Goal: Task Accomplishment & Management: Manage account settings

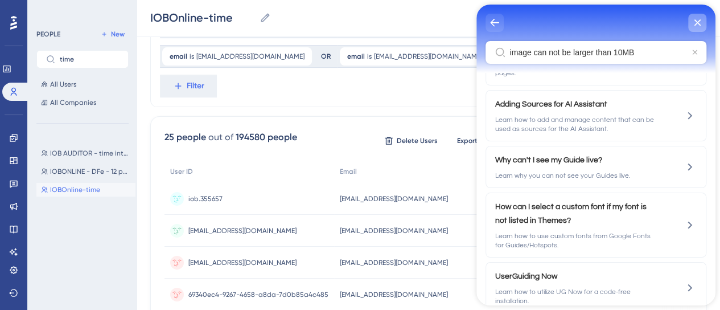
click at [701, 24] on div "close resource center" at bounding box center [697, 23] width 18 height 18
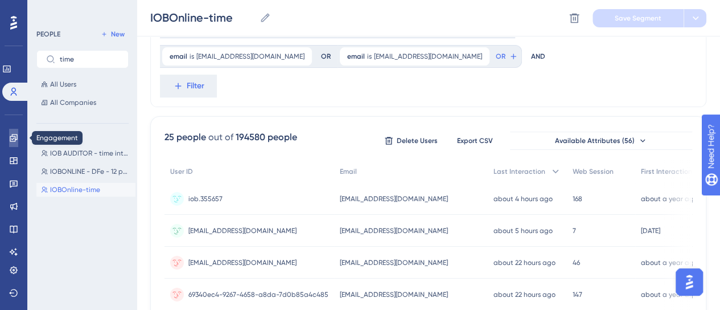
click at [9, 136] on icon at bounding box center [13, 137] width 9 height 9
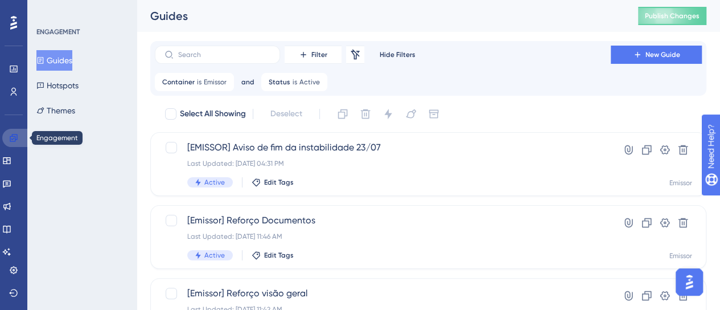
click at [13, 138] on icon at bounding box center [13, 137] width 9 height 9
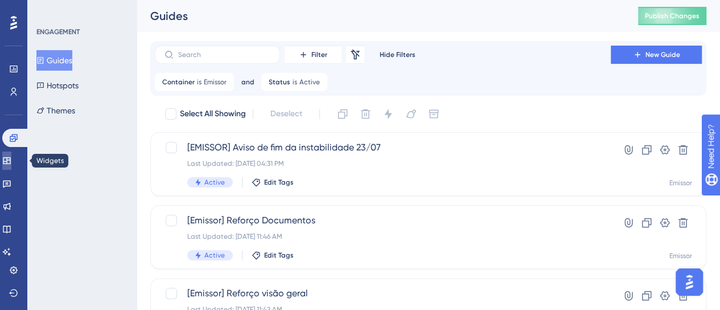
click at [11, 161] on link at bounding box center [6, 160] width 9 height 18
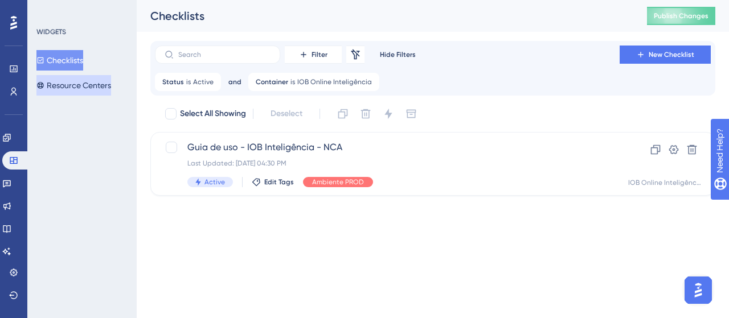
click at [87, 80] on button "Resource Centers" at bounding box center [73, 85] width 75 height 20
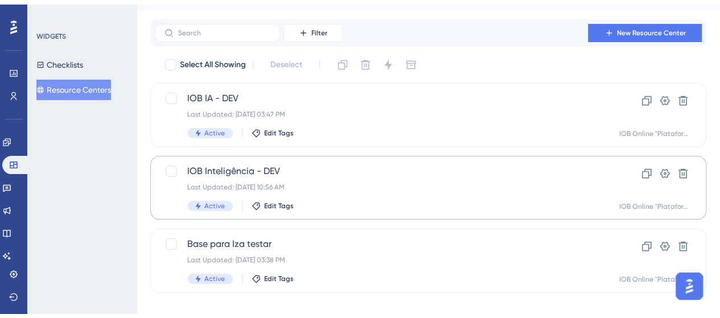
scroll to position [32, 0]
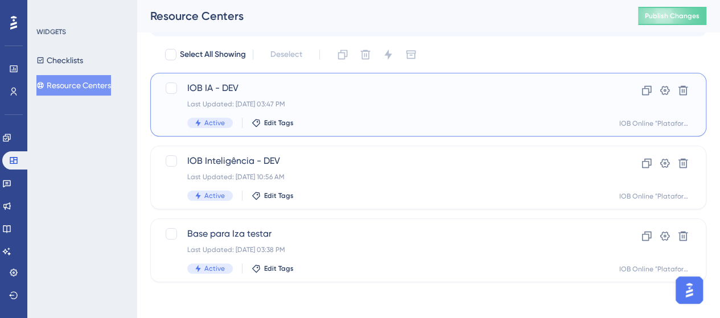
click at [301, 102] on div "Last Updated: 04 de set. de 2025 03:47 PM" at bounding box center [382, 104] width 391 height 9
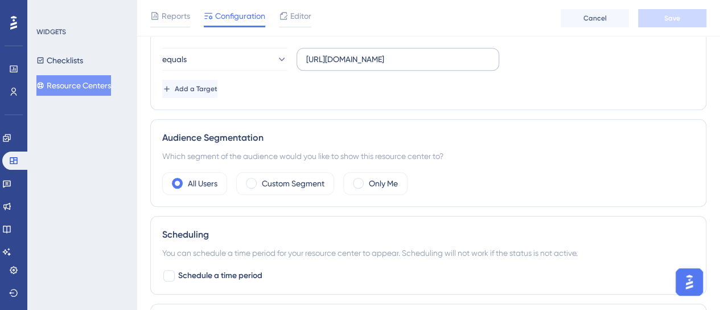
scroll to position [246, 0]
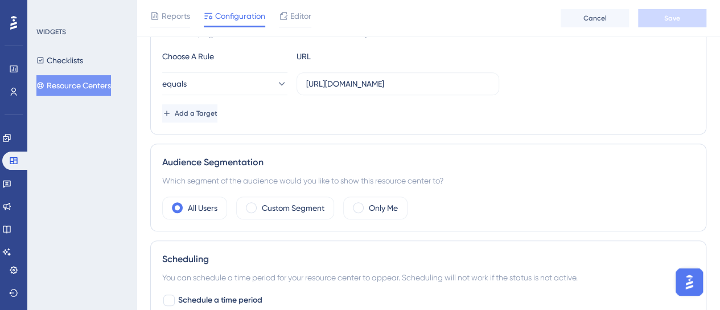
click at [301, 17] on span "Editor" at bounding box center [300, 16] width 21 height 14
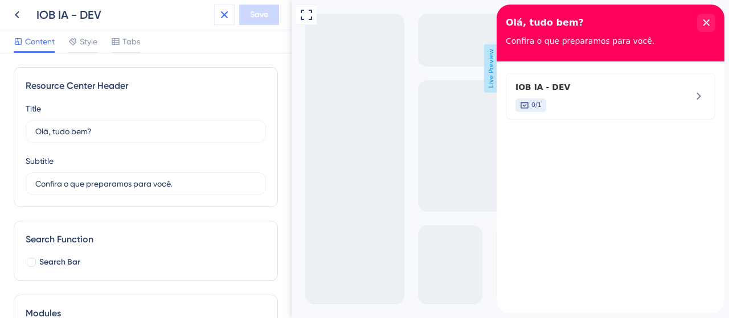
click at [231, 19] on button at bounding box center [224, 15] width 20 height 20
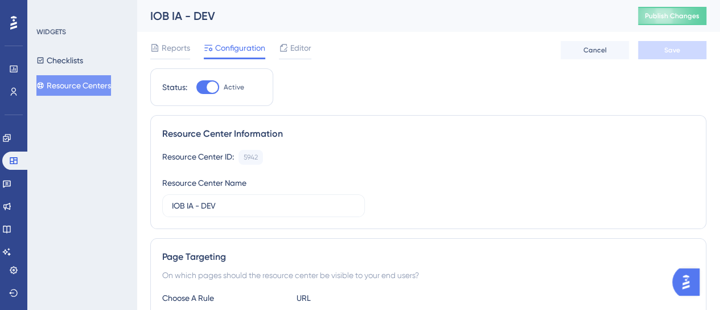
click at [96, 84] on button "Resource Centers" at bounding box center [73, 85] width 75 height 20
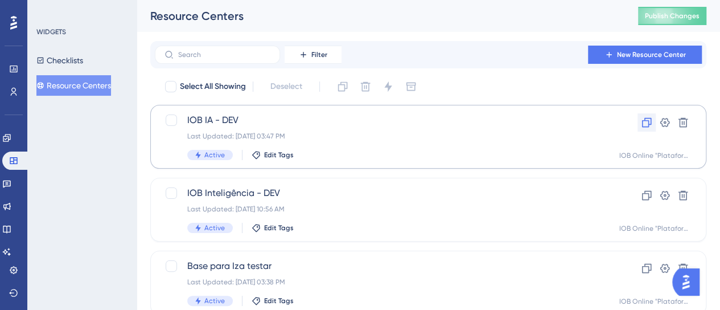
click at [645, 122] on icon at bounding box center [646, 122] width 11 height 11
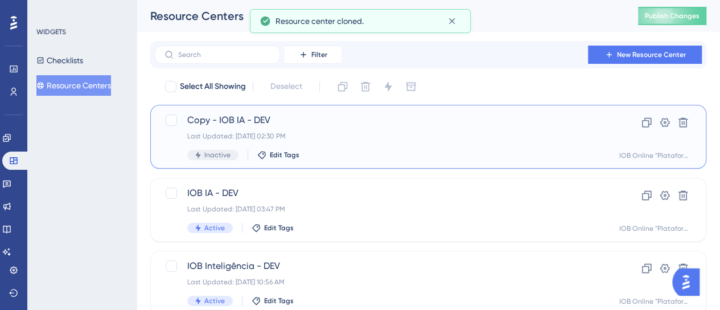
click at [308, 117] on span "Copy - IOB IA - DEV" at bounding box center [382, 120] width 391 height 14
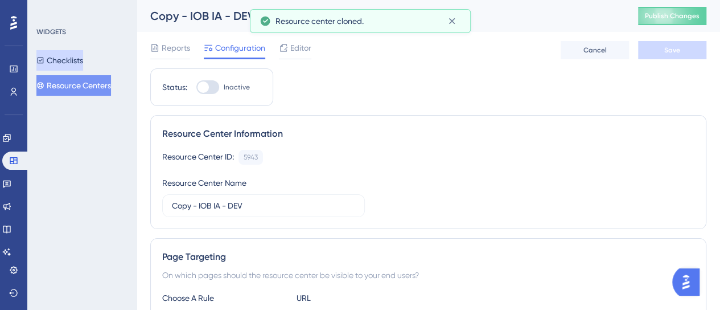
click at [220, 83] on label "Inactive" at bounding box center [222, 87] width 53 height 14
click at [196, 87] on input "Inactive" at bounding box center [196, 87] width 1 height 1
checkbox input "true"
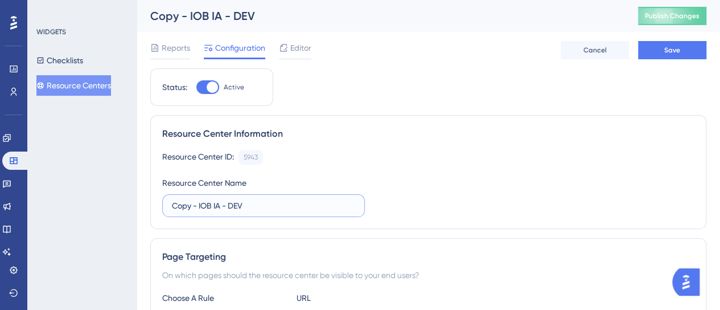
drag, startPoint x: 222, startPoint y: 201, endPoint x: 246, endPoint y: 203, distance: 23.9
click at [222, 201] on input "Copy - IOB IA - DEV" at bounding box center [263, 205] width 183 height 13
drag, startPoint x: 246, startPoint y: 203, endPoint x: 111, endPoint y: 204, distance: 134.9
paste input "IOB Inteligência"
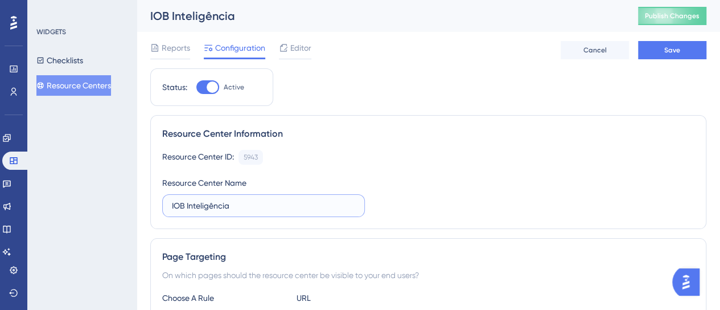
type input "IOB Inteligência"
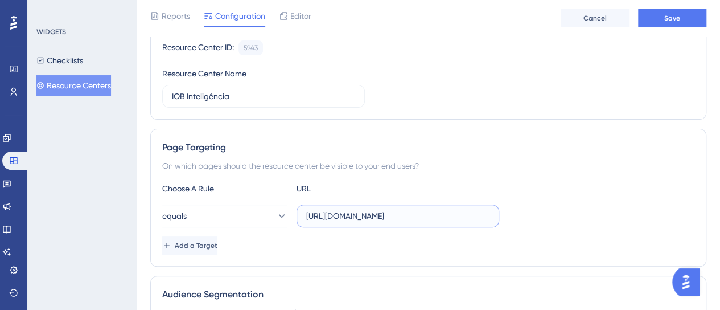
click at [381, 216] on input "https://dev-app.iob.com.br/app/ia/" at bounding box center [397, 215] width 183 height 13
paste input "app.iob.com.br/app"
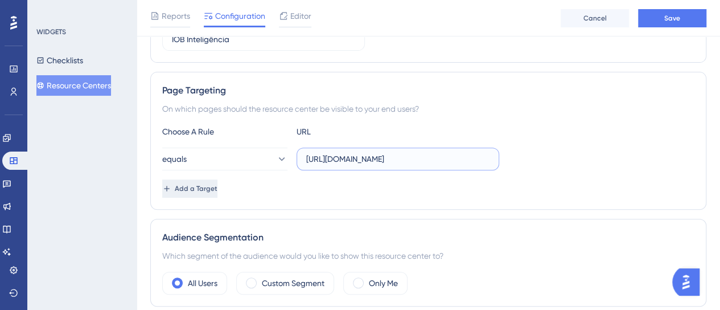
scroll to position [228, 0]
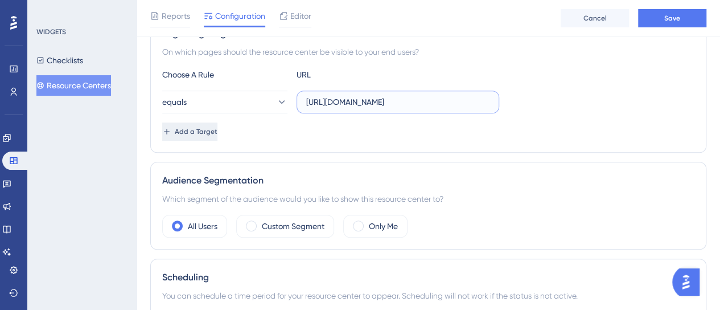
type input "[URL][DOMAIN_NAME]"
click at [213, 138] on button "Add a Target" at bounding box center [190, 131] width 57 height 18
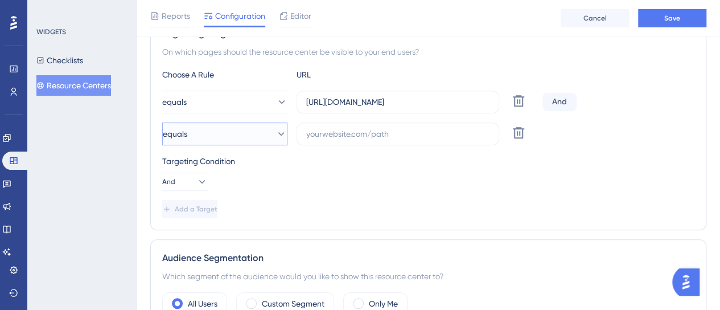
click at [215, 138] on button "equals" at bounding box center [224, 133] width 125 height 23
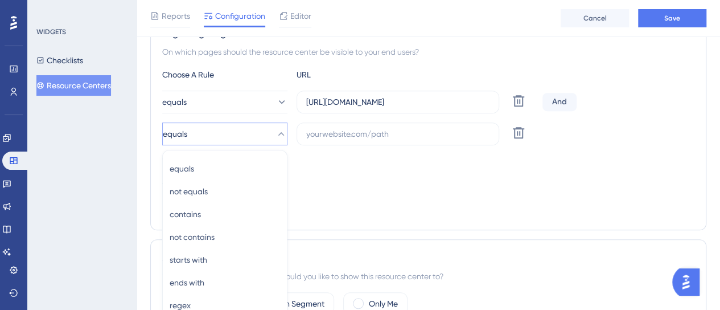
scroll to position [308, 0]
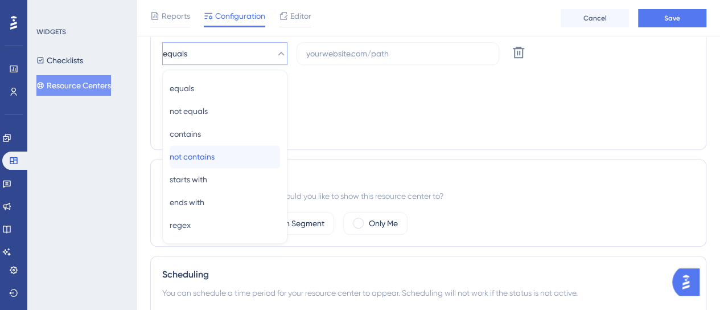
click at [206, 150] on span "not contains" at bounding box center [192, 157] width 45 height 14
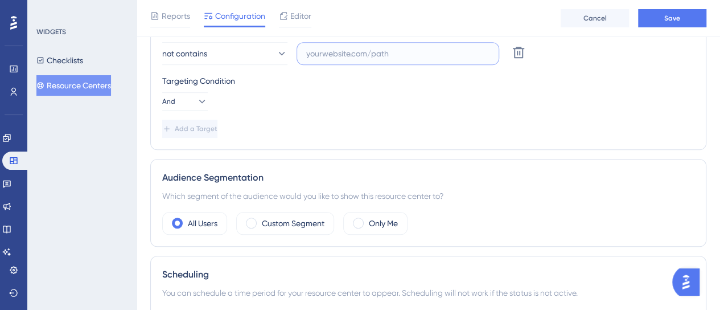
click at [338, 56] on input "text" at bounding box center [397, 53] width 183 height 13
paste input "[URL][DOMAIN_NAME]"
type input "[URL][DOMAIN_NAME]"
click at [360, 98] on div "Targeting Condition And" at bounding box center [428, 92] width 532 height 36
click at [530, 74] on div "Targeting Condition" at bounding box center [428, 81] width 532 height 14
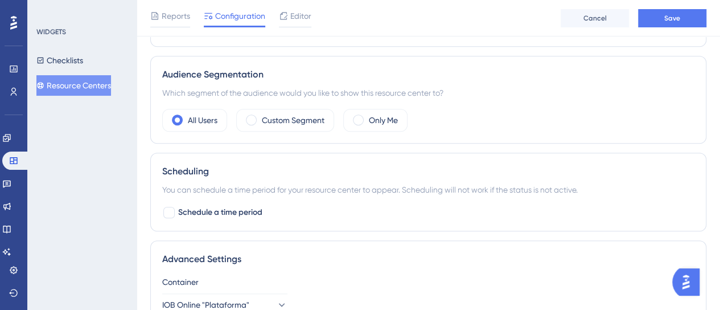
scroll to position [422, 0]
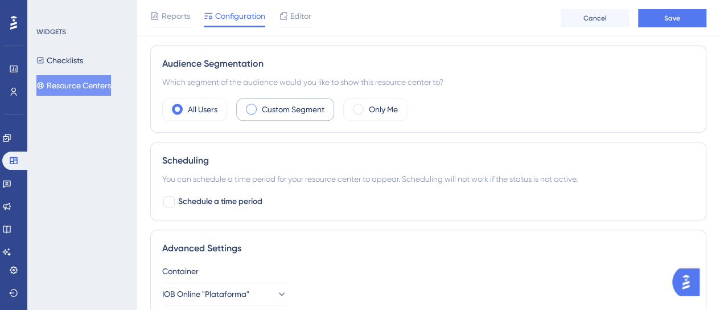
click at [303, 104] on label "Custom Segment" at bounding box center [293, 109] width 63 height 14
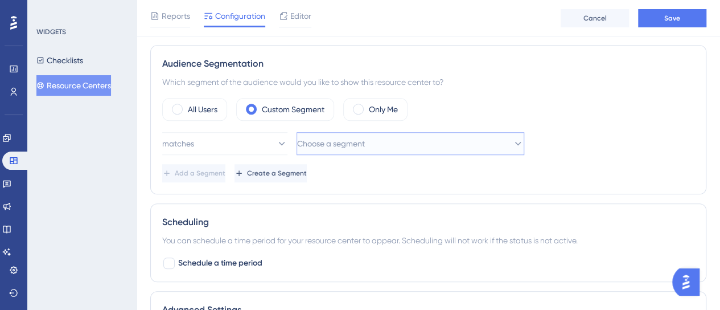
click at [330, 146] on span "Choose a segment" at bounding box center [331, 144] width 68 height 14
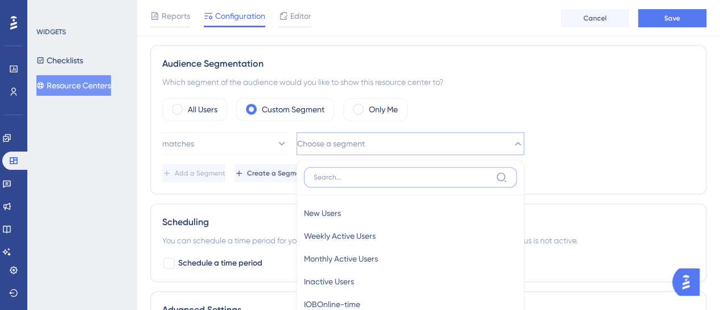
scroll to position [536, 0]
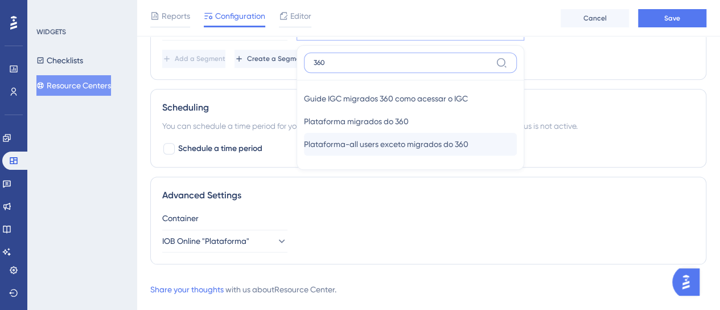
type input "360"
click at [338, 141] on span "Plataforma-all users exceto migrados do 360" at bounding box center [386, 144] width 164 height 14
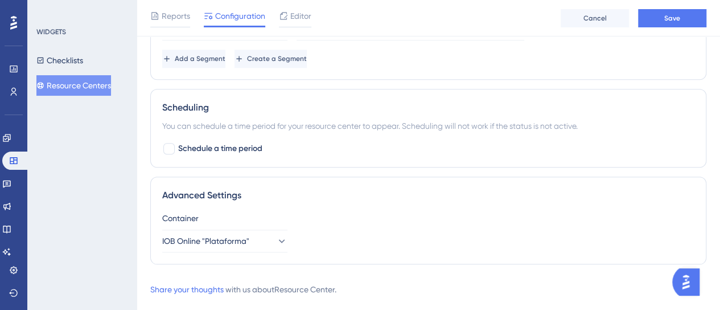
click at [690, 157] on div "Scheduling You can schedule a time period for your resource center to appear. S…" at bounding box center [428, 128] width 556 height 79
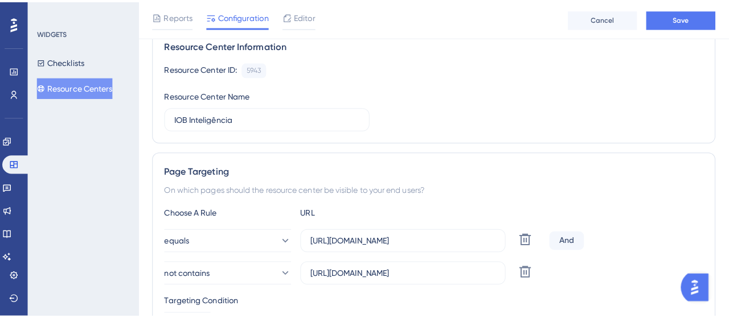
scroll to position [0, 0]
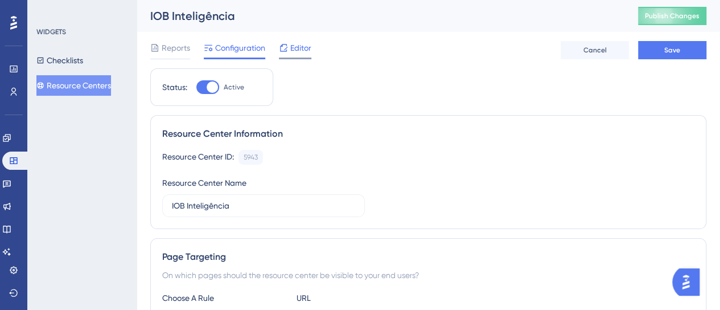
click at [287, 54] on div at bounding box center [283, 48] width 9 height 14
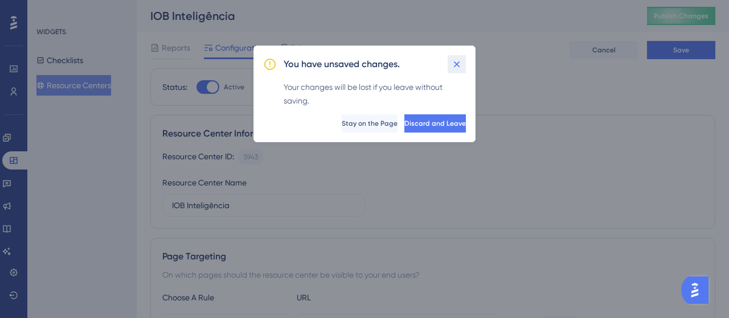
drag, startPoint x: 451, startPoint y: 65, endPoint x: 728, endPoint y: 49, distance: 277.6
click at [451, 66] on icon at bounding box center [456, 64] width 11 height 11
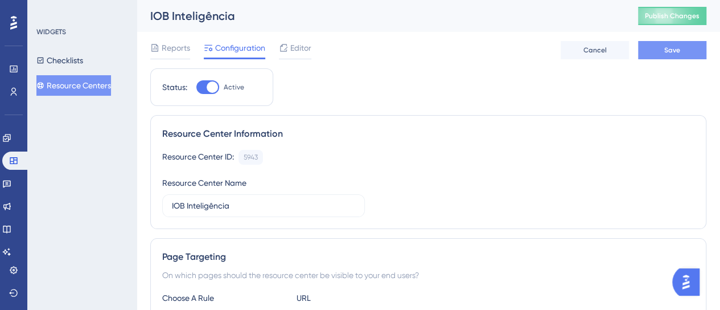
click at [690, 50] on button "Save" at bounding box center [672, 50] width 68 height 18
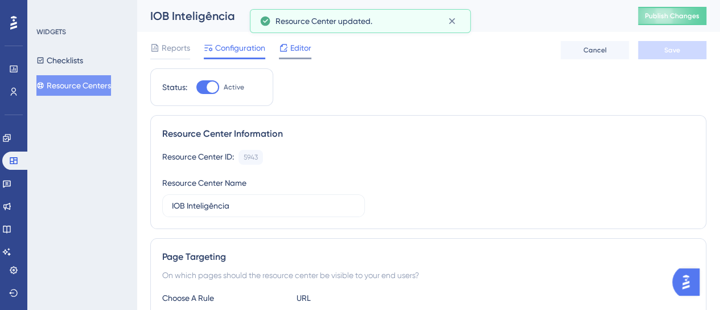
click at [285, 48] on icon at bounding box center [283, 47] width 9 height 9
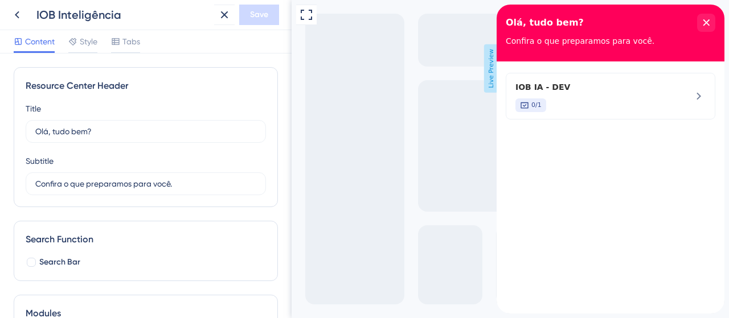
scroll to position [154, 0]
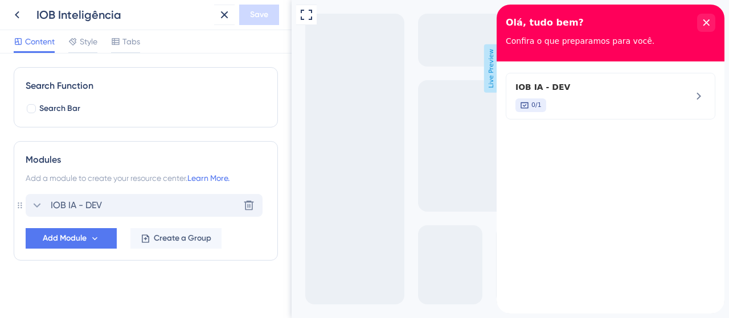
click at [137, 207] on div "IOB IA - DEV Delete" at bounding box center [144, 205] width 237 height 23
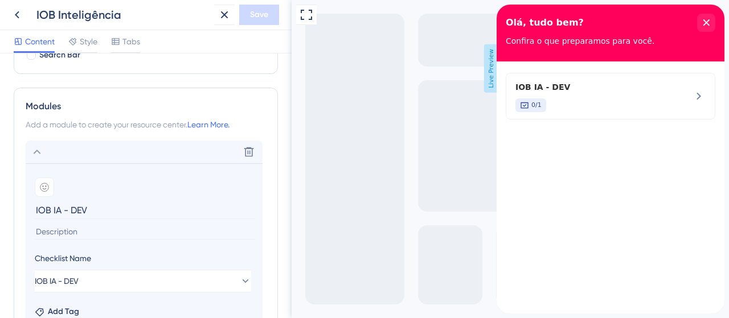
scroll to position [267, 0]
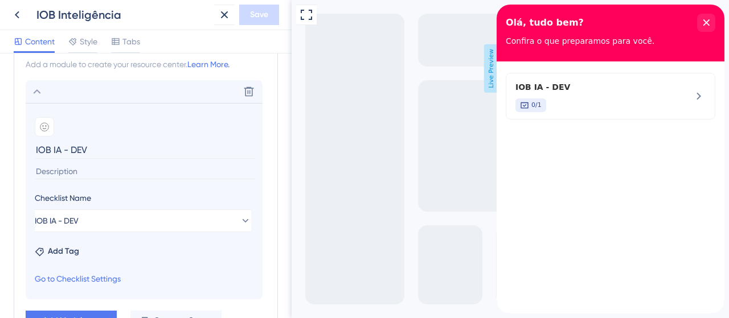
drag, startPoint x: 92, startPoint y: 151, endPoint x: 18, endPoint y: 139, distance: 74.3
click at [18, 139] on div "Modules Add a module to create your resource center. Learn More. Delete Add emo…" at bounding box center [146, 185] width 264 height 316
click at [171, 205] on div "Checklist Name" at bounding box center [143, 200] width 216 height 18
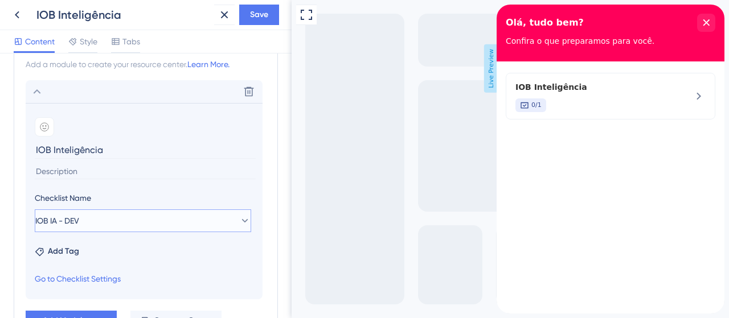
click at [172, 215] on button "IOB IA - DEV" at bounding box center [143, 220] width 216 height 23
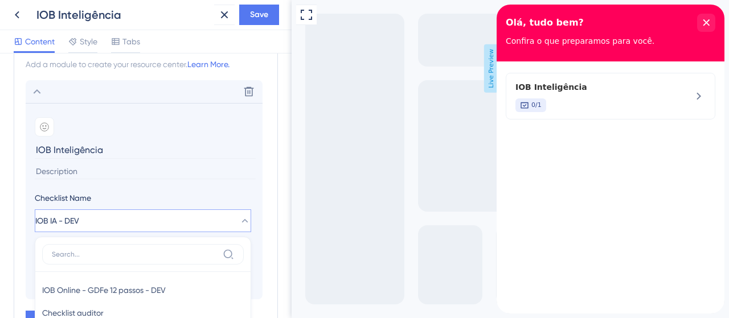
scroll to position [409, 0]
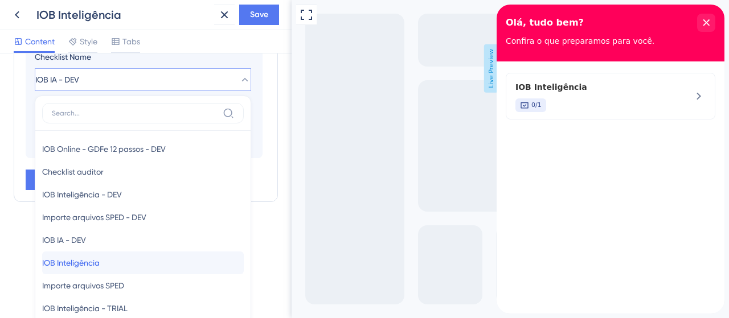
click at [94, 264] on span "IOB Inteligência" at bounding box center [70, 263] width 57 height 14
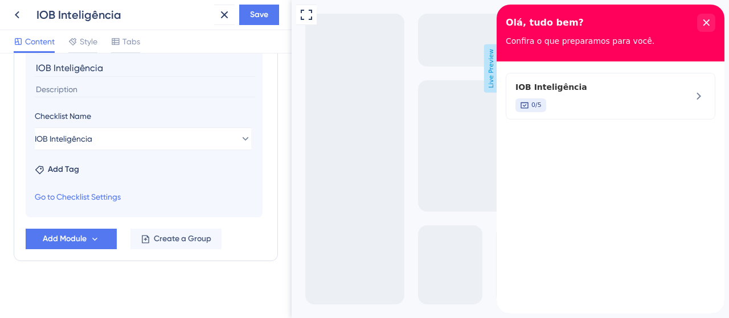
click at [336, 237] on div "Full Screen Preview Live Preview" at bounding box center [509, 159] width 437 height 318
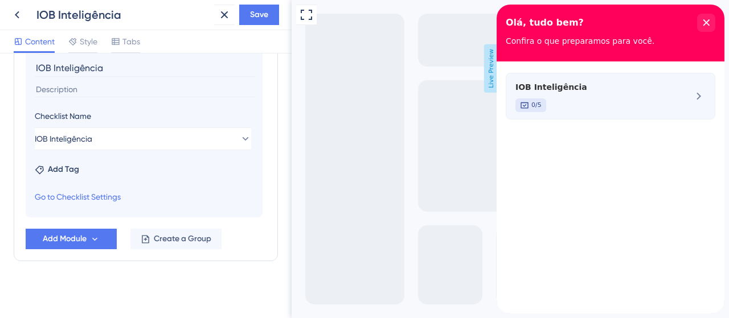
click at [582, 106] on div "0/5" at bounding box center [591, 105] width 152 height 14
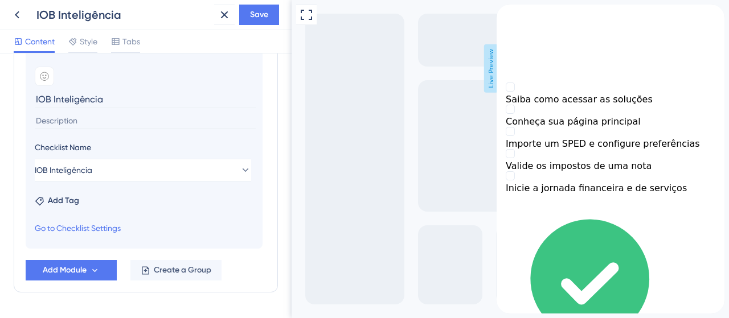
scroll to position [293, 0]
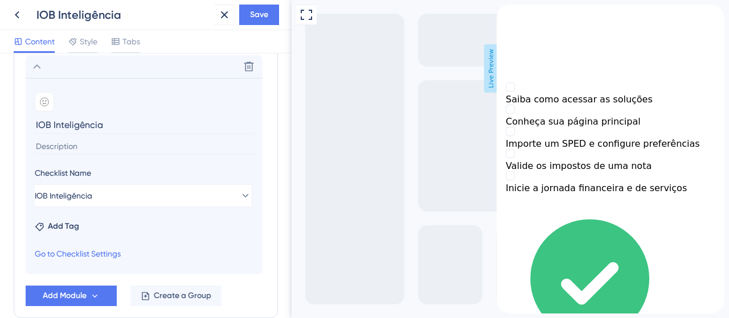
click at [103, 130] on input "IOB Inteligência" at bounding box center [145, 125] width 221 height 18
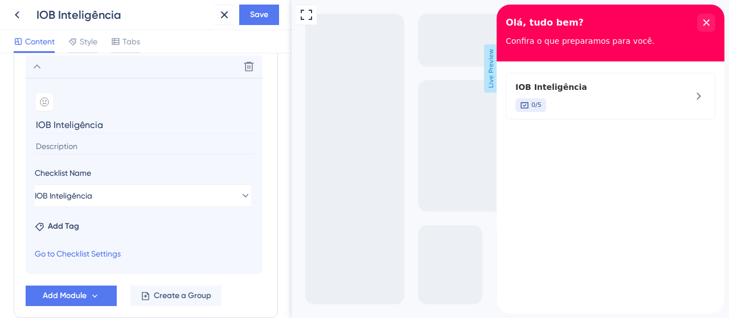
drag, startPoint x: 104, startPoint y: 126, endPoint x: 36, endPoint y: 125, distance: 67.2
click at [36, 125] on input "IOB Inteligência" at bounding box center [145, 125] width 221 height 18
drag, startPoint x: 120, startPoint y: 110, endPoint x: 100, endPoint y: 121, distance: 22.5
click at [118, 110] on section "Add emoji IOB Inteligência" at bounding box center [144, 122] width 219 height 60
drag, startPoint x: 105, startPoint y: 127, endPoint x: 27, endPoint y: 125, distance: 77.4
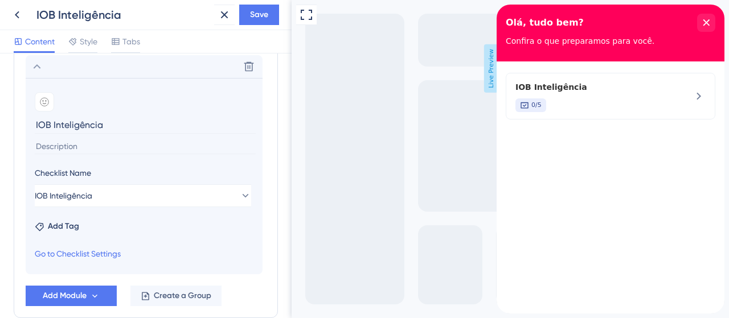
click at [27, 125] on section "Add emoji IOB Inteligência Checklist Name IOB Inteligência Add Tag Go to Checkl…" at bounding box center [144, 176] width 237 height 196
type input "Guias de uso"
click at [598, 229] on div "Guias de uso 0/5" at bounding box center [610, 187] width 228 height 252
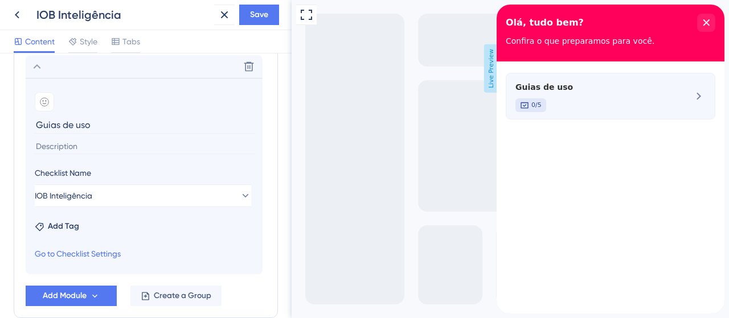
click at [611, 99] on div "0/5" at bounding box center [591, 105] width 152 height 14
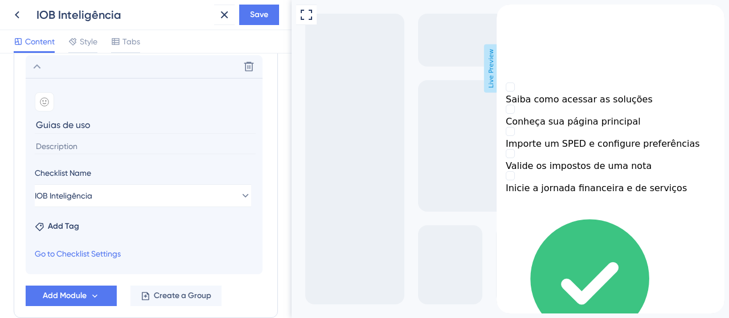
click at [505, 14] on icon "back to header" at bounding box center [501, 9] width 8 height 9
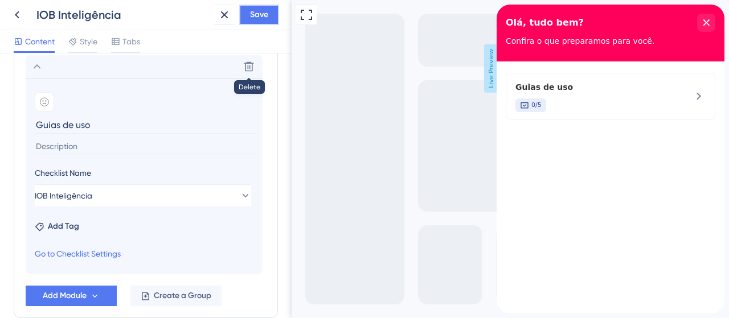
click at [255, 9] on span "Save" at bounding box center [259, 15] width 18 height 14
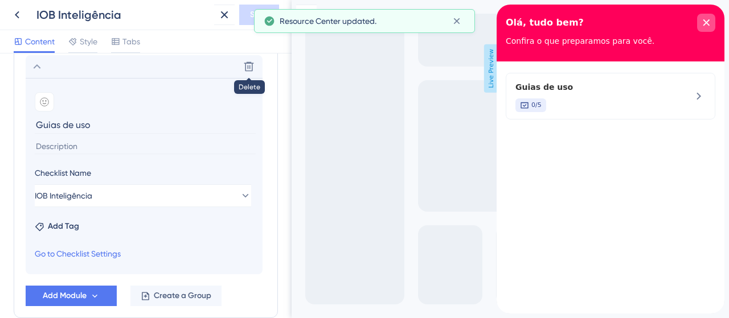
click at [705, 20] on icon "close resource center" at bounding box center [705, 22] width 7 height 7
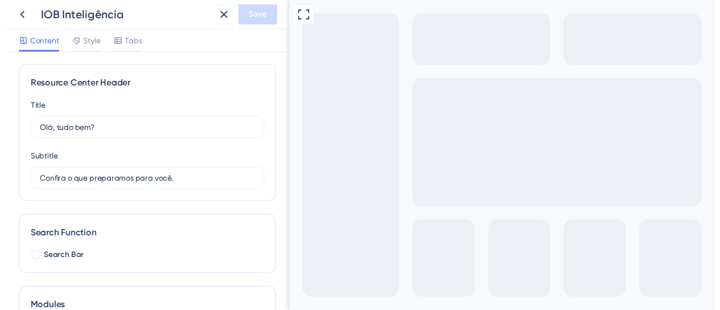
scroll to position [0, 0]
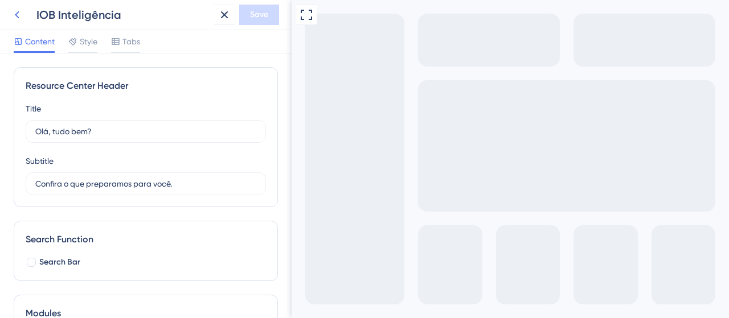
click at [17, 13] on icon at bounding box center [17, 14] width 5 height 7
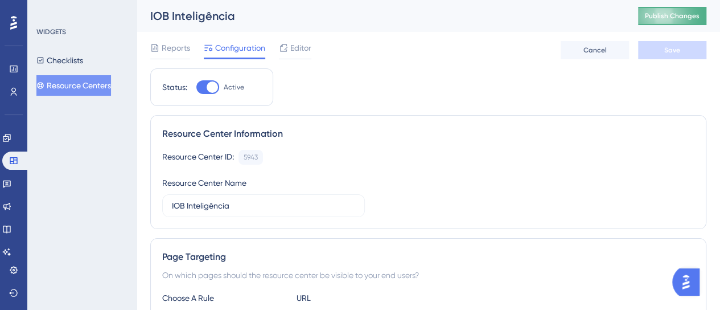
click at [672, 18] on span "Publish Changes" at bounding box center [672, 15] width 55 height 9
click at [100, 88] on button "Resource Centers" at bounding box center [73, 85] width 75 height 20
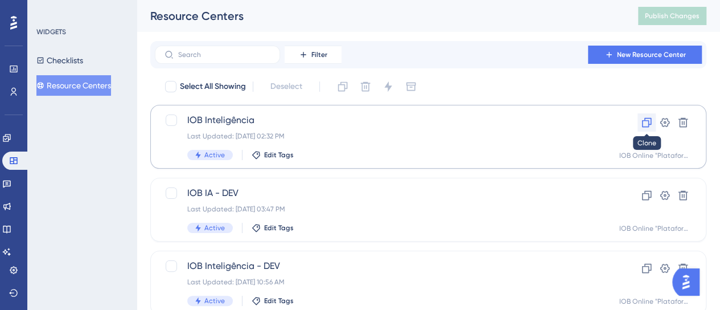
click at [644, 127] on icon at bounding box center [646, 122] width 11 height 11
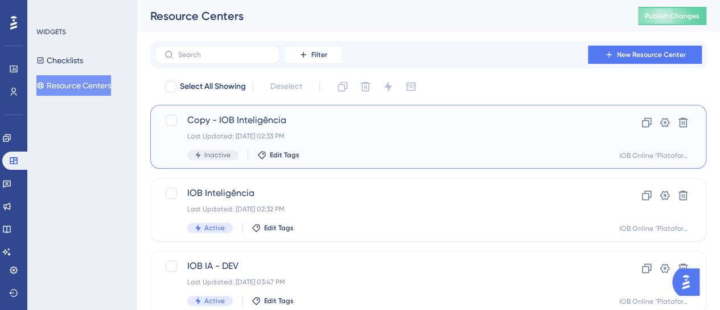
click at [320, 133] on div "Last Updated: 05 de set. de 2025 02:33 PM" at bounding box center [382, 135] width 391 height 9
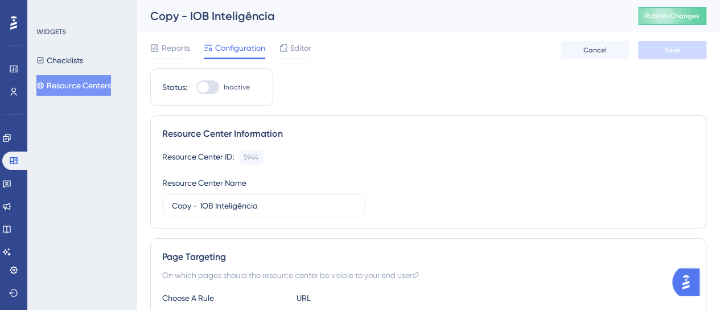
click at [200, 89] on div at bounding box center [202, 86] width 11 height 11
click at [196, 88] on input "Inactive" at bounding box center [196, 87] width 1 height 1
checkbox input "true"
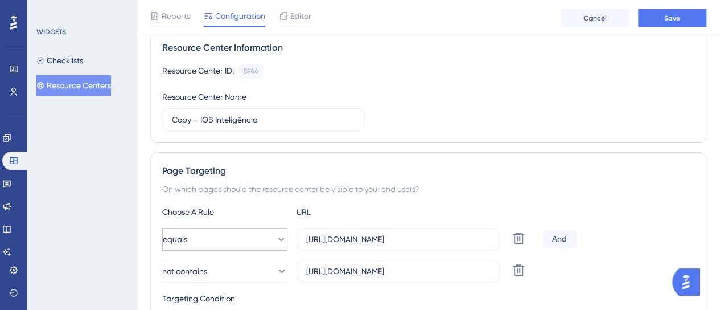
scroll to position [57, 0]
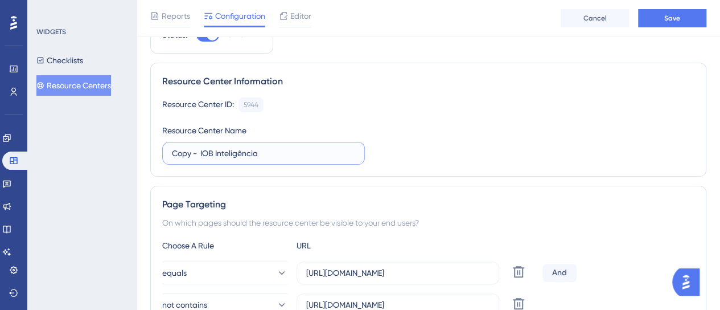
click at [225, 155] on input "Copy - IOB Inteligência" at bounding box center [263, 153] width 183 height 13
paste input "Importe arquivos SPED"
type input "Importe arquivos SPED"
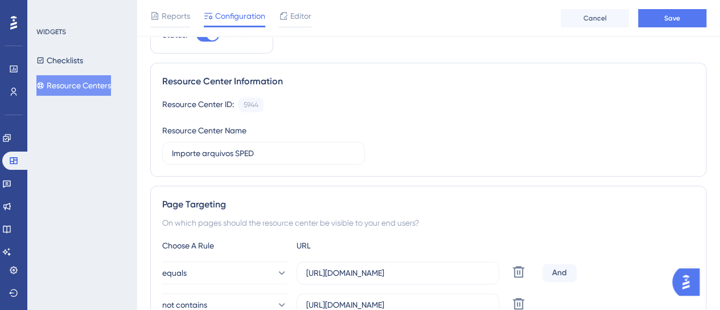
click at [478, 135] on div "Resource Center ID: 5944 Copy Resource Center Name Importe arquivos SPED" at bounding box center [428, 130] width 532 height 67
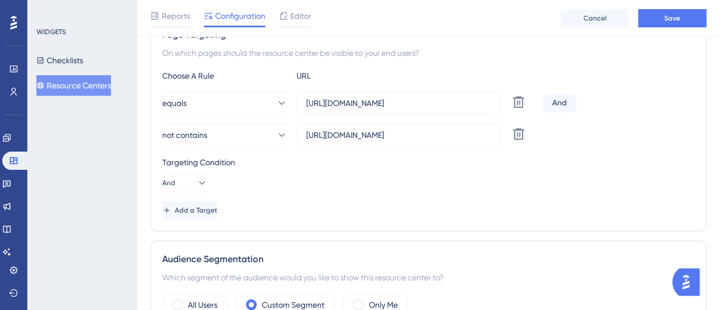
scroll to position [228, 0]
drag, startPoint x: 518, startPoint y: 133, endPoint x: 442, endPoint y: 110, distance: 79.6
click at [518, 134] on icon at bounding box center [519, 133] width 14 height 14
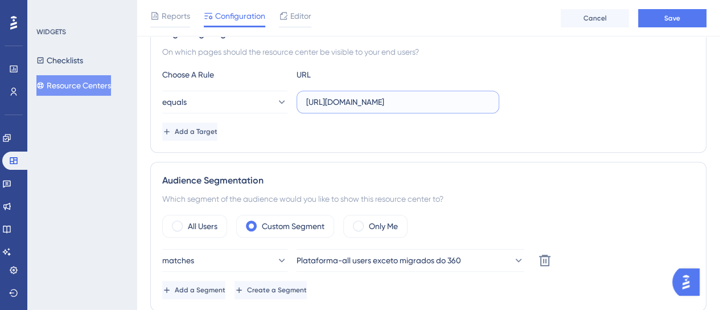
click at [391, 106] on input "[URL][DOMAIN_NAME]" at bounding box center [397, 102] width 183 height 13
paste input "sped/painel/"
type input "[URL][DOMAIN_NAME]"
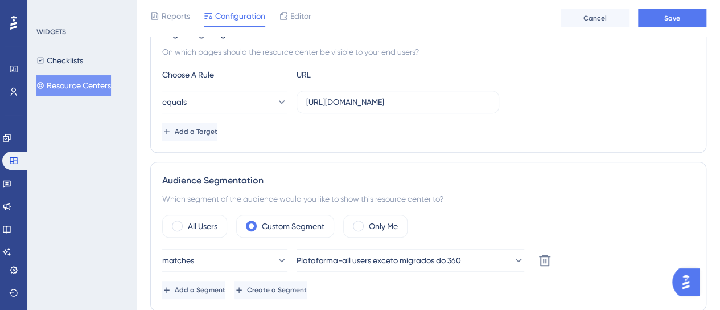
click at [529, 126] on div "Add a Target" at bounding box center [428, 131] width 532 height 18
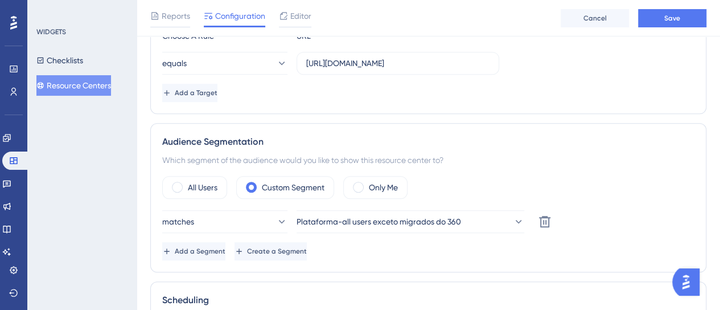
scroll to position [285, 0]
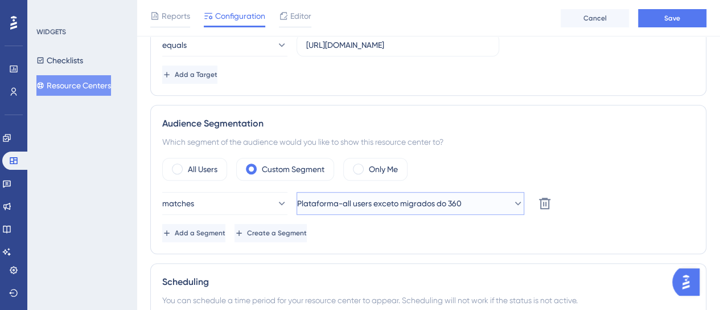
click at [427, 209] on button "Plataforma-all users exceto migrados do 360" at bounding box center [411, 203] width 228 height 23
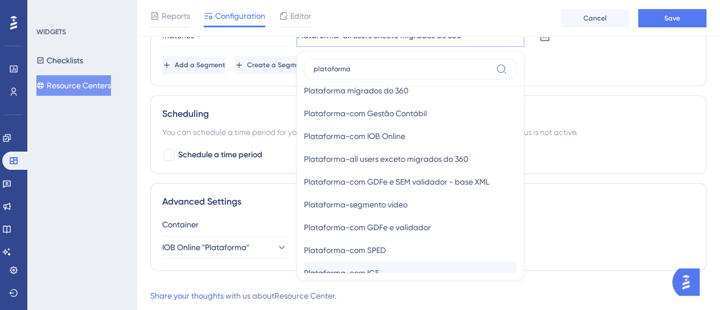
scroll to position [55, 0]
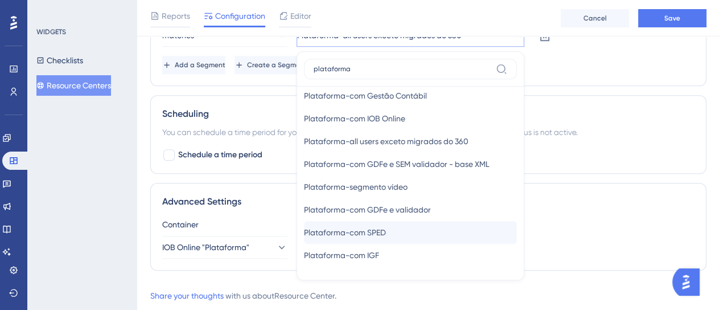
type input "plataforma"
click at [373, 233] on span "Plataforma-com SPED" at bounding box center [345, 232] width 82 height 14
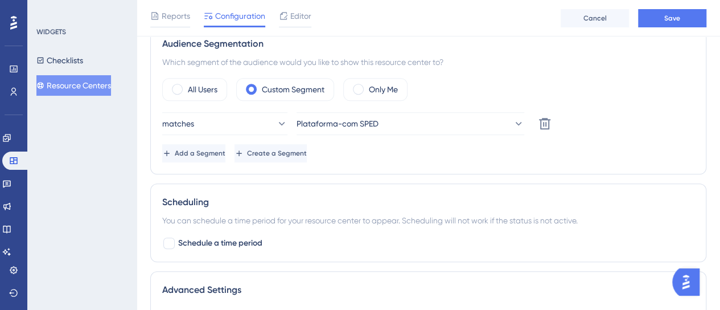
scroll to position [478, 0]
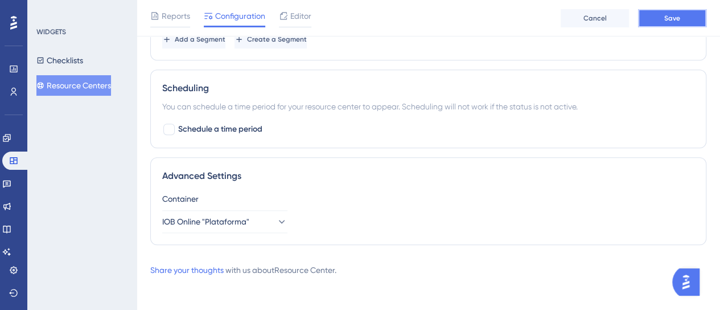
click at [660, 24] on button "Save" at bounding box center [672, 18] width 68 height 18
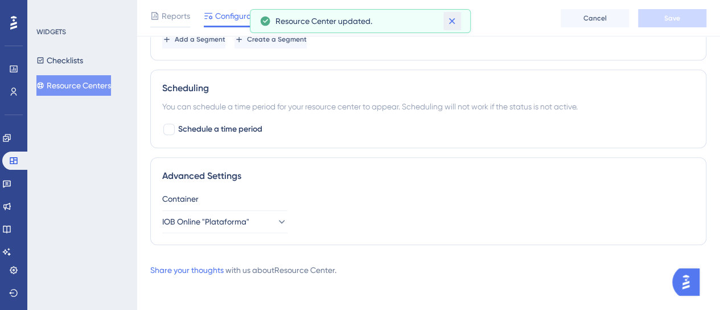
click at [452, 22] on icon at bounding box center [451, 20] width 11 height 11
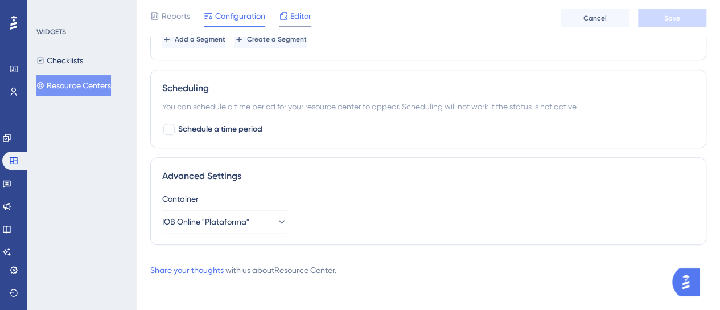
click at [307, 13] on span "Editor" at bounding box center [300, 16] width 21 height 14
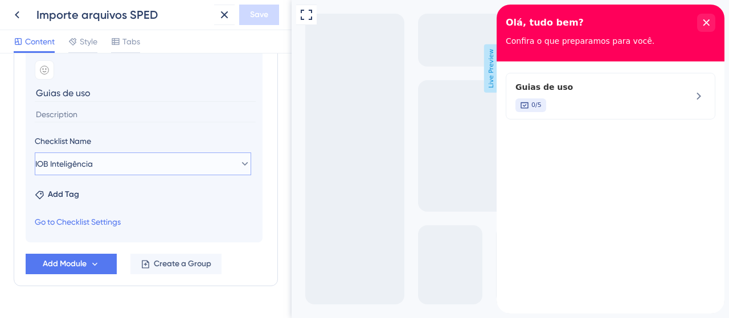
click at [86, 169] on button "IOB Inteligência" at bounding box center [143, 164] width 216 height 23
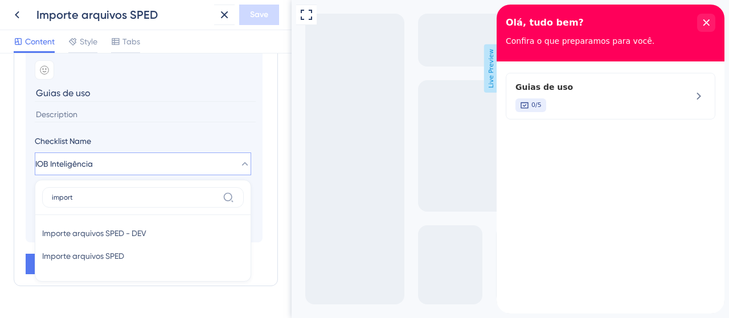
type input "importe"
click at [106, 253] on span "Importe arquivos SPED" at bounding box center [83, 256] width 82 height 14
click at [97, 260] on icon at bounding box center [95, 265] width 10 height 10
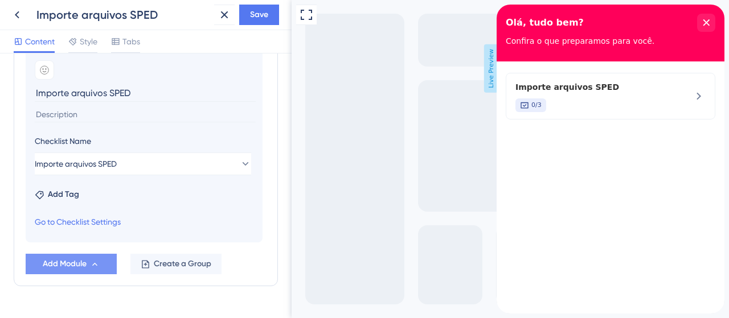
type input "Importe arquivos SPED"
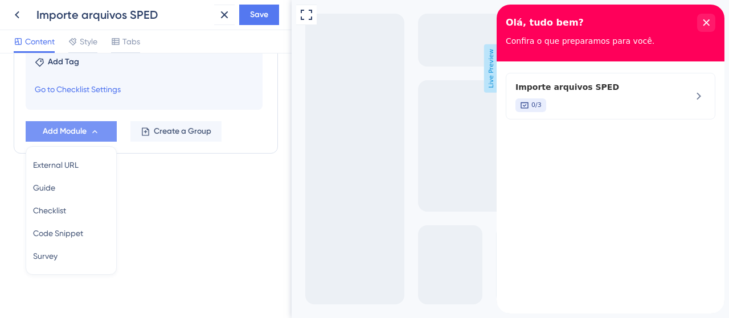
scroll to position [400, 0]
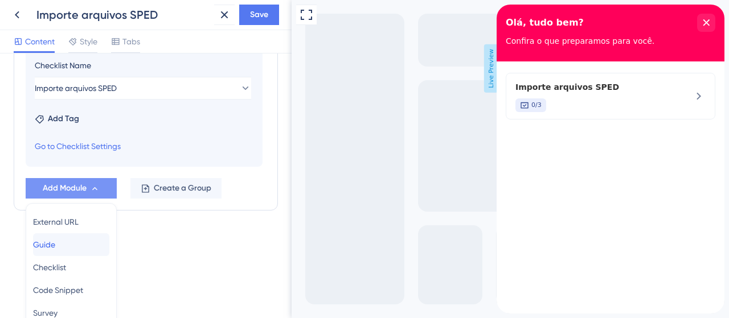
click at [48, 248] on span "Guide" at bounding box center [44, 245] width 22 height 14
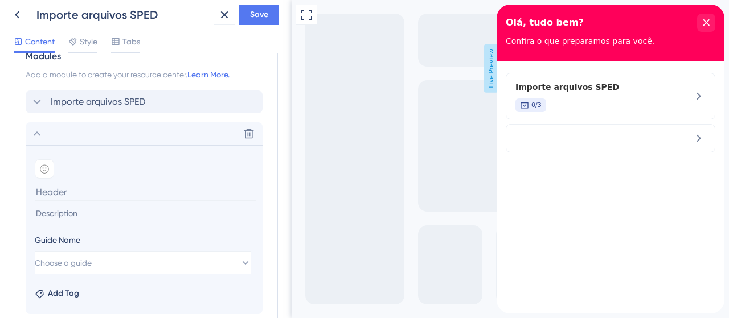
scroll to position [240, 0]
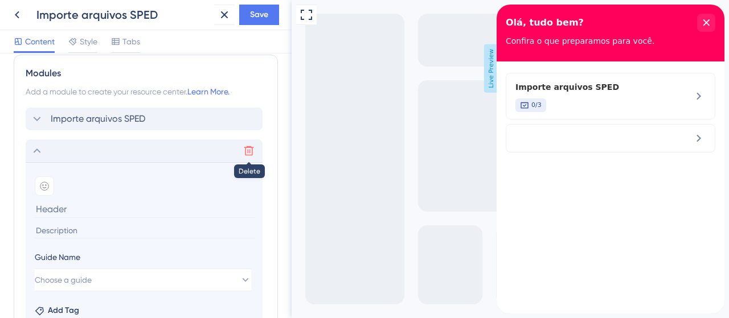
click at [253, 148] on icon at bounding box center [248, 150] width 11 height 11
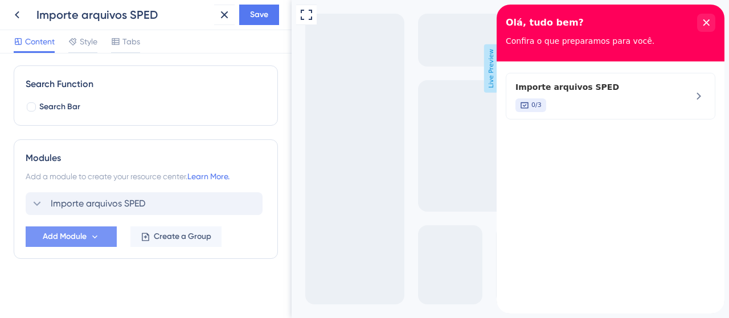
scroll to position [154, 0]
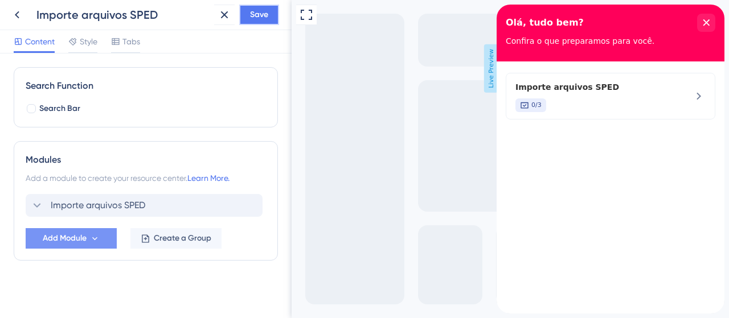
click at [261, 12] on span "Save" at bounding box center [259, 15] width 18 height 14
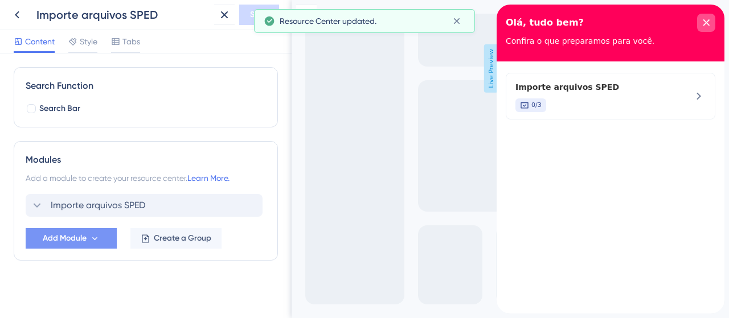
click at [707, 21] on icon "close resource center" at bounding box center [706, 22] width 6 height 6
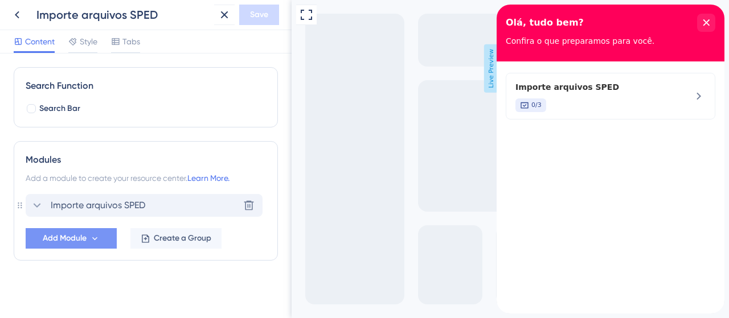
click at [141, 203] on span "Importe arquivos SPED" at bounding box center [98, 206] width 94 height 14
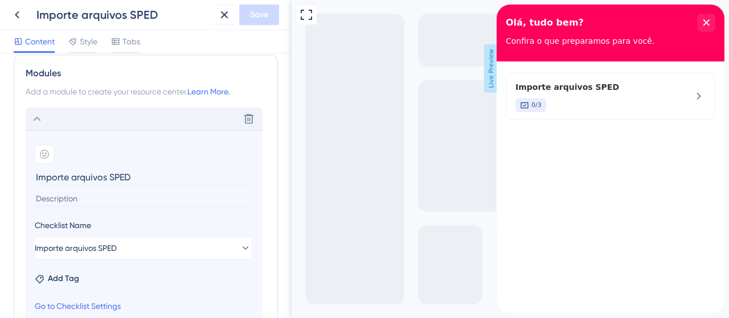
drag, startPoint x: 104, startPoint y: 170, endPoint x: 19, endPoint y: 175, distance: 85.0
click at [19, 175] on div "Modules Add a module to create your resource center. Learn More. Delete Add emo…" at bounding box center [146, 213] width 264 height 316
click at [371, 171] on div "Full Screen Preview Live Preview" at bounding box center [509, 159] width 437 height 318
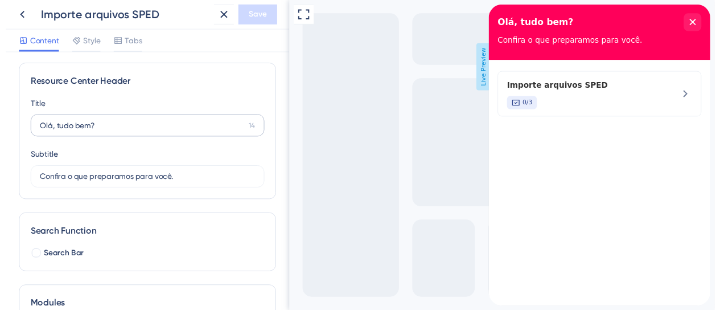
scroll to position [0, 0]
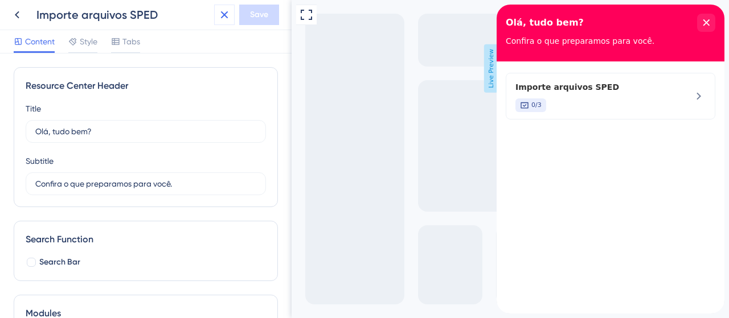
click at [217, 20] on icon at bounding box center [224, 15] width 14 height 14
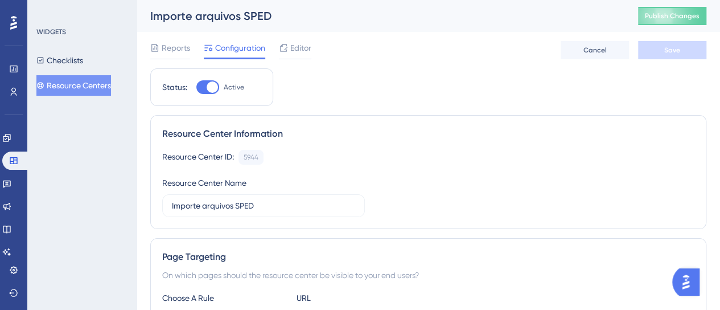
click at [75, 83] on button "Resource Centers" at bounding box center [73, 85] width 75 height 20
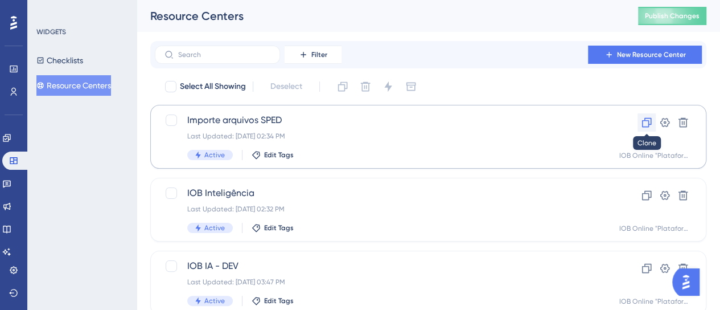
click at [647, 125] on icon at bounding box center [646, 122] width 11 height 11
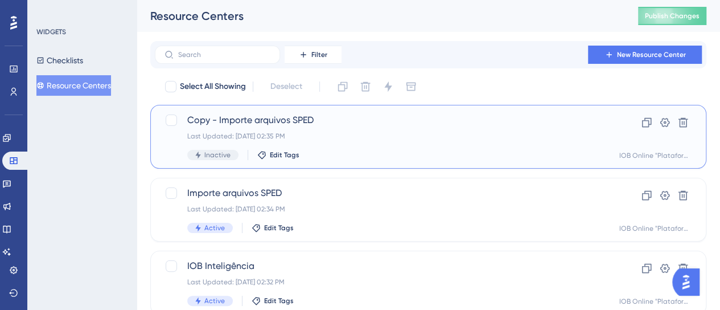
click at [239, 132] on div "Last Updated: 05 de set. de 2025 02:35 PM" at bounding box center [382, 135] width 391 height 9
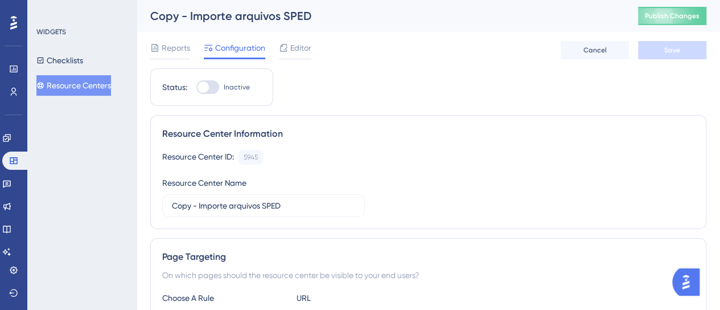
click at [210, 87] on div at bounding box center [207, 87] width 23 height 14
click at [196, 87] on input "Inactive" at bounding box center [196, 87] width 1 height 1
checkbox input "true"
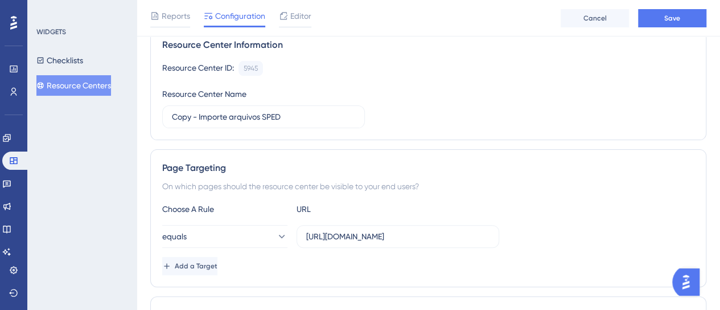
scroll to position [114, 0]
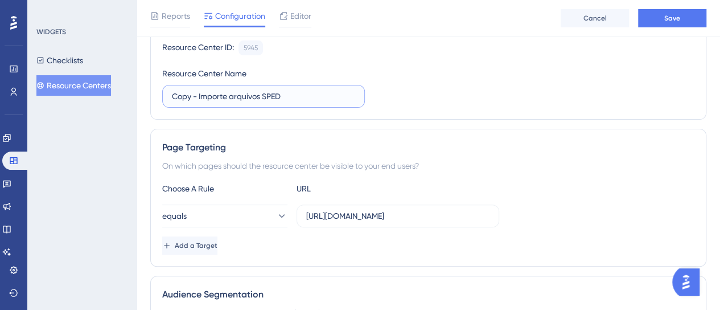
click at [238, 98] on input "Copy - Importe arquivos SPED" at bounding box center [263, 96] width 183 height 13
paste input "IOB Inteligência - TRIAL"
type input "IOB Inteligência - TRIAL"
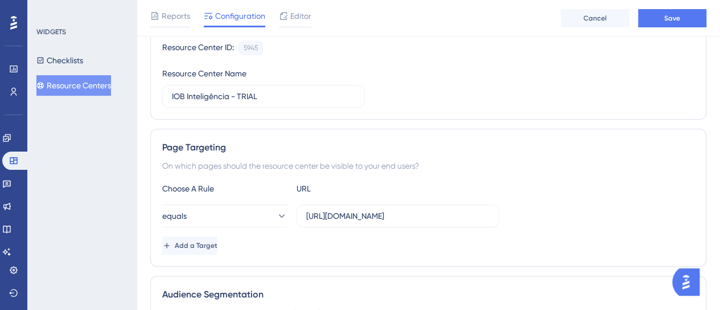
scroll to position [228, 0]
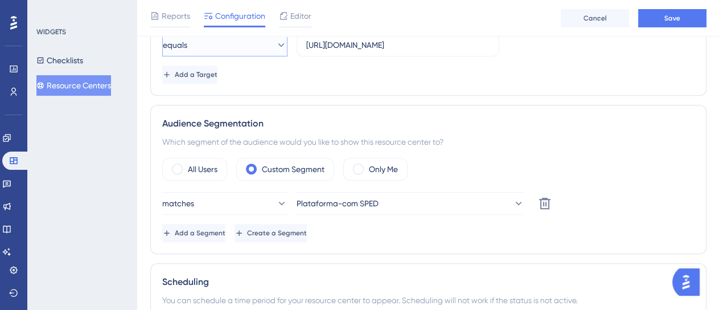
click at [207, 47] on button "equals" at bounding box center [224, 45] width 125 height 23
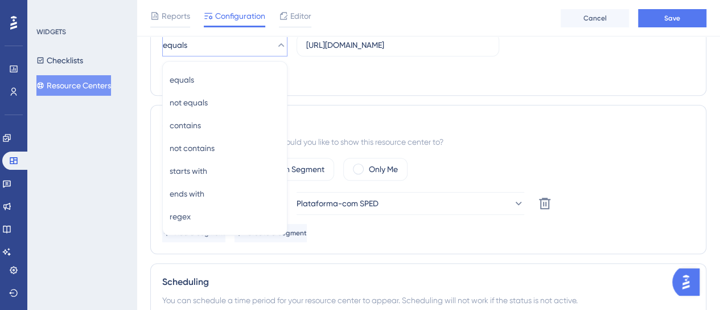
scroll to position [274, 0]
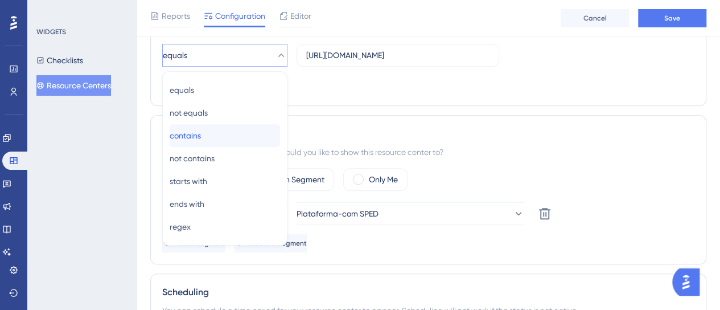
drag, startPoint x: 212, startPoint y: 131, endPoint x: 267, endPoint y: 87, distance: 70.8
click at [212, 131] on div "contains contains" at bounding box center [225, 135] width 110 height 23
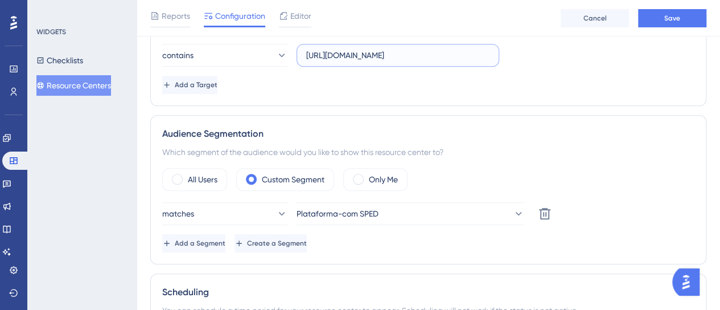
click at [342, 49] on input "[URL][DOMAIN_NAME]" at bounding box center [397, 55] width 183 height 13
paste input "text"
type input "[URL][DOMAIN_NAME]"
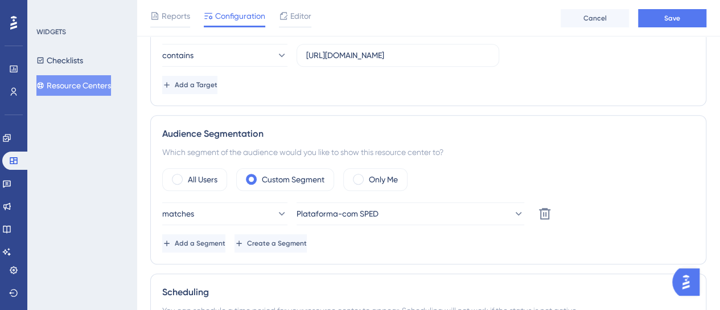
click at [355, 80] on div "Add a Target" at bounding box center [428, 85] width 532 height 18
click at [220, 85] on button "Add a Target" at bounding box center [190, 85] width 57 height 18
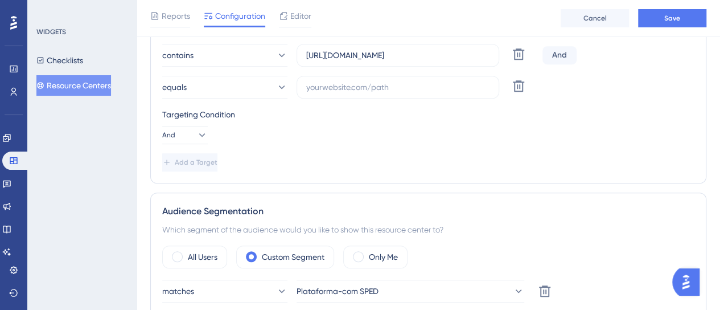
click at [193, 116] on div "Targeting Condition" at bounding box center [428, 115] width 532 height 14
click at [196, 129] on icon at bounding box center [201, 134] width 11 height 11
click at [184, 186] on div "Or Or" at bounding box center [185, 190] width 22 height 23
click at [338, 112] on div "Targeting Condition" at bounding box center [428, 115] width 532 height 14
click at [338, 88] on input "text" at bounding box center [397, 87] width 183 height 13
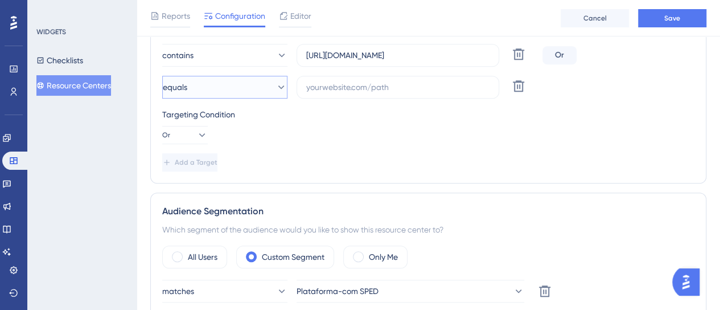
click at [244, 93] on button "equals" at bounding box center [224, 87] width 125 height 23
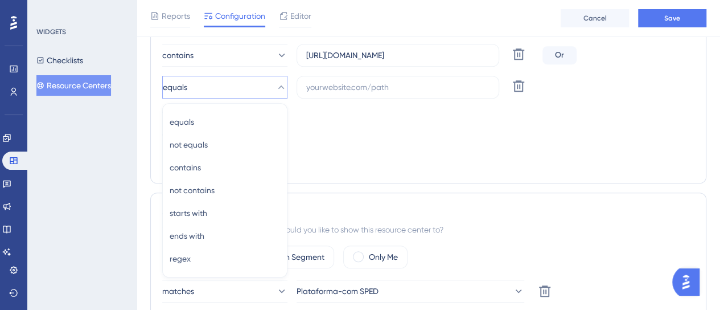
scroll to position [308, 0]
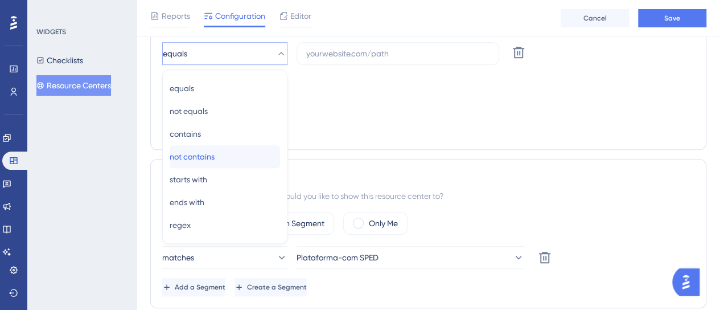
click at [208, 164] on div "not contains not contains" at bounding box center [225, 156] width 110 height 23
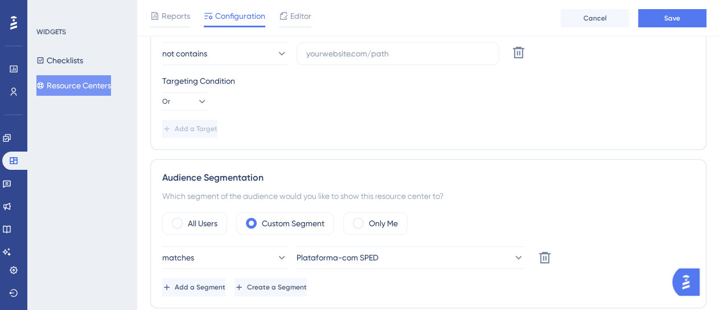
click at [349, 64] on div "Choose A Rule URL contains https://app.iob.com.br/app/ Delete Or not contains D…" at bounding box center [428, 62] width 532 height 150
click at [350, 61] on label at bounding box center [398, 53] width 203 height 23
click at [350, 60] on input "text" at bounding box center [397, 53] width 183 height 13
paste input "[URL][DOMAIN_NAME]"
type input "[URL][DOMAIN_NAME]"
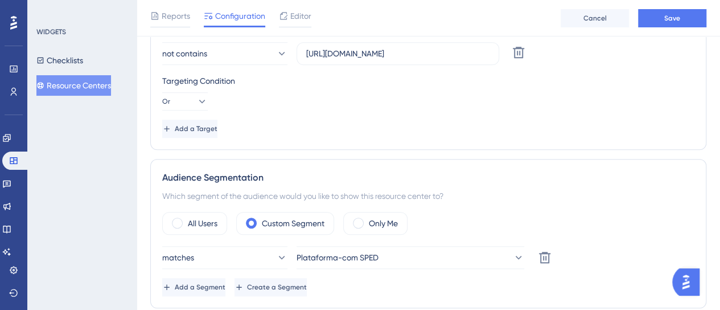
click at [434, 120] on div "Add a Target" at bounding box center [428, 129] width 532 height 18
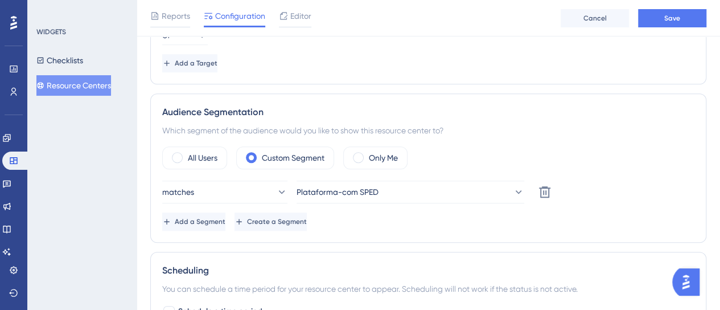
scroll to position [422, 0]
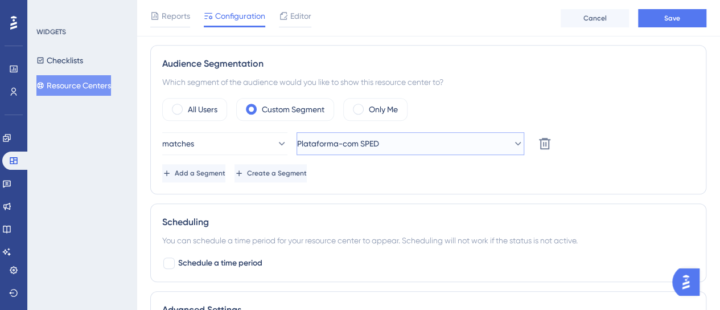
click at [379, 139] on span "Plataforma-com SPED" at bounding box center [338, 144] width 82 height 14
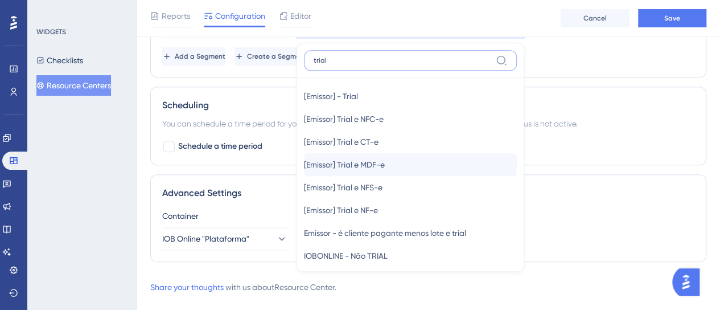
scroll to position [168, 0]
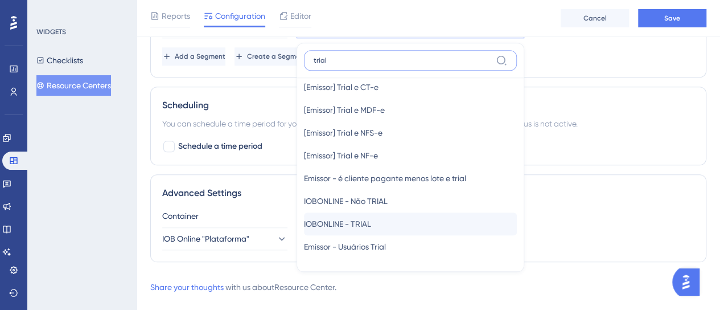
type input "trial"
click at [350, 219] on span "IOBONLINE - TRIAL" at bounding box center [337, 224] width 67 height 14
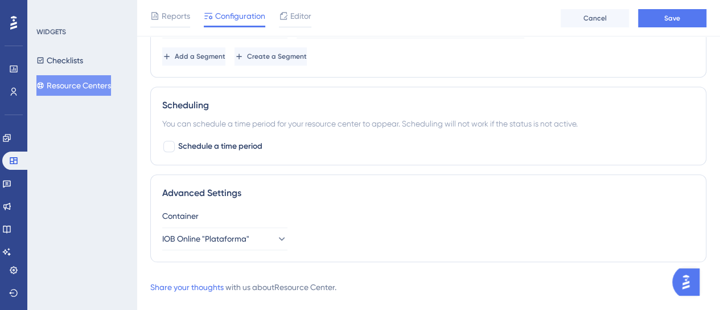
click at [689, 108] on div "Scheduling" at bounding box center [428, 105] width 532 height 14
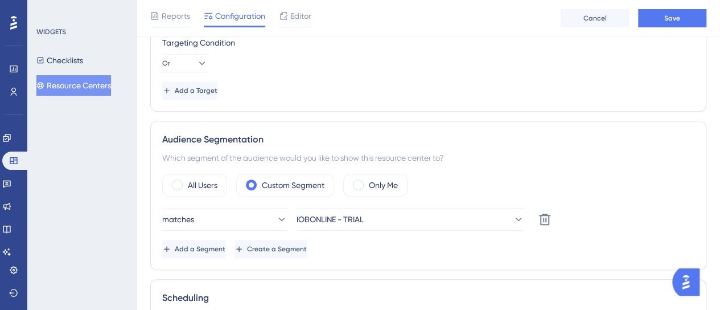
scroll to position [328, 0]
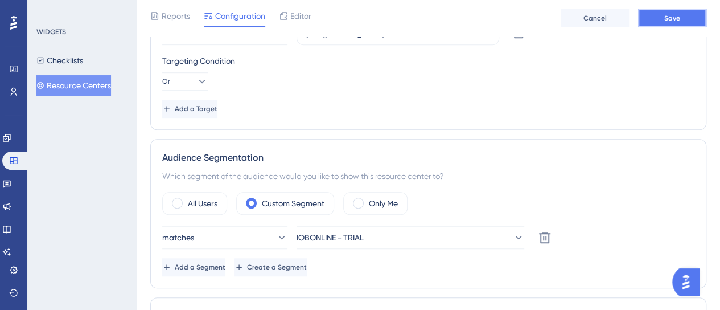
click at [662, 21] on button "Save" at bounding box center [672, 18] width 68 height 18
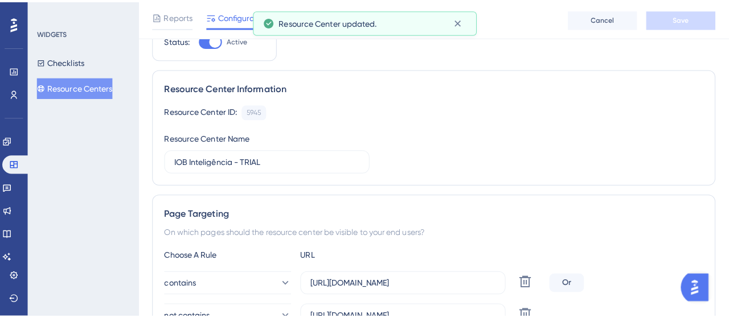
scroll to position [0, 0]
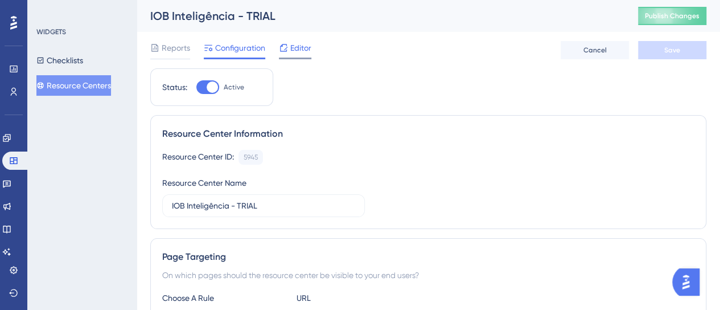
click at [293, 44] on span "Editor" at bounding box center [300, 48] width 21 height 14
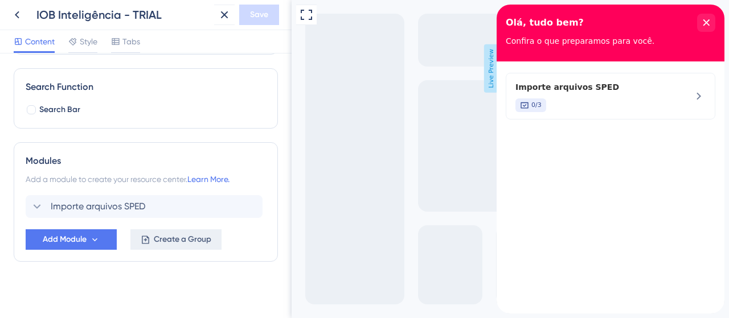
scroll to position [154, 0]
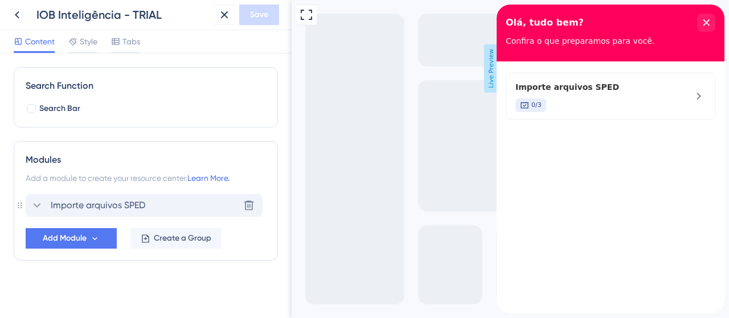
click at [36, 208] on icon at bounding box center [37, 206] width 14 height 14
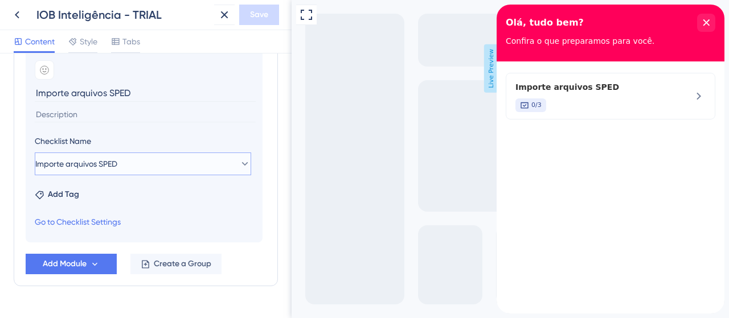
click at [84, 153] on button "Importe arquivos SPED" at bounding box center [143, 164] width 216 height 23
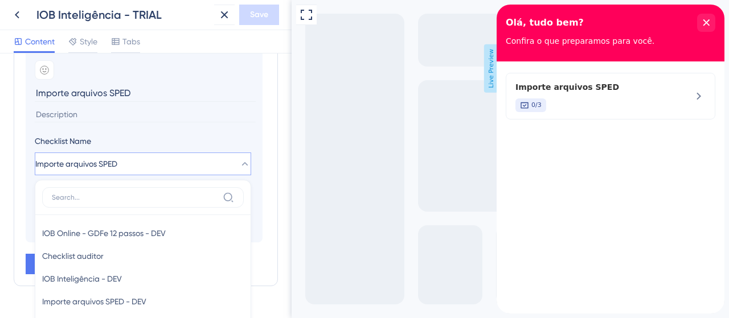
scroll to position [429, 0]
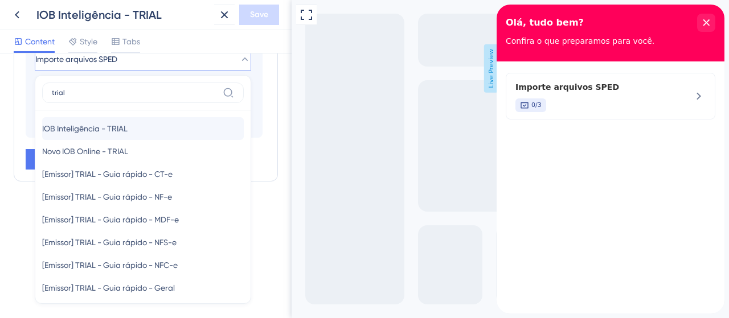
type input "trial"
click at [114, 127] on span "IOB Inteligência - TRIAL" at bounding box center [84, 129] width 85 height 14
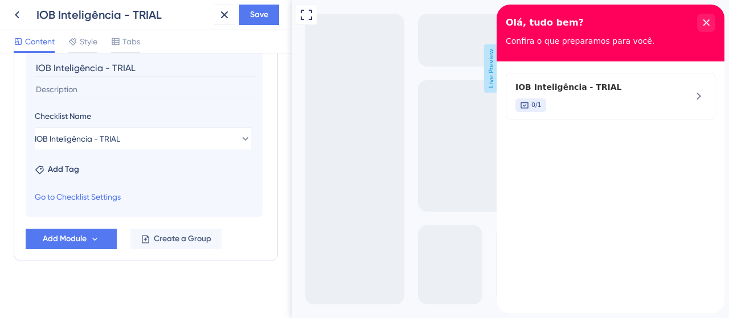
click at [299, 171] on div "Full Screen Preview Live Preview" at bounding box center [509, 159] width 437 height 318
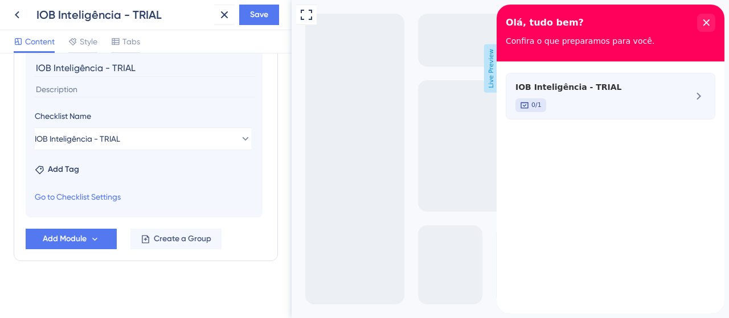
click at [624, 116] on div "IOB Inteligência - TRIAL 0/1" at bounding box center [609, 96] width 209 height 47
click at [594, 98] on div "0/1" at bounding box center [591, 105] width 152 height 14
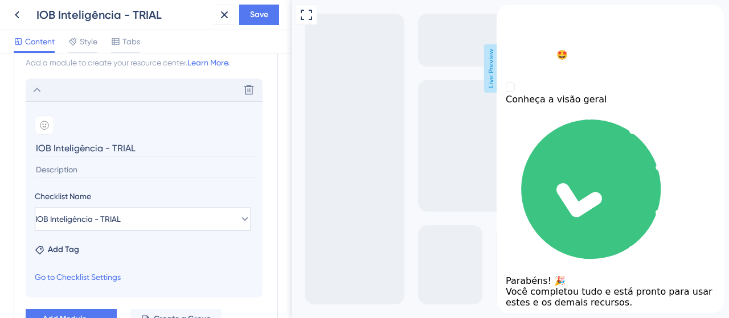
scroll to position [285, 0]
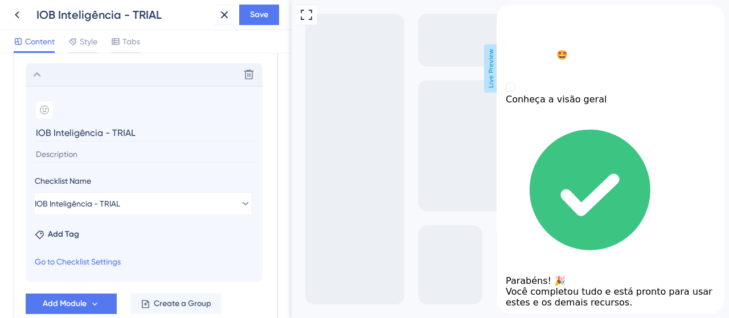
click at [143, 133] on input "IOB Inteligência - TRIAL" at bounding box center [145, 133] width 221 height 18
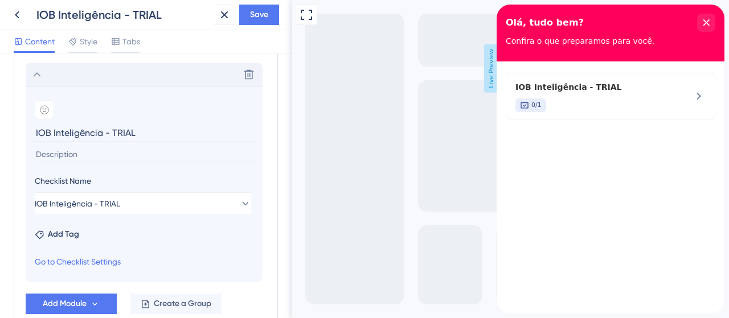
drag, startPoint x: 142, startPoint y: 132, endPoint x: 23, endPoint y: 132, distance: 119.5
click at [23, 132] on div "Modules Add a module to create your resource center. Learn More. Delete Add emo…" at bounding box center [146, 168] width 264 height 316
type input "Visão geral"
click at [248, 17] on button "Save" at bounding box center [259, 15] width 40 height 20
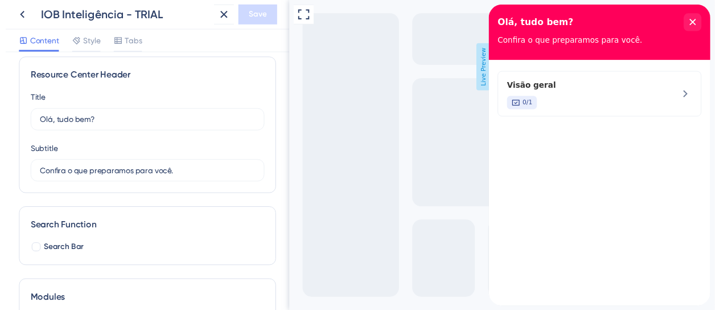
scroll to position [8, 0]
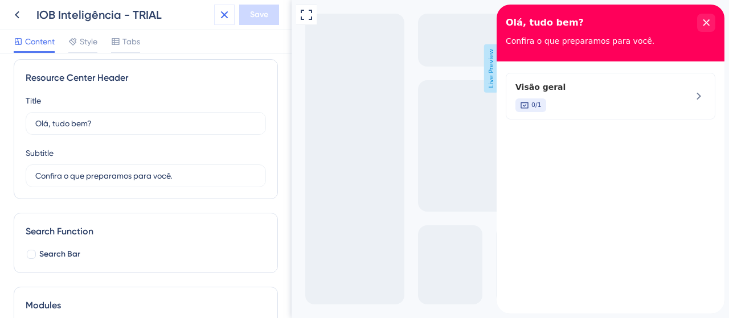
click at [223, 18] on icon at bounding box center [224, 15] width 14 height 14
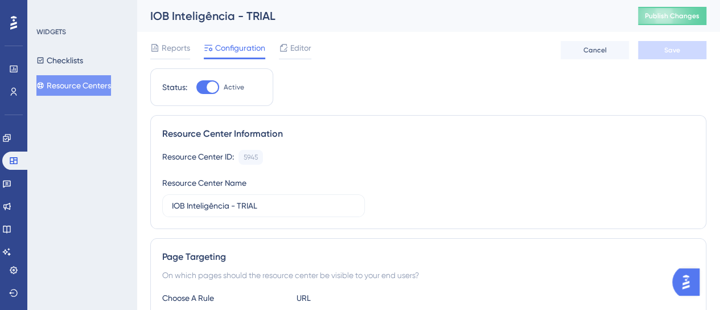
click at [94, 89] on button "Resource Centers" at bounding box center [73, 85] width 75 height 20
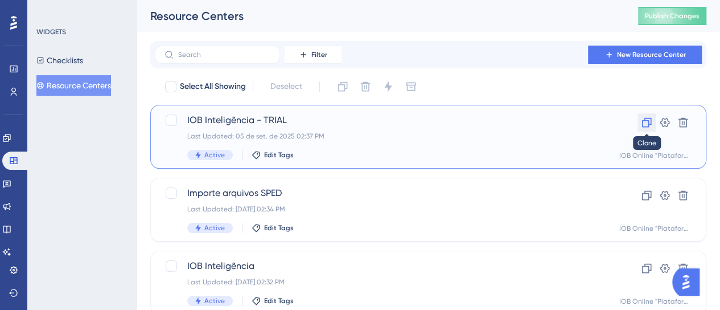
drag, startPoint x: 643, startPoint y: 126, endPoint x: 76, endPoint y: 74, distance: 569.2
click at [643, 125] on icon at bounding box center [646, 122] width 11 height 11
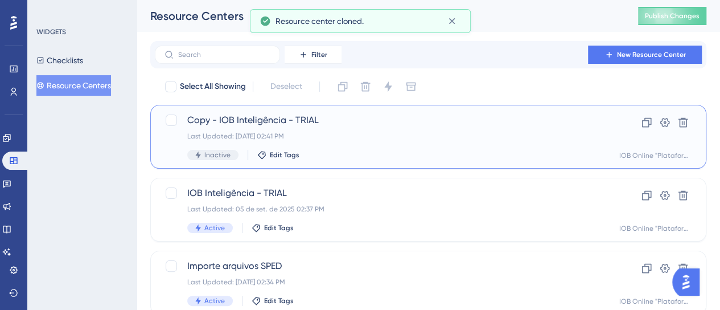
click at [221, 134] on div "Last Updated: 05 de set. de 2025 02:41 PM" at bounding box center [382, 135] width 391 height 9
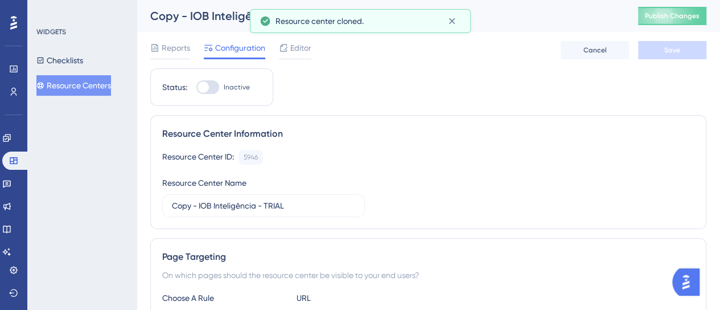
click at [370, 127] on div "Resource Center Information" at bounding box center [428, 134] width 532 height 14
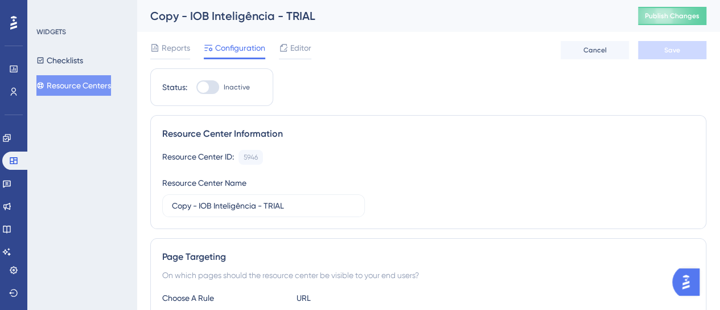
click at [214, 91] on div at bounding box center [207, 87] width 23 height 14
click at [196, 88] on input "Inactive" at bounding box center [196, 87] width 1 height 1
checkbox input "true"
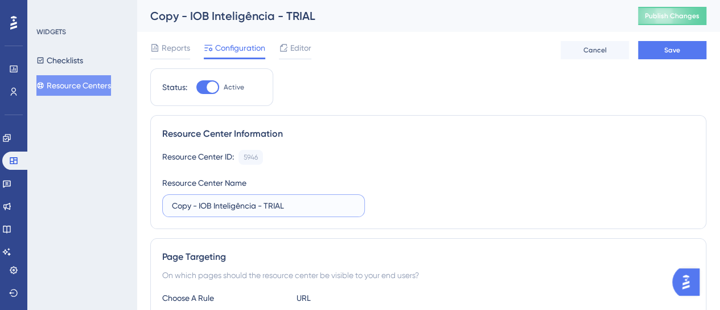
drag, startPoint x: 308, startPoint y: 207, endPoint x: 455, endPoint y: 207, distance: 146.8
click at [159, 207] on div "Resource Center Information Resource Center ID: 5946 Copy Resource Center Name …" at bounding box center [428, 172] width 556 height 114
paste input "IOB Inteligência - Migrados 360"
type input "IOB Inteligência - Migrados 360"
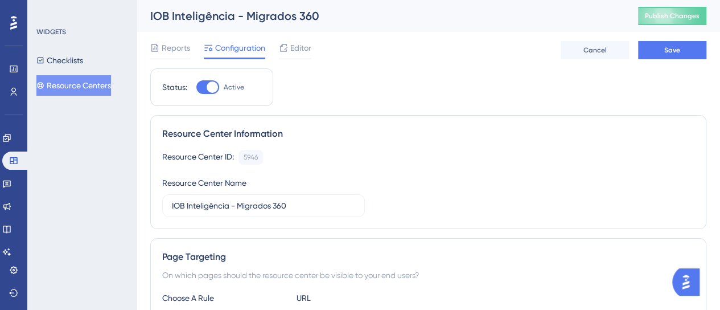
click at [466, 202] on div "Resource Center ID: 5946 Copy Resource Center Name IOB Inteligência - Migrados …" at bounding box center [428, 183] width 532 height 67
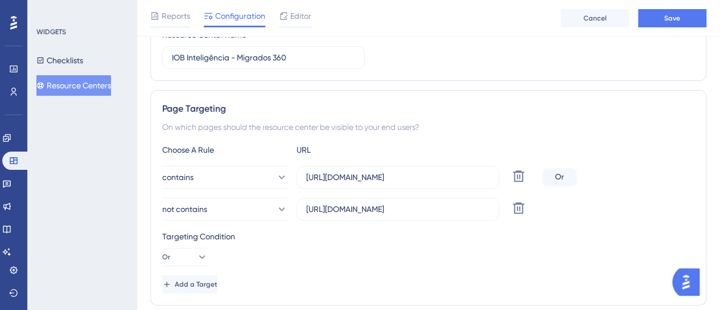
scroll to position [171, 0]
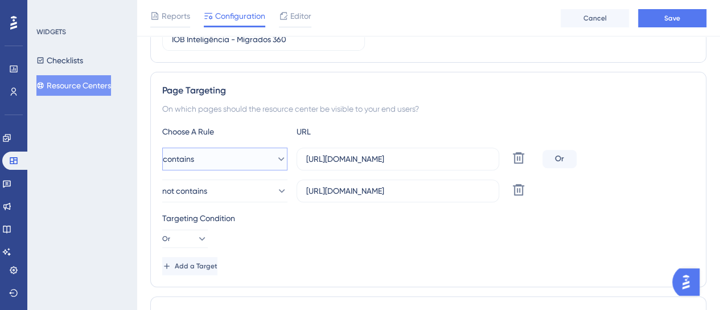
click at [194, 161] on span "contains" at bounding box center [178, 159] width 31 height 14
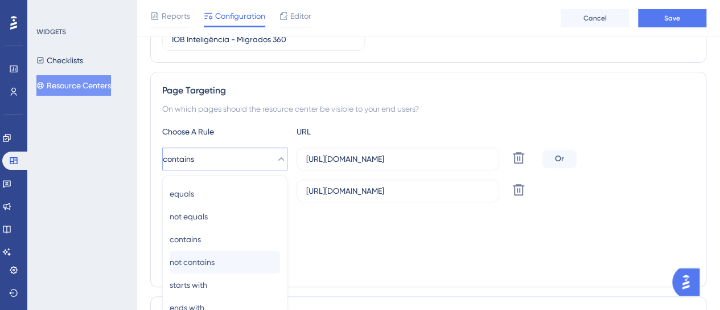
scroll to position [276, 0]
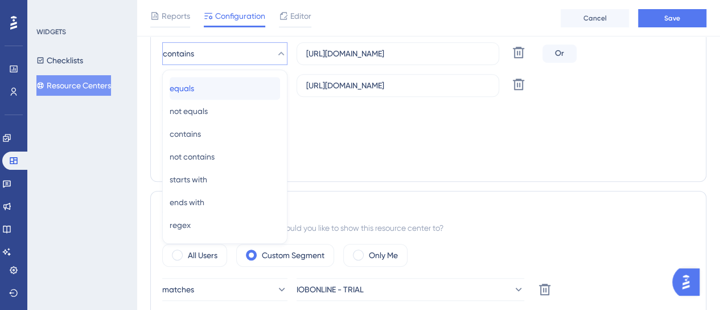
click at [194, 87] on span "equals" at bounding box center [182, 88] width 24 height 14
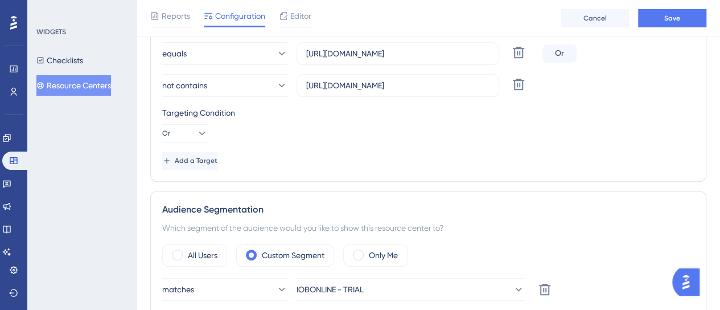
click at [362, 111] on div "Targeting Condition" at bounding box center [428, 113] width 532 height 14
click at [336, 135] on div "Targeting Condition Or" at bounding box center [428, 124] width 532 height 36
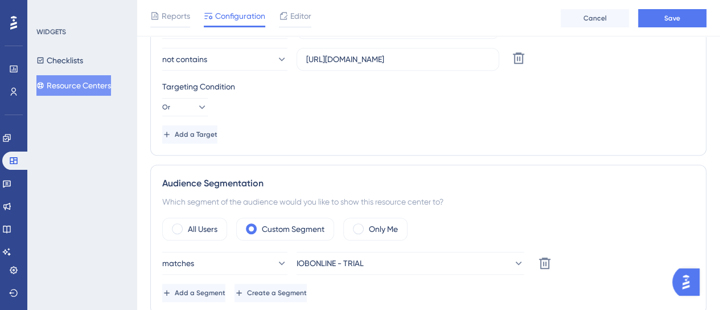
scroll to position [390, 0]
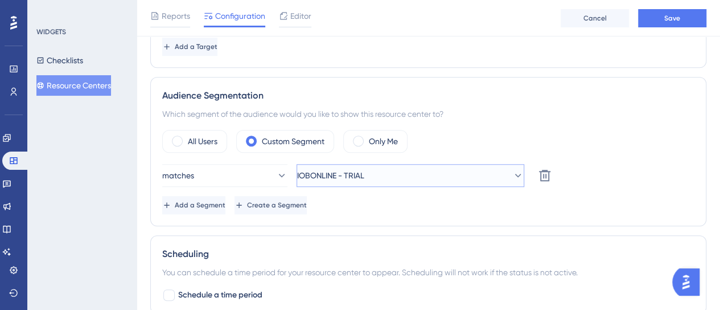
click at [353, 173] on span "IOBONLINE - TRIAL" at bounding box center [330, 175] width 67 height 14
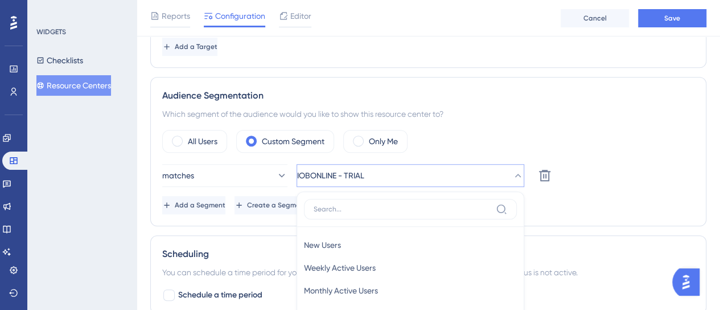
scroll to position [490, 0]
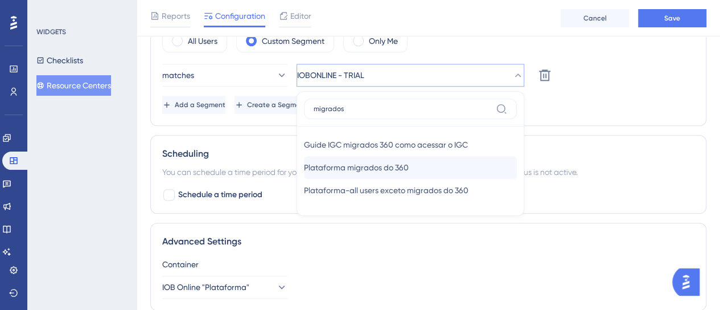
type input "migrados"
click at [396, 164] on span "Plataforma migrados do 360" at bounding box center [356, 167] width 105 height 14
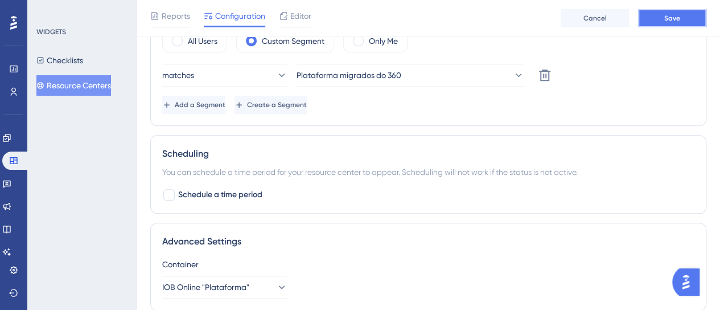
click at [674, 22] on span "Save" at bounding box center [672, 18] width 16 height 9
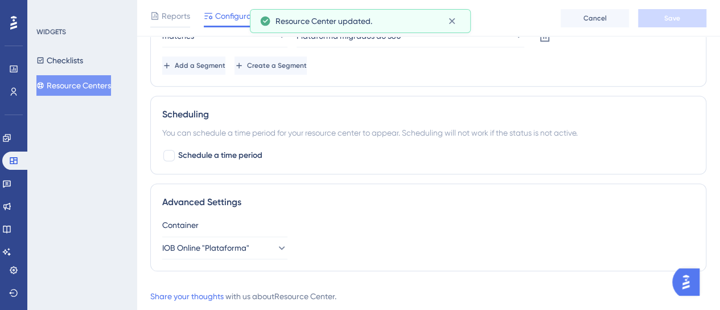
scroll to position [547, 0]
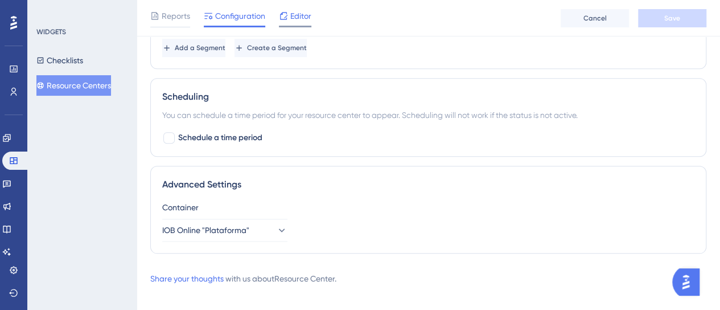
click at [307, 12] on span "Editor" at bounding box center [300, 16] width 21 height 14
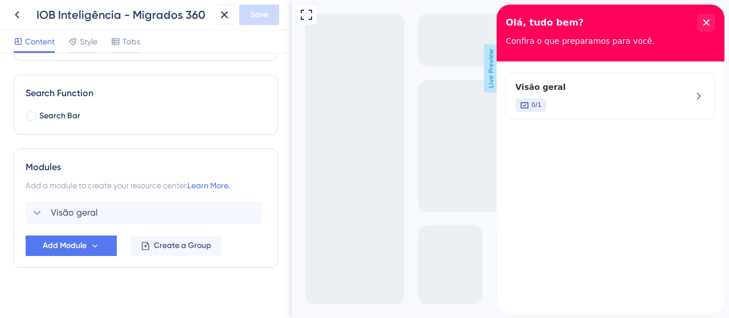
scroll to position [154, 0]
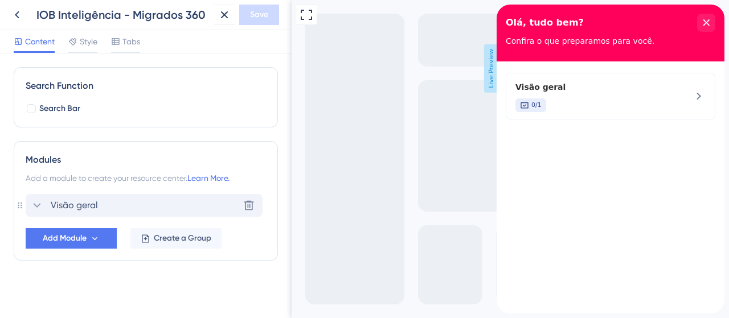
click at [34, 210] on icon at bounding box center [37, 206] width 14 height 14
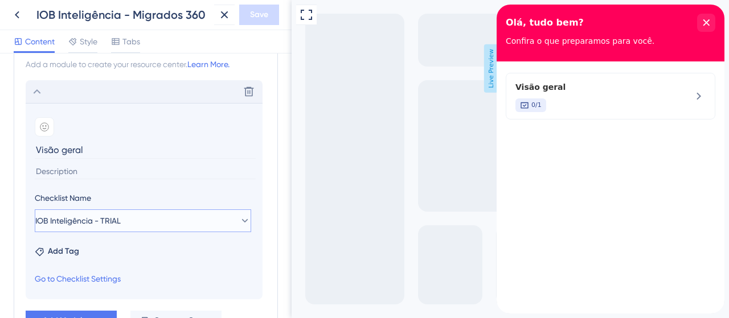
click at [94, 228] on button "IOB Inteligência - TRIAL" at bounding box center [143, 220] width 216 height 23
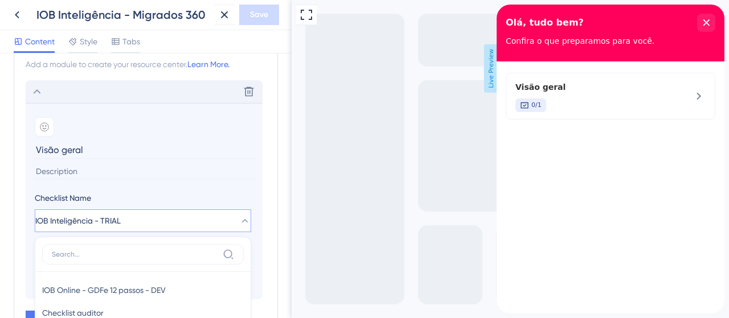
scroll to position [409, 0]
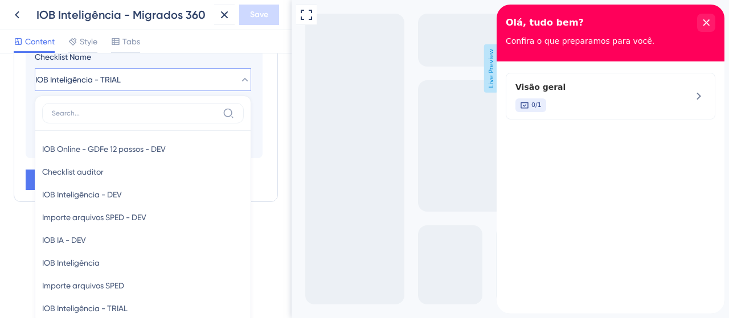
type input "g"
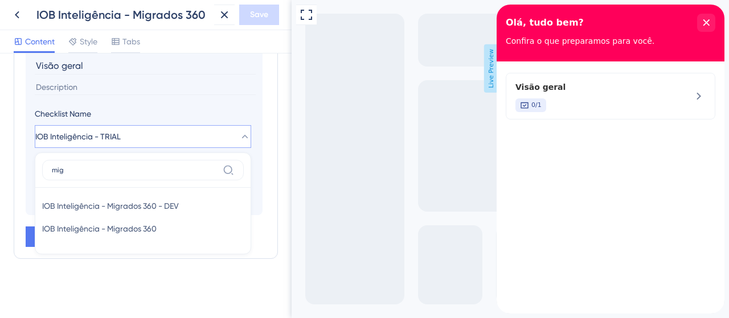
scroll to position [349, 0]
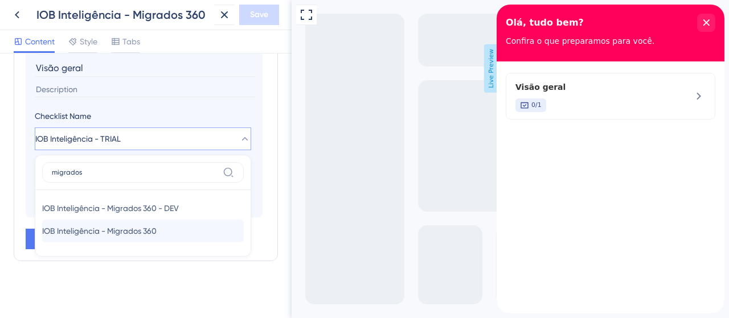
type input "migrados"
click at [141, 229] on span "IOB Inteligência - Migrados 360" at bounding box center [99, 231] width 114 height 14
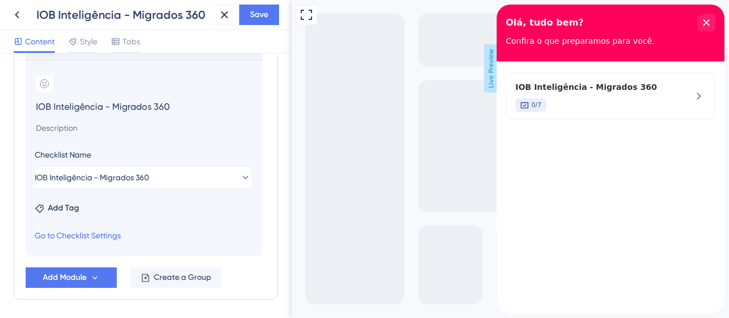
scroll to position [293, 0]
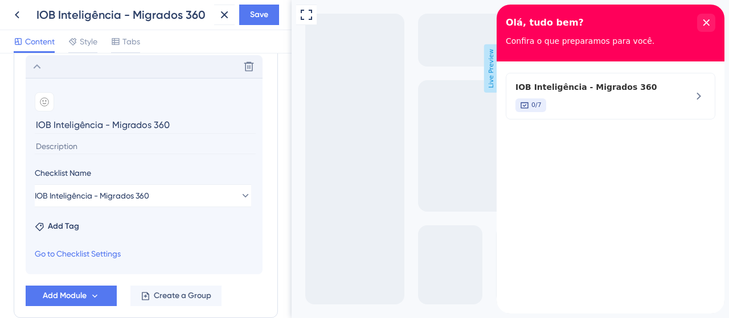
drag, startPoint x: 171, startPoint y: 125, endPoint x: -5, endPoint y: 125, distance: 175.9
click at [0, 0] on html "IOB Inteligência - Migrados 360 Save Content Style Tabs Resource Center Header …" at bounding box center [364, 0] width 729 height 0
type input "Guias de uso"
click at [263, 14] on span "Save" at bounding box center [259, 15] width 18 height 14
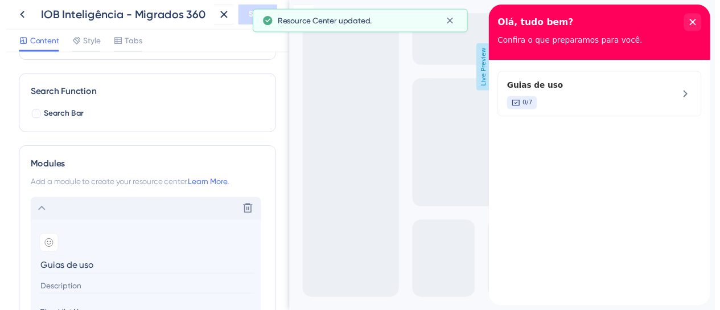
scroll to position [179, 0]
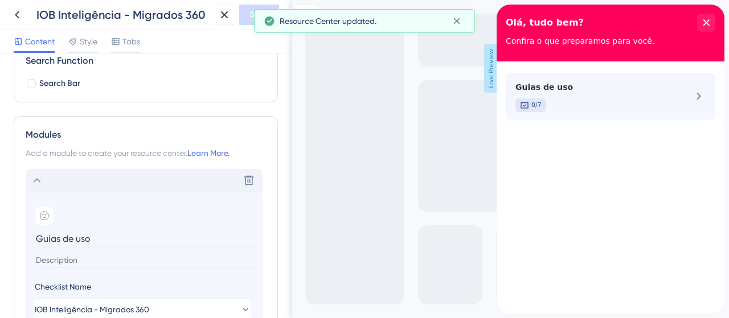
click at [626, 104] on div "0/7" at bounding box center [591, 105] width 152 height 14
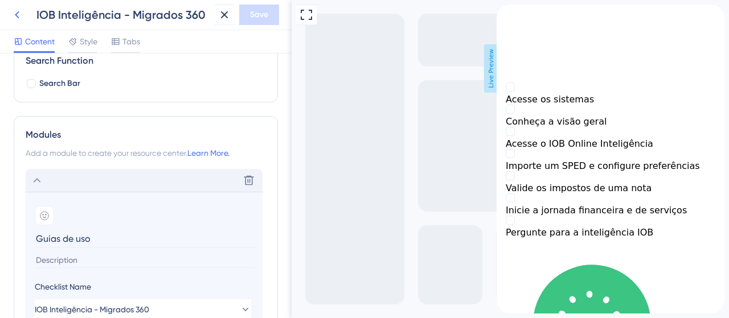
click at [23, 13] on icon at bounding box center [17, 15] width 14 height 14
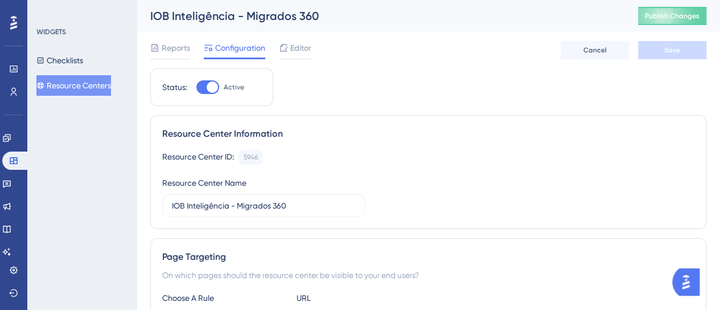
click at [105, 86] on button "Resource Centers" at bounding box center [73, 85] width 75 height 20
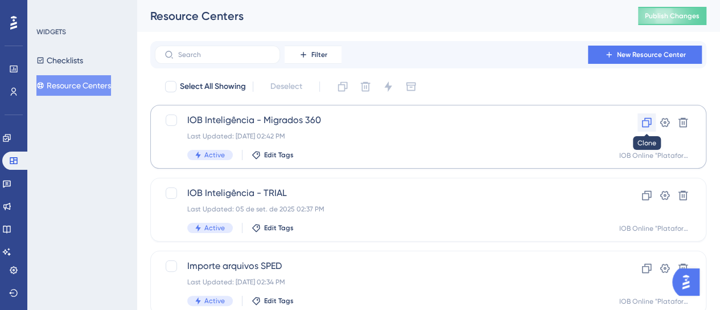
click at [640, 126] on button at bounding box center [646, 122] width 18 height 18
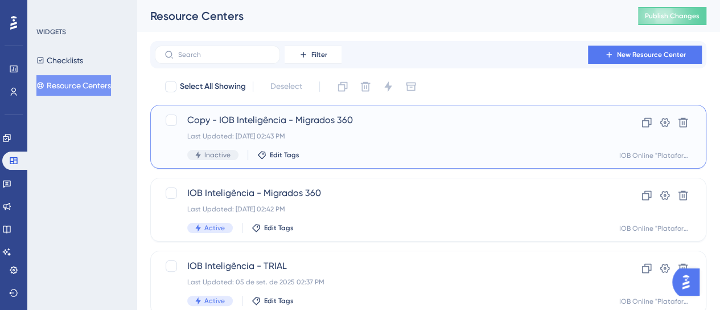
click at [328, 122] on span "Copy - IOB Inteligência - Migrados 360" at bounding box center [382, 120] width 391 height 14
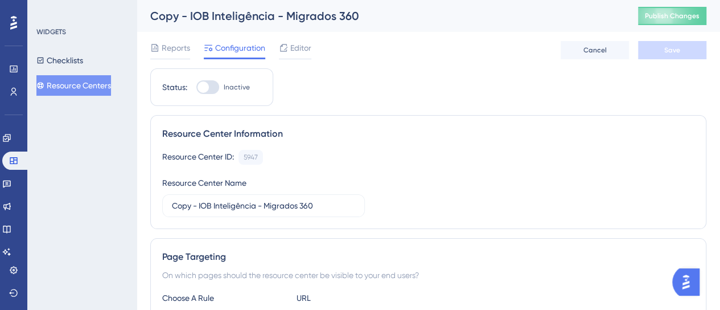
click at [209, 83] on div at bounding box center [207, 87] width 23 height 14
click at [196, 87] on input "Inactive" at bounding box center [196, 87] width 1 height 1
checkbox input "true"
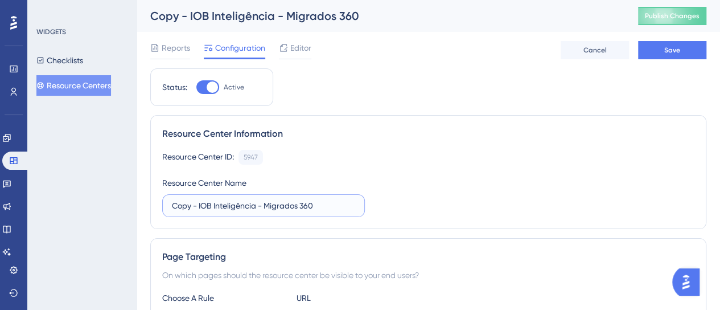
drag, startPoint x: 332, startPoint y: 205, endPoint x: 101, endPoint y: 183, distance: 232.8
paste input "IOB Inteligência - Gerenciar e convidar usuários"
type input "IOB Inteligência - Gerenciar e convidar usuários"
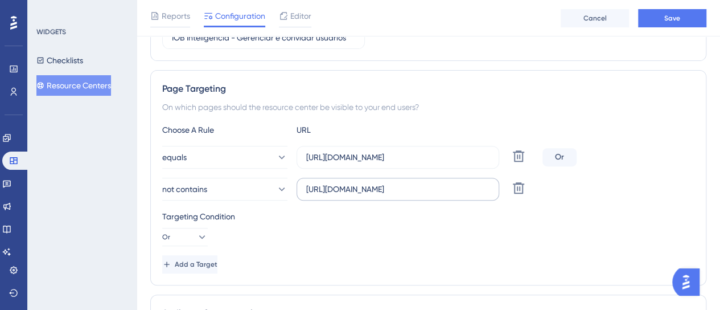
scroll to position [171, 0]
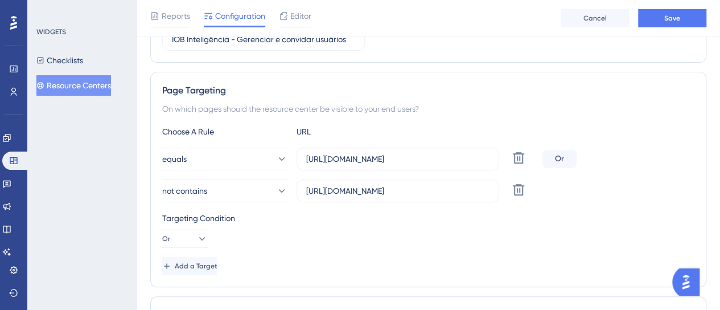
click at [517, 193] on icon at bounding box center [518, 189] width 11 height 11
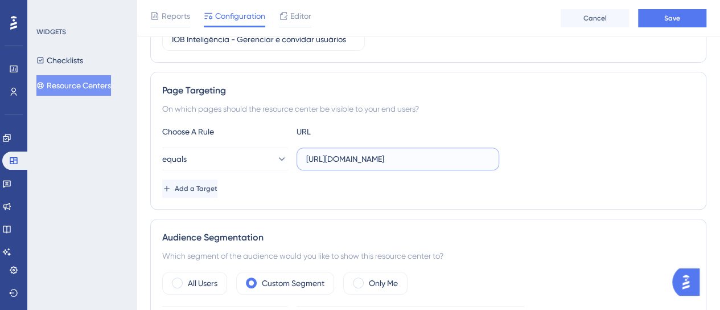
click at [381, 162] on input "[URL][DOMAIN_NAME]" at bounding box center [397, 159] width 183 height 13
paste input "dev-app.iob.com.br/app/configuracoes/gerenciarusuarios"
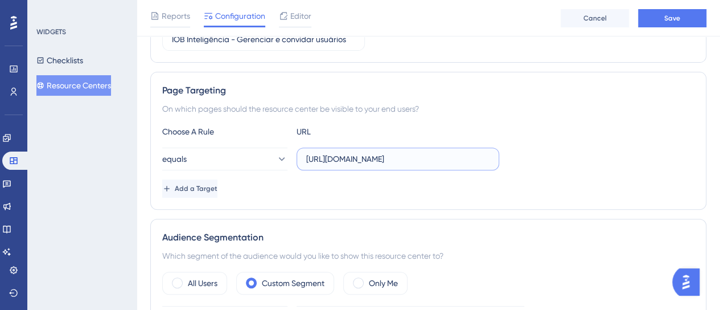
type input "https://dev-app.iob.com.br/app/configuracoes/gerenciarusuarios/"
click at [536, 183] on div "Add a Target" at bounding box center [428, 188] width 532 height 18
click at [586, 215] on div "Status: Active Resource Center Information Resource Center ID: 5947 Copy Resour…" at bounding box center [428, 231] width 556 height 659
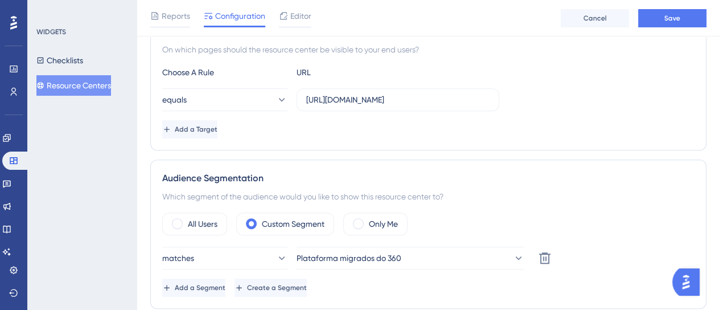
scroll to position [285, 0]
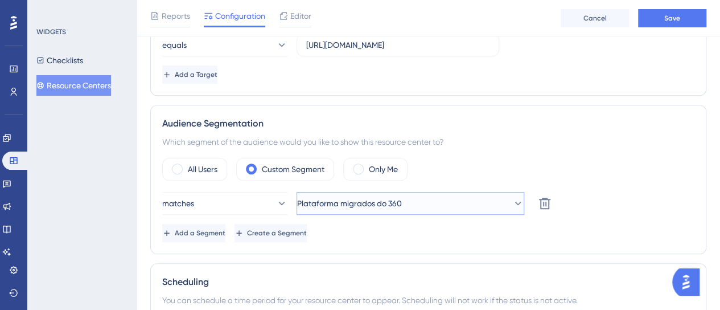
click at [390, 209] on button "Plataforma migrados do 360" at bounding box center [411, 203] width 228 height 23
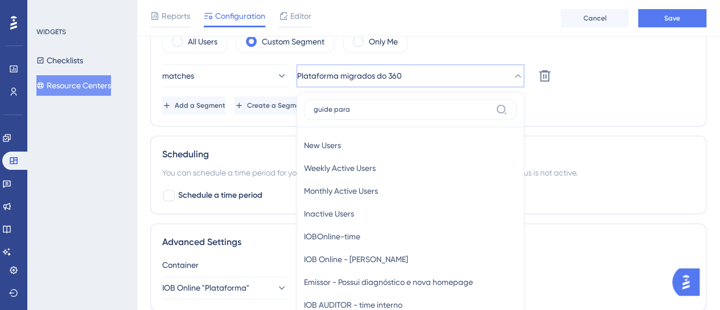
type input "guide para"
click at [360, 101] on label "guide para" at bounding box center [410, 109] width 213 height 20
click at [360, 105] on input "guide para" at bounding box center [403, 109] width 178 height 9
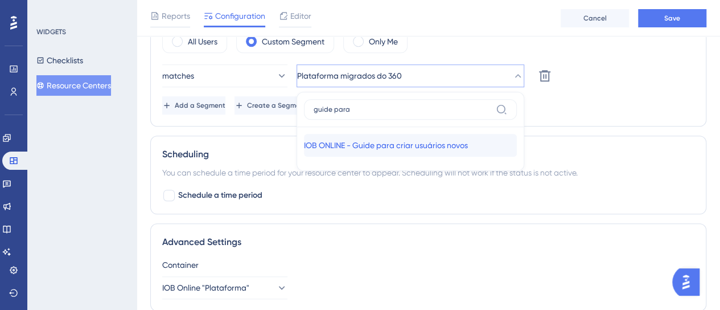
click at [426, 146] on span "IOB ONLINE - Guide para criar usuários novos" at bounding box center [386, 145] width 164 height 14
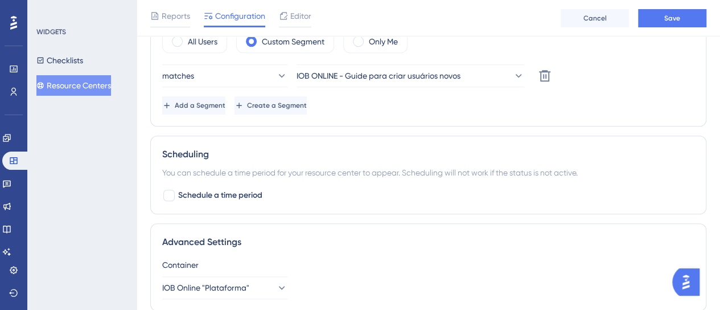
click at [636, 106] on div "Add a Segment Create a Segment" at bounding box center [428, 105] width 532 height 18
click at [666, 17] on span "Save" at bounding box center [672, 18] width 16 height 9
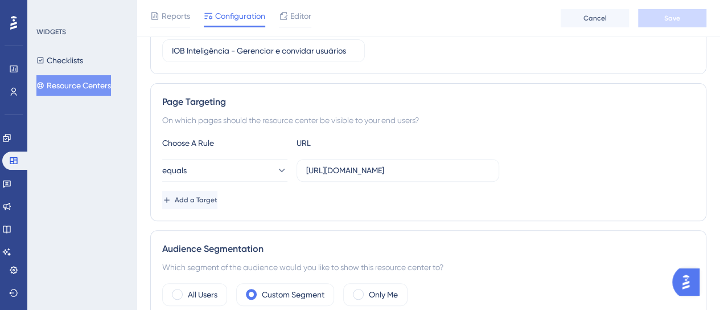
scroll to position [80, 0]
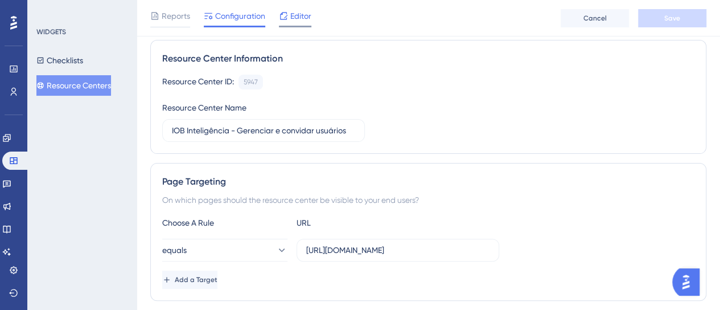
click at [306, 17] on span "Editor" at bounding box center [300, 16] width 21 height 14
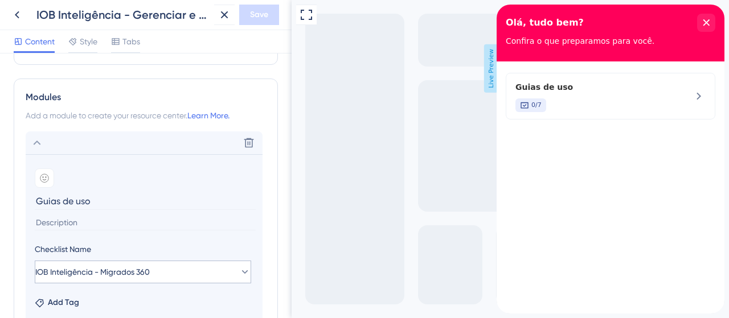
scroll to position [228, 0]
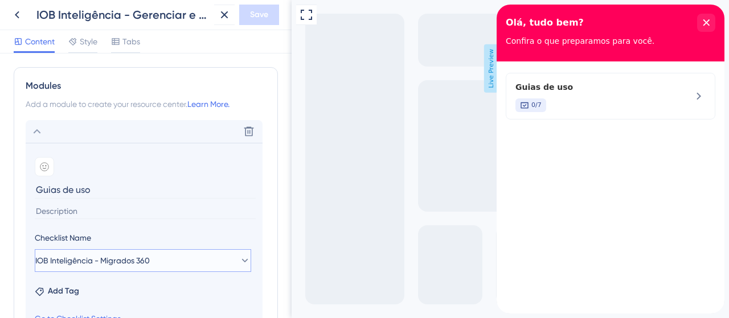
click at [183, 256] on button "IOB Inteligência - Migrados 360" at bounding box center [143, 260] width 216 height 23
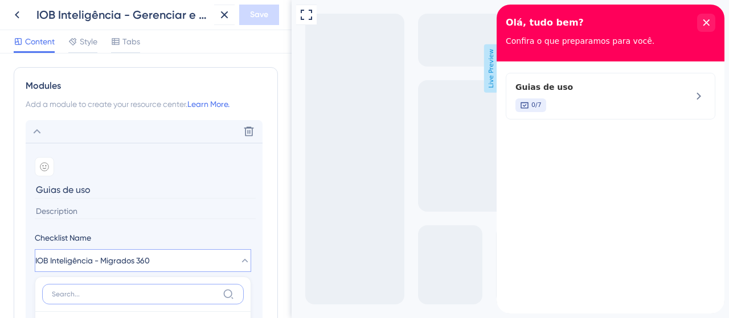
scroll to position [382, 0]
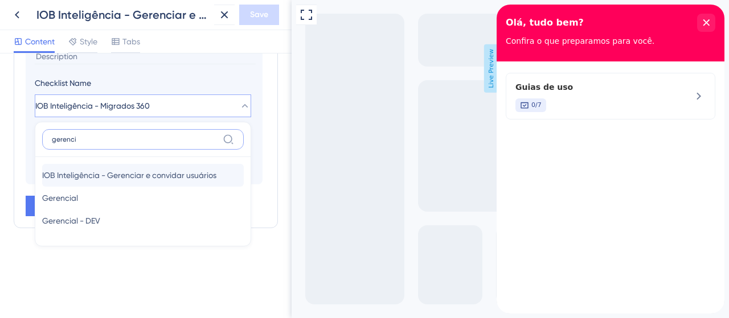
type input "gerenci"
click at [172, 176] on span "IOB Inteligência - Gerenciar e convidar usuários" at bounding box center [129, 175] width 174 height 14
type input "IOB Inteligência - Gerenciar e convidar usuários"
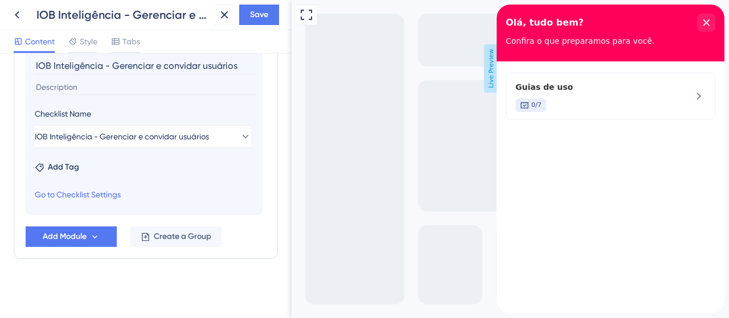
scroll to position [349, 0]
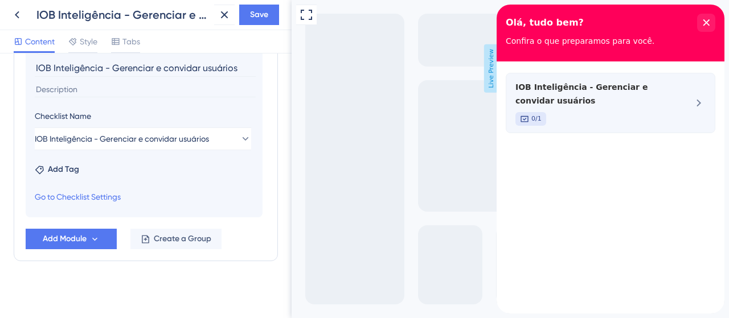
click at [627, 111] on div "IOB Inteligência - Gerenciar e convidar usuários 0/1" at bounding box center [591, 103] width 152 height 46
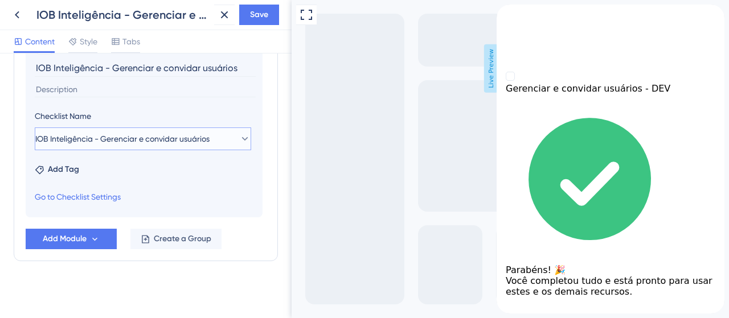
click at [209, 132] on span "IOB Inteligência - Gerenciar e convidar usuários" at bounding box center [122, 139] width 174 height 14
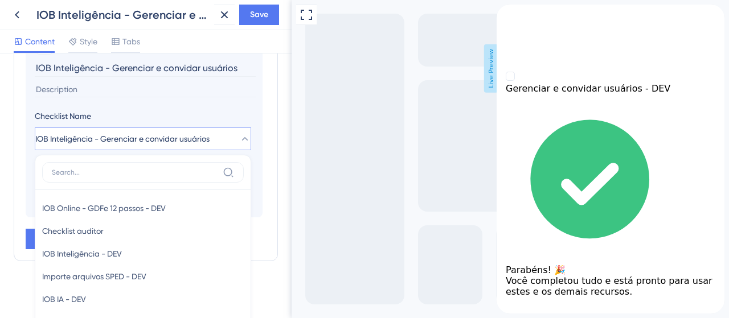
scroll to position [409, 0]
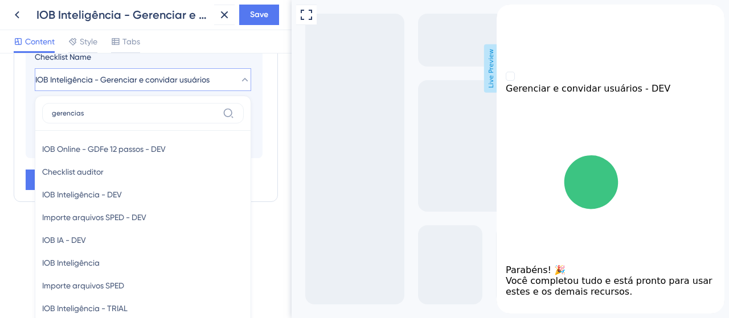
type input "gerencias"
click at [176, 131] on div at bounding box center [142, 130] width 215 height 1
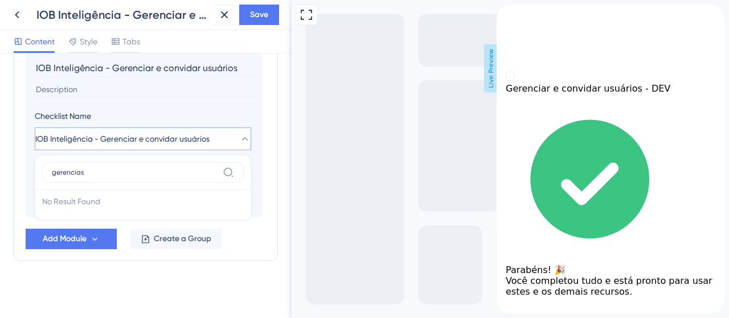
scroll to position [349, 0]
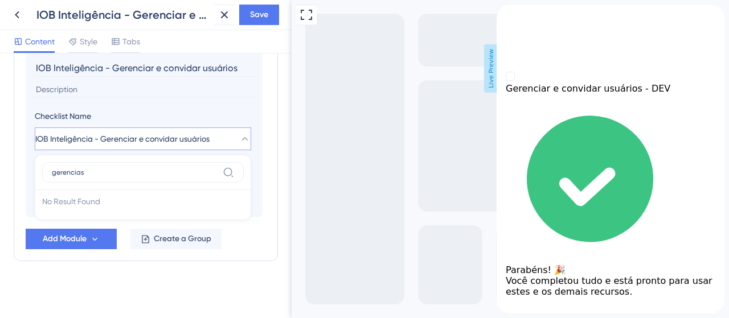
click at [186, 143] on span "IOB Inteligência - Gerenciar e convidar usuários" at bounding box center [122, 139] width 174 height 14
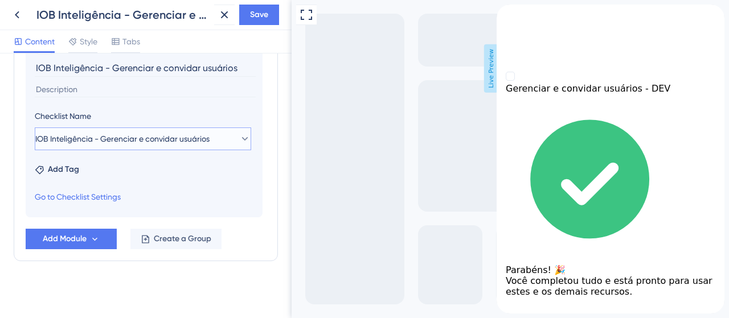
click at [186, 142] on span "IOB Inteligência - Gerenciar e convidar usuários" at bounding box center [122, 139] width 174 height 14
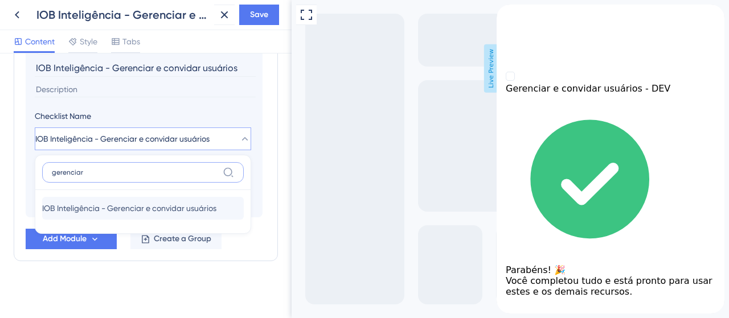
type input "gerenciar"
click at [216, 208] on span "IOB Inteligência - Gerenciar e convidar usuários" at bounding box center [129, 208] width 174 height 14
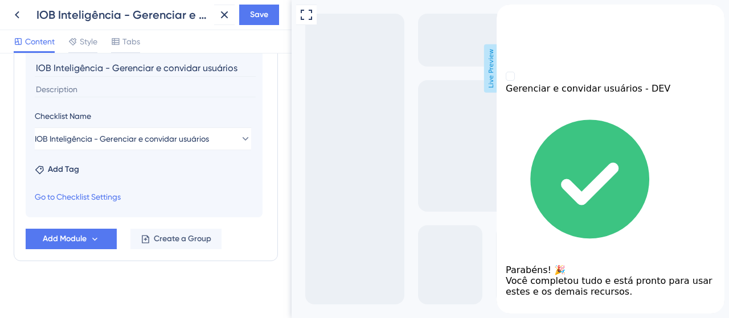
click at [331, 186] on div "Full Screen Preview Live Preview" at bounding box center [509, 159] width 437 height 318
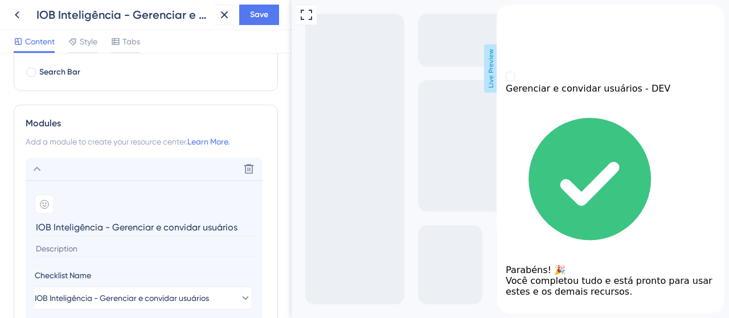
scroll to position [236, 0]
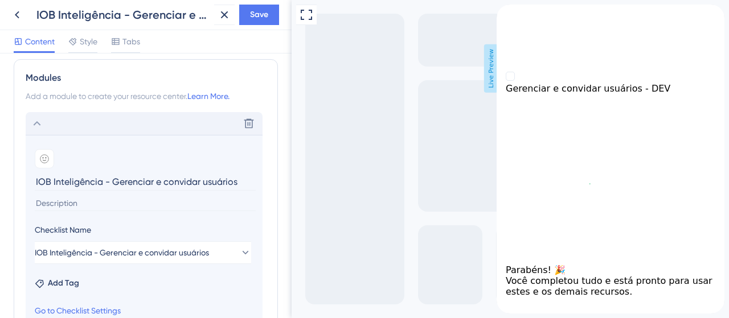
click at [38, 125] on icon at bounding box center [37, 124] width 14 height 14
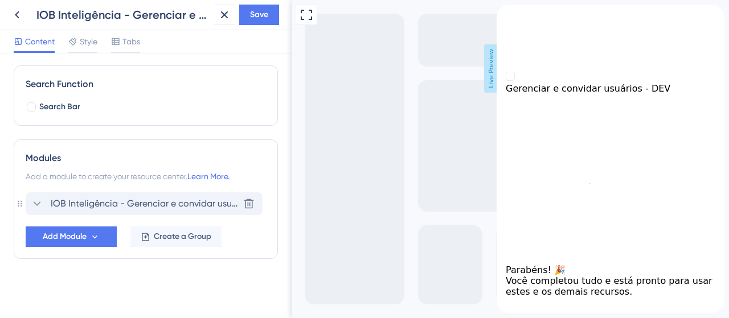
scroll to position [154, 0]
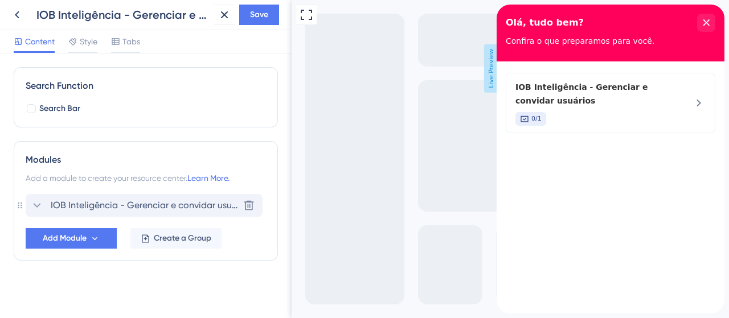
click at [619, 120] on div "0/1" at bounding box center [591, 119] width 152 height 14
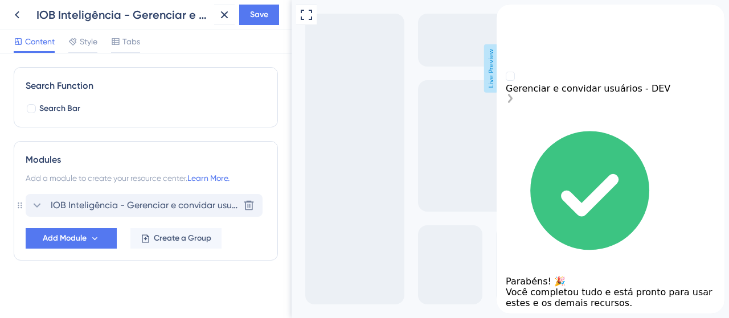
click at [622, 94] on div "Gerenciar e convidar usuários - DEV" at bounding box center [609, 88] width 209 height 11
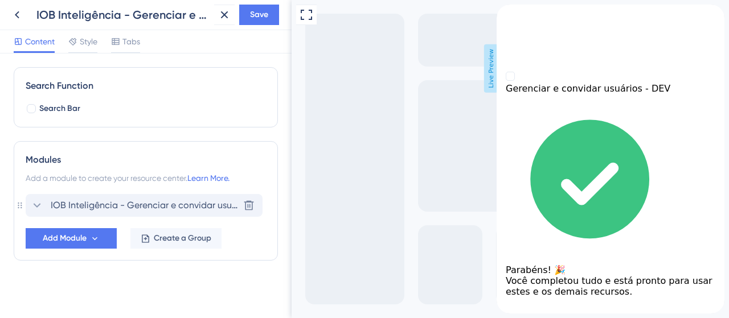
click at [120, 208] on span "IOB Inteligência - Gerenciar e convidar usuários" at bounding box center [145, 206] width 188 height 14
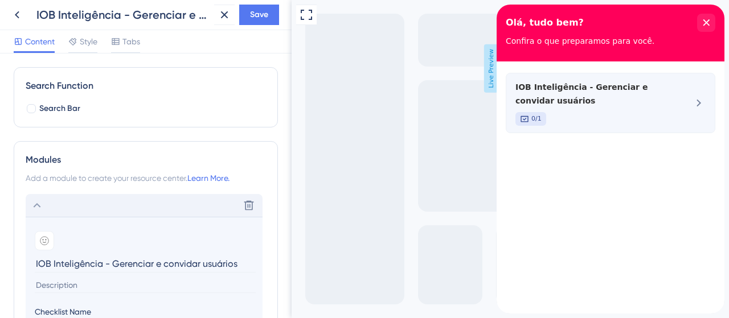
click at [638, 88] on span "IOB Inteligência - Gerenciar e convidar usuários" at bounding box center [591, 93] width 152 height 27
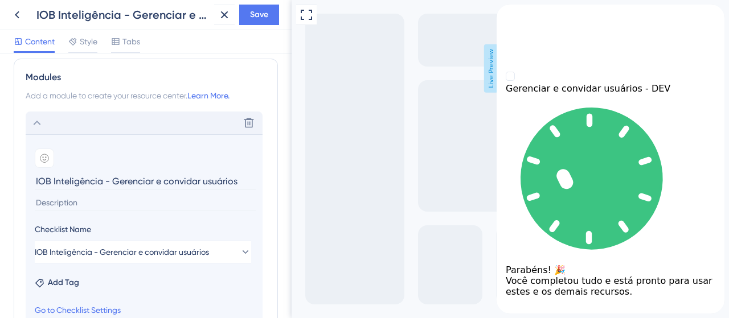
scroll to position [320, 0]
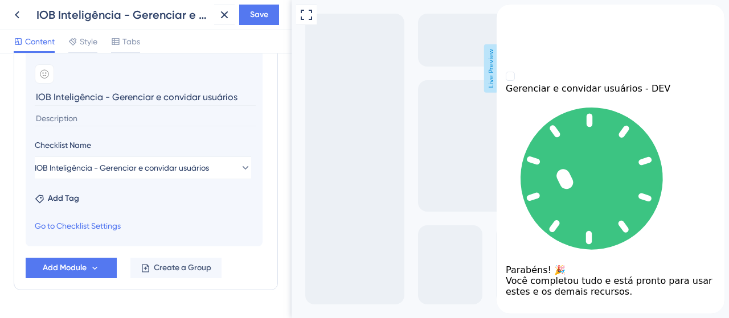
click at [508, 16] on div "back to header" at bounding box center [610, 10] width 228 height 11
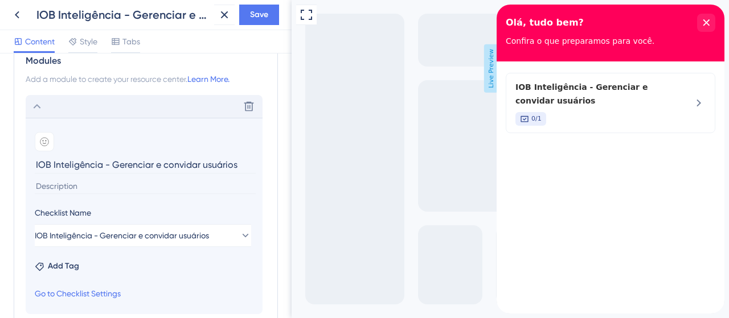
scroll to position [267, 0]
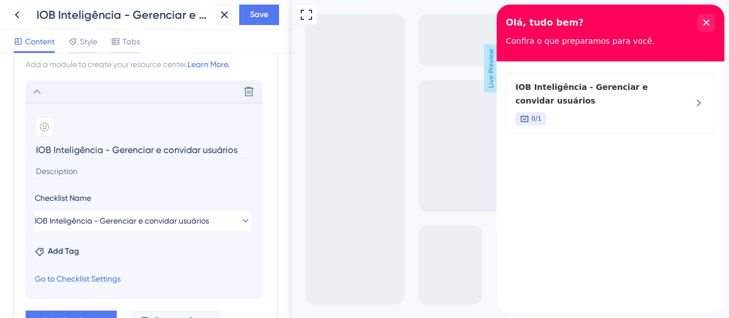
click at [63, 148] on input "IOB Inteligência - Gerenciar e convidar usuários" at bounding box center [145, 150] width 221 height 18
drag, startPoint x: 109, startPoint y: 149, endPoint x: -27, endPoint y: 150, distance: 136.6
click at [0, 0] on html "IOB Inteligência - Gerenciar e convidar usuários Save Content Style Tabs Resour…" at bounding box center [364, 0] width 729 height 0
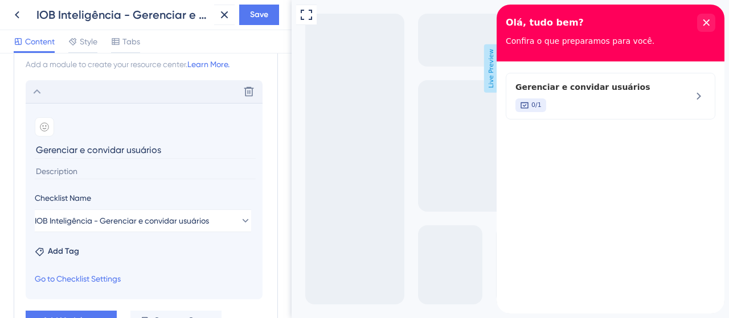
type input "Gerenciar e convidar usuários"
click at [355, 184] on div "Full Screen Preview Live Preview" at bounding box center [509, 159] width 437 height 318
click at [248, 21] on button "Save" at bounding box center [259, 15] width 40 height 20
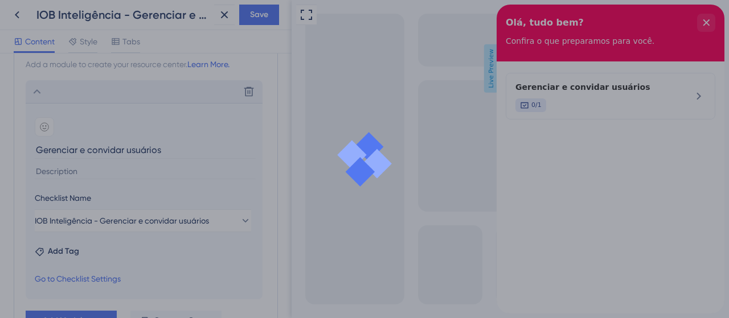
click at [106, 141] on input "Gerenciar e convidar usuários" at bounding box center [145, 150] width 221 height 18
click at [82, 158] on section "Add emoji Gerenciar e convidar usuários" at bounding box center [144, 147] width 219 height 60
click at [82, 150] on input "Gerenciar e convidar usuários" at bounding box center [145, 150] width 221 height 18
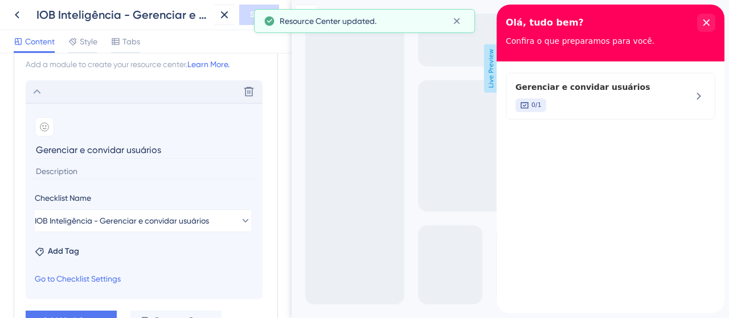
click at [44, 94] on div "Delete" at bounding box center [144, 91] width 237 height 23
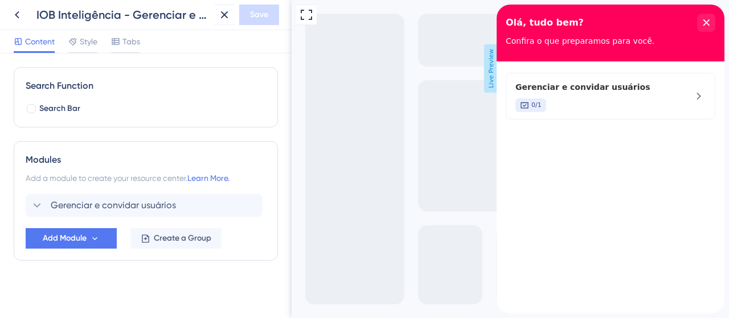
scroll to position [0, 0]
click at [39, 202] on icon at bounding box center [37, 206] width 14 height 14
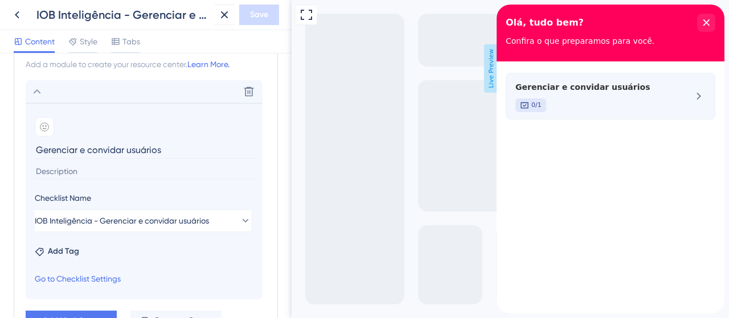
click at [553, 101] on div "0/1" at bounding box center [591, 105] width 152 height 14
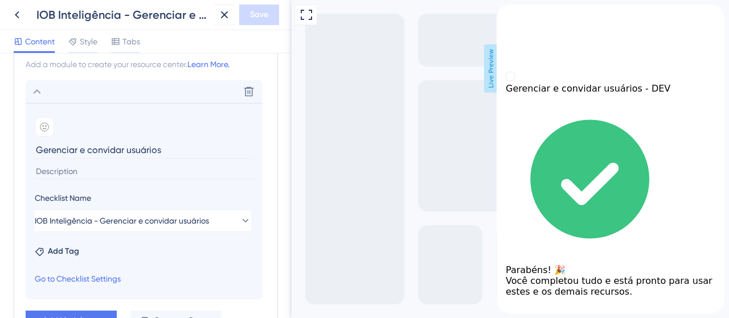
click at [92, 142] on input "Gerenciar e convidar usuários" at bounding box center [145, 150] width 221 height 18
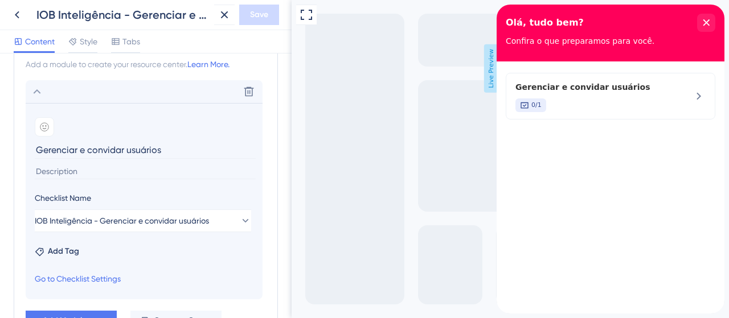
click at [34, 146] on section "Add emoji Gerenciar e convidar usuários Checklist Name IOB Inteligência - Geren…" at bounding box center [144, 201] width 237 height 196
click at [45, 150] on input "Gerenciar e convidar usuários" at bounding box center [145, 150] width 221 height 18
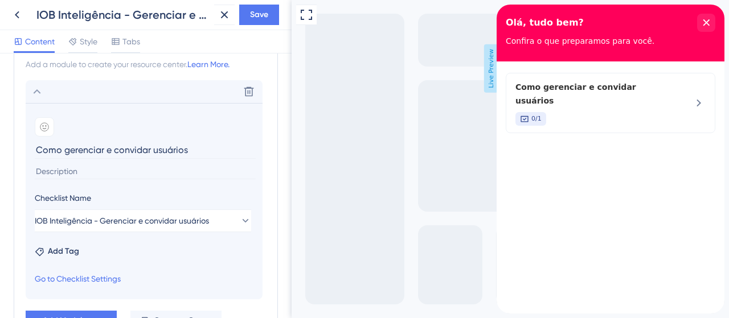
drag, startPoint x: 109, startPoint y: 146, endPoint x: 154, endPoint y: 142, distance: 45.2
click at [154, 142] on input "Como gerenciar e convidar usuários" at bounding box center [145, 150] width 221 height 18
type input "Como gerenciar usuários"
click at [253, 6] on button "Save" at bounding box center [259, 15] width 40 height 20
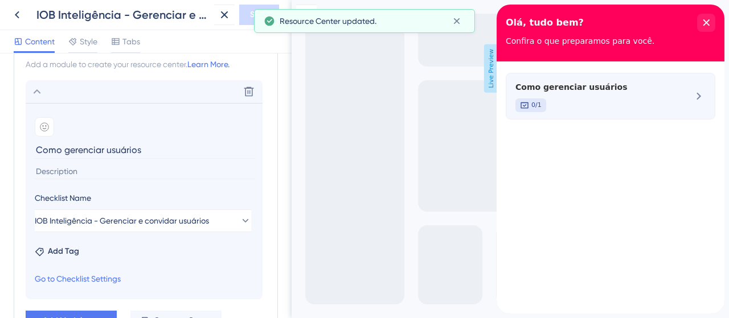
click at [658, 101] on div "0/1" at bounding box center [591, 105] width 152 height 14
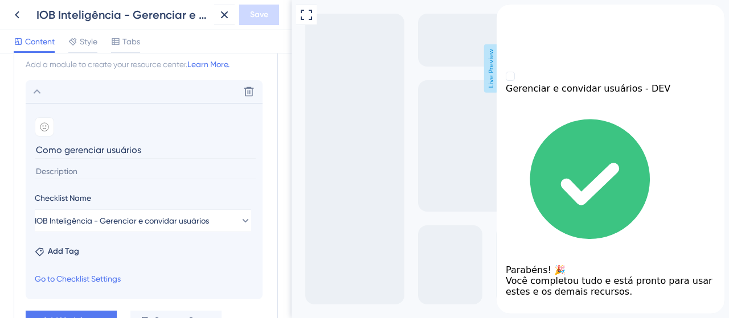
scroll to position [97, 0]
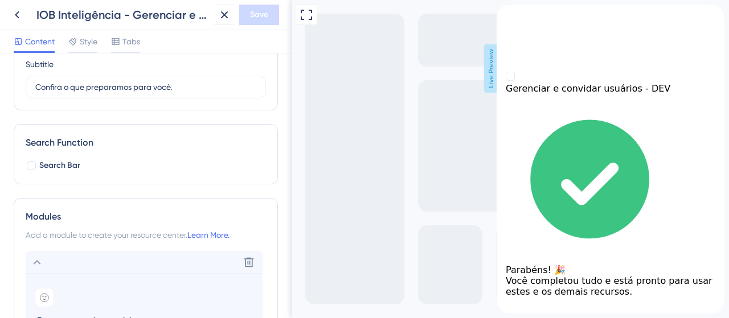
click at [509, 22] on icon "close resource center" at bounding box center [506, 25] width 6 height 6
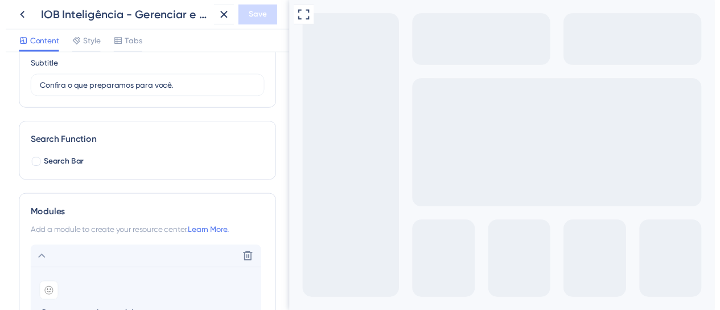
scroll to position [40, 0]
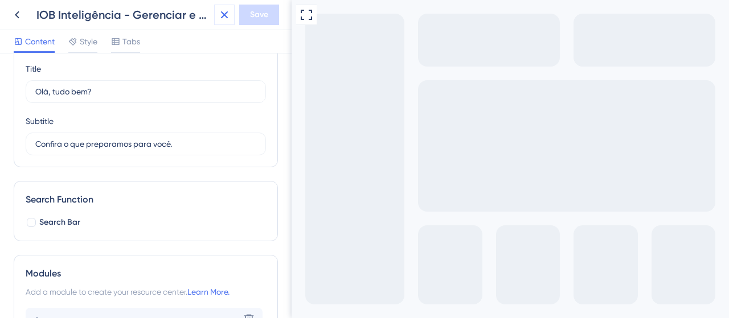
click at [223, 19] on icon at bounding box center [224, 15] width 14 height 14
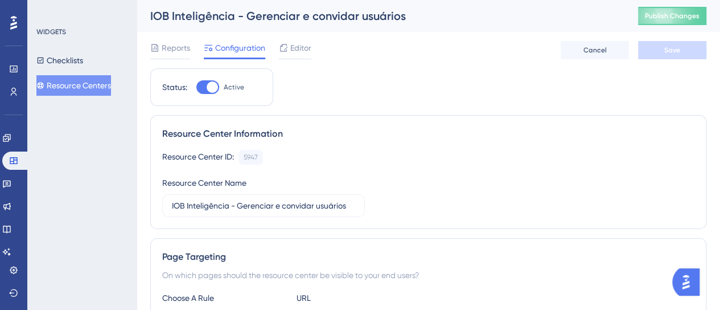
click at [70, 88] on button "Resource Centers" at bounding box center [73, 85] width 75 height 20
click at [80, 89] on button "Resource Centers" at bounding box center [73, 85] width 75 height 20
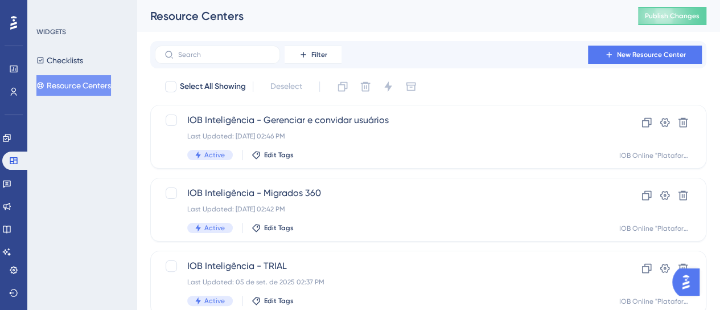
click at [645, 65] on div "Filter New Resource Center" at bounding box center [428, 54] width 556 height 27
click at [84, 85] on button "Resource Centers" at bounding box center [73, 85] width 75 height 20
click at [83, 56] on button "Checklists" at bounding box center [59, 60] width 47 height 20
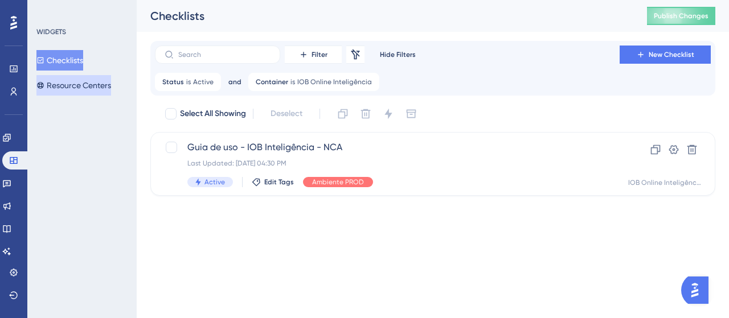
click at [85, 87] on button "Resource Centers" at bounding box center [73, 85] width 75 height 20
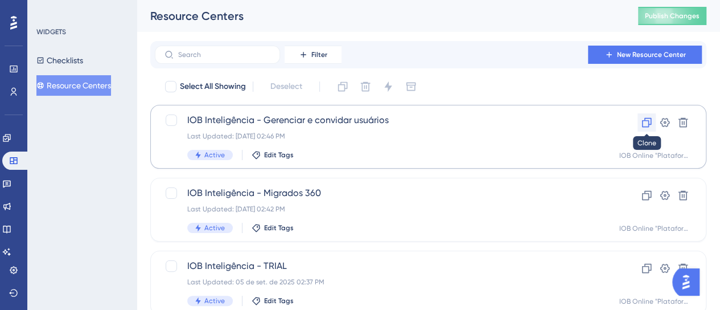
click at [647, 121] on icon at bounding box center [646, 122] width 11 height 11
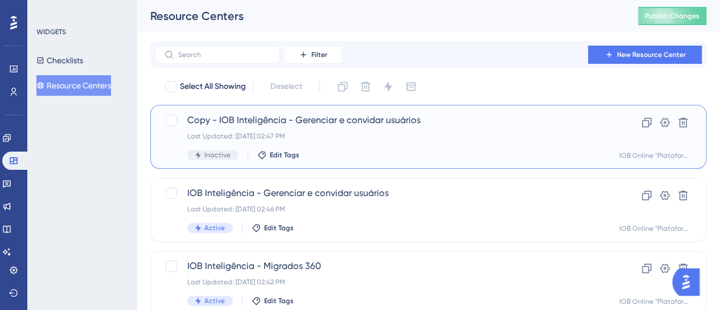
click at [384, 143] on div "Copy - IOB Inteligência - Gerenciar e convidar usuários Last Updated: 05 de set…" at bounding box center [382, 136] width 391 height 47
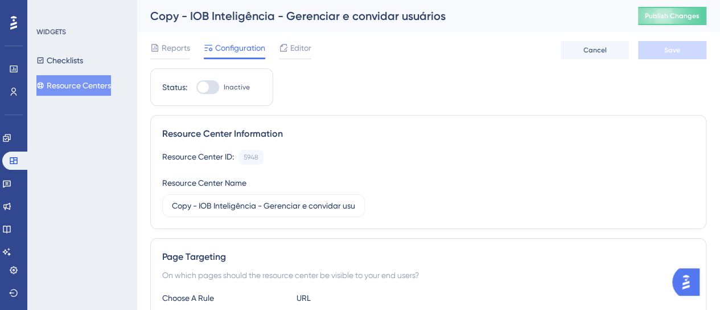
drag, startPoint x: 212, startPoint y: 86, endPoint x: 0, endPoint y: 205, distance: 243.1
click at [212, 86] on div at bounding box center [207, 87] width 23 height 14
click at [196, 87] on input "Inactive" at bounding box center [196, 87] width 1 height 1
checkbox input "true"
click at [207, 79] on div "Status: Inactive" at bounding box center [211, 87] width 123 height 38
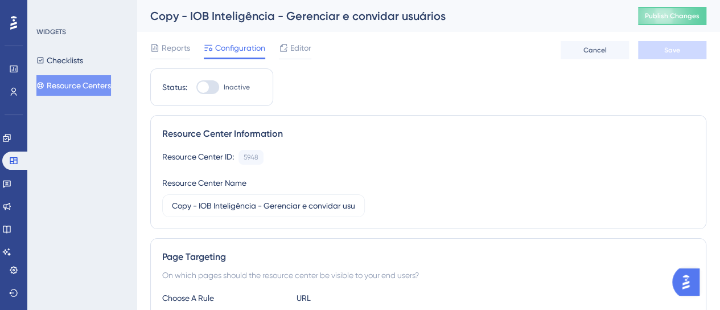
click at [500, 122] on div "Resource Center Information Resource Center ID: 5948 Copy Resource Center Name …" at bounding box center [428, 172] width 556 height 114
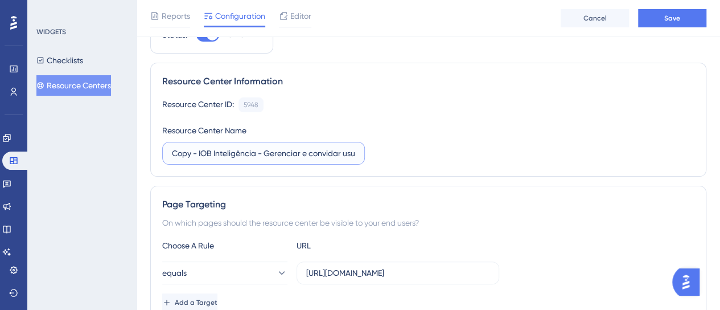
click at [230, 147] on input "Copy - IOB Inteligência - Gerenciar e convidar usuários" at bounding box center [263, 153] width 183 height 13
paste input "nta gratuita - 3 pass"
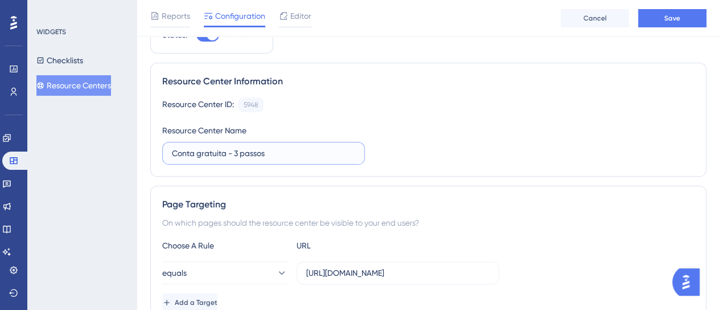
type input "Conta gratuita - 3 passos"
click at [507, 144] on div "Resource Center ID: 5948 Copy Resource Center Name Conta gratuita - 3 passos" at bounding box center [428, 130] width 532 height 67
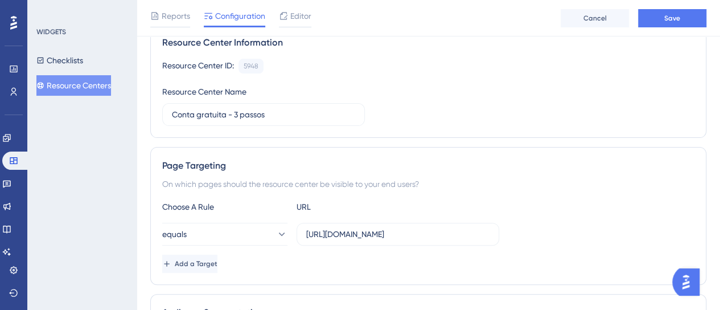
scroll to position [114, 0]
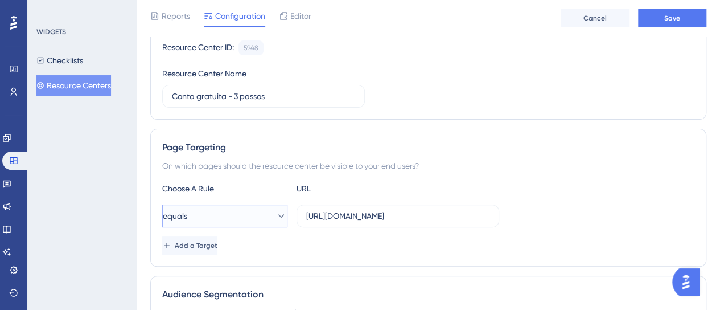
click at [262, 216] on button "equals" at bounding box center [224, 215] width 125 height 23
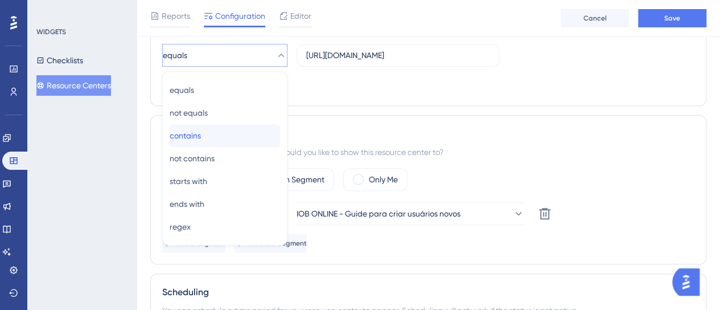
click at [238, 135] on div "contains contains" at bounding box center [225, 135] width 110 height 23
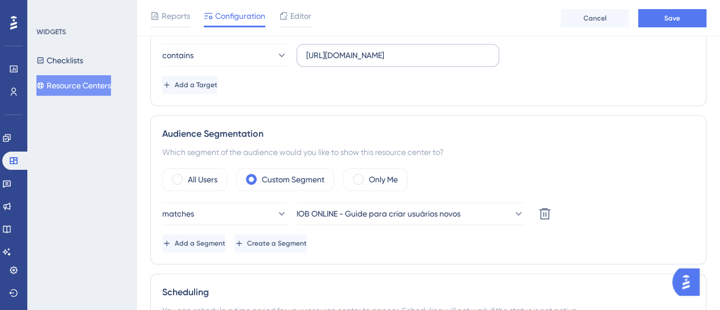
click at [347, 63] on label "https://dev-app.iob.com.br/app/configuracoes/gerenciarusuarios/" at bounding box center [398, 55] width 203 height 23
click at [347, 61] on input "https://dev-app.iob.com.br/app/configuracoes/gerenciarusuarios/" at bounding box center [397, 55] width 183 height 13
click at [347, 63] on label "https://dev-app.iob.com.br/app/configuracoes/gerenciarusuarios/" at bounding box center [398, 55] width 203 height 23
click at [347, 61] on input "https://dev-app.iob.com.br/app/configuracoes/gerenciarusuarios/" at bounding box center [397, 55] width 183 height 13
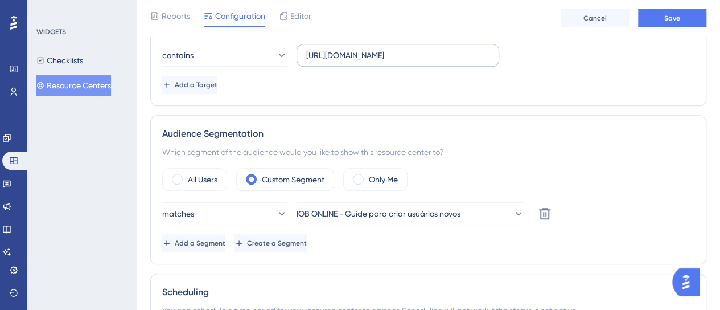
click at [347, 63] on label "https://dev-app.iob.com.br/app/configuracoes/gerenciarusuarios/" at bounding box center [398, 55] width 203 height 23
click at [347, 61] on input "https://dev-app.iob.com.br/app/configuracoes/gerenciarusuarios/" at bounding box center [397, 55] width 183 height 13
click at [391, 52] on input "https://dev-app.iob.com.br/app/configuracoes/gerenciarusuarios/" at bounding box center [397, 55] width 183 height 13
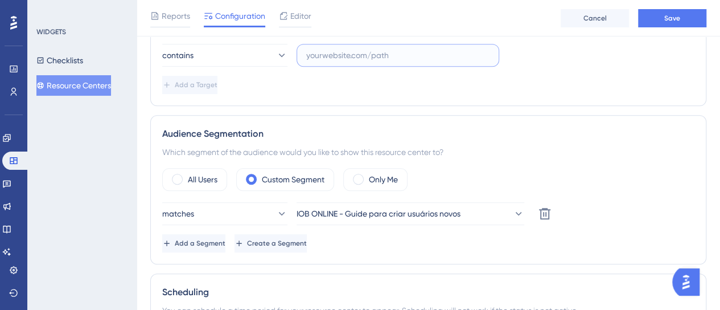
paste input "[URL][DOMAIN_NAME]"
type input "[URL][DOMAIN_NAME]"
click at [610, 98] on div "Page Targeting On which pages should the resource center be visible to your end…" at bounding box center [428, 37] width 556 height 138
click at [667, 23] on button "Save" at bounding box center [672, 18] width 68 height 18
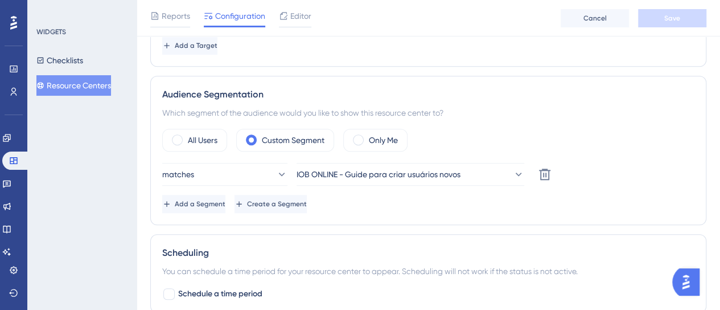
scroll to position [331, 0]
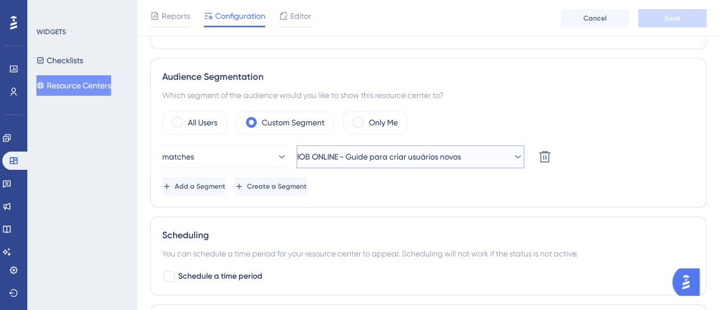
click at [354, 158] on span "IOB ONLINE - Guide para criar usuários novos" at bounding box center [379, 157] width 164 height 14
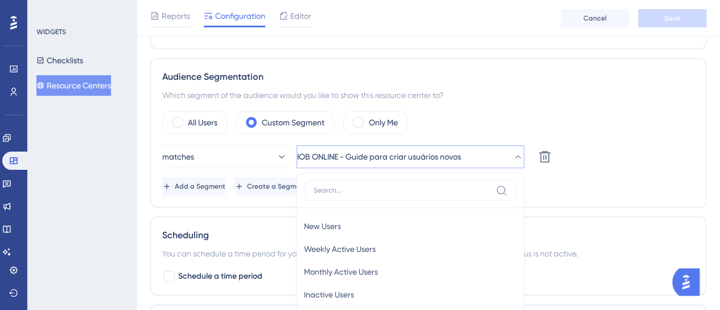
scroll to position [420, 0]
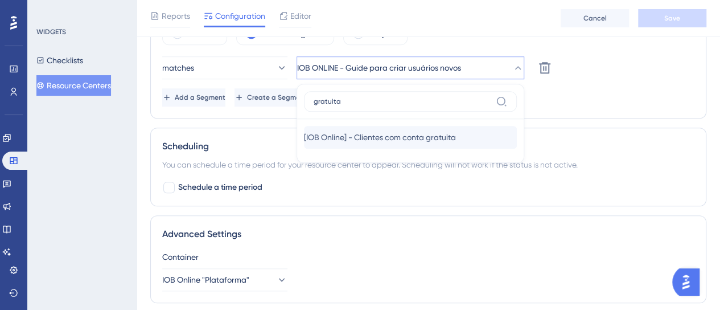
type input "gratuita"
click at [332, 134] on span "[IOB Online] - Clientes com conta gratuita" at bounding box center [380, 137] width 152 height 14
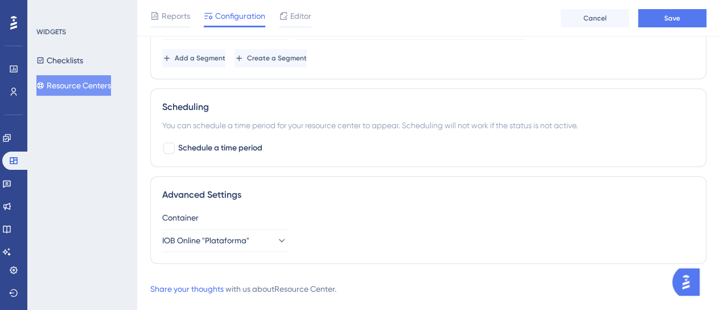
scroll to position [478, 0]
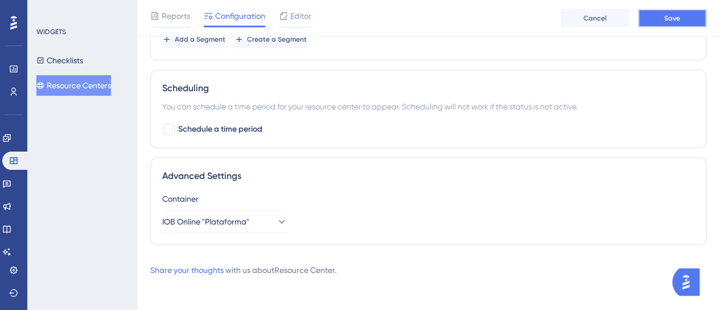
click at [678, 22] on button "Save" at bounding box center [672, 18] width 68 height 18
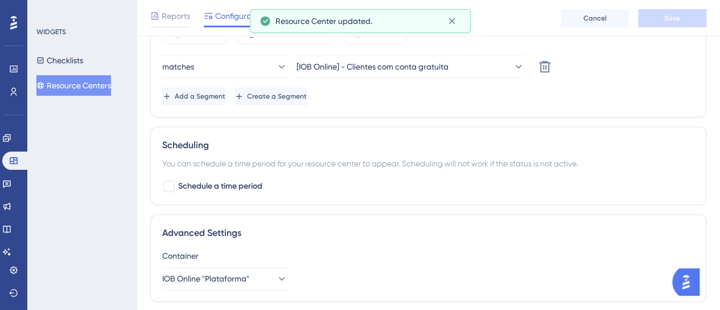
scroll to position [307, 0]
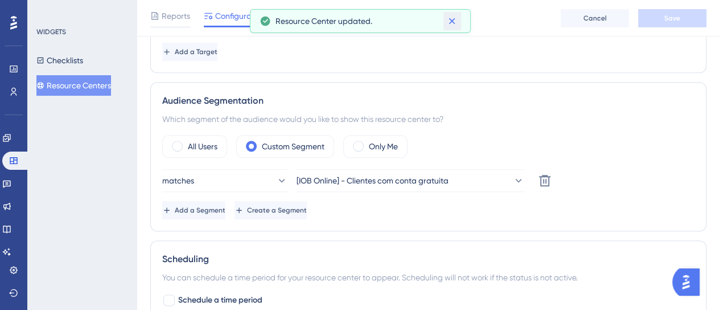
click at [450, 27] on button at bounding box center [452, 21] width 18 height 18
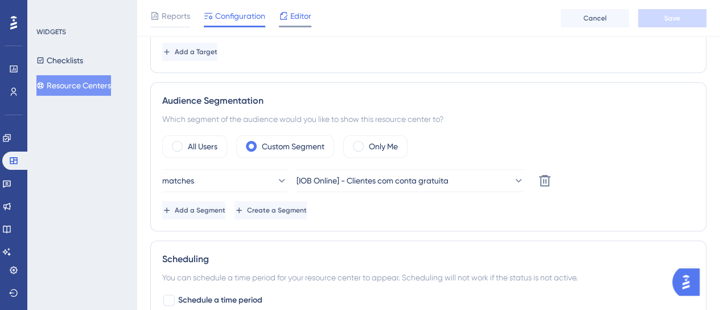
click at [290, 20] on div "Editor" at bounding box center [295, 16] width 32 height 14
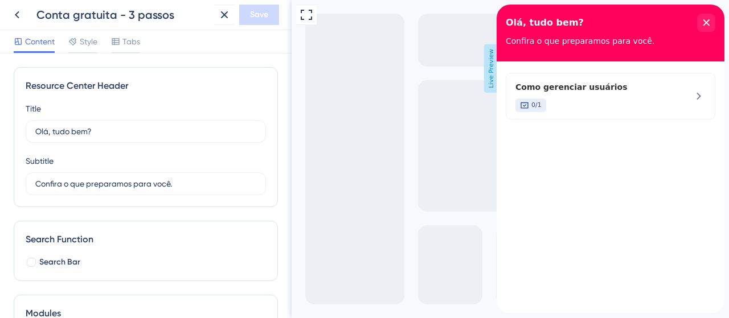
scroll to position [154, 0]
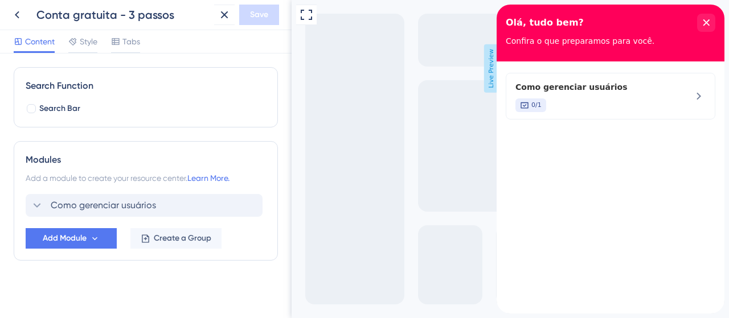
click at [35, 203] on icon at bounding box center [37, 206] width 14 height 14
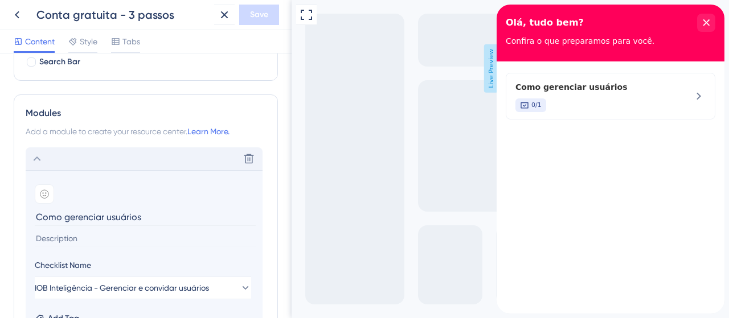
scroll to position [211, 0]
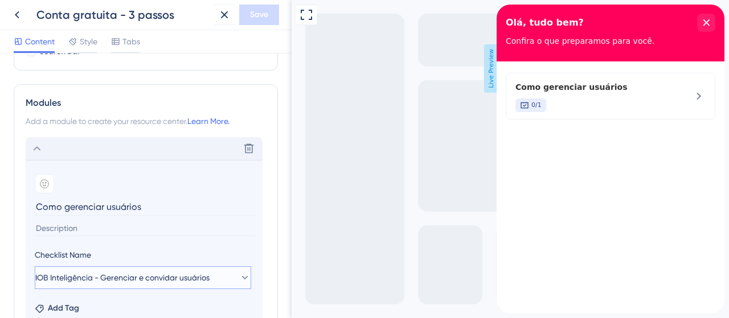
click at [87, 279] on span "IOB Inteligência - Gerenciar e convidar usuários" at bounding box center [122, 278] width 174 height 14
click at [120, 138] on div "Delete" at bounding box center [144, 148] width 237 height 23
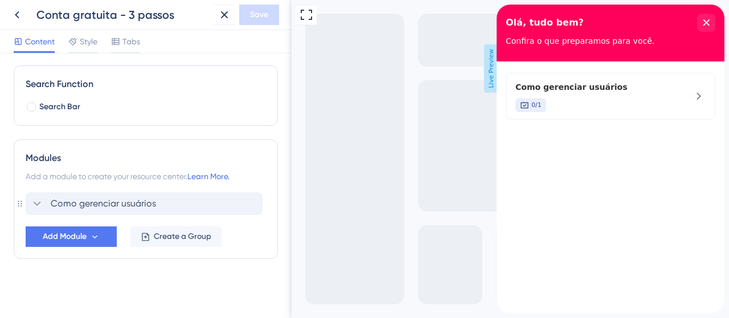
scroll to position [154, 0]
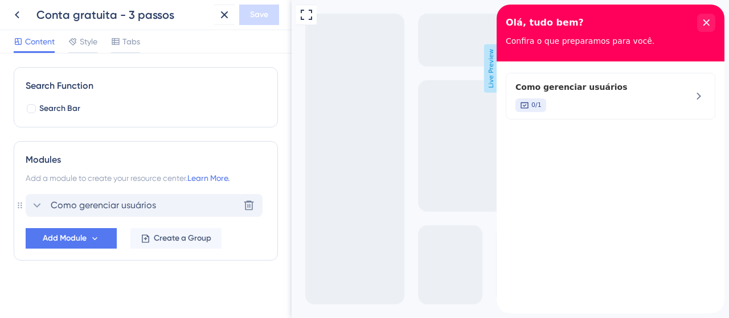
click at [140, 195] on div "Como gerenciar usuários Delete" at bounding box center [144, 205] width 237 height 23
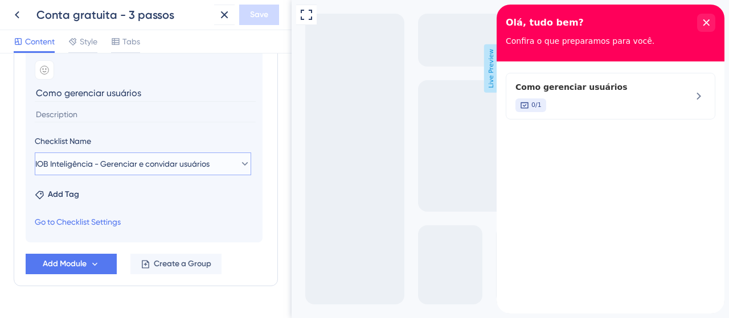
click at [142, 172] on button "IOB Inteligência - Gerenciar e convidar usuários" at bounding box center [143, 164] width 216 height 23
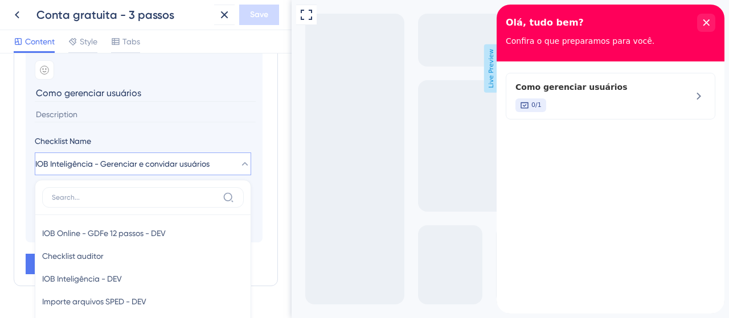
scroll to position [382, 0]
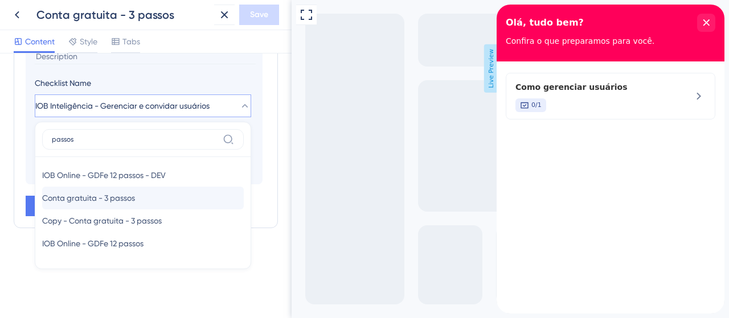
type input "passos"
click at [123, 195] on span "Conta gratuita - 3 passos" at bounding box center [88, 198] width 93 height 14
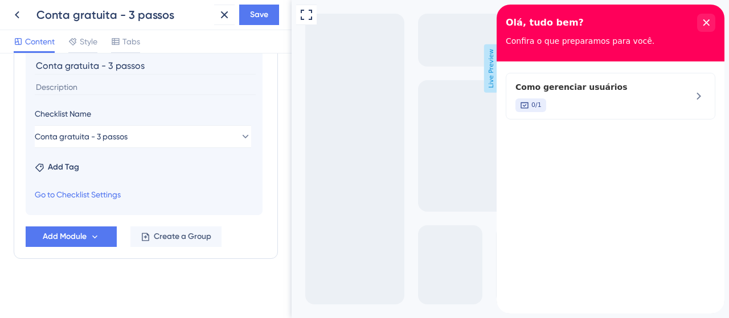
scroll to position [349, 0]
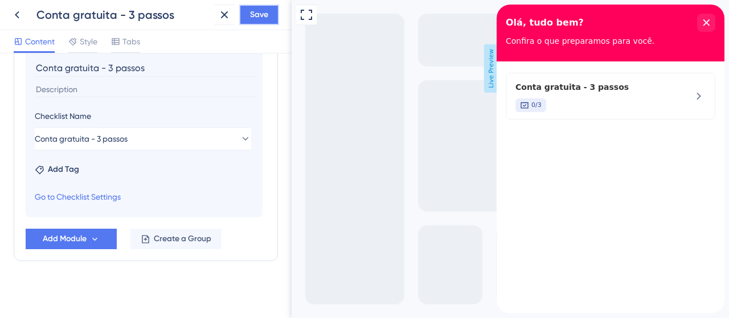
click at [265, 21] on span "Save" at bounding box center [259, 15] width 18 height 14
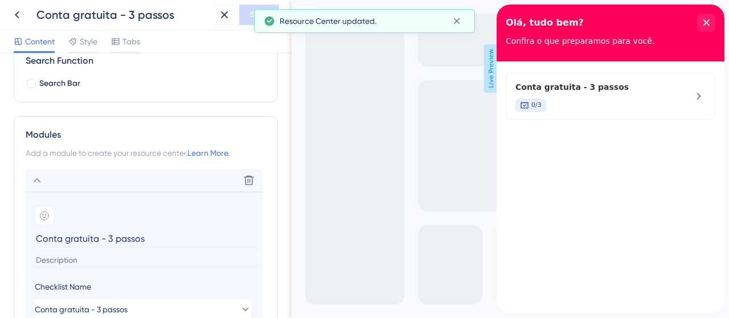
scroll to position [293, 0]
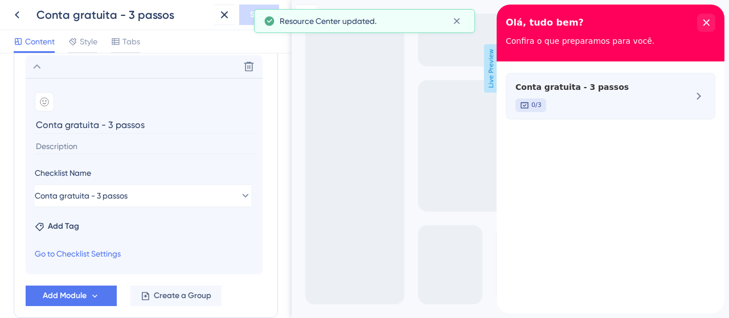
click at [562, 86] on span "Conta gratuita - 3 passos" at bounding box center [591, 87] width 152 height 14
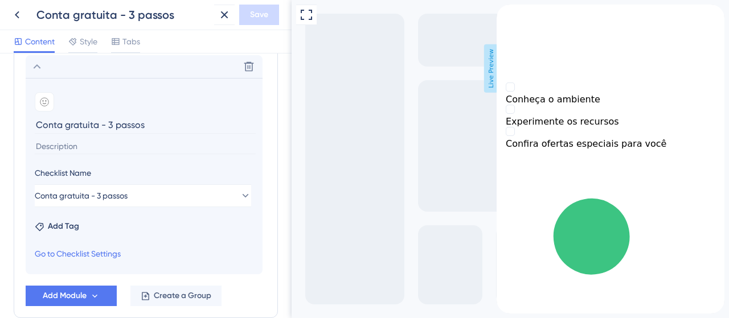
click at [88, 125] on input "Conta gratuita - 3 passos" at bounding box center [145, 125] width 221 height 18
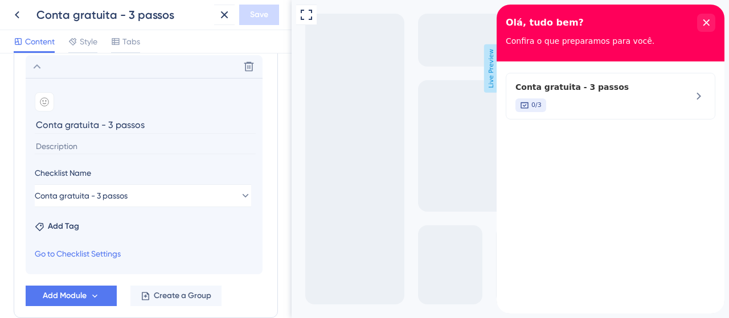
drag, startPoint x: 151, startPoint y: 129, endPoint x: 0, endPoint y: 116, distance: 151.4
click at [0, 116] on div "Resource Center Header Title Olá, tudo bem? 14 Olá, tudo bem? Subtitle Confira …" at bounding box center [145, 185] width 291 height 265
type input "Guias de uso"
click at [263, 19] on span "Save" at bounding box center [259, 15] width 18 height 14
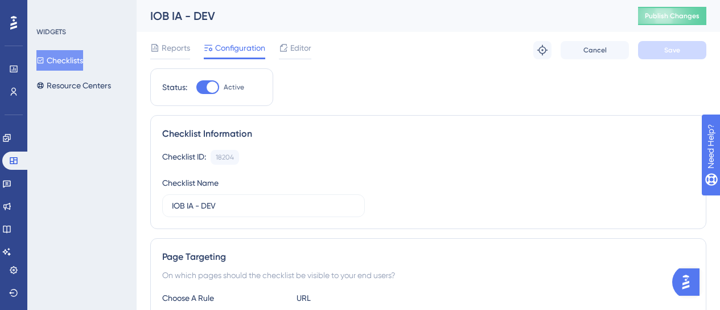
click at [83, 66] on button "Checklists" at bounding box center [59, 60] width 47 height 20
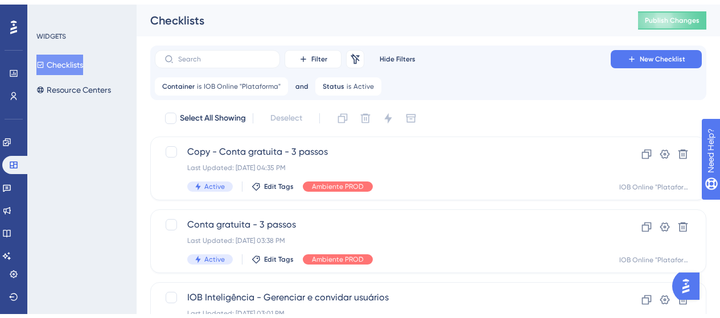
scroll to position [592, 0]
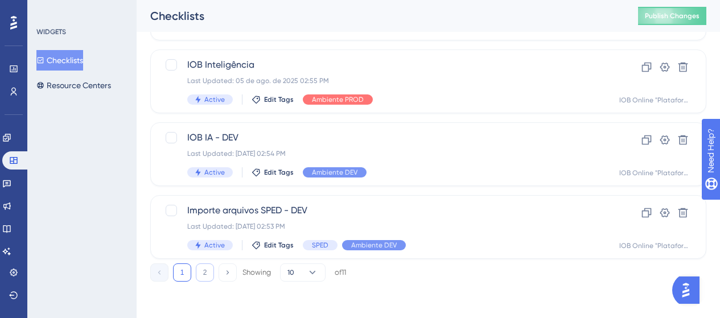
click at [209, 267] on button "2" at bounding box center [205, 273] width 18 height 18
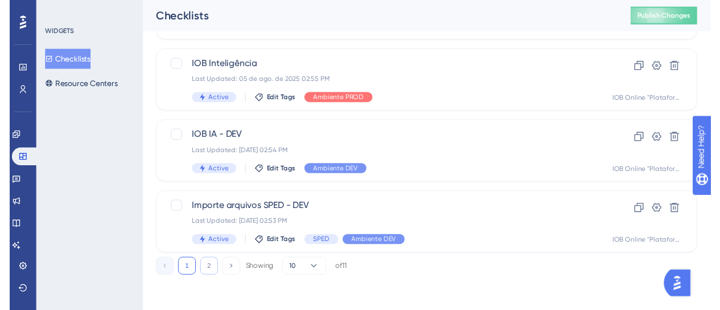
scroll to position [0, 0]
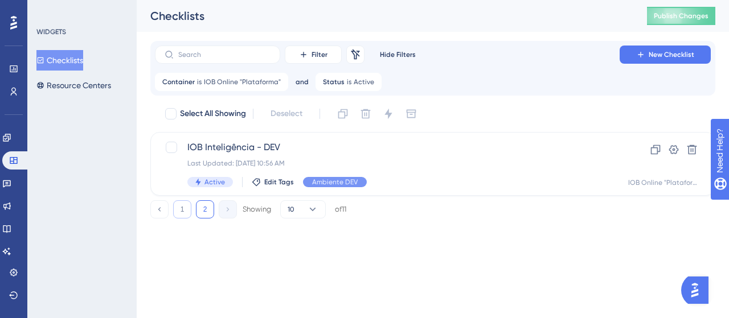
click at [180, 210] on button "1" at bounding box center [182, 209] width 18 height 18
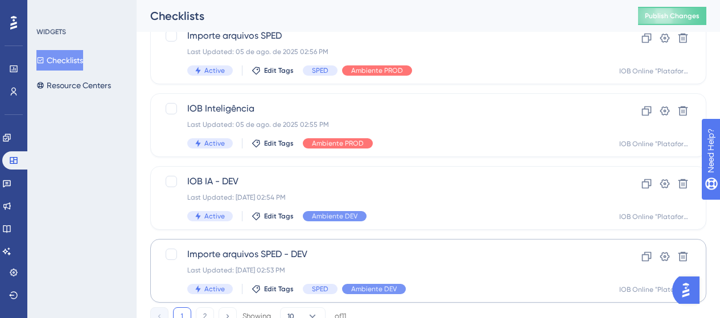
scroll to position [536, 0]
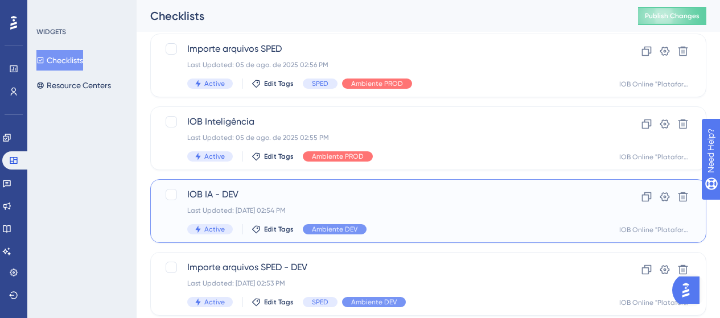
click at [492, 209] on div "Last Updated: [DATE] 02:54 PM" at bounding box center [382, 210] width 391 height 9
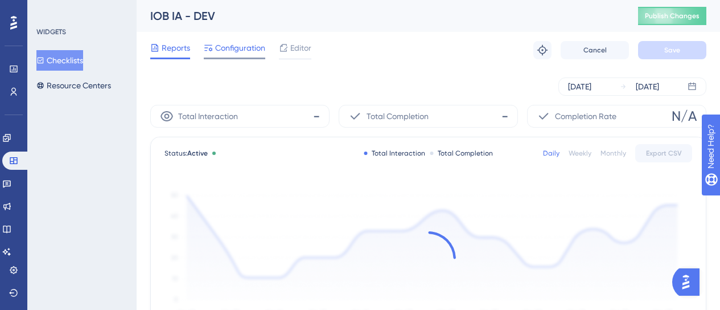
click at [242, 54] on span "Configuration" at bounding box center [240, 48] width 50 height 14
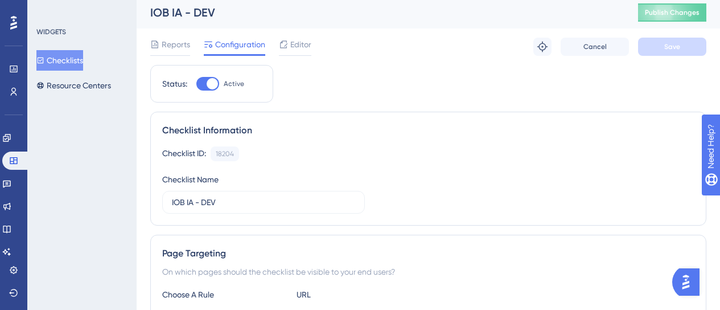
scroll to position [148, 0]
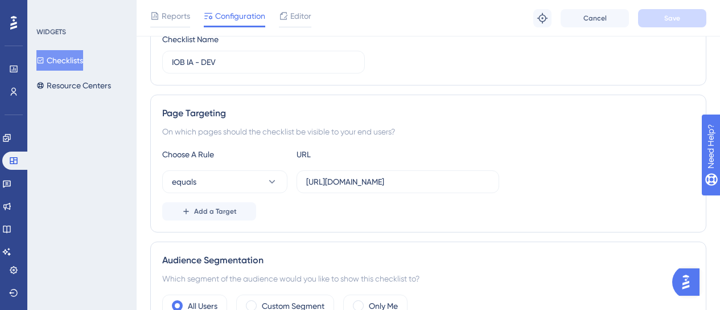
checkbox input "true"
click at [686, 10] on button "Save" at bounding box center [672, 18] width 68 height 18
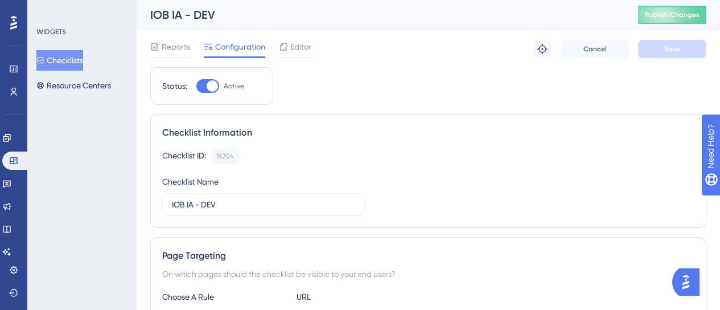
scroll to position [0, 0]
click at [73, 61] on button "Checklists" at bounding box center [59, 60] width 47 height 20
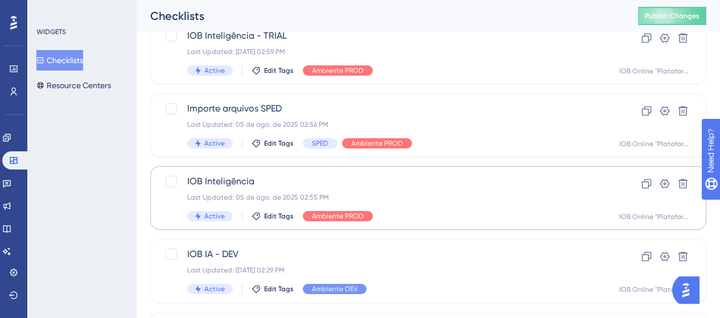
scroll to position [479, 0]
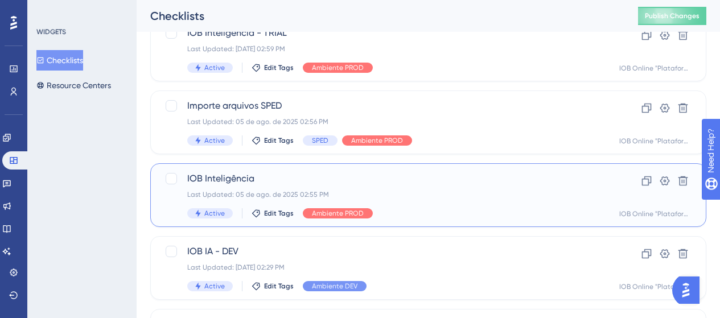
click at [297, 189] on div "IOB Inteligência Last Updated: 05 de ago. de 2025 02:55 PM Active Edit Tags Amb…" at bounding box center [382, 195] width 391 height 47
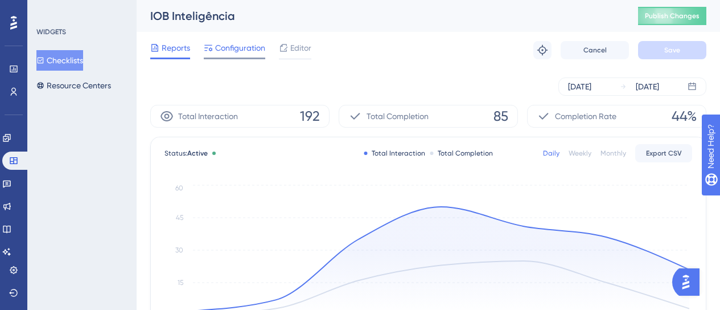
click at [241, 47] on span "Configuration" at bounding box center [240, 48] width 50 height 14
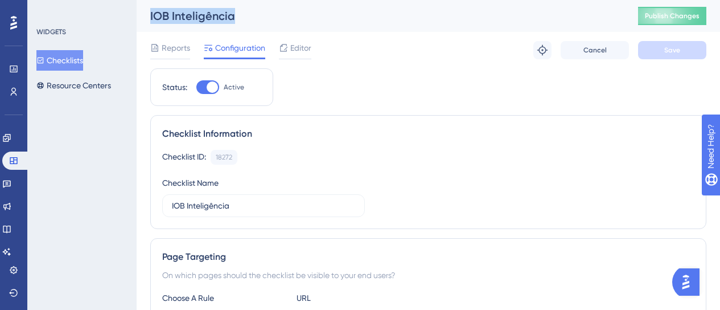
drag, startPoint x: 234, startPoint y: 21, endPoint x: 102, endPoint y: 36, distance: 132.9
copy div "Checklists Resource Centers IOB Inteligência"
click at [482, 184] on div "Checklist ID: 18272 Copy Checklist Name IOB Inteligência" at bounding box center [428, 183] width 532 height 67
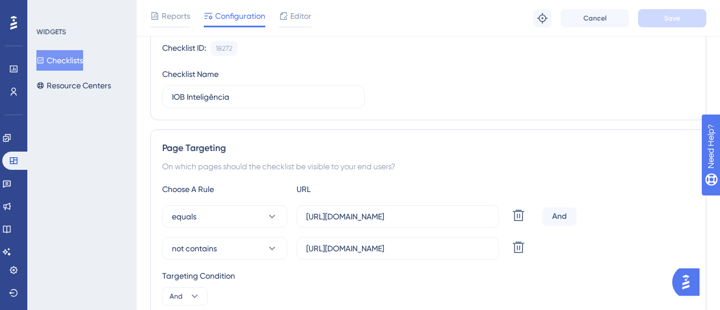
scroll to position [114, 0]
drag, startPoint x: 441, startPoint y: 223, endPoint x: 304, endPoint y: 223, distance: 136.0
click at [304, 223] on label "[URL][DOMAIN_NAME]" at bounding box center [398, 215] width 203 height 23
click at [410, 254] on label "[URL][DOMAIN_NAME]" at bounding box center [398, 247] width 203 height 23
click at [410, 254] on input "[URL][DOMAIN_NAME]" at bounding box center [397, 247] width 183 height 13
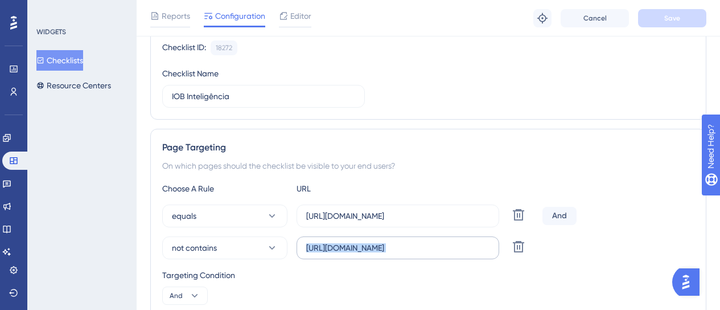
click at [410, 254] on label "[URL][DOMAIN_NAME]" at bounding box center [398, 247] width 203 height 23
click at [410, 254] on input "[URL][DOMAIN_NAME]" at bounding box center [397, 247] width 183 height 13
click at [410, 254] on label "[URL][DOMAIN_NAME]" at bounding box center [398, 247] width 203 height 23
click at [410, 254] on input "[URL][DOMAIN_NAME]" at bounding box center [397, 247] width 183 height 13
click at [409, 254] on label "[URL][DOMAIN_NAME]" at bounding box center [398, 247] width 203 height 23
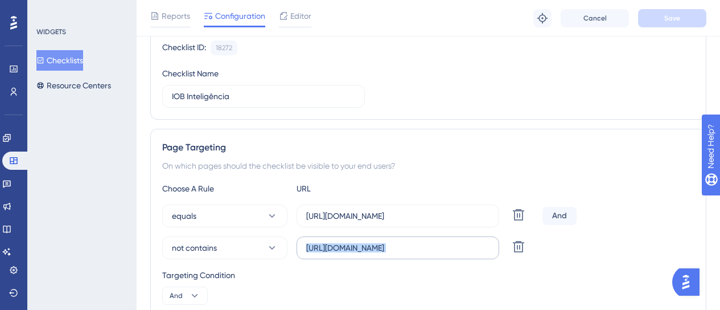
click at [409, 254] on input "[URL][DOMAIN_NAME]" at bounding box center [397, 247] width 183 height 13
drag, startPoint x: 458, startPoint y: 249, endPoint x: 305, endPoint y: 249, distance: 153.1
click at [305, 249] on label "[URL][DOMAIN_NAME]" at bounding box center [398, 247] width 203 height 23
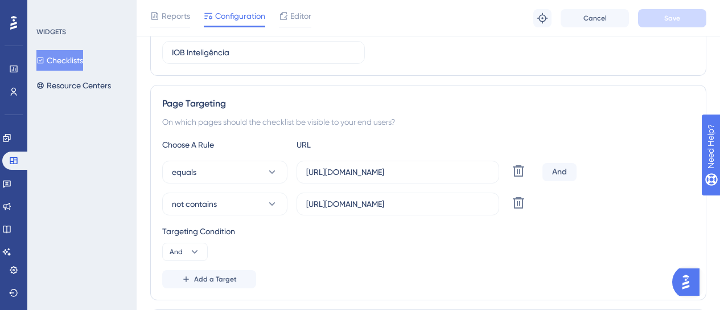
scroll to position [228, 0]
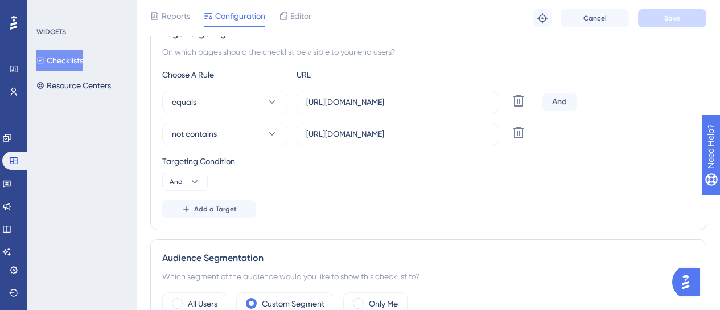
click at [413, 198] on div "Choose A Rule URL equals https://app.iob.com.br/app/ Delete And not contains ht…" at bounding box center [428, 143] width 532 height 150
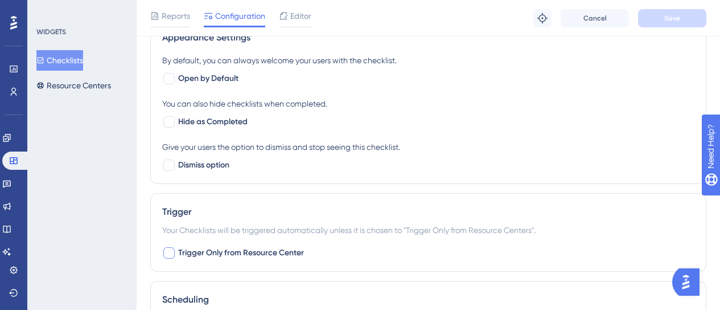
scroll to position [626, 0]
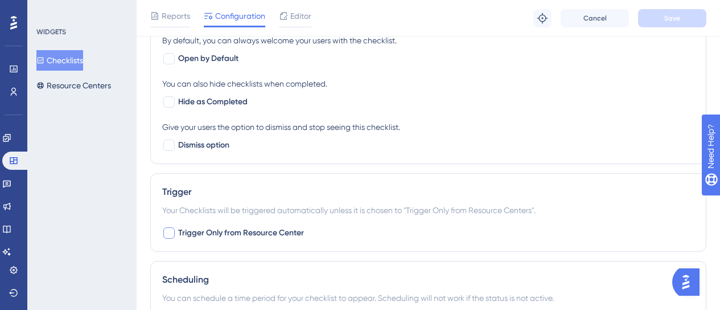
click at [167, 238] on div at bounding box center [169, 233] width 14 height 14
checkbox input "true"
click at [681, 17] on button "Save" at bounding box center [672, 18] width 68 height 18
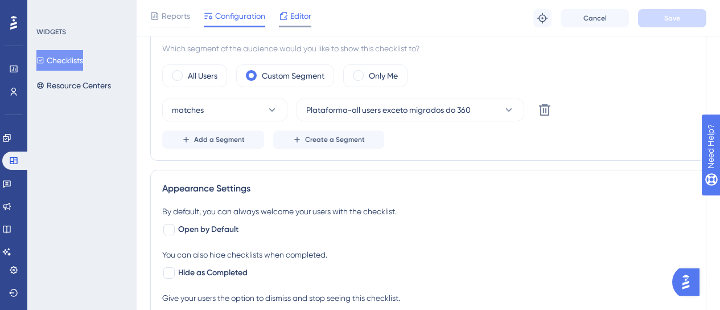
scroll to position [569, 0]
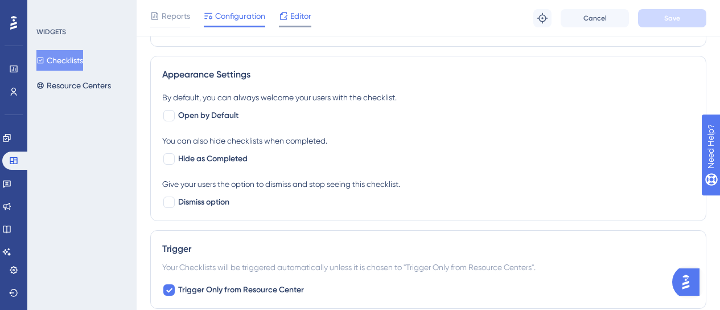
click at [301, 15] on span "Editor" at bounding box center [300, 16] width 21 height 14
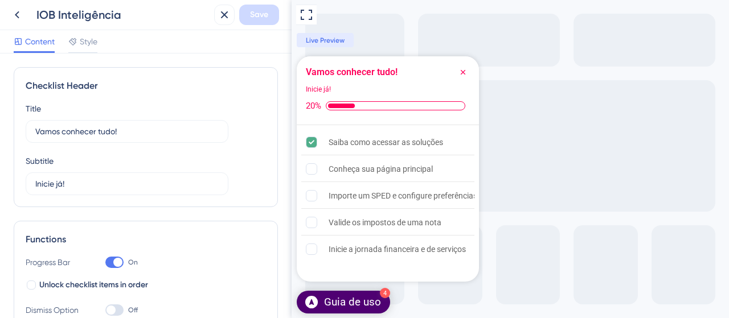
click at [576, 201] on div "Full Screen Preview 4 Guia de uso Vamos conhecer tudo! Inicie já! 20% Saiba com…" at bounding box center [509, 159] width 437 height 318
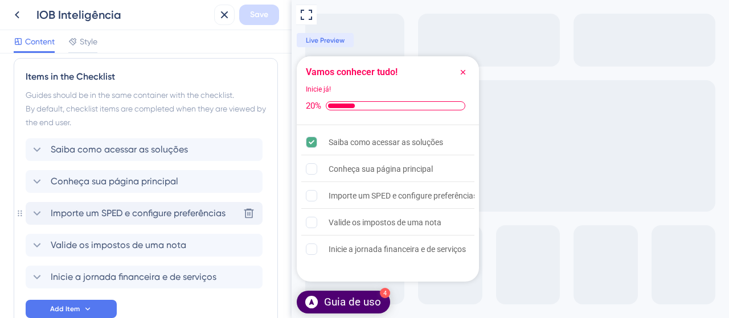
scroll to position [356, 0]
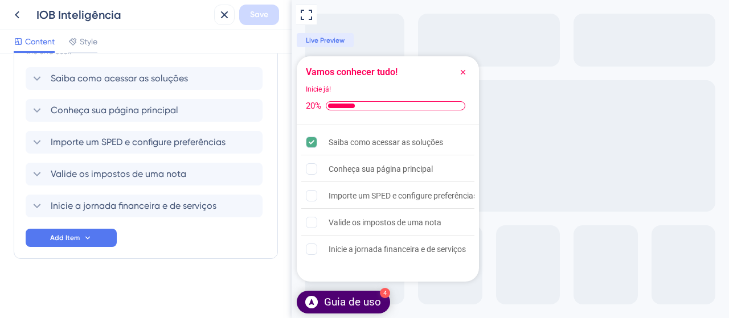
drag, startPoint x: 583, startPoint y: 188, endPoint x: 537, endPoint y: 162, distance: 53.3
click at [583, 188] on div "Full Screen Preview 4 Guia de uso Vamos conhecer tudo! Inicie já! 20% Saiba com…" at bounding box center [509, 159] width 437 height 318
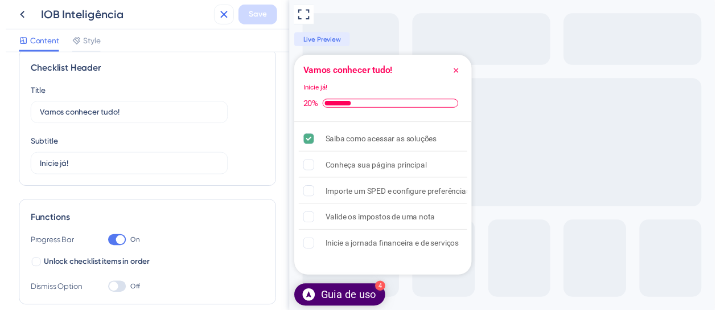
scroll to position [14, 0]
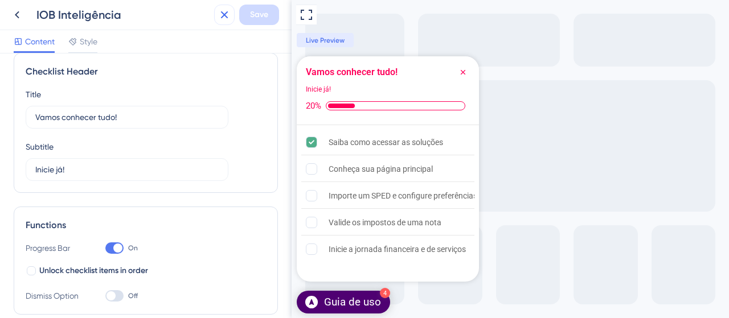
click at [232, 14] on button at bounding box center [224, 15] width 20 height 20
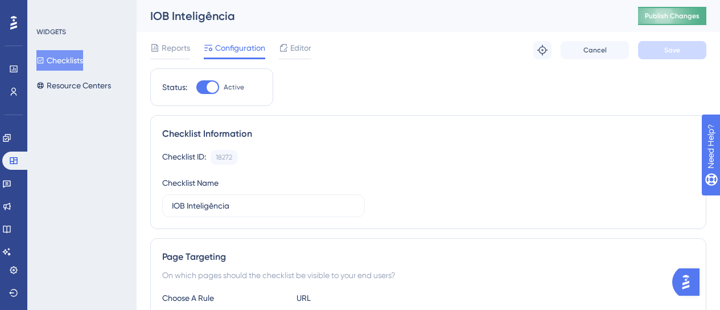
click at [673, 17] on span "Publish Changes" at bounding box center [672, 15] width 55 height 9
click at [67, 57] on button "Checklists" at bounding box center [59, 60] width 47 height 20
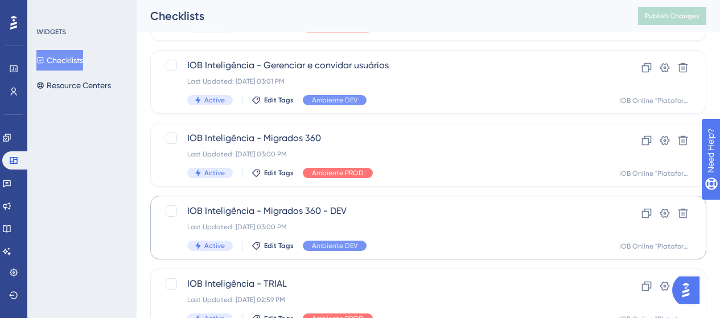
scroll to position [398, 0]
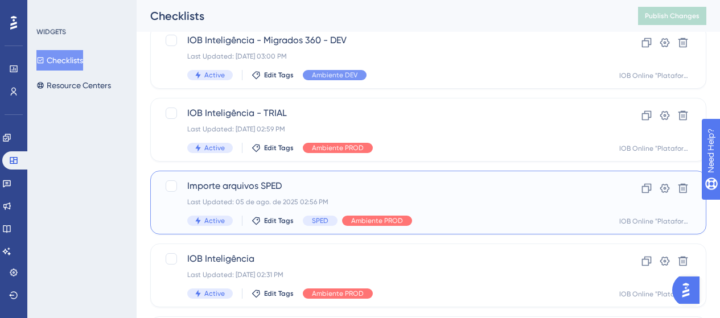
click at [424, 200] on div "Last Updated: 05 de ago. de 2025 02:56 PM" at bounding box center [382, 201] width 391 height 9
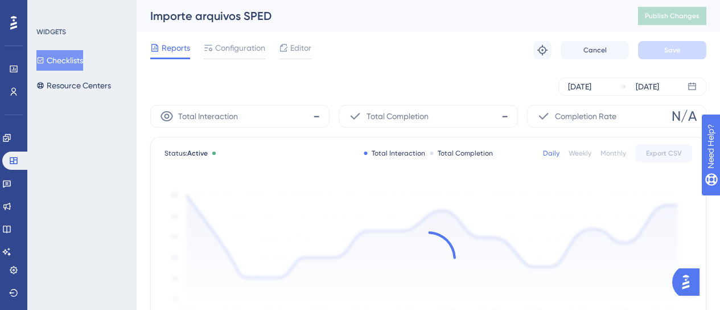
drag, startPoint x: 196, startPoint y: 21, endPoint x: 143, endPoint y: 17, distance: 52.6
click at [143, 17] on div "Importe arquivos SPED Publish Changes" at bounding box center [428, 16] width 583 height 32
click at [227, 56] on div "Configuration" at bounding box center [234, 50] width 61 height 18
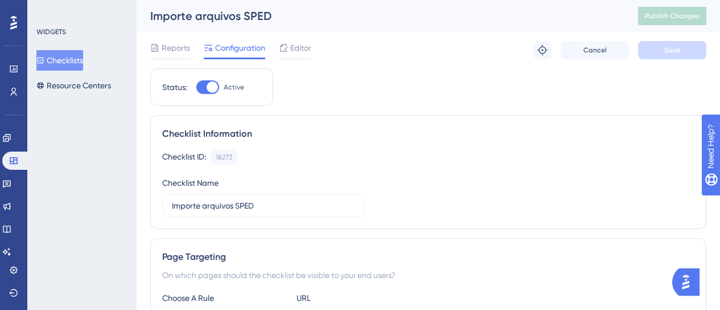
click at [357, 142] on div "Checklist Information Checklist ID: 18273 Copy Checklist Name Importe arquivos …" at bounding box center [428, 172] width 556 height 114
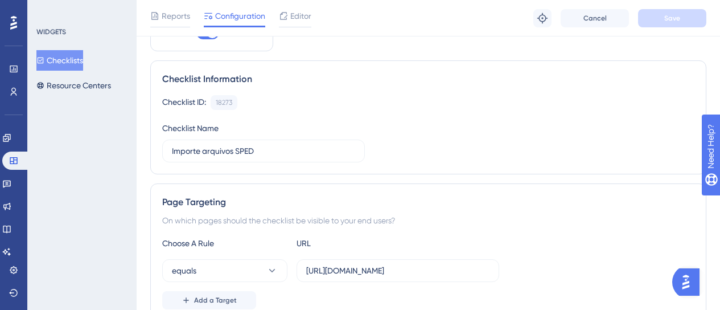
scroll to position [114, 0]
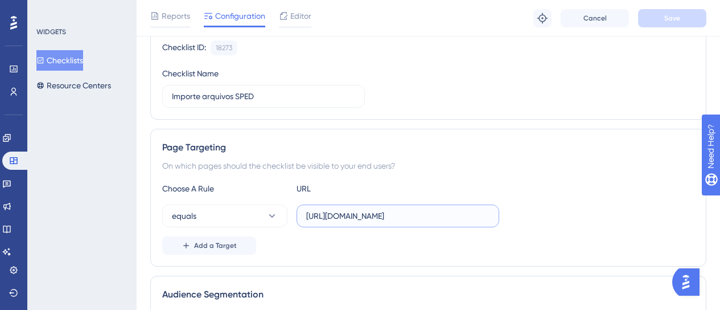
click at [367, 211] on input "[URL][DOMAIN_NAME]" at bounding box center [397, 215] width 183 height 13
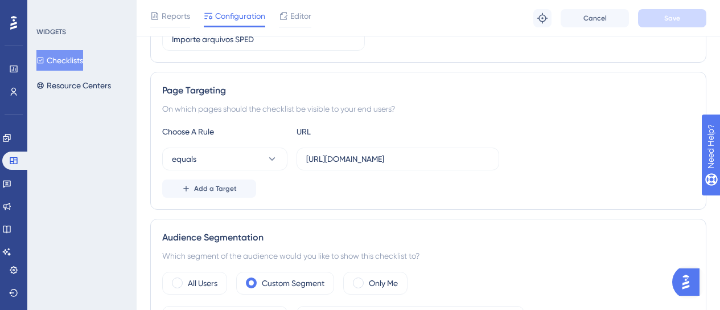
click at [372, 219] on div "Audience Segmentation Which segment of the audience would you like to show this…" at bounding box center [428, 293] width 556 height 149
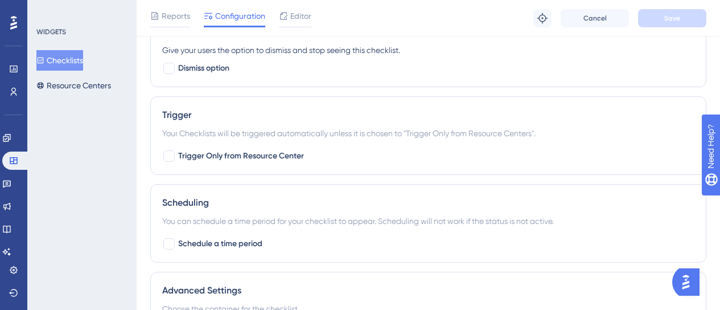
scroll to position [626, 0]
click at [164, 156] on div at bounding box center [168, 155] width 11 height 11
checkbox input "true"
click at [650, 14] on button "Save" at bounding box center [672, 18] width 68 height 18
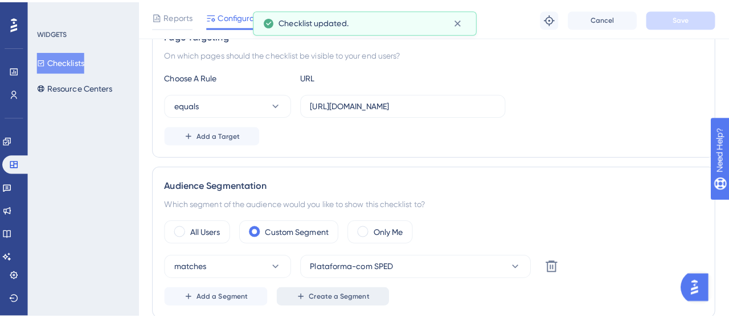
scroll to position [0, 0]
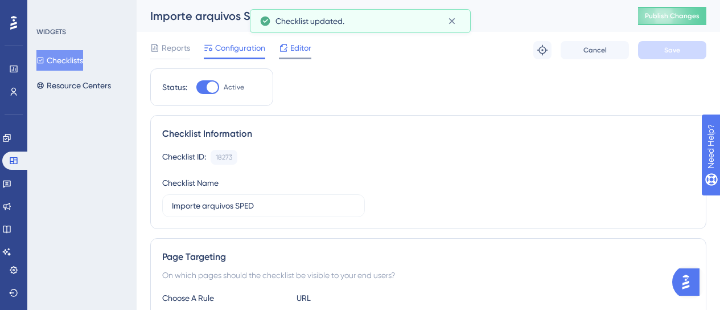
click at [299, 47] on span "Editor" at bounding box center [300, 48] width 21 height 14
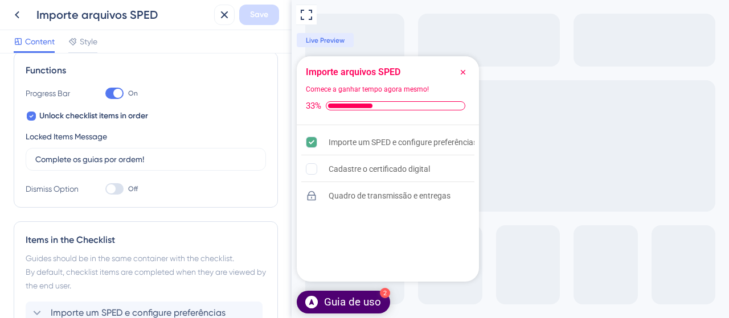
scroll to position [112, 0]
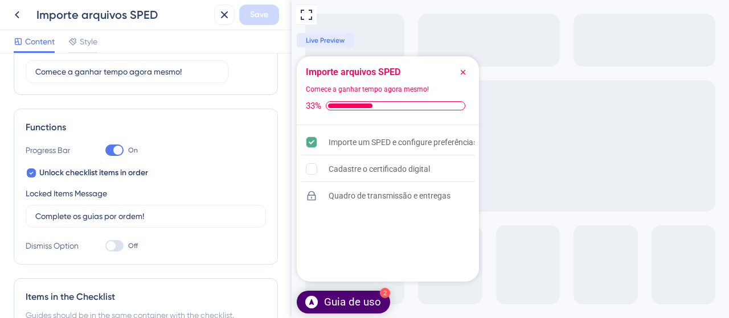
click at [459, 75] on icon "Close Checklist" at bounding box center [462, 72] width 9 height 9
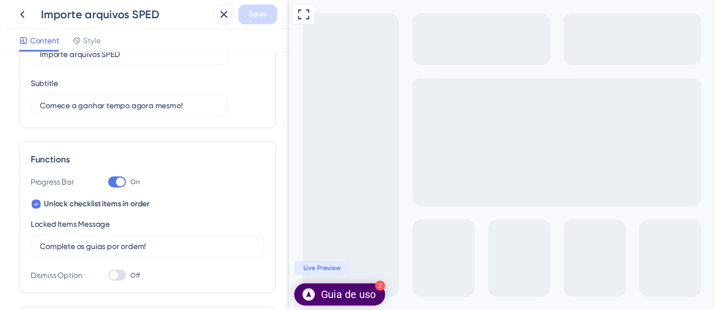
scroll to position [0, 0]
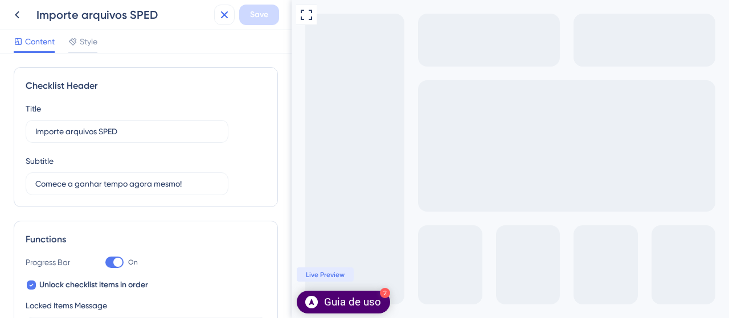
click at [227, 18] on icon at bounding box center [224, 14] width 7 height 7
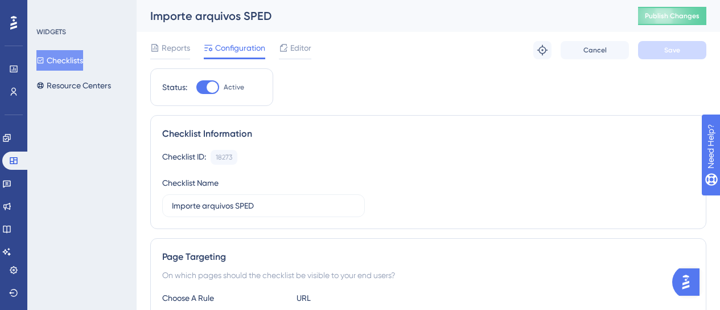
click at [83, 59] on button "Checklists" at bounding box center [59, 60] width 47 height 20
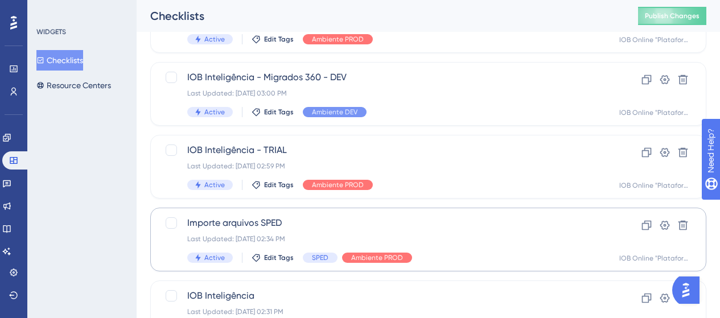
scroll to position [341, 0]
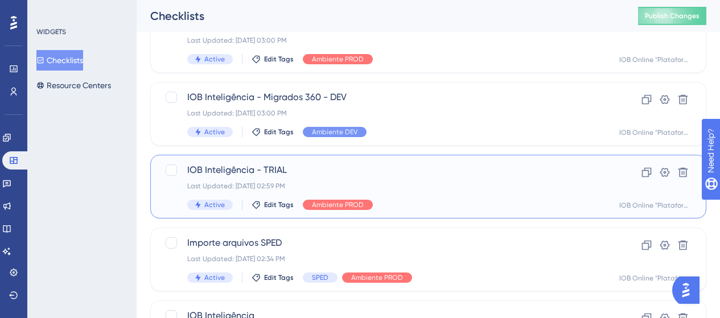
click at [437, 175] on span "IOB Inteligência - TRIAL" at bounding box center [382, 170] width 391 height 14
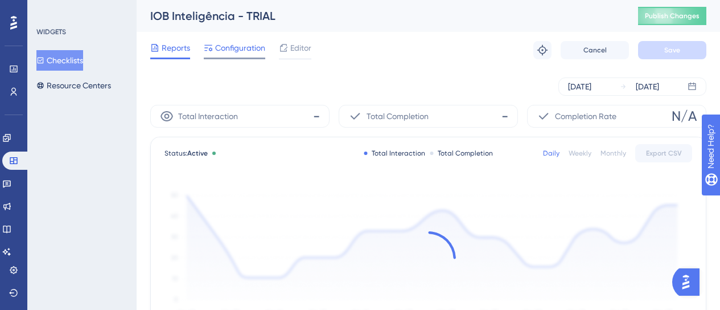
click at [240, 55] on div "Configuration" at bounding box center [234, 50] width 61 height 18
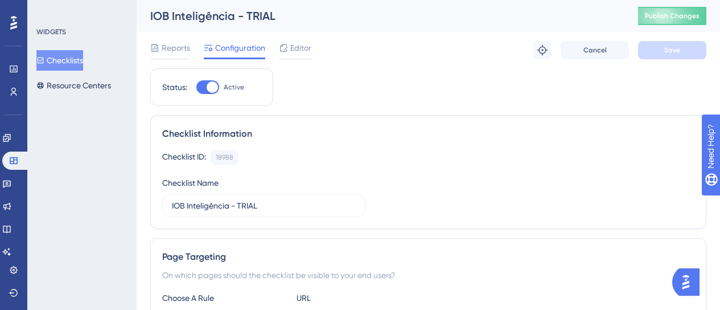
drag, startPoint x: 191, startPoint y: 16, endPoint x: 146, endPoint y: 14, distance: 44.4
click at [146, 14] on div "IOB Inteligência - TRIAL Publish Changes" at bounding box center [428, 16] width 583 height 32
click at [389, 159] on div "Checklist ID: 18988 Copy" at bounding box center [428, 157] width 532 height 15
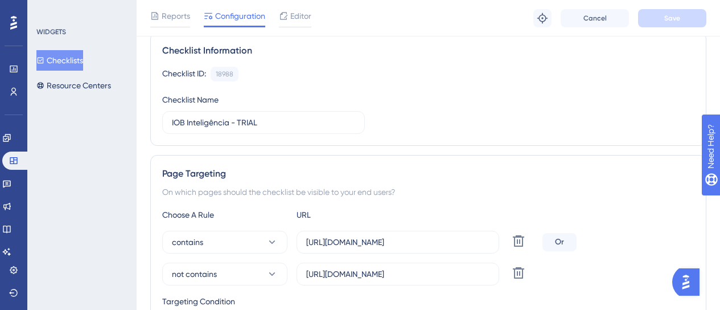
scroll to position [114, 0]
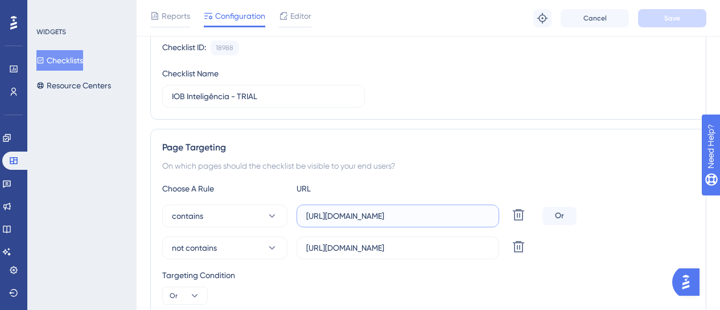
drag, startPoint x: 443, startPoint y: 220, endPoint x: 298, endPoint y: 230, distance: 145.5
click at [298, 230] on div "contains https://app.iob.com.br/app/ Delete Or not contains https://app.iob.com…" at bounding box center [428, 231] width 532 height 55
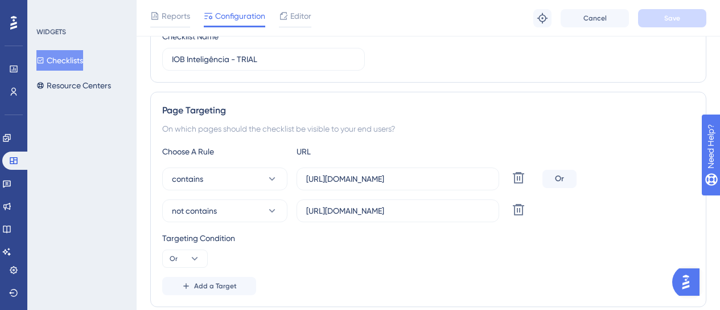
scroll to position [171, 0]
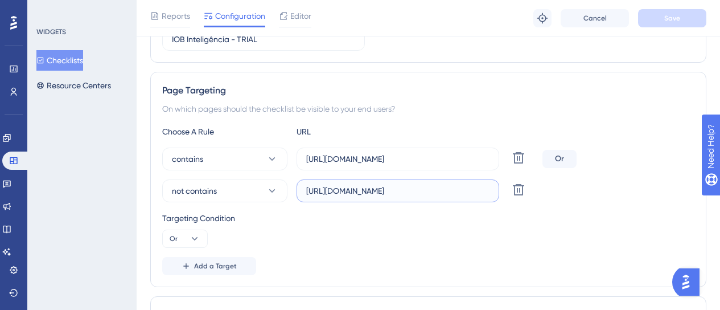
click at [379, 190] on input "[URL][DOMAIN_NAME]" at bounding box center [397, 190] width 183 height 13
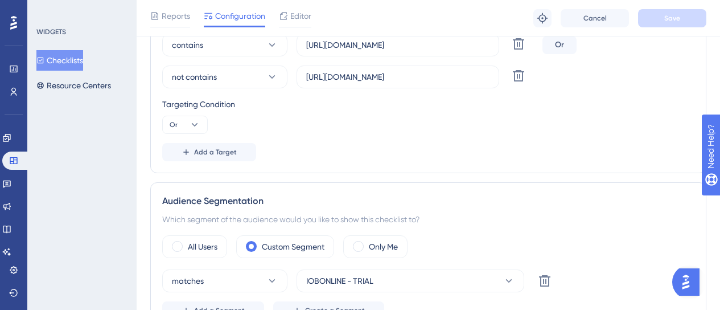
click at [443, 160] on div "Add a Target" at bounding box center [428, 152] width 532 height 18
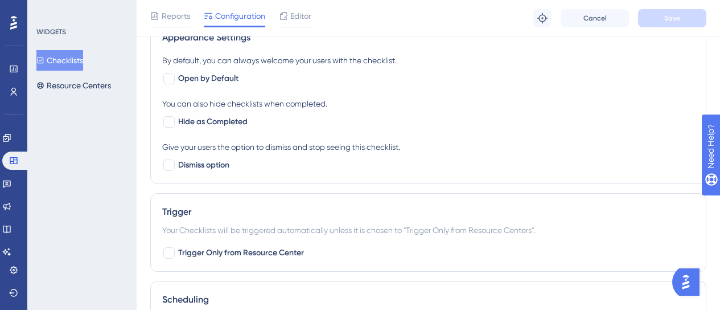
scroll to position [626, 0]
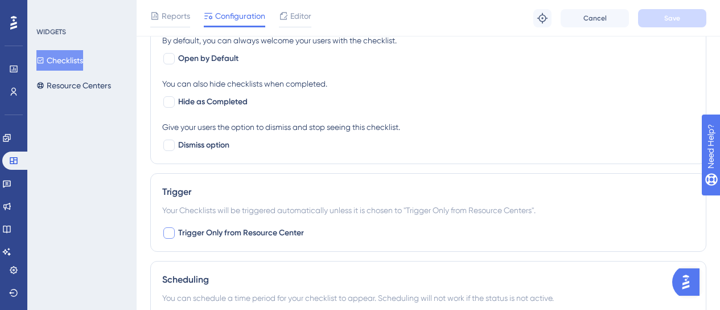
click at [170, 232] on div at bounding box center [168, 232] width 11 height 11
checkbox input "true"
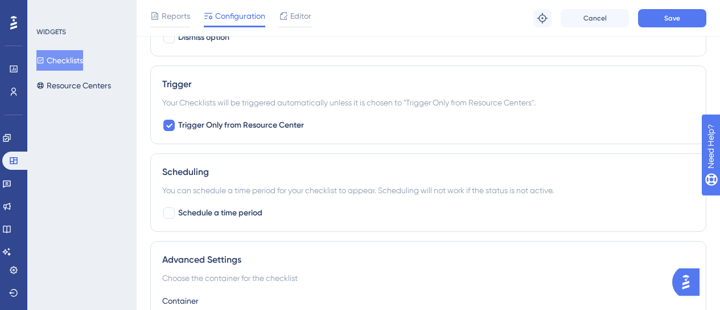
scroll to position [740, 0]
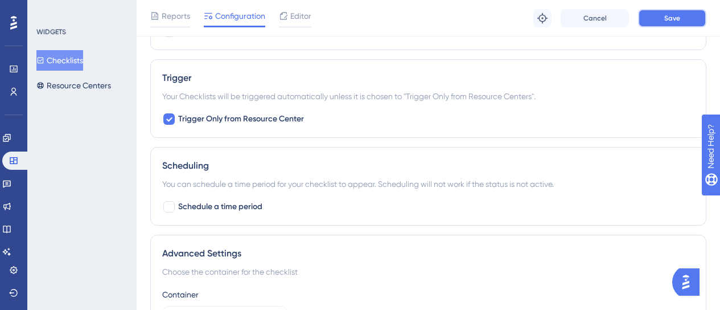
click at [663, 17] on button "Save" at bounding box center [672, 18] width 68 height 18
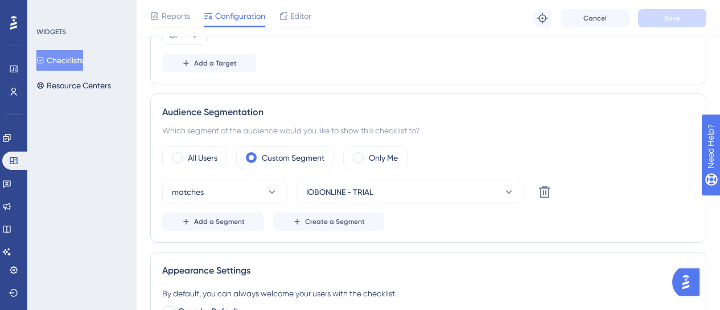
scroll to position [361, 0]
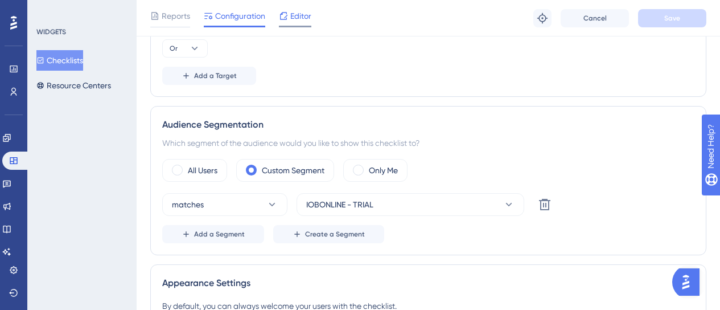
click at [304, 18] on span "Editor" at bounding box center [300, 16] width 21 height 14
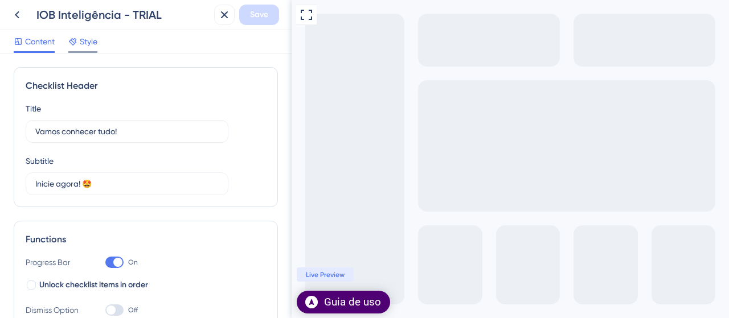
click at [91, 37] on span "Style" at bounding box center [89, 42] width 18 height 14
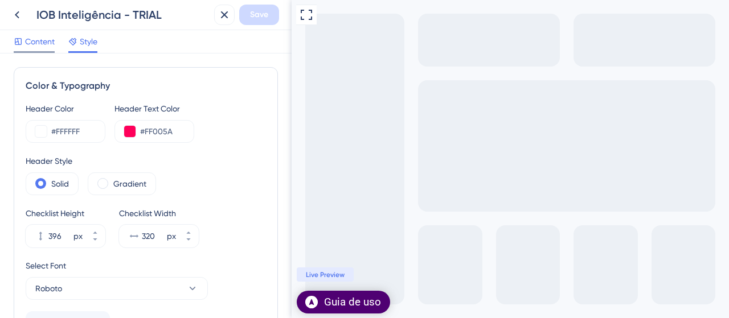
click at [20, 44] on icon at bounding box center [18, 41] width 9 height 9
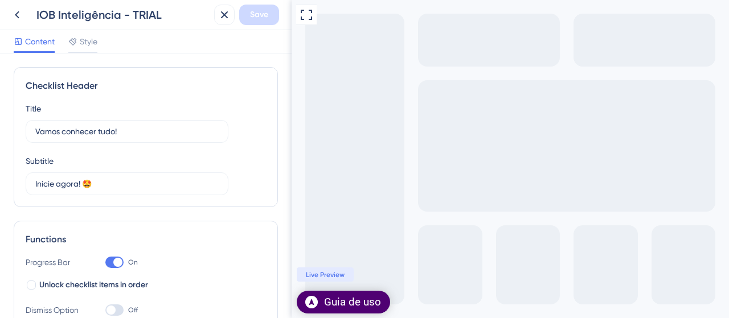
click at [332, 306] on div "Guia de uso" at bounding box center [352, 302] width 57 height 14
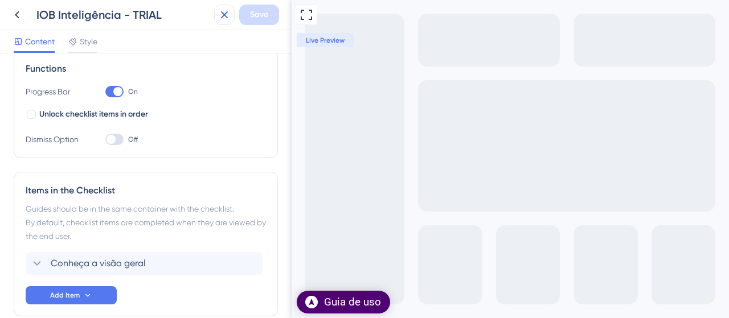
click at [217, 17] on icon at bounding box center [224, 15] width 14 height 14
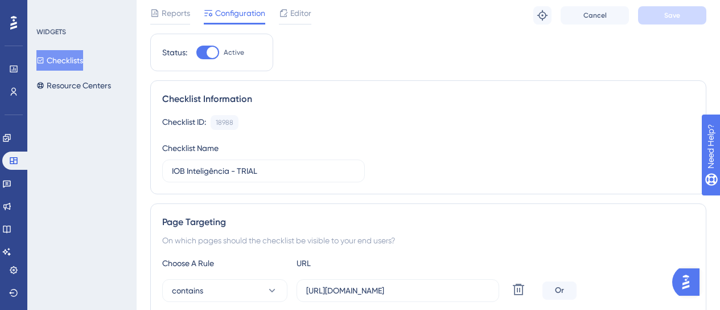
scroll to position [19, 0]
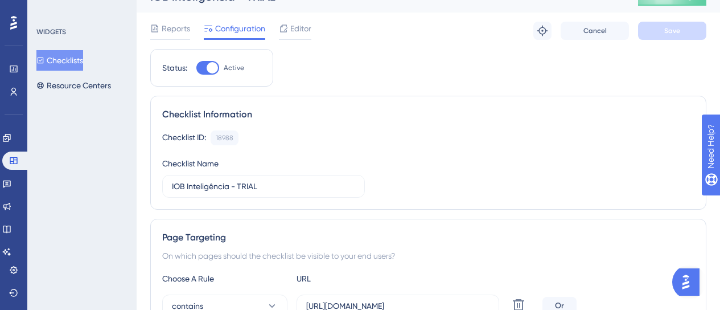
click at [81, 60] on button "Checklists" at bounding box center [59, 60] width 47 height 20
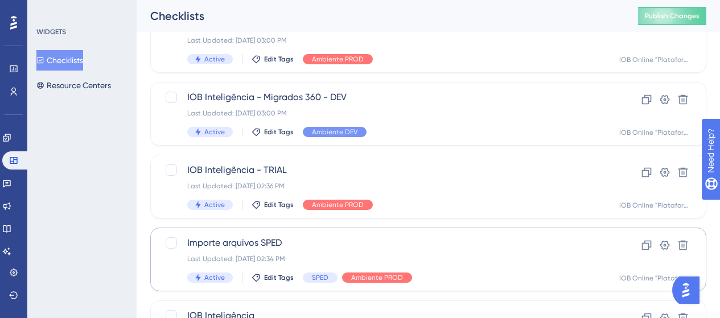
scroll to position [378, 0]
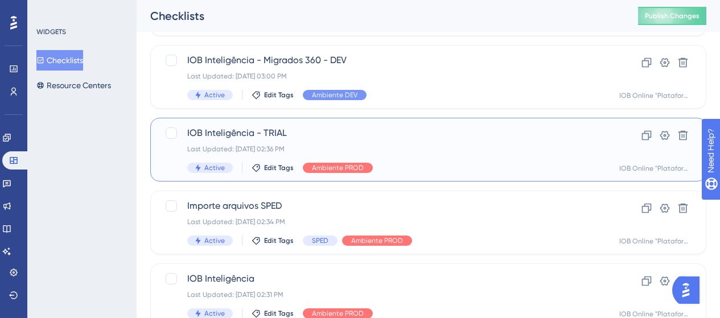
click at [389, 126] on span "IOB Inteligência - TRIAL" at bounding box center [382, 133] width 391 height 14
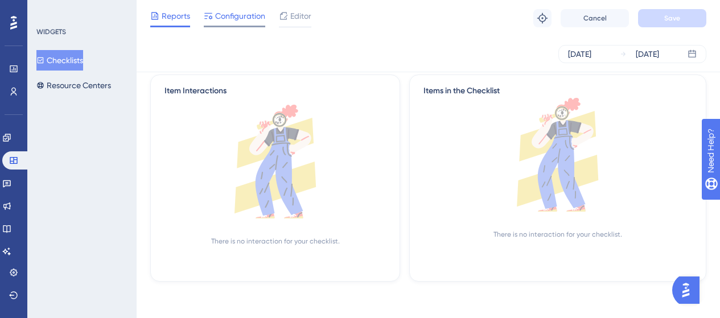
click at [227, 26] on div at bounding box center [234, 27] width 61 height 2
click at [229, 22] on span "Configuration" at bounding box center [240, 16] width 50 height 14
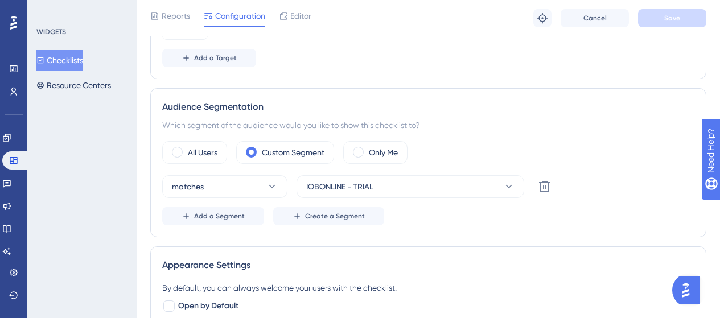
click at [82, 60] on button "Checklists" at bounding box center [59, 60] width 47 height 20
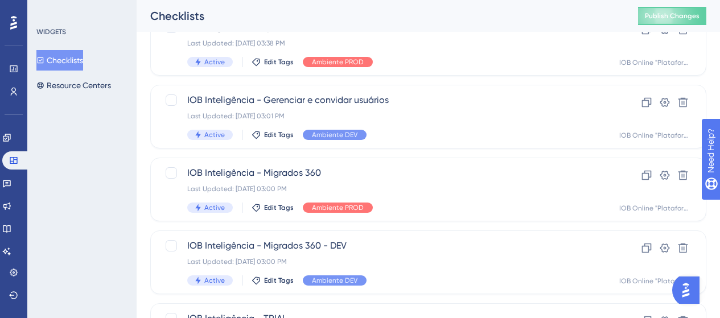
scroll to position [171, 0]
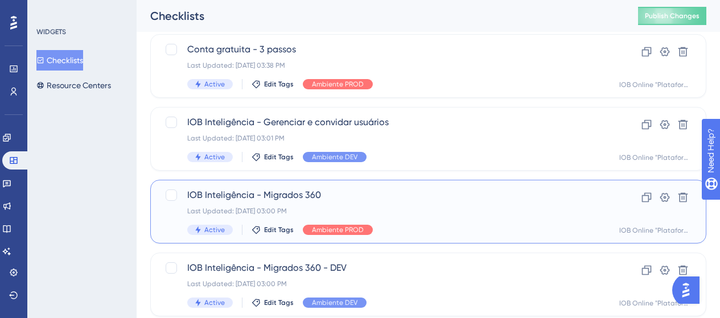
click at [400, 203] on div "IOB Inteligência - Migrados 360 Last Updated: 05 de ago. de 2025 03:00 PM Activ…" at bounding box center [382, 211] width 391 height 47
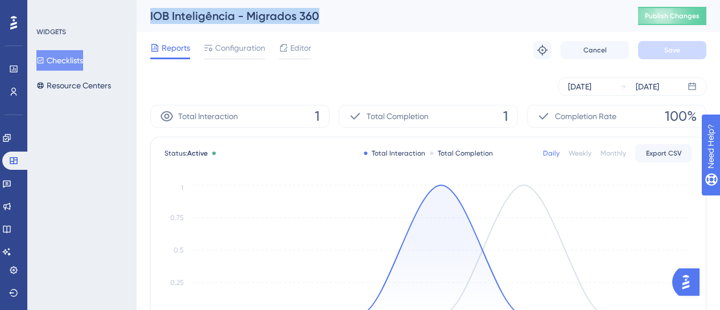
drag, startPoint x: 352, startPoint y: 18, endPoint x: 149, endPoint y: 15, distance: 203.2
click at [149, 15] on div "IOB Inteligência - Migrados 360 Publish Changes" at bounding box center [428, 16] width 583 height 32
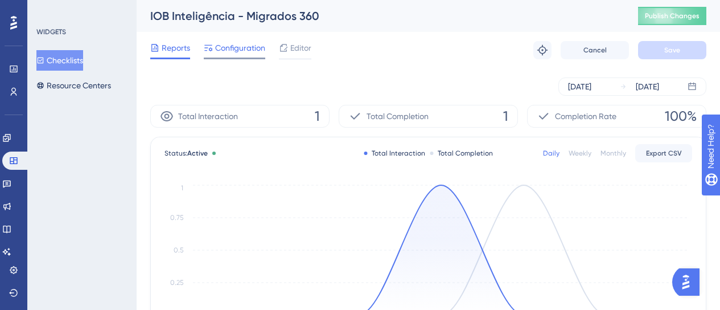
click at [216, 55] on div "Configuration" at bounding box center [234, 50] width 61 height 18
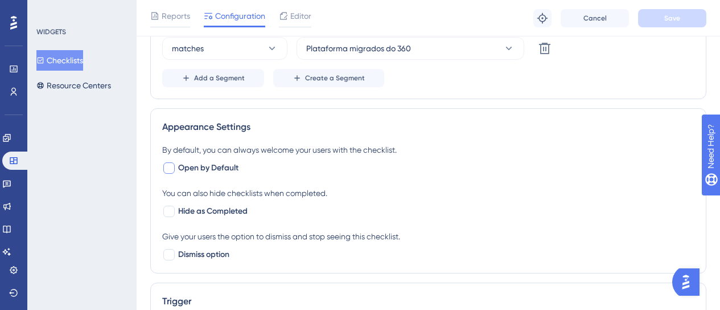
scroll to position [569, 0]
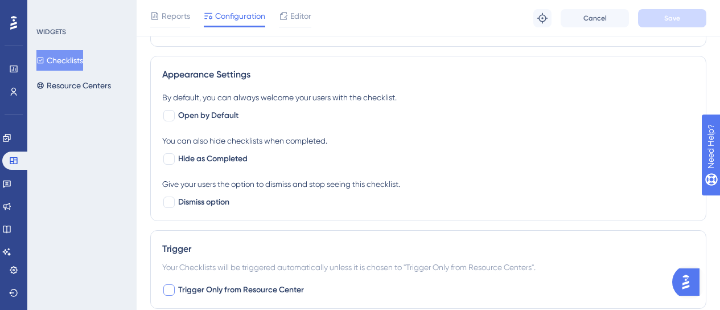
click at [197, 289] on span "Trigger Only from Resource Center" at bounding box center [241, 290] width 126 height 14
checkbox input "true"
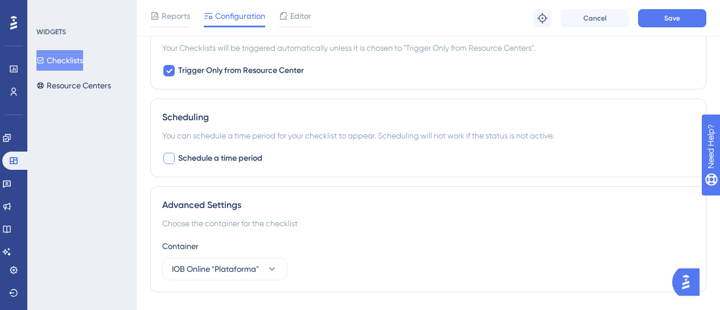
scroll to position [816, 0]
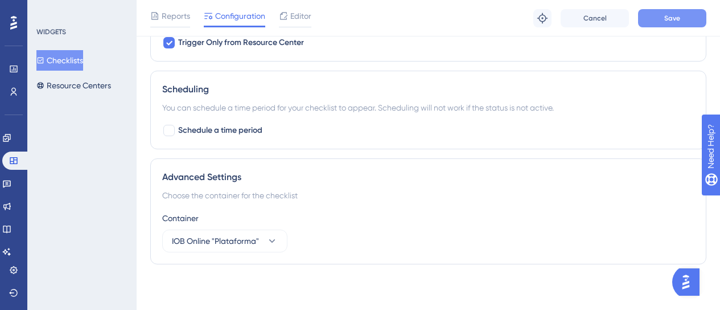
click at [660, 23] on button "Save" at bounding box center [672, 18] width 68 height 18
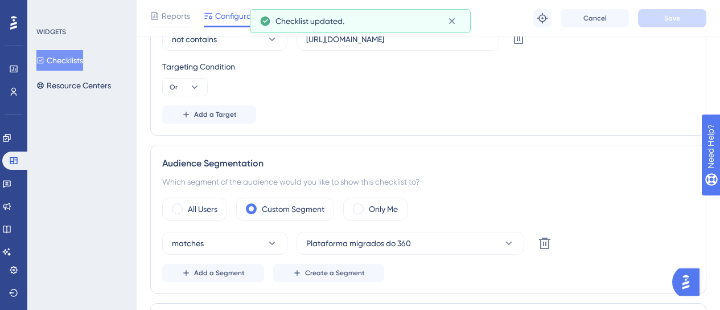
scroll to position [190, 0]
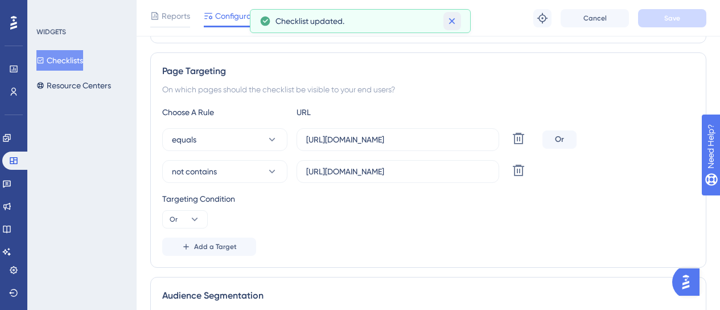
click at [454, 21] on icon at bounding box center [451, 20] width 11 height 11
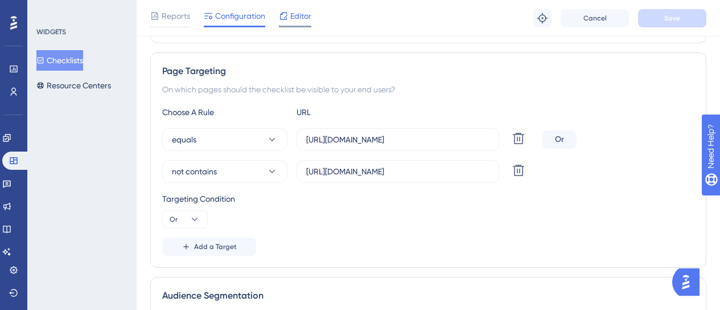
click at [290, 17] on div "Editor" at bounding box center [295, 16] width 32 height 14
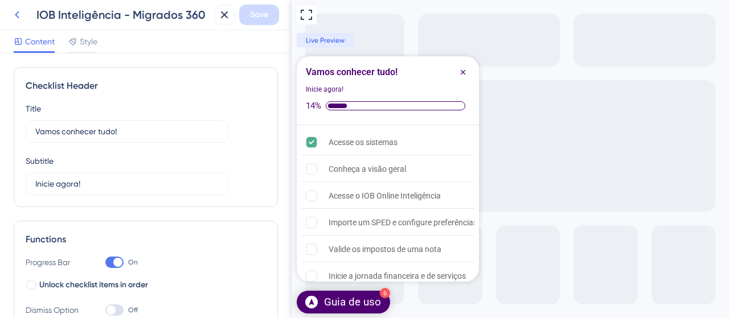
click at [18, 15] on icon at bounding box center [17, 15] width 14 height 14
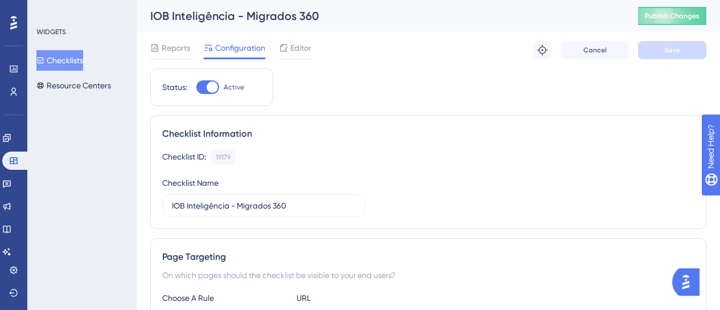
click at [83, 65] on button "Checklists" at bounding box center [59, 60] width 47 height 20
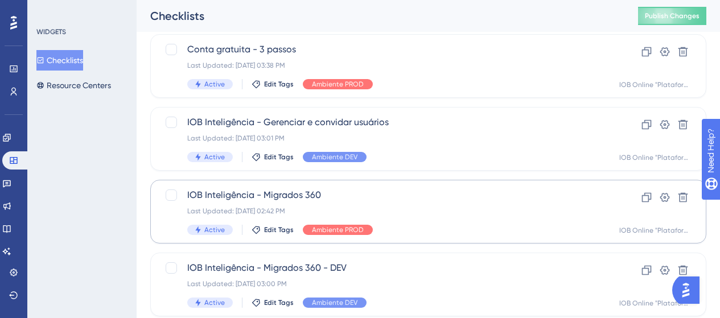
scroll to position [57, 0]
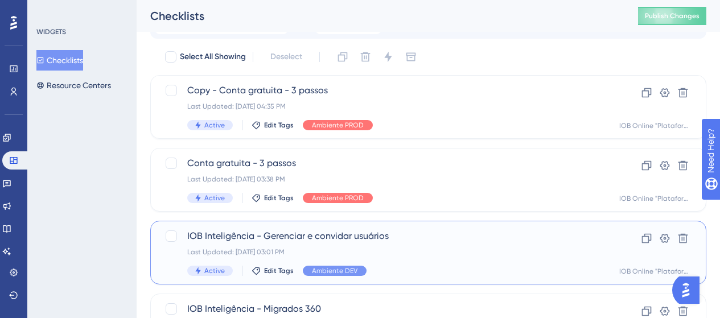
click at [379, 240] on span "IOB Inteligência - Gerenciar e convidar usuários" at bounding box center [382, 236] width 391 height 14
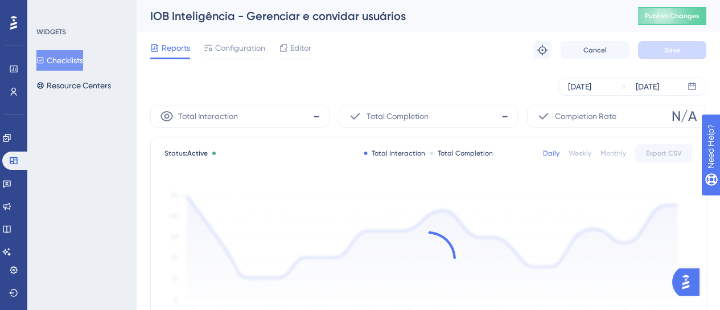
drag, startPoint x: 240, startPoint y: 30, endPoint x: 151, endPoint y: 18, distance: 90.1
click at [151, 18] on div "IOB Inteligência - Gerenciar e convidar usuários" at bounding box center [379, 16] width 459 height 16
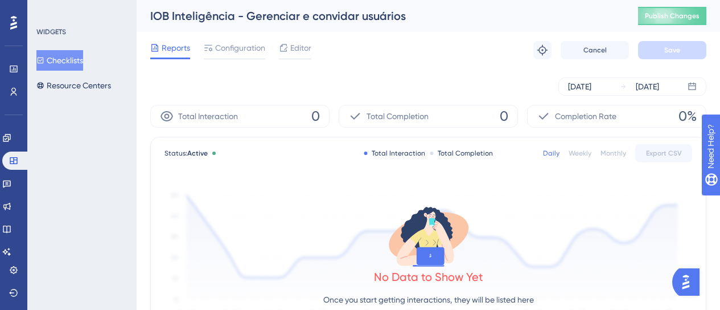
click at [365, 71] on div "Aug 30 2025 Sep 05 2025" at bounding box center [428, 86] width 556 height 36
click at [250, 50] on span "Configuration" at bounding box center [240, 48] width 50 height 14
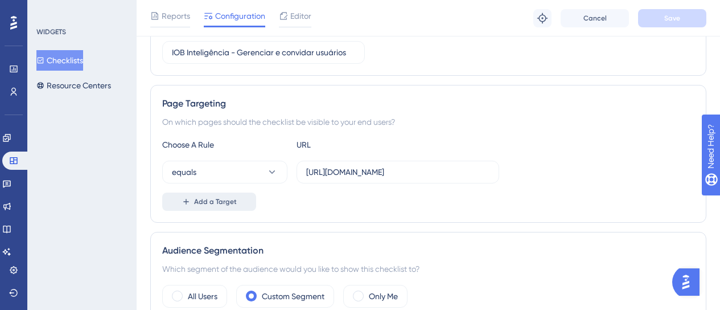
scroll to position [171, 0]
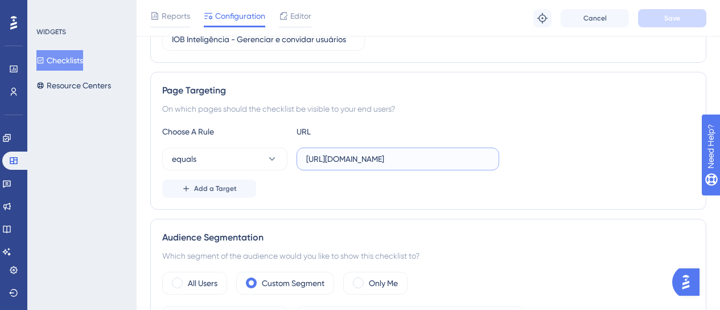
click at [435, 156] on input "https://dev-app.iob.com.br/app/configuracoes/gerenciarusuarios/" at bounding box center [397, 159] width 183 height 13
click at [438, 158] on input "https://dev-app.iob.com.br/app/configuracoes/gerenciarusuarios/" at bounding box center [397, 159] width 183 height 13
click at [439, 158] on input "https://dev-app.iob.com.br/app/configuracoes/gerenciarusuarios/" at bounding box center [397, 159] width 183 height 13
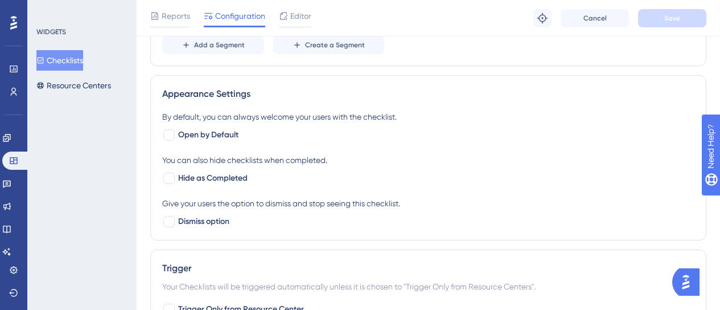
scroll to position [512, 0]
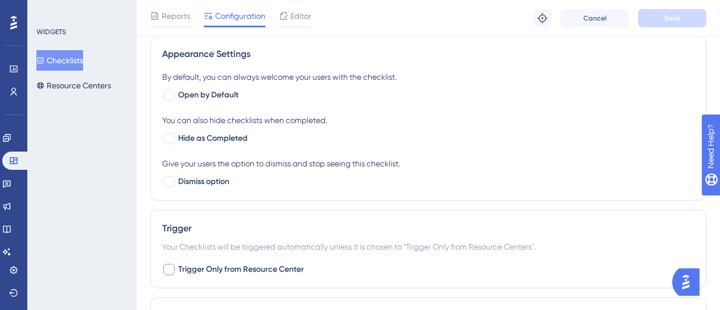
click at [196, 275] on span "Trigger Only from Resource Center" at bounding box center [241, 269] width 126 height 14
checkbox input "true"
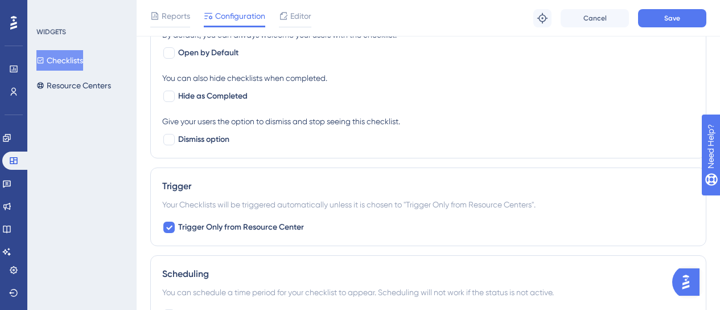
scroll to position [626, 0]
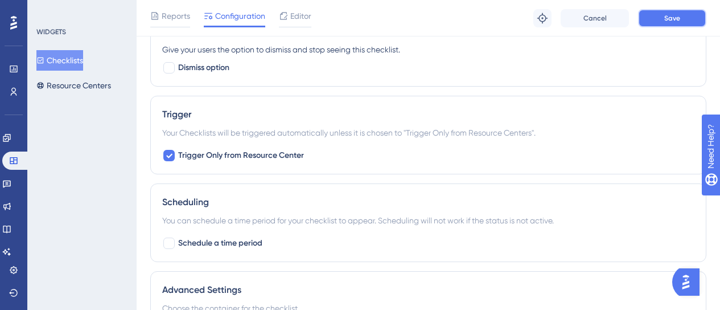
click at [666, 22] on span "Save" at bounding box center [672, 18] width 16 height 9
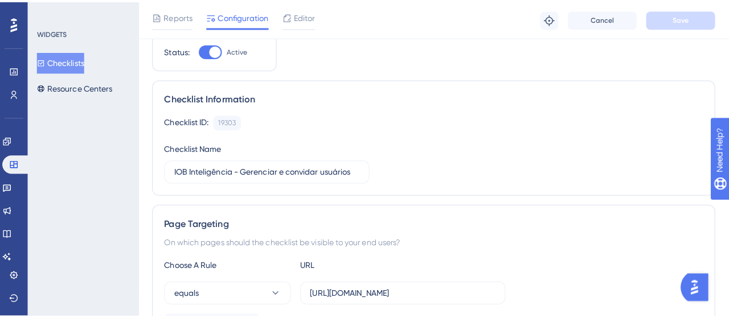
scroll to position [0, 0]
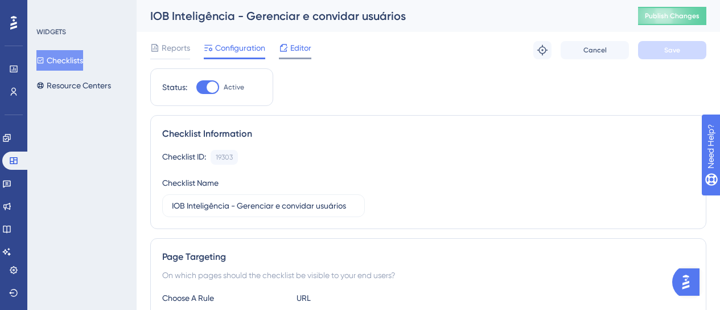
click at [294, 42] on span "Editor" at bounding box center [300, 48] width 21 height 14
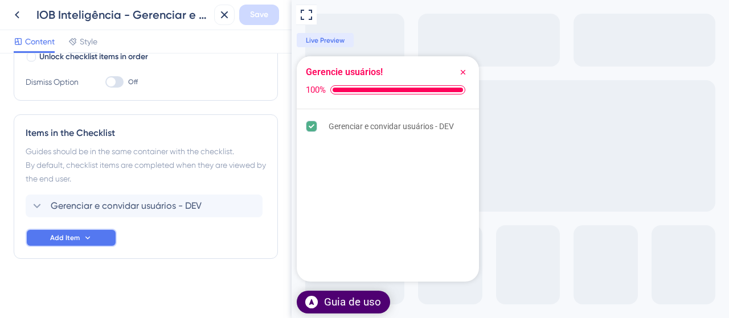
click at [61, 238] on span "Add Item" at bounding box center [65, 237] width 30 height 9
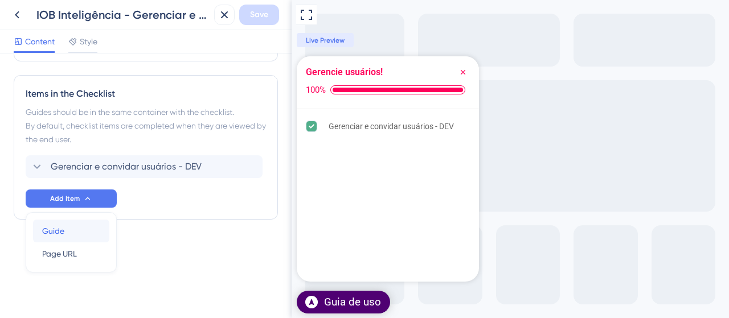
click at [67, 232] on div "Guide Guide" at bounding box center [71, 231] width 58 height 23
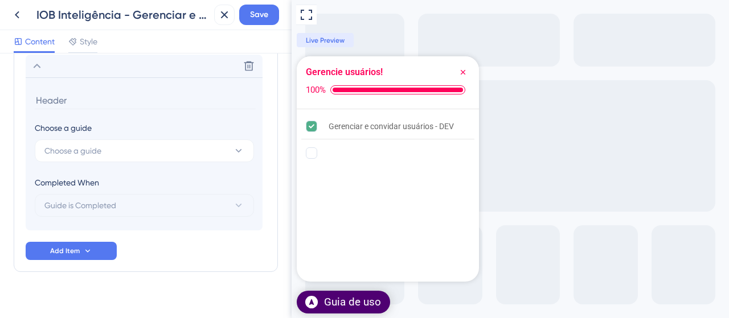
scroll to position [401, 0]
type input "gerenciar"
click at [68, 149] on span "Choose a guide" at bounding box center [72, 150] width 57 height 14
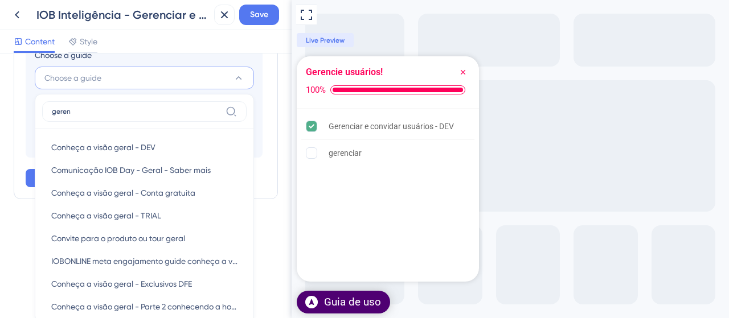
scroll to position [413, 0]
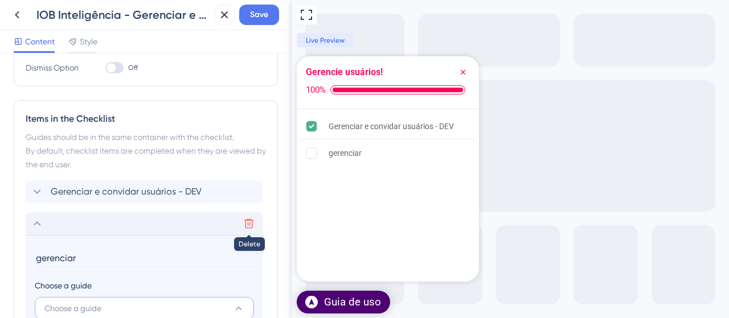
type input "gerenciar"
click at [246, 221] on icon at bounding box center [249, 224] width 10 height 10
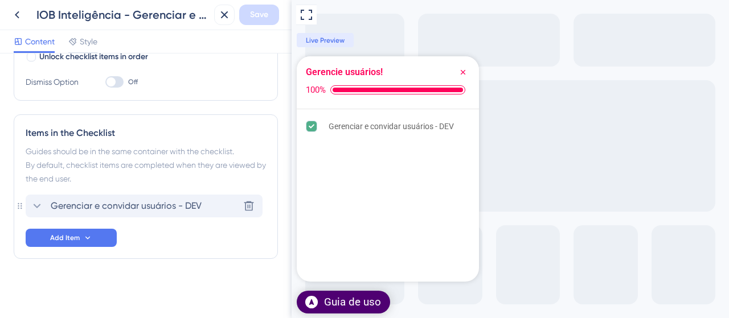
click at [140, 208] on span "Gerenciar e convidar usuários - DEV" at bounding box center [126, 206] width 151 height 14
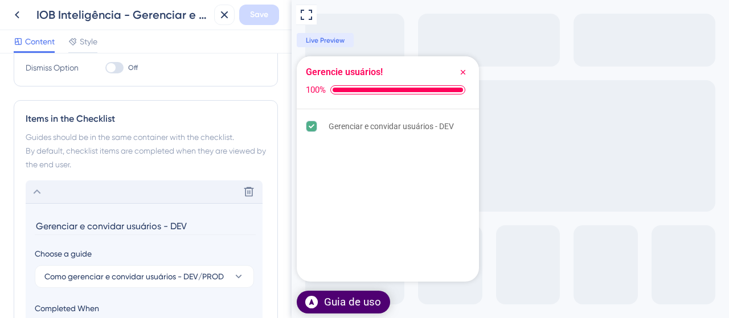
scroll to position [369, 0]
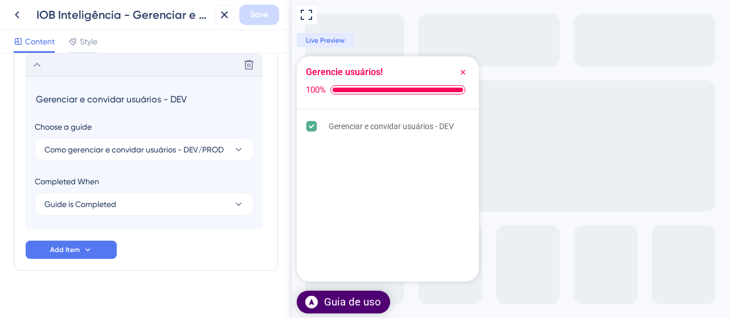
click at [195, 99] on input "Gerenciar e convidar usuários - DEV" at bounding box center [145, 99] width 221 height 18
type input "Gerenciar e convidar usuários"
click at [258, 20] on span "Save" at bounding box center [259, 15] width 18 height 14
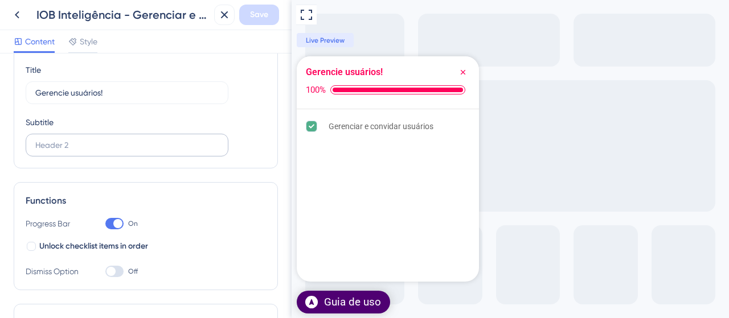
scroll to position [171, 0]
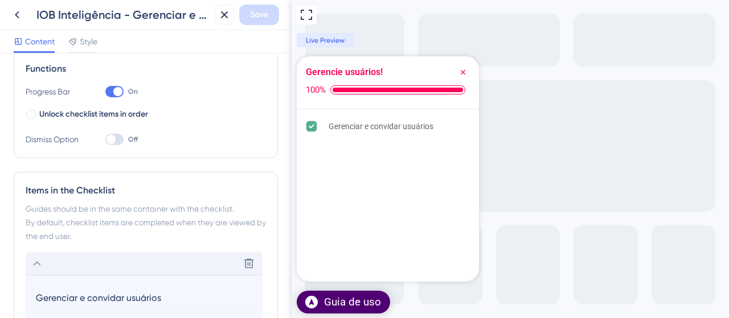
click at [112, 92] on div at bounding box center [114, 91] width 18 height 11
click at [105, 92] on input "On" at bounding box center [105, 92] width 1 height 1
checkbox input "false"
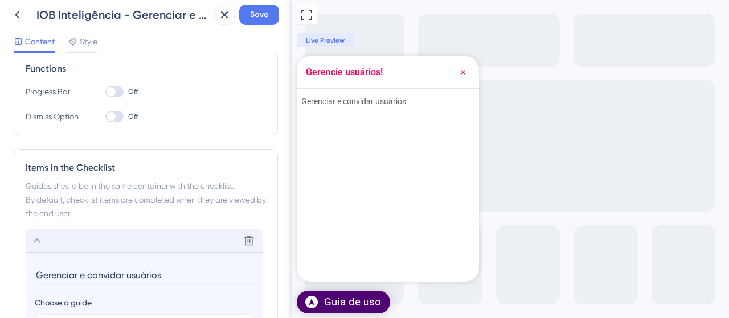
click at [291, 6] on div "IOB Inteligência - Gerenciar e convidar usuários Save" at bounding box center [145, 15] width 291 height 30
click at [265, 14] on span "Save" at bounding box center [259, 15] width 18 height 14
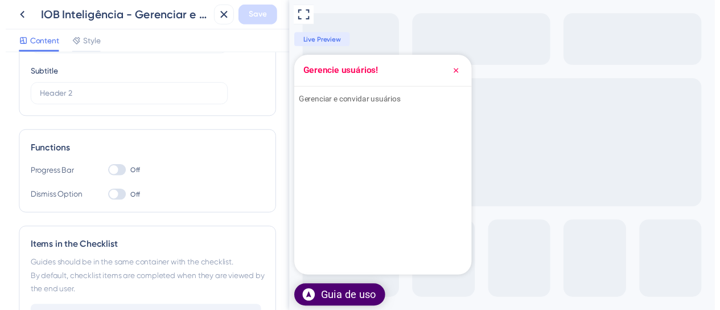
scroll to position [0, 0]
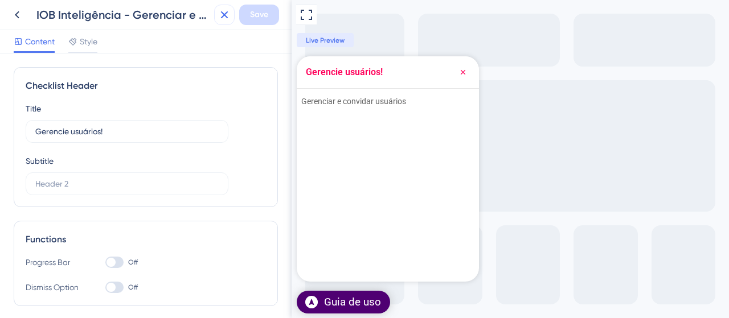
click at [218, 17] on icon at bounding box center [224, 15] width 14 height 14
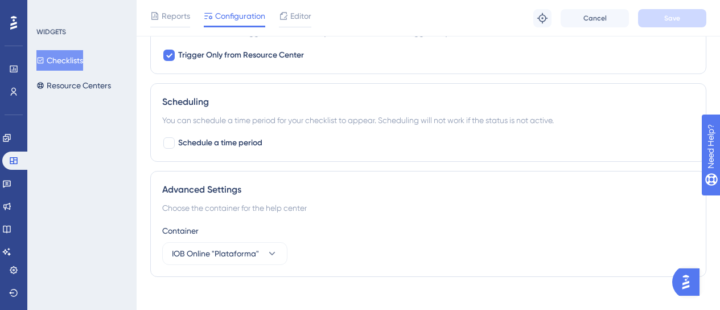
scroll to position [626, 0]
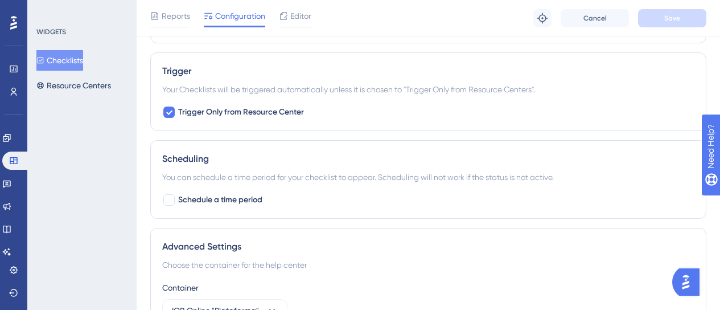
click at [77, 64] on button "Checklists" at bounding box center [59, 60] width 47 height 20
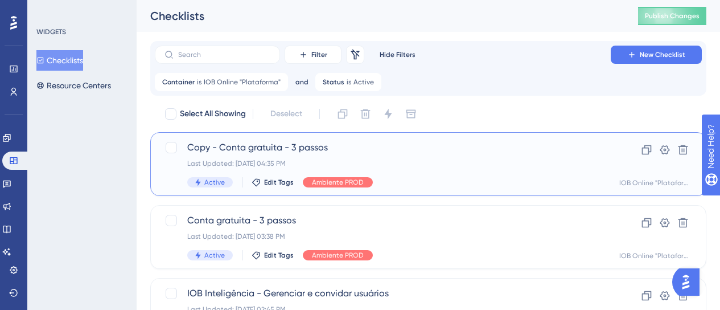
click at [347, 146] on span "Copy - Conta gratuita - 3 passos" at bounding box center [382, 148] width 391 height 14
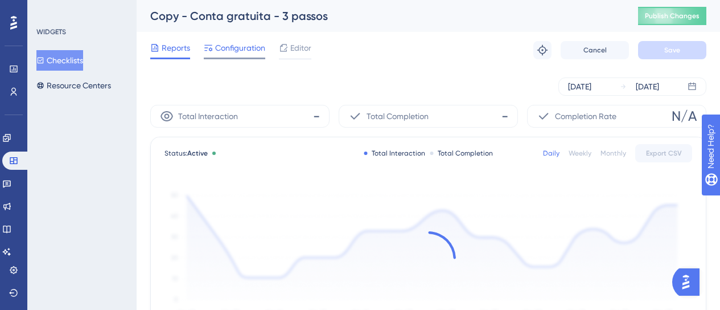
click at [232, 39] on div "Reports Configuration Editor Troubleshoot Cancel Save" at bounding box center [428, 50] width 556 height 36
click at [232, 51] on span "Configuration" at bounding box center [240, 48] width 50 height 14
click at [234, 42] on span "Configuration" at bounding box center [240, 48] width 50 height 14
click at [288, 50] on icon at bounding box center [283, 47] width 9 height 9
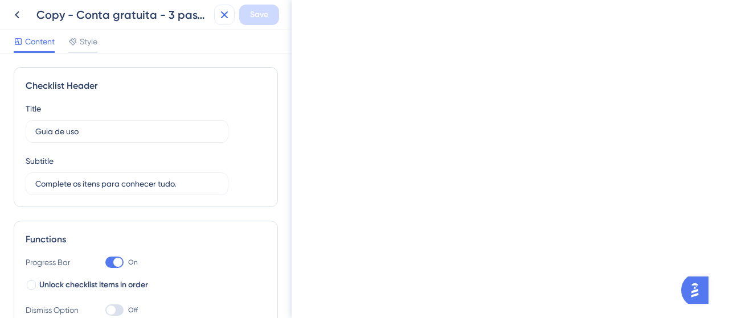
click at [224, 20] on icon at bounding box center [224, 15] width 14 height 14
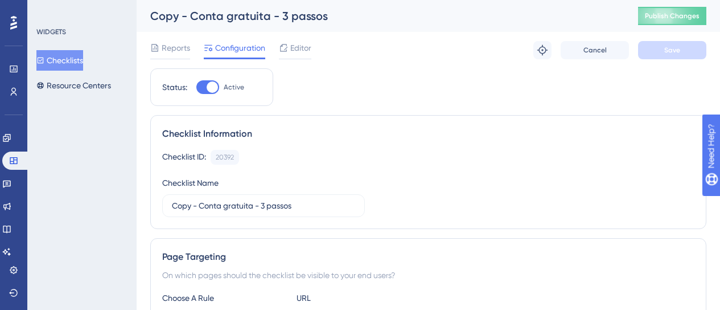
click at [83, 59] on button "Checklists" at bounding box center [59, 60] width 47 height 20
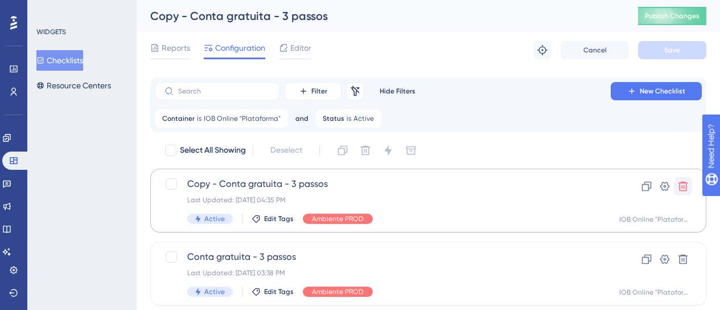
click at [683, 188] on icon at bounding box center [682, 185] width 11 height 11
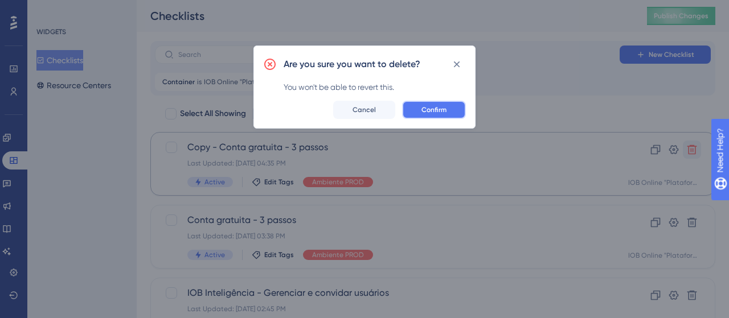
click at [429, 111] on span "Confirm" at bounding box center [433, 109] width 25 height 9
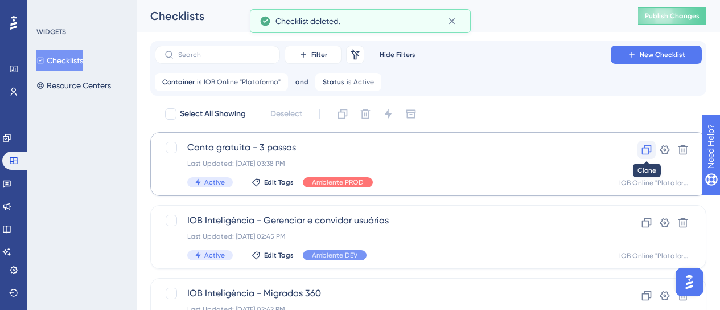
click at [651, 149] on icon at bounding box center [647, 150] width 10 height 10
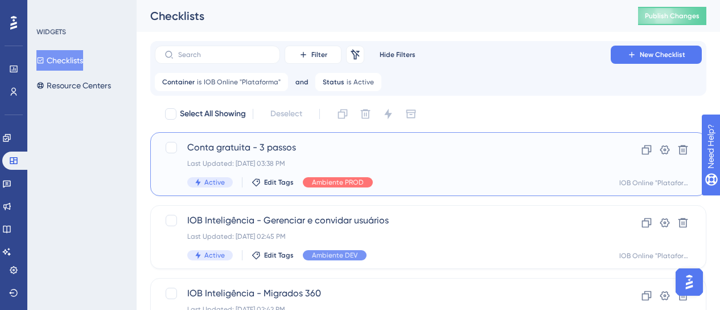
click at [442, 164] on div "Last Updated: 06 de ago. de 2025 03:38 PM" at bounding box center [382, 163] width 391 height 9
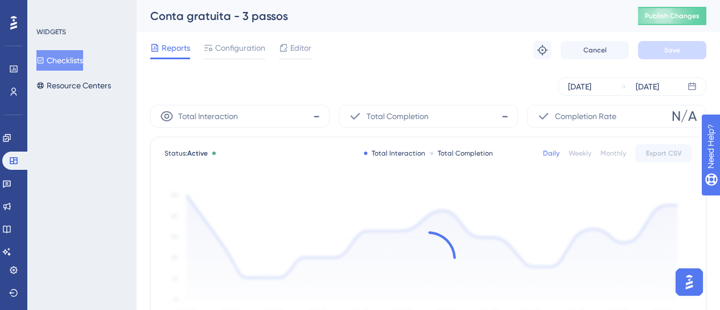
click at [70, 63] on button "Checklists" at bounding box center [59, 60] width 47 height 20
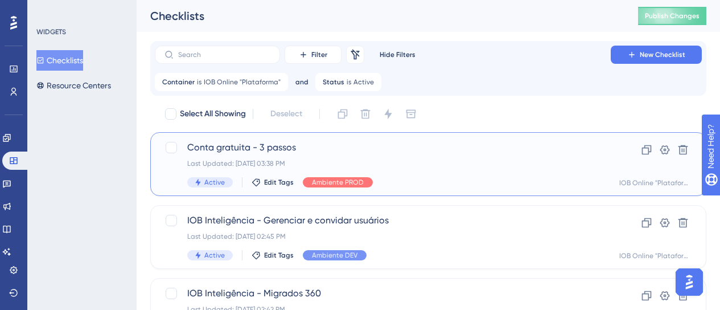
click at [411, 159] on div "Last Updated: 06 de ago. de 2025 03:38 PM" at bounding box center [382, 163] width 391 height 9
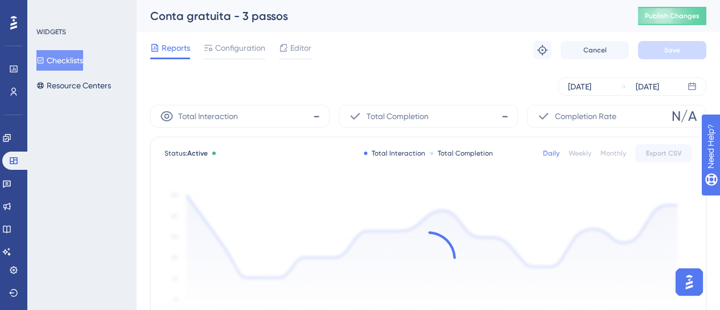
drag, startPoint x: 293, startPoint y: 22, endPoint x: 80, endPoint y: 35, distance: 213.3
click at [137, 35] on div "Performance Users Engagement Widgets Feedback Product Updates Knowledge Base AI…" at bounding box center [428, 289] width 583 height 579
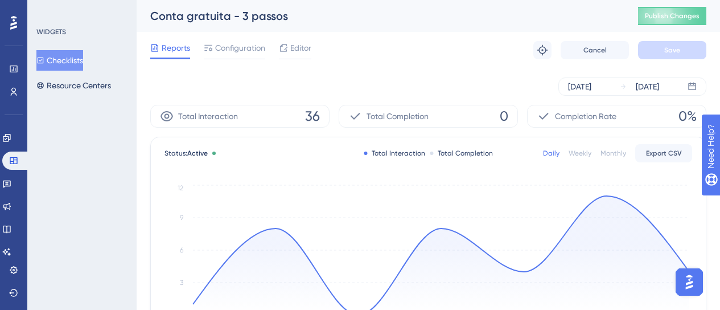
click at [308, 40] on div "Reports Configuration Editor Troubleshoot Cancel Save" at bounding box center [428, 50] width 556 height 36
drag, startPoint x: 287, startPoint y: 15, endPoint x: 150, endPoint y: 3, distance: 137.7
click at [150, 3] on div "Conta gratuita - 3 passos Publish Changes" at bounding box center [428, 16] width 583 height 32
copy div "Conta gratuita - 3 passos"
click at [233, 50] on span "Configuration" at bounding box center [240, 48] width 50 height 14
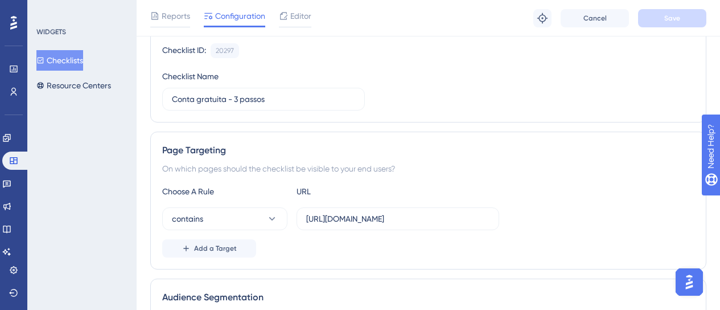
scroll to position [114, 0]
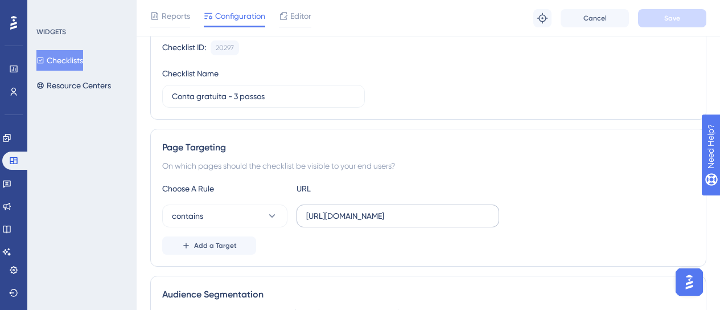
click at [355, 222] on label "[URL][DOMAIN_NAME]" at bounding box center [398, 215] width 203 height 23
click at [355, 222] on input "[URL][DOMAIN_NAME]" at bounding box center [397, 215] width 183 height 13
click at [355, 222] on label "[URL][DOMAIN_NAME]" at bounding box center [398, 215] width 203 height 23
click at [355, 222] on input "[URL][DOMAIN_NAME]" at bounding box center [397, 215] width 183 height 13
click at [355, 222] on label "[URL][DOMAIN_NAME]" at bounding box center [398, 215] width 203 height 23
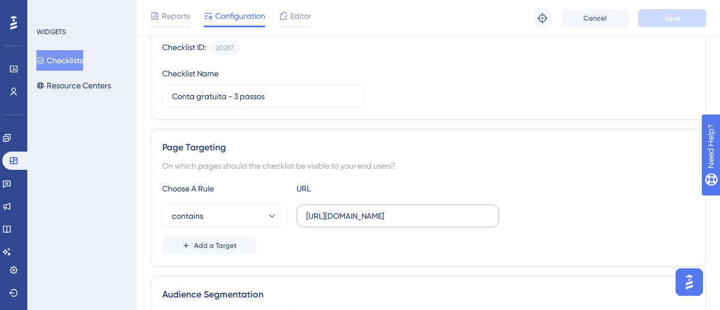
click at [355, 222] on input "[URL][DOMAIN_NAME]" at bounding box center [397, 215] width 183 height 13
drag, startPoint x: 431, startPoint y: 213, endPoint x: 300, endPoint y: 213, distance: 130.9
click at [300, 213] on label "[URL][DOMAIN_NAME]" at bounding box center [398, 215] width 203 height 23
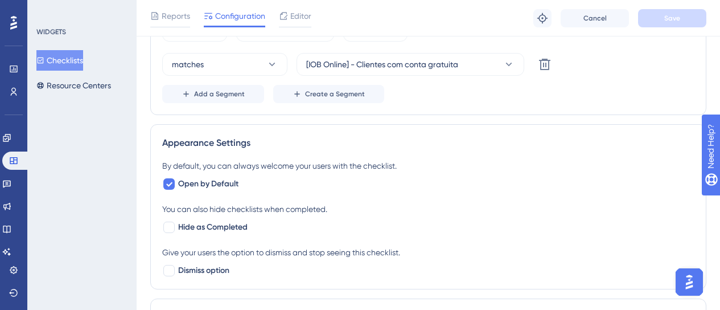
scroll to position [455, 0]
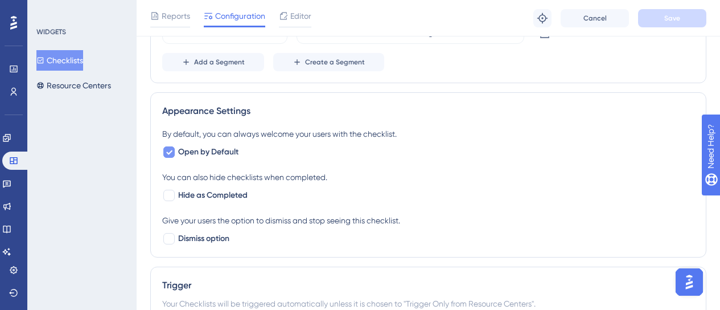
click at [168, 150] on icon at bounding box center [169, 151] width 7 height 9
checkbox input "false"
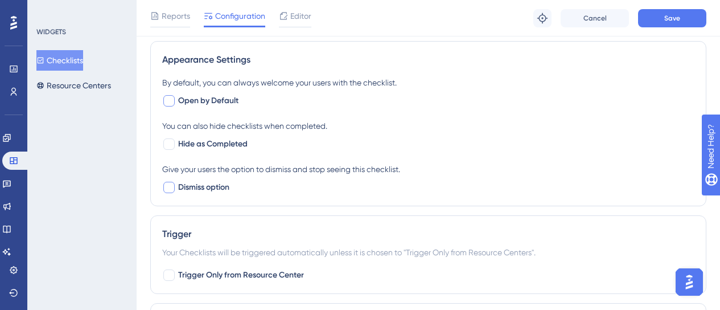
scroll to position [569, 0]
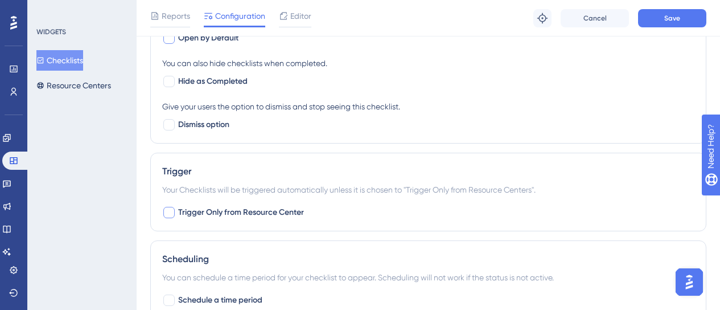
click at [219, 213] on span "Trigger Only from Resource Center" at bounding box center [241, 212] width 126 height 14
checkbox input "true"
click at [674, 19] on span "Save" at bounding box center [672, 18] width 16 height 9
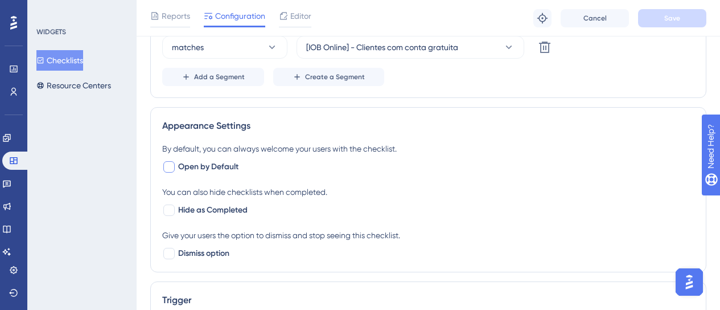
scroll to position [454, 0]
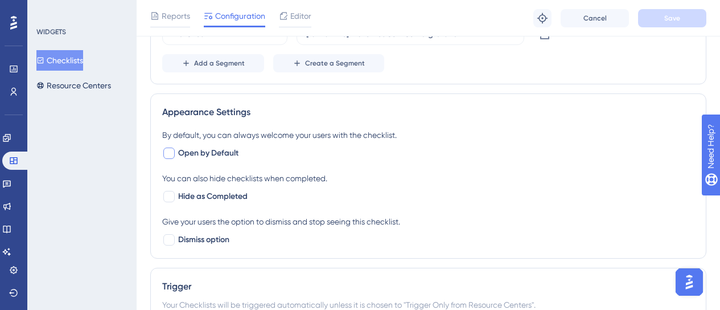
click at [296, 7] on div "Reports Configuration Editor Troubleshoot Cancel Save" at bounding box center [428, 18] width 583 height 36
click at [294, 18] on span "Editor" at bounding box center [300, 16] width 21 height 14
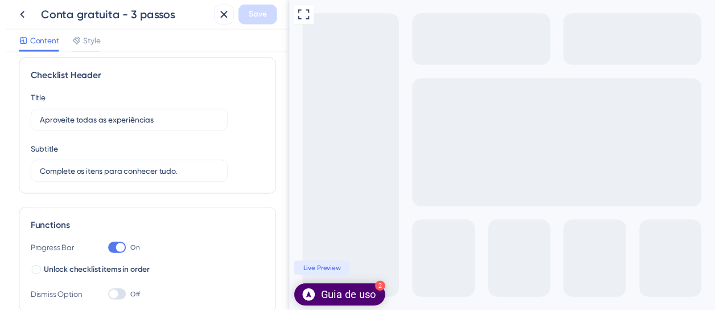
scroll to position [7, 0]
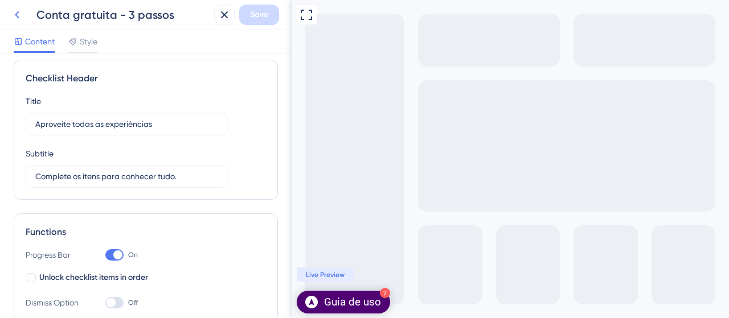
click at [17, 18] on icon at bounding box center [17, 15] width 14 height 14
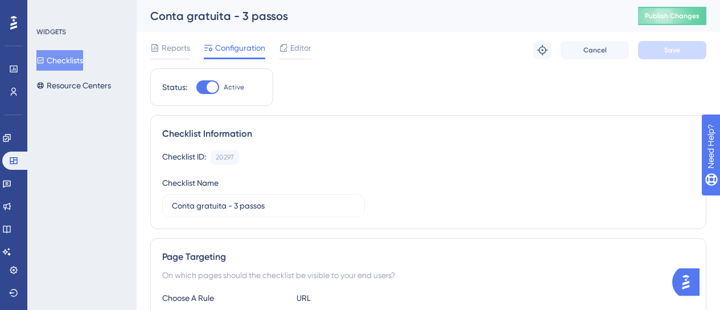
click at [70, 57] on button "Checklists" at bounding box center [59, 60] width 47 height 20
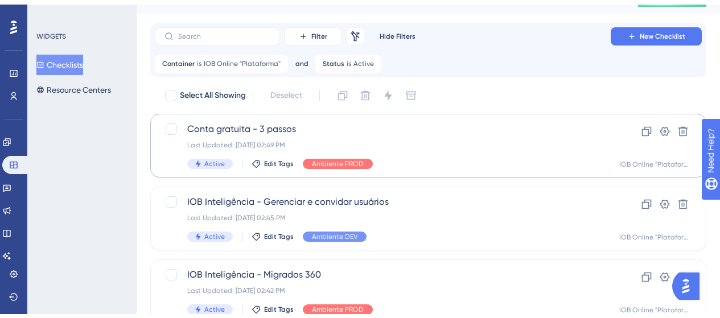
scroll to position [114, 0]
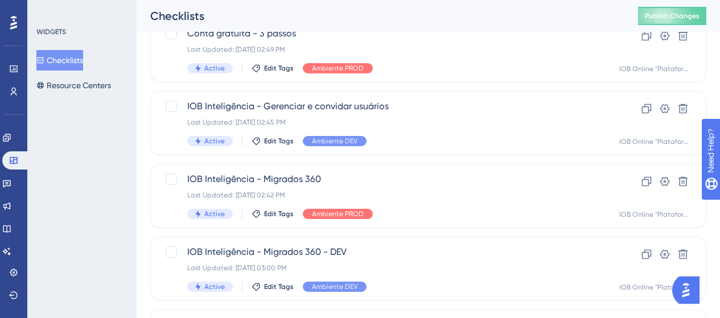
click at [94, 317] on div "WIDGETS Checklists Resource Centers" at bounding box center [81, 159] width 109 height 318
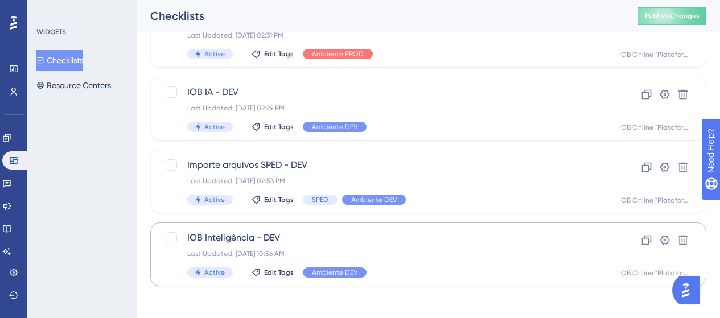
scroll to position [570, 0]
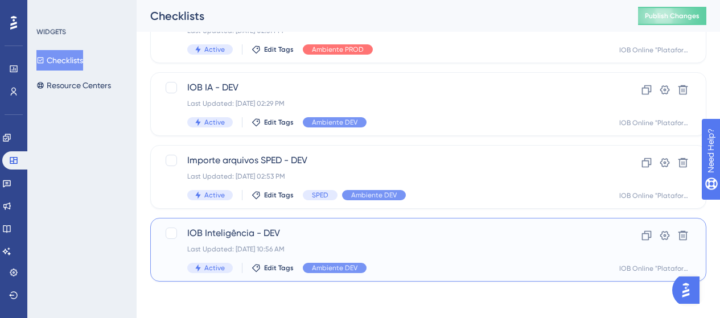
click at [397, 251] on div "Last Updated: [DATE] 10:56 AM" at bounding box center [382, 249] width 391 height 9
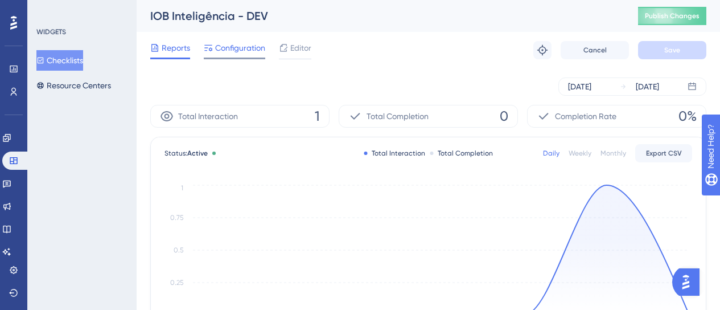
click at [234, 20] on div "IOB Inteligência - DEV" at bounding box center [379, 16] width 459 height 16
click at [232, 50] on span "Configuration" at bounding box center [240, 48] width 50 height 14
click at [232, 51] on span "Configuration" at bounding box center [240, 48] width 50 height 14
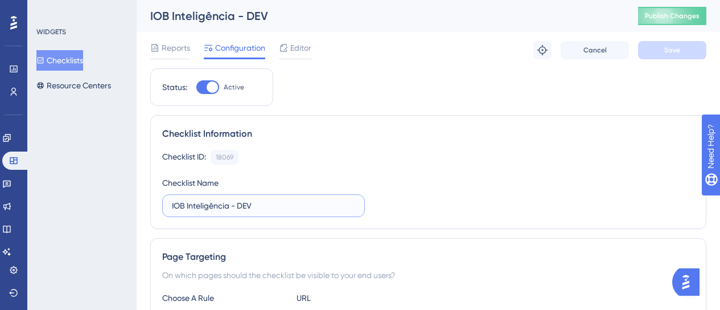
click at [287, 210] on input "IOB Inteligência - DEV" at bounding box center [263, 205] width 183 height 13
click at [294, 207] on input "IOB Inteligência - DEV" at bounding box center [263, 205] width 183 height 13
type input "IOB Inteligência - DEV - resource"
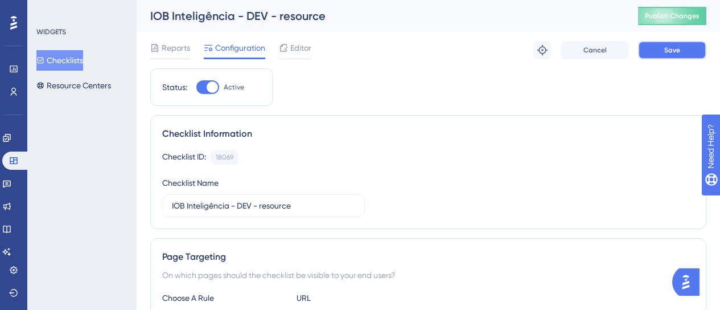
click at [652, 52] on button "Save" at bounding box center [672, 50] width 68 height 18
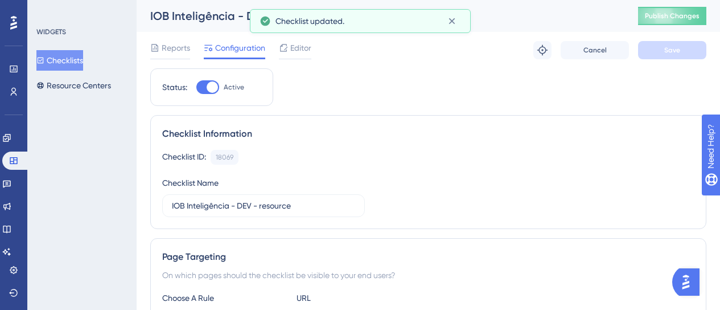
click at [72, 56] on button "Checklists" at bounding box center [59, 60] width 47 height 20
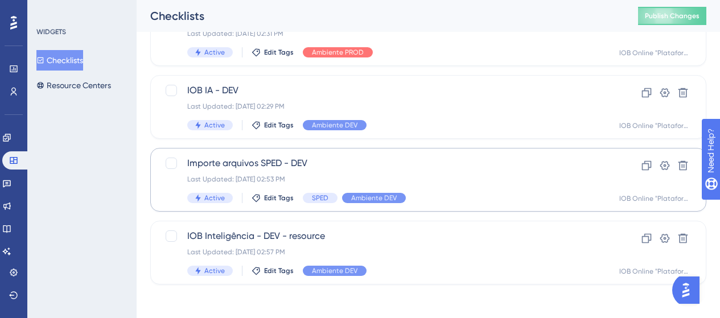
scroll to position [570, 0]
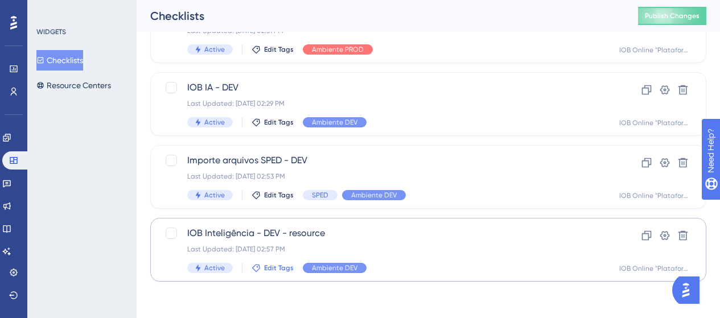
click at [266, 270] on span "Edit Tags" at bounding box center [279, 268] width 30 height 9
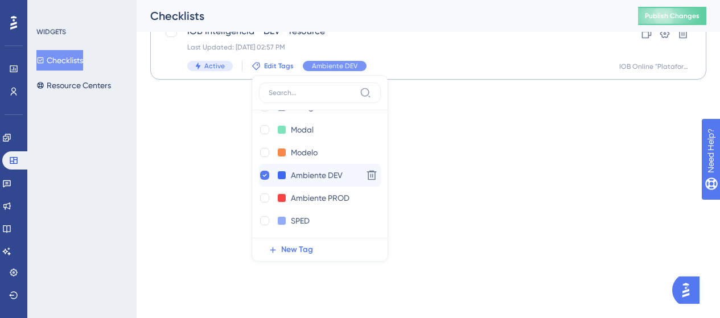
scroll to position [91, 0]
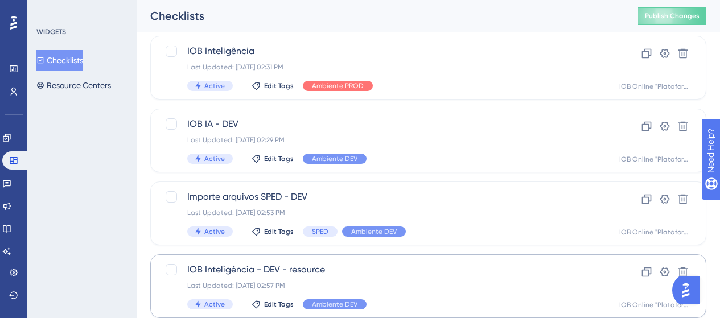
scroll to position [513, 0]
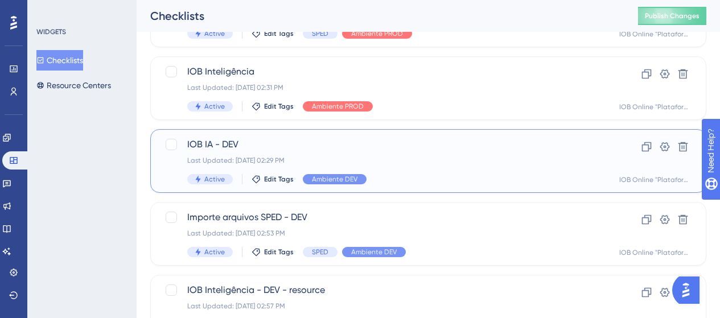
click at [347, 138] on span "IOB IA - DEV" at bounding box center [382, 145] width 391 height 14
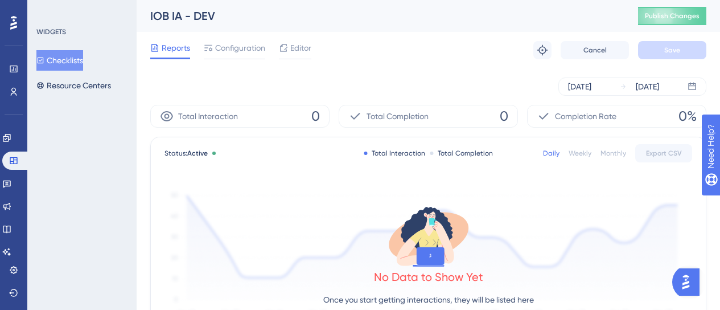
drag, startPoint x: 233, startPoint y: 57, endPoint x: 270, endPoint y: 61, distance: 37.3
click at [233, 57] on div "Configuration" at bounding box center [234, 50] width 61 height 18
click at [236, 47] on span "Configuration" at bounding box center [240, 48] width 50 height 14
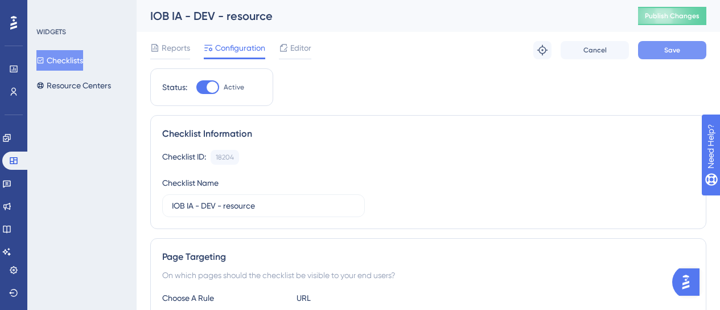
type input "IOB IA - DEV - resource"
click at [648, 50] on button "Save" at bounding box center [672, 50] width 68 height 18
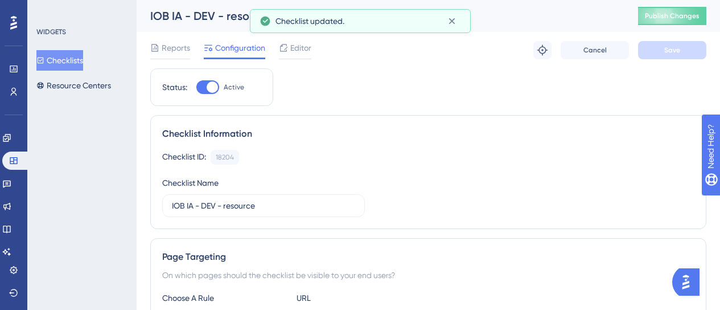
click at [77, 67] on button "Checklists" at bounding box center [59, 60] width 47 height 20
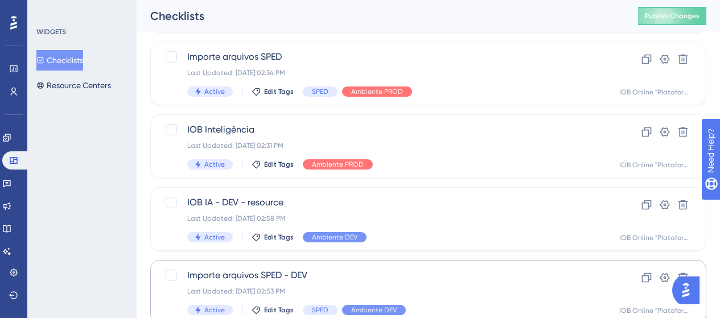
scroll to position [512, 0]
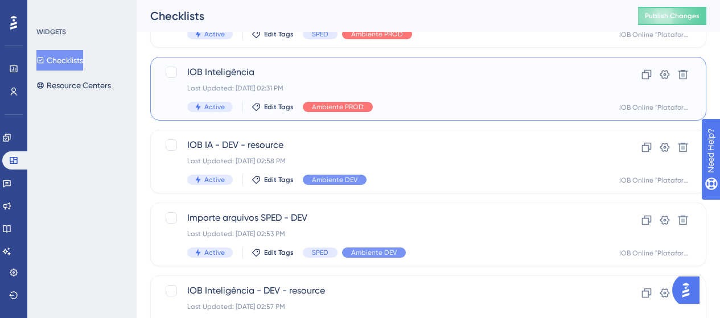
click at [422, 79] on div "IOB Inteligência Last Updated: 05 de set. de 2025 02:31 PM Active Edit Tags Amb…" at bounding box center [382, 88] width 391 height 47
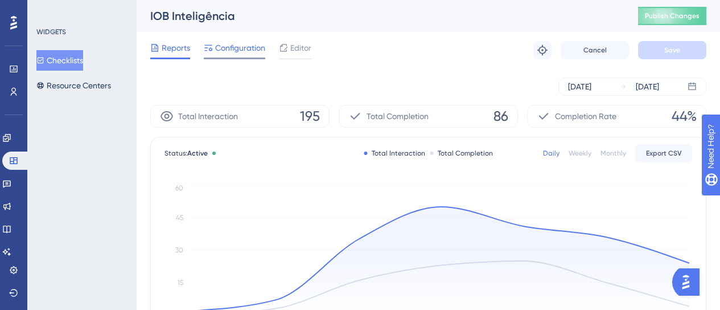
click at [238, 46] on span "Configuration" at bounding box center [240, 48] width 50 height 14
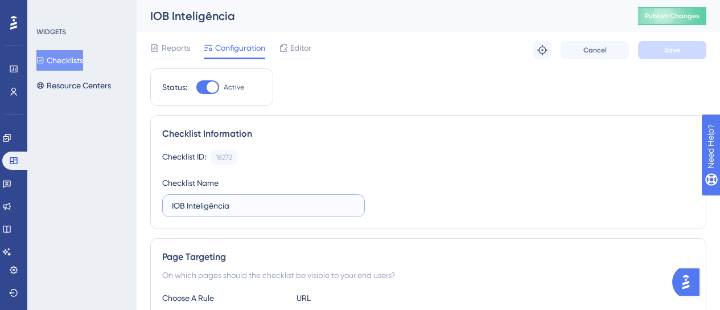
click at [267, 205] on input "IOB Inteligência" at bounding box center [263, 205] width 183 height 13
type input "IOB Inteligência - resource"
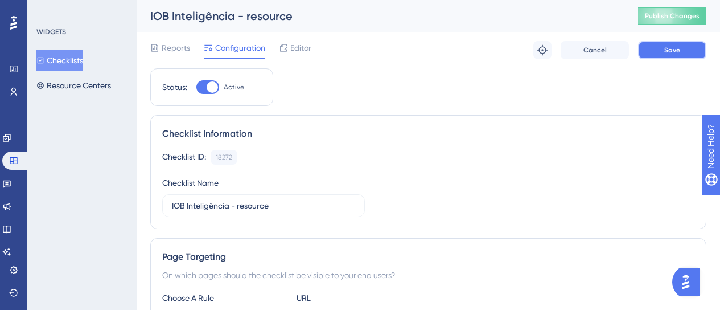
click at [658, 53] on button "Save" at bounding box center [672, 50] width 68 height 18
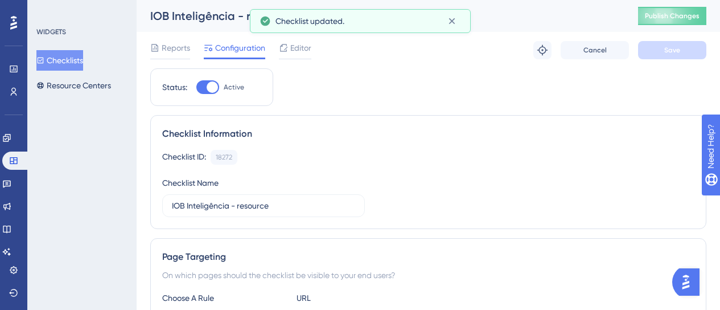
click at [69, 65] on button "Checklists" at bounding box center [59, 60] width 47 height 20
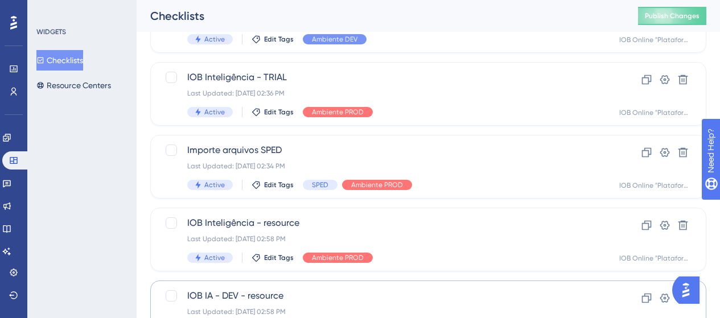
scroll to position [341, 0]
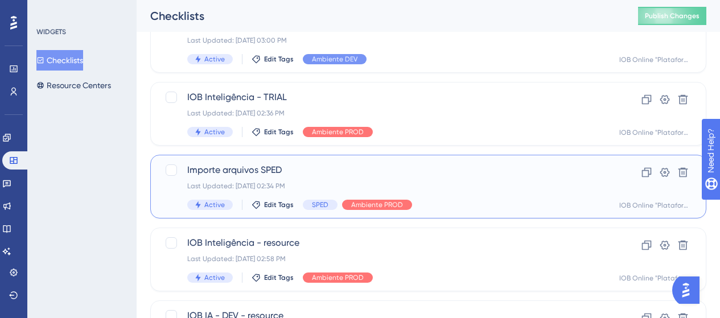
click at [405, 183] on div "Last Updated: [DATE] 02:34 PM" at bounding box center [382, 186] width 391 height 9
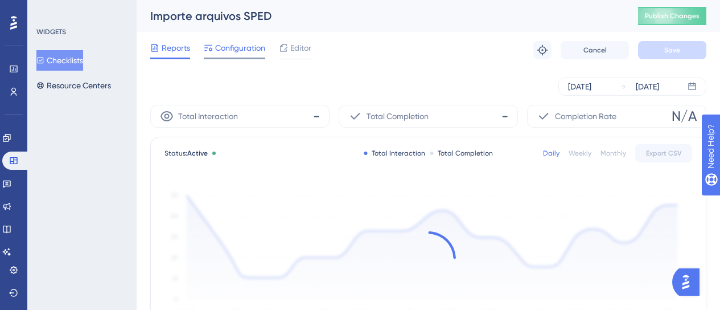
click at [233, 49] on span "Configuration" at bounding box center [240, 48] width 50 height 14
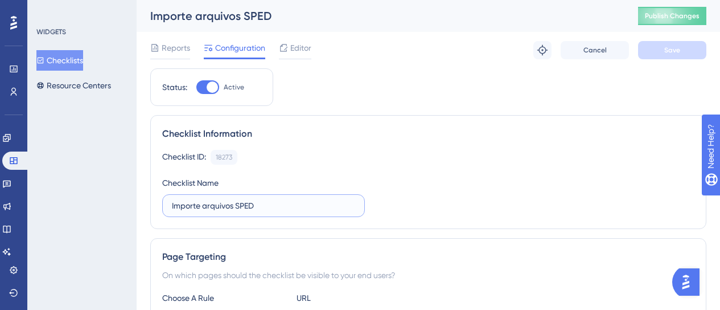
click at [282, 208] on input "Importe arquivos SPED" at bounding box center [263, 205] width 183 height 13
type input "Importe arquivos SPED - resource"
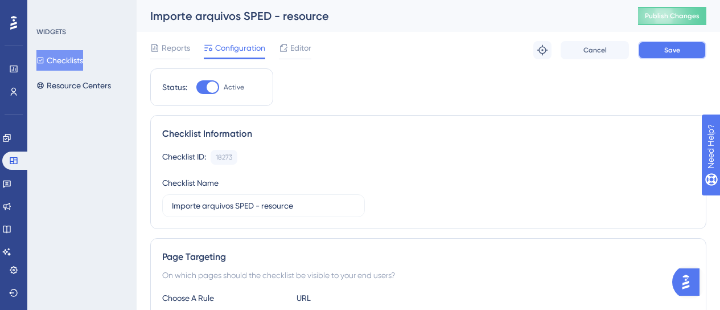
click at [658, 48] on button "Save" at bounding box center [672, 50] width 68 height 18
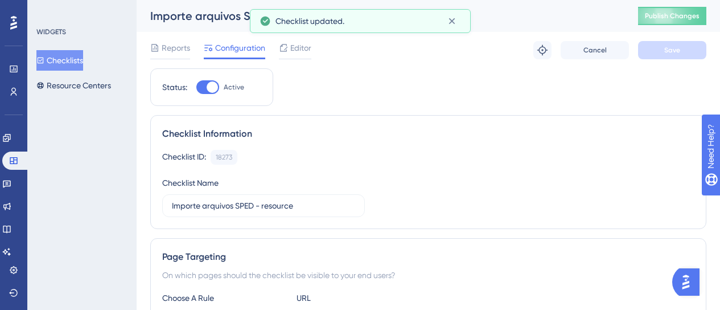
click at [76, 64] on button "Checklists" at bounding box center [59, 60] width 47 height 20
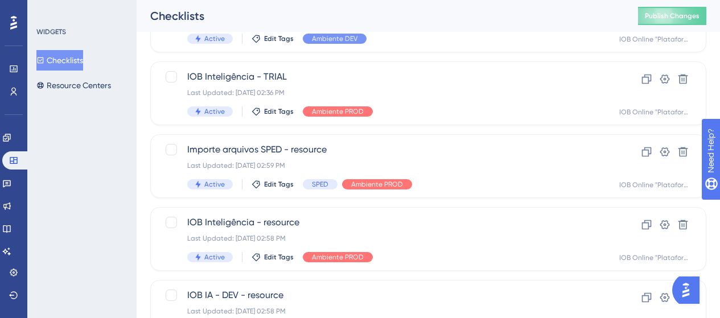
scroll to position [341, 0]
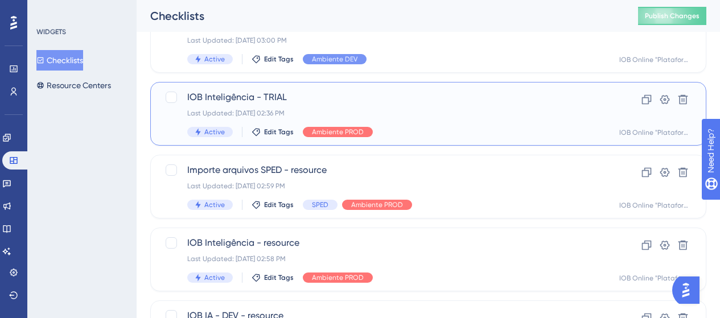
click at [480, 96] on span "IOB Inteligência - TRIAL" at bounding box center [382, 97] width 391 height 14
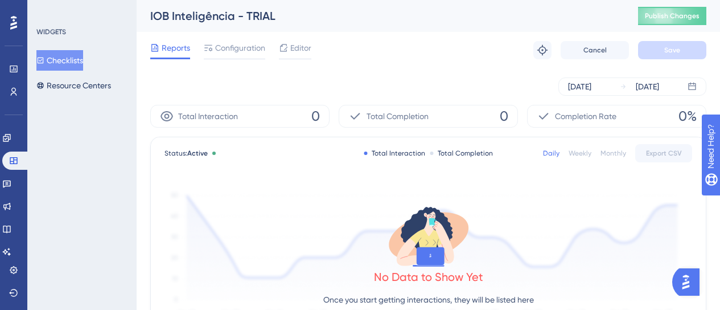
click at [242, 36] on div "Reports Configuration Editor Troubleshoot Cancel Save" at bounding box center [428, 50] width 556 height 36
click at [233, 48] on span "Configuration" at bounding box center [240, 48] width 50 height 14
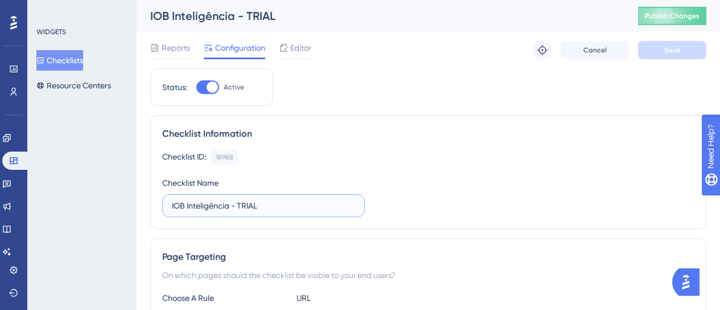
click at [308, 202] on input "IOB Inteligência - TRIAL" at bounding box center [263, 205] width 183 height 13
type input "IOB Inteligência - TRIAL - resource"
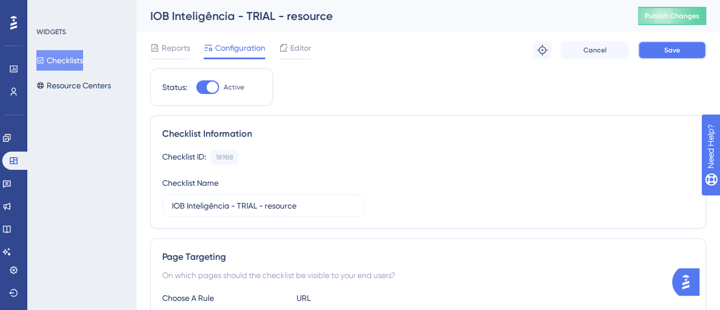
click at [652, 47] on button "Save" at bounding box center [672, 50] width 68 height 18
drag, startPoint x: 69, startPoint y: 59, endPoint x: 52, endPoint y: 14, distance: 48.1
click at [69, 59] on button "Checklists" at bounding box center [59, 60] width 47 height 20
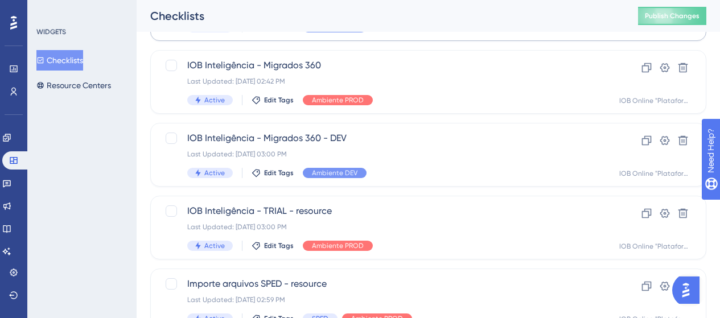
scroll to position [114, 0]
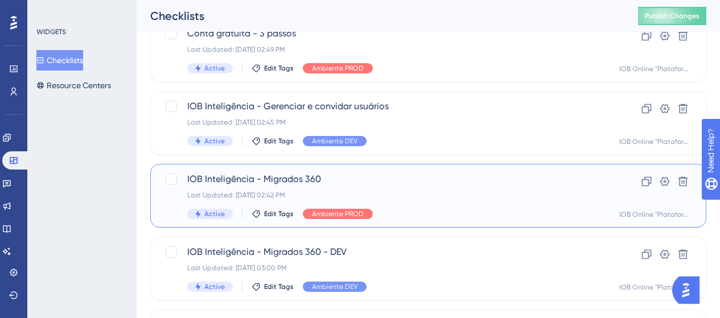
click at [394, 189] on div "IOB Inteligência - Migrados 360 Last Updated: 05 de set. de 2025 02:42 PM Activ…" at bounding box center [382, 195] width 391 height 47
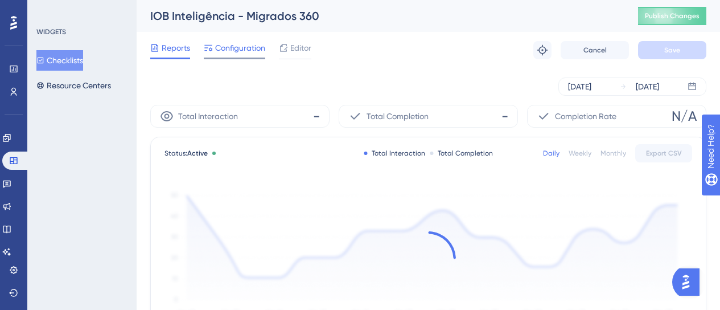
click at [229, 50] on span "Configuration" at bounding box center [240, 48] width 50 height 14
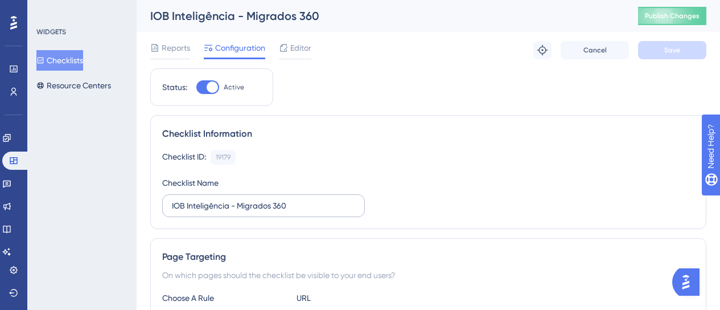
click at [301, 212] on label "IOB Inteligência - Migrados 360" at bounding box center [263, 205] width 203 height 23
click at [301, 212] on input "IOB Inteligência - Migrados 360" at bounding box center [263, 205] width 183 height 13
type input "IOB Inteligência - Migrados 360 - resource"
click at [677, 51] on span "Save" at bounding box center [672, 50] width 16 height 9
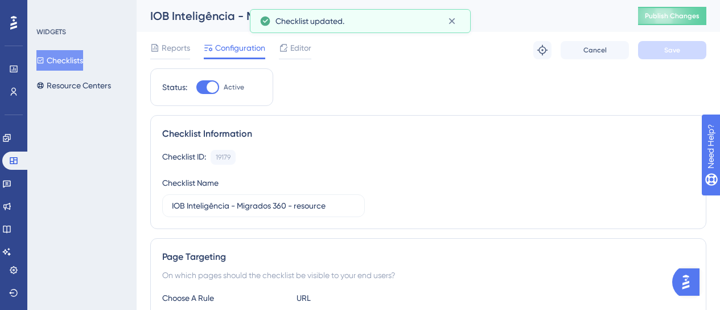
click at [81, 59] on button "Checklists" at bounding box center [59, 60] width 47 height 20
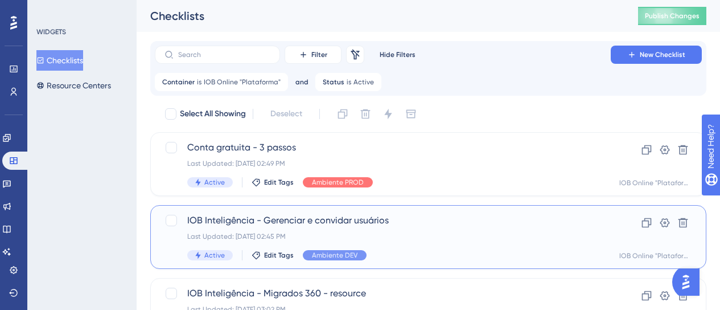
click at [410, 242] on div "IOB Inteligência - Gerenciar e convidar usuários Last Updated: 05 de set. de 20…" at bounding box center [382, 236] width 391 height 47
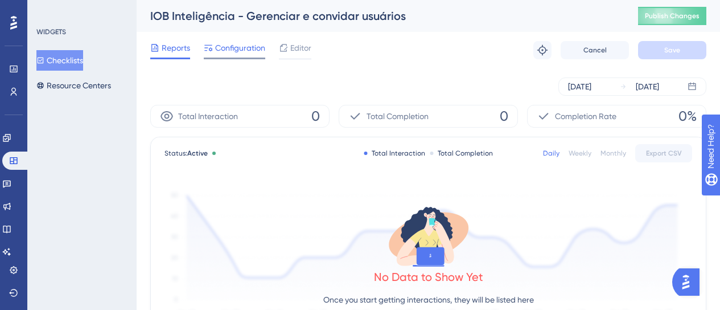
click at [250, 50] on span "Configuration" at bounding box center [240, 48] width 50 height 14
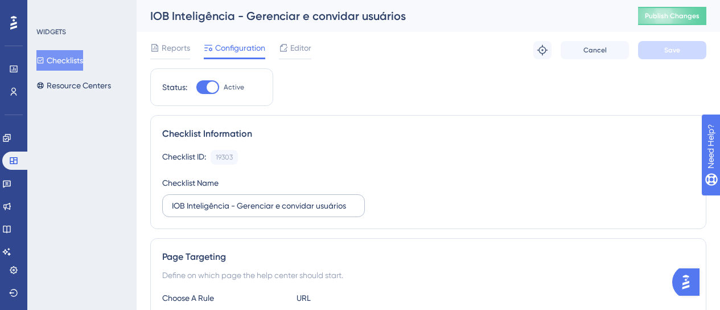
click at [360, 207] on label "IOB Inteligência - Gerenciar e convidar usuários" at bounding box center [263, 205] width 203 height 23
click at [355, 207] on input "IOB Inteligência - Gerenciar e convidar usuários" at bounding box center [263, 205] width 183 height 13
type input "IOB Inteligência - Gerenciar e convidar usuários - resource"
click at [658, 58] on button "Save" at bounding box center [672, 50] width 68 height 18
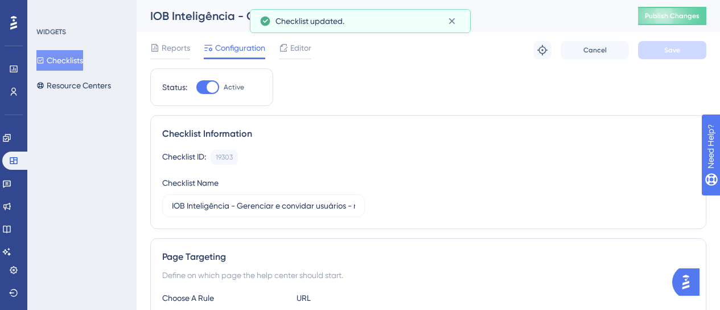
click at [80, 63] on button "Checklists" at bounding box center [59, 60] width 47 height 20
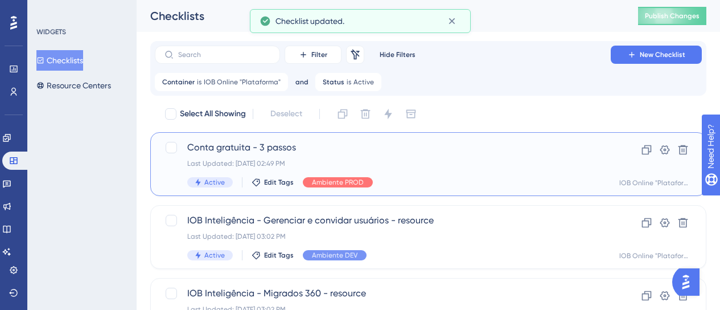
click at [320, 151] on span "Conta gratuita - 3 passos" at bounding box center [382, 148] width 391 height 14
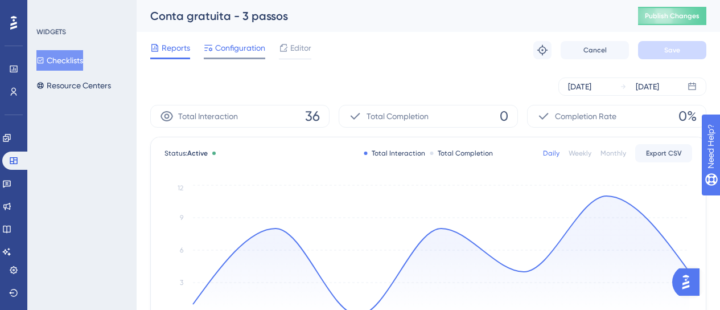
click at [228, 56] on div "Configuration" at bounding box center [234, 50] width 61 height 18
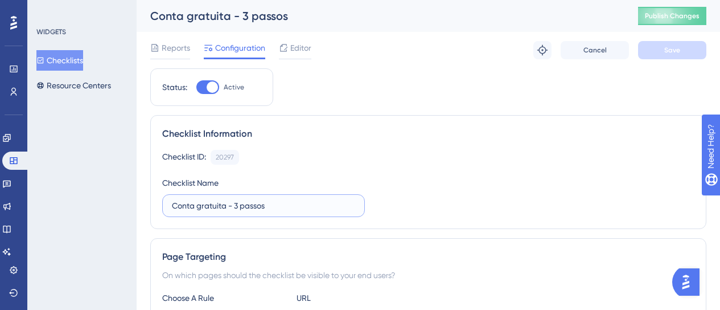
click at [277, 199] on input "Conta gratuita - 3 passos" at bounding box center [263, 205] width 183 height 13
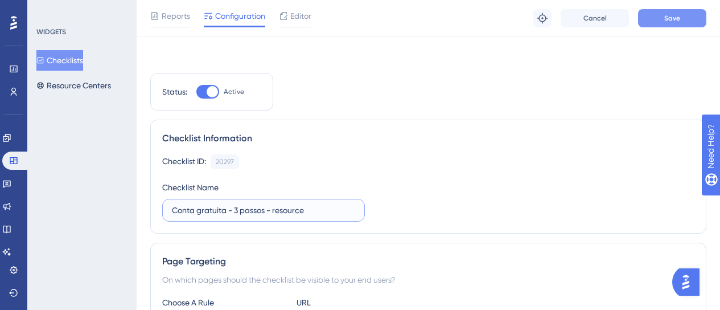
scroll to position [114, 0]
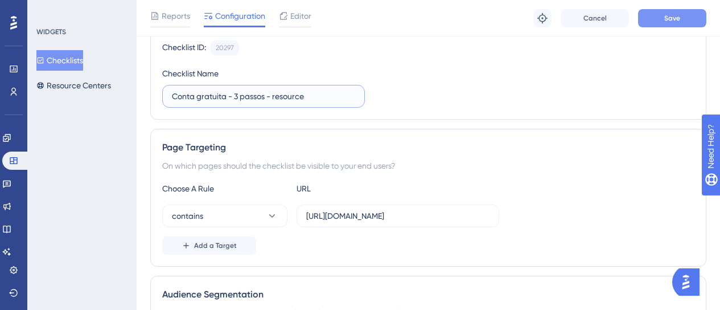
type input "Conta gratuita - 3 passos - resource"
click at [663, 23] on button "Save" at bounding box center [672, 18] width 68 height 18
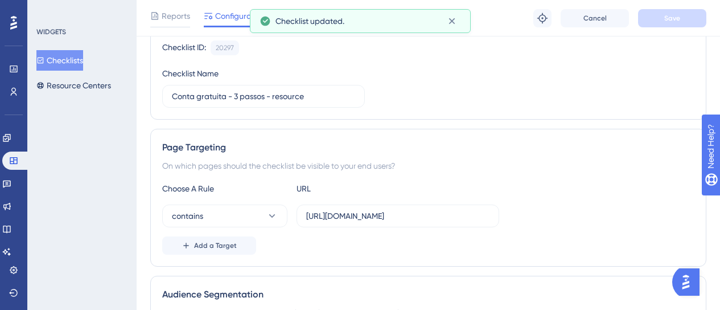
click at [73, 55] on button "Checklists" at bounding box center [59, 60] width 47 height 20
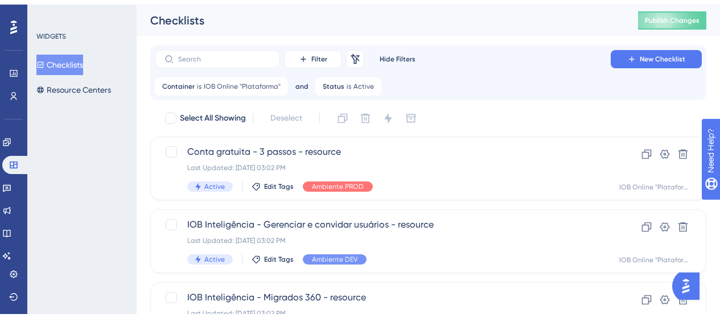
scroll to position [570, 0]
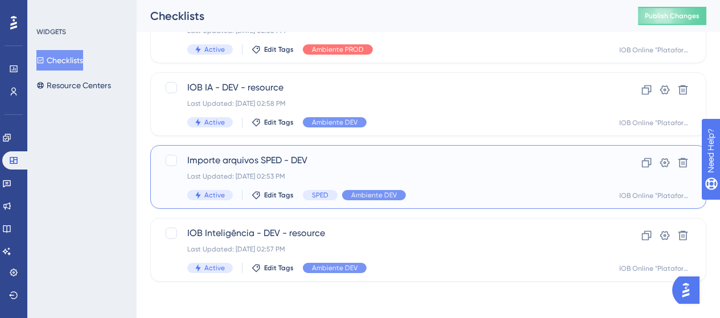
click at [328, 167] on span "Importe arquivos SPED - DEV" at bounding box center [382, 161] width 391 height 14
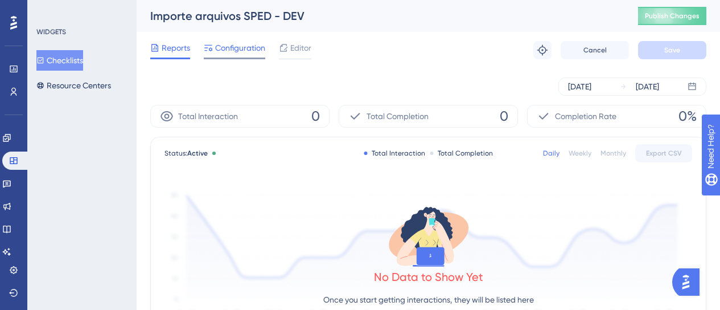
click at [219, 52] on span "Configuration" at bounding box center [240, 48] width 50 height 14
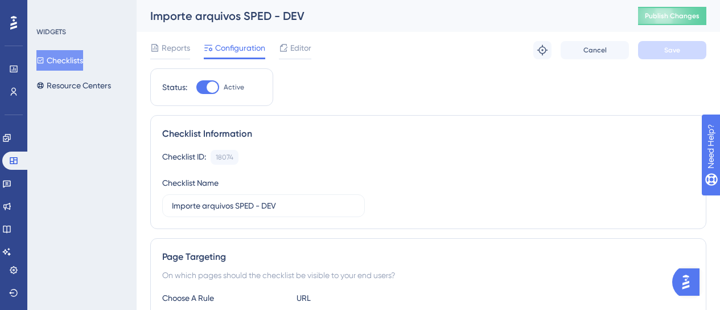
click at [310, 8] on div "Importe arquivos SPED - DEV" at bounding box center [379, 16] width 459 height 16
click at [297, 17] on div "Importe arquivos SPED - DEV" at bounding box center [379, 16] width 459 height 16
drag, startPoint x: 307, startPoint y: 22, endPoint x: 134, endPoint y: 20, distance: 173.0
click at [467, 154] on div "Checklist ID: 18074 Copy" at bounding box center [428, 157] width 532 height 15
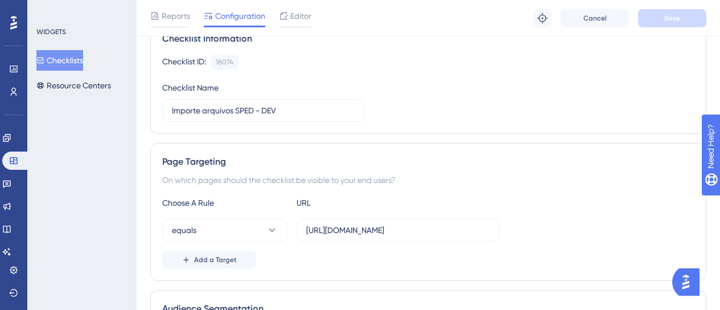
scroll to position [171, 0]
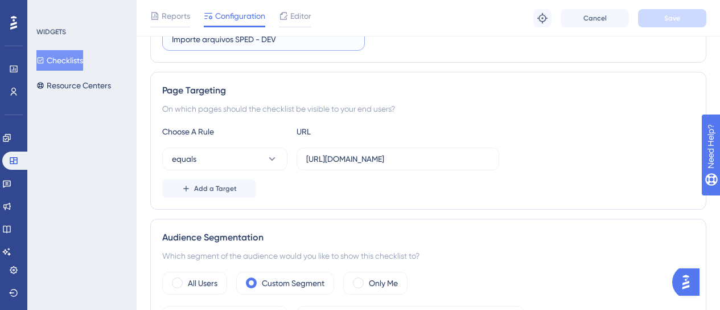
click at [298, 38] on input "Importe arquivos SPED - DEV" at bounding box center [263, 39] width 183 height 13
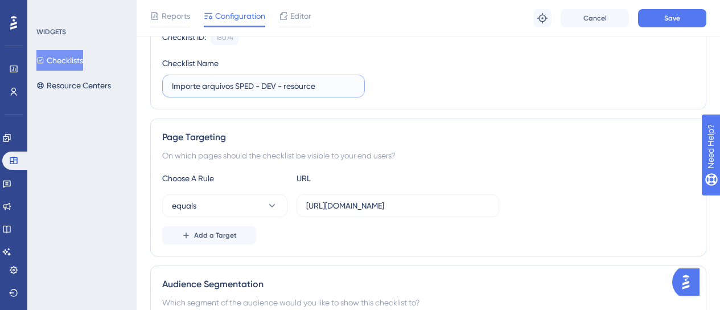
scroll to position [114, 0]
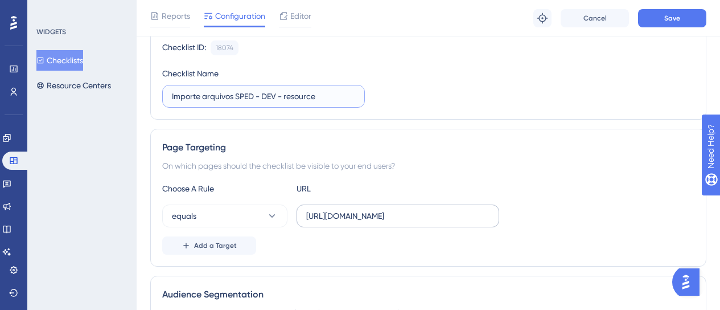
type input "Importe arquivos SPED - DEV - resource"
click at [344, 215] on input "[URL][DOMAIN_NAME]" at bounding box center [397, 215] width 183 height 13
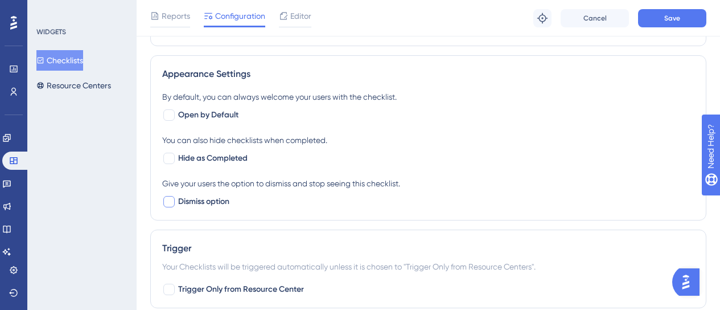
scroll to position [512, 0]
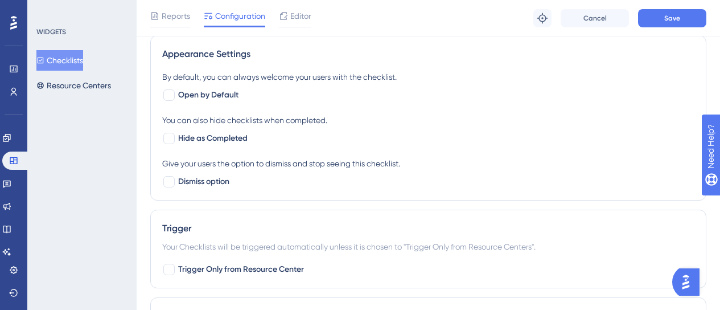
click at [201, 279] on div "Trigger Your Checklists will be triggered automatically unless it is chosen to …" at bounding box center [428, 248] width 556 height 79
click at [201, 273] on span "Trigger Only from Resource Center" at bounding box center [241, 269] width 126 height 14
checkbox input "true"
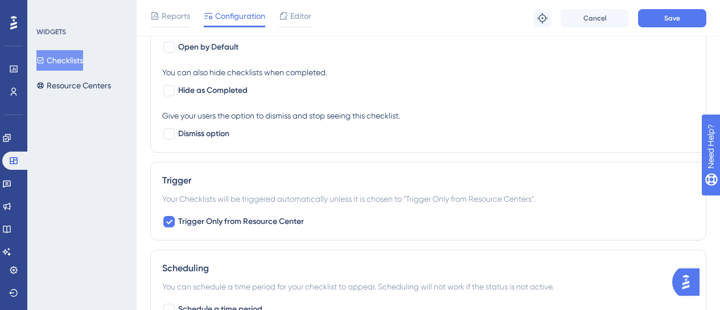
scroll to position [626, 0]
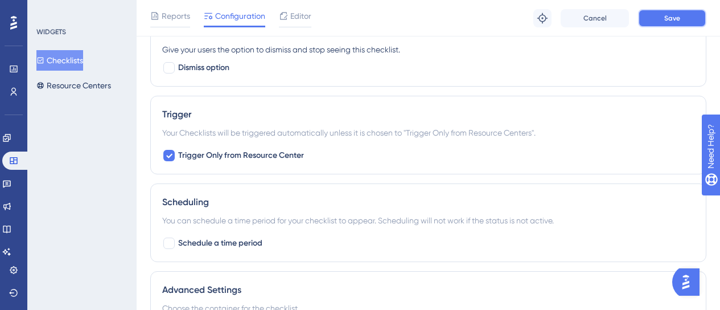
click at [681, 11] on button "Save" at bounding box center [672, 18] width 68 height 18
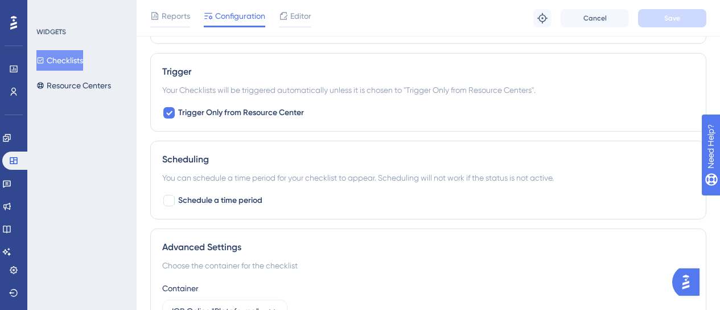
scroll to position [625, 0]
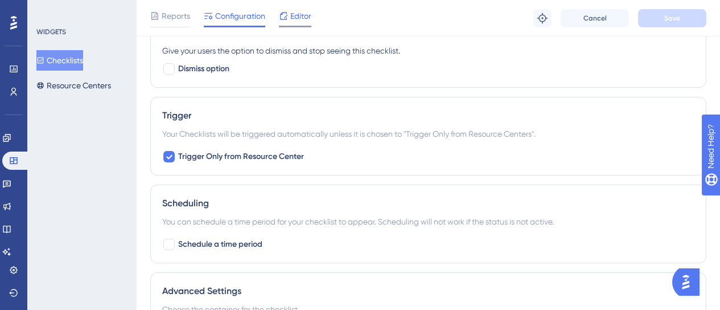
click at [302, 17] on span "Editor" at bounding box center [300, 16] width 21 height 14
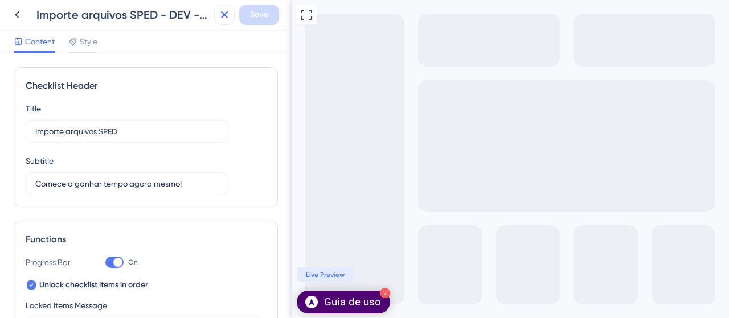
drag, startPoint x: 226, startPoint y: 14, endPoint x: 217, endPoint y: 14, distance: 9.1
click at [225, 14] on icon at bounding box center [224, 15] width 14 height 14
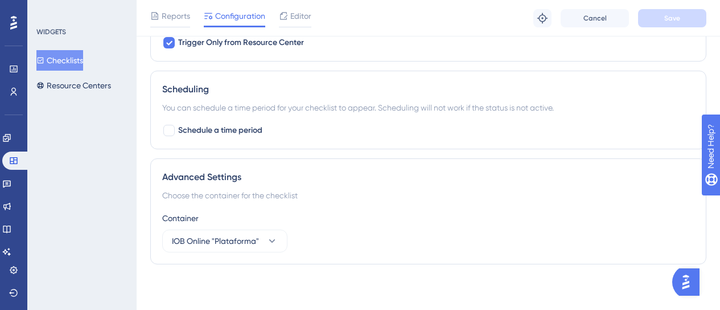
scroll to position [702, 0]
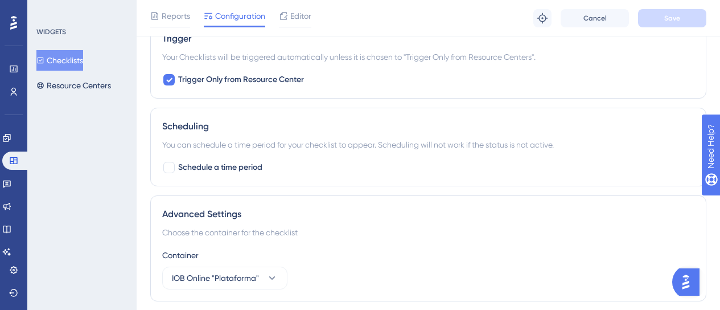
click at [79, 62] on button "Checklists" at bounding box center [59, 60] width 47 height 20
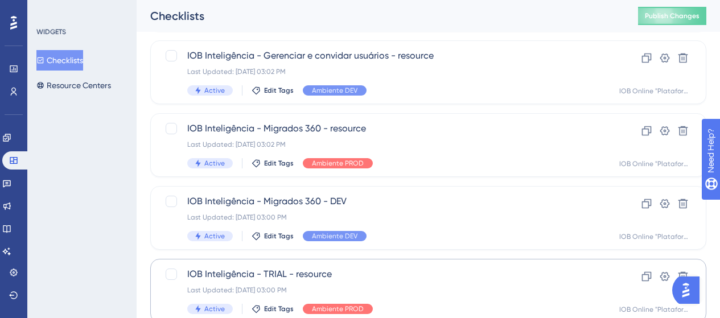
scroll to position [171, 0]
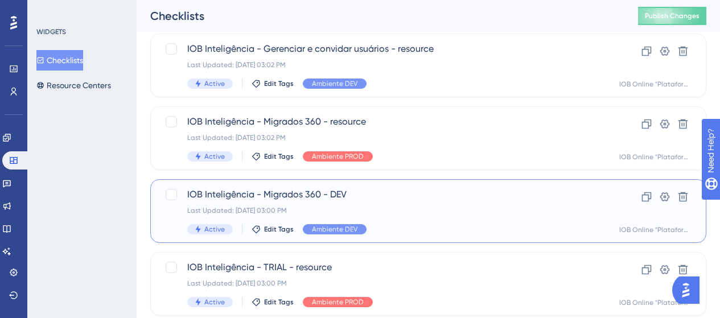
click at [370, 206] on div "Last Updated: 05 de ago. de 2025 03:00 PM" at bounding box center [382, 210] width 391 height 9
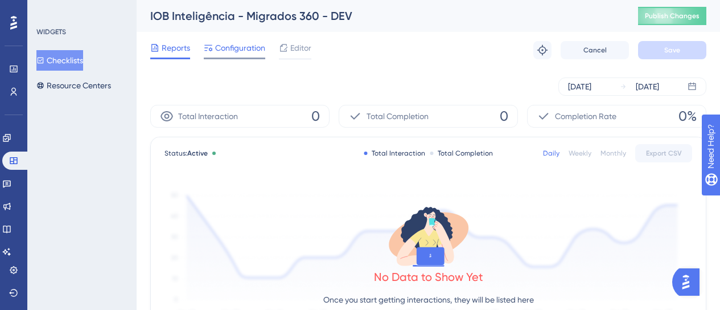
click at [249, 51] on span "Configuration" at bounding box center [240, 48] width 50 height 14
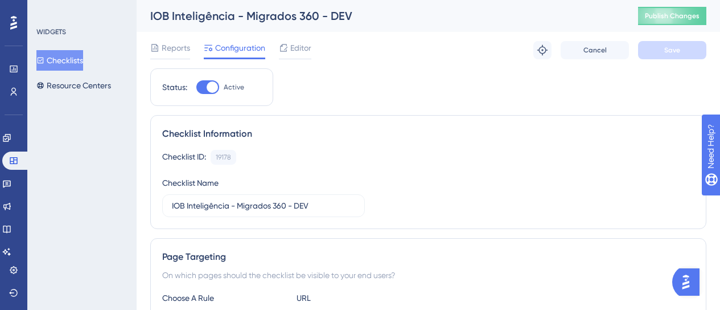
click at [351, 14] on div "IOB Inteligência - Migrados 360 - DEV" at bounding box center [379, 16] width 459 height 16
click at [232, 9] on div "IOB Inteligência - Migrados 360 - DEV" at bounding box center [379, 16] width 459 height 16
click at [235, 15] on div "IOB Inteligência - Migrados 360 - DEV" at bounding box center [379, 16] width 459 height 16
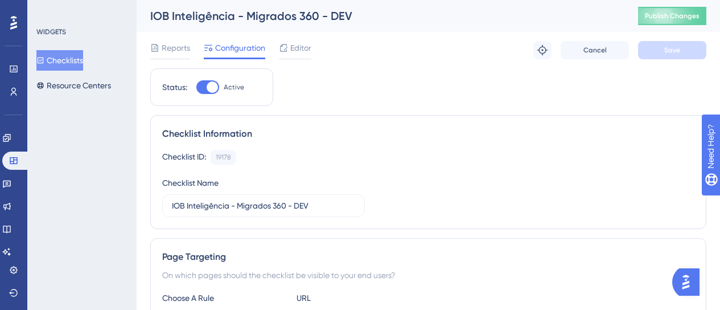
drag, startPoint x: 352, startPoint y: 15, endPoint x: 345, endPoint y: 20, distance: 8.1
click at [352, 15] on div "IOB Inteligência - Migrados 360 - DEV" at bounding box center [379, 16] width 459 height 16
click at [150, 15] on div "IOB Inteligência - Migrados 360 - DEV Publish Changes" at bounding box center [428, 16] width 583 height 32
click at [317, 210] on input "IOB Inteligência - Migrados 360 - DEV" at bounding box center [263, 205] width 183 height 13
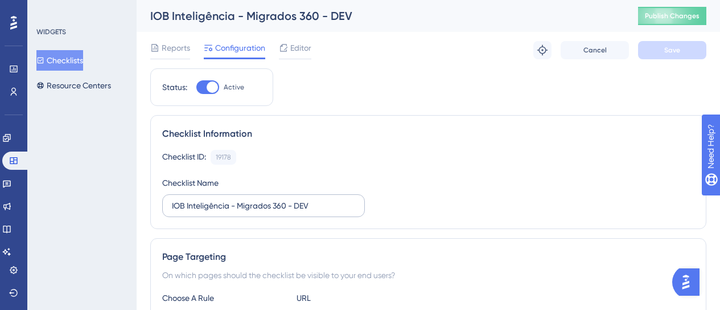
click at [320, 213] on label "IOB Inteligência - Migrados 360 - DEV" at bounding box center [263, 205] width 203 height 23
click at [320, 212] on input "IOB Inteligência - Migrados 360 - DEV" at bounding box center [263, 205] width 183 height 13
type input "IOB Inteligência - Migrados 360 - DEV - resource"
click at [520, 164] on div "Checklist ID: 19178 Copy Checklist Name IOB Inteligência - Migrados 360 - DEV -…" at bounding box center [428, 183] width 532 height 67
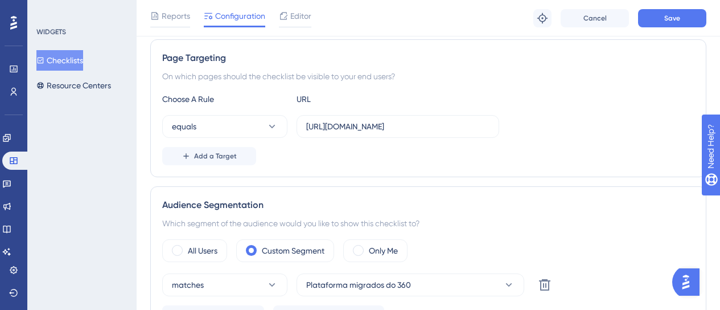
scroll to position [228, 0]
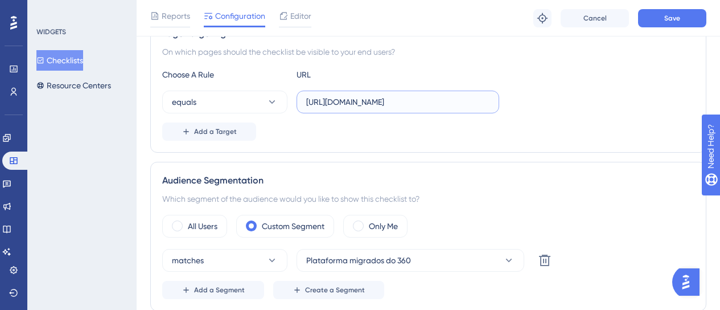
click at [311, 99] on input "[URL][DOMAIN_NAME]" at bounding box center [397, 102] width 183 height 13
click at [312, 99] on input "[URL][DOMAIN_NAME]" at bounding box center [397, 102] width 183 height 13
click at [313, 99] on input "[URL][DOMAIN_NAME]" at bounding box center [397, 102] width 183 height 13
drag, startPoint x: 434, startPoint y: 102, endPoint x: 299, endPoint y: 103, distance: 134.9
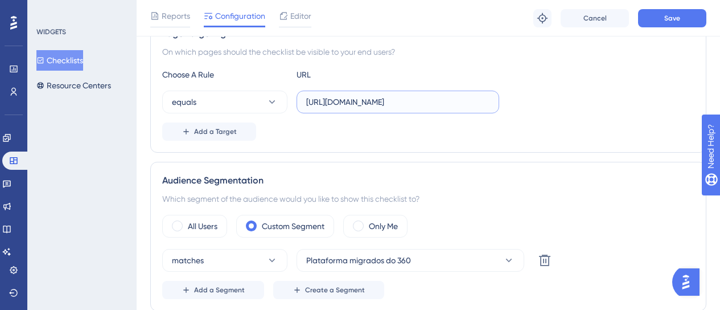
click at [299, 103] on label "[URL][DOMAIN_NAME]" at bounding box center [398, 101] width 203 height 23
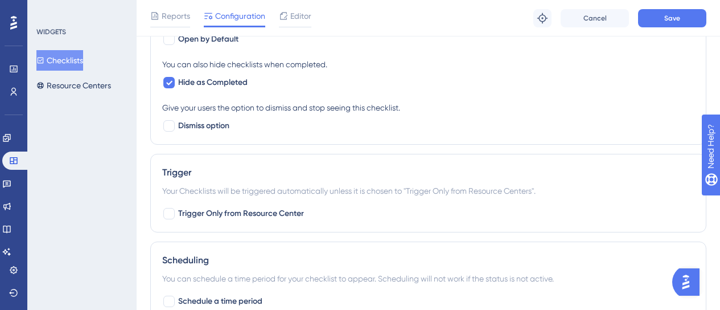
scroll to position [569, 0]
click at [204, 83] on span "Hide as Completed" at bounding box center [212, 82] width 69 height 14
checkbox input "false"
click at [686, 26] on button "Save" at bounding box center [672, 18] width 68 height 18
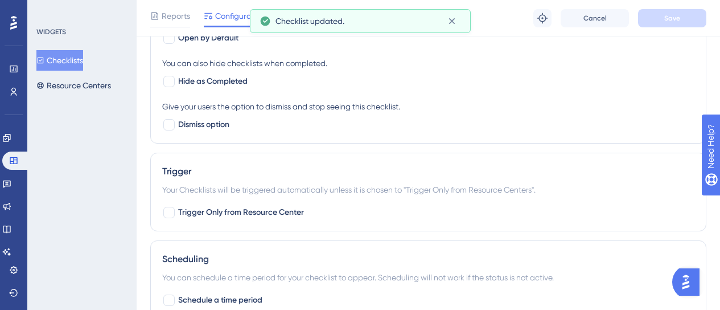
scroll to position [626, 0]
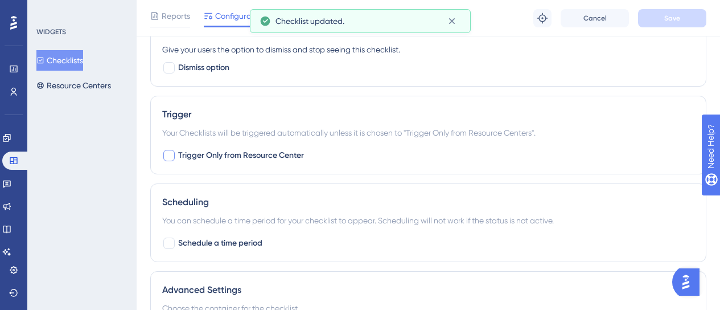
click at [176, 156] on label "Trigger Only from Resource Center" at bounding box center [233, 156] width 142 height 14
checkbox input "true"
click at [662, 11] on button "Save" at bounding box center [672, 18] width 68 height 18
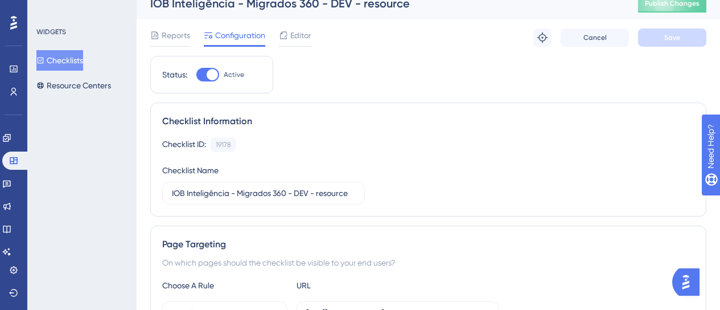
scroll to position [0, 0]
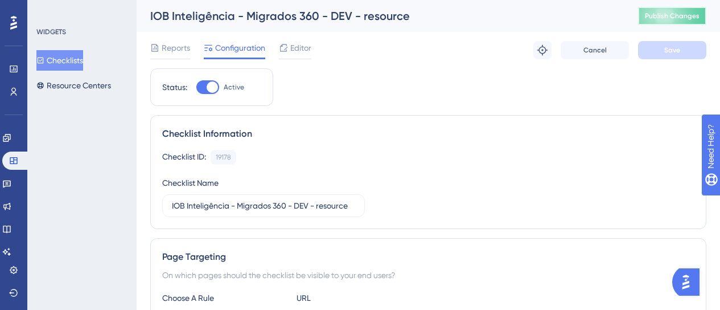
click at [690, 9] on button "Publish Changes" at bounding box center [672, 16] width 68 height 18
click at [67, 56] on button "Checklists" at bounding box center [59, 60] width 47 height 20
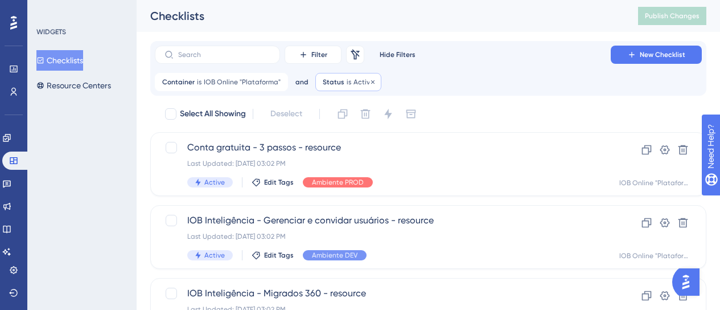
click at [340, 85] on div "Status is Active Active Remove" at bounding box center [348, 82] width 66 height 18
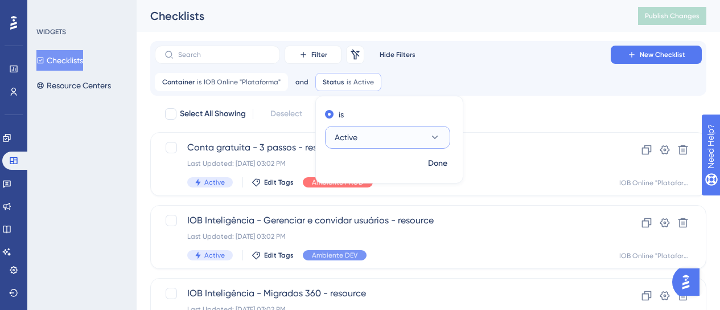
scroll to position [14, 0]
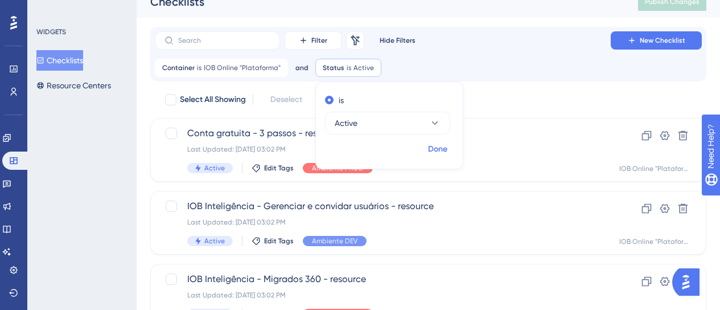
drag, startPoint x: 446, startPoint y: 144, endPoint x: 394, endPoint y: 160, distance: 54.2
click at [446, 145] on button "Done" at bounding box center [438, 149] width 32 height 20
click at [224, 76] on div "Container is IOB Online "Plataforma" IOB Online "Plataforma" Remove" at bounding box center [221, 68] width 133 height 18
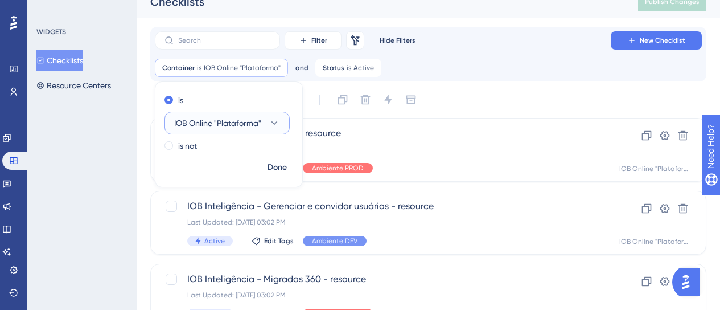
click at [233, 126] on span "IOB Online "Plataforma"" at bounding box center [217, 123] width 87 height 14
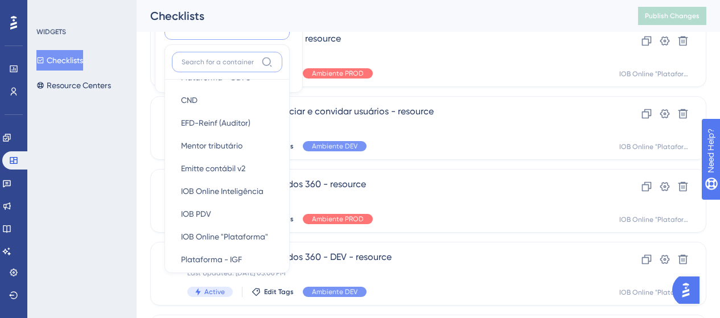
scroll to position [215, 0]
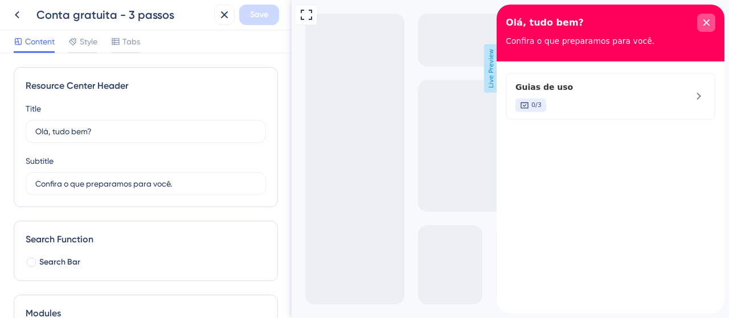
click at [708, 23] on icon "close resource center" at bounding box center [705, 22] width 7 height 7
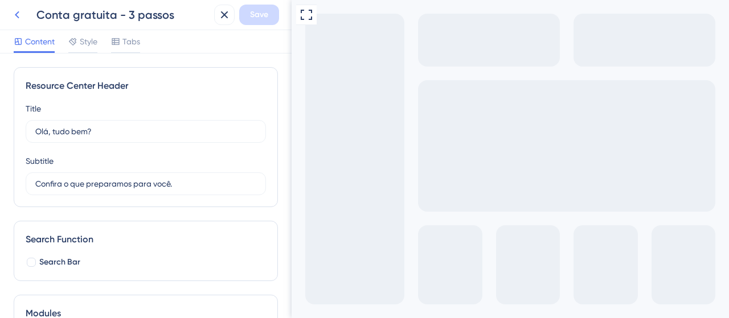
click at [17, 15] on icon at bounding box center [17, 14] width 5 height 7
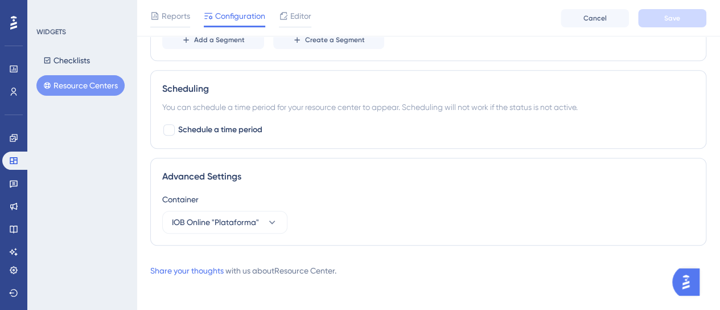
scroll to position [478, 0]
click at [294, 18] on span "Editor" at bounding box center [300, 16] width 21 height 14
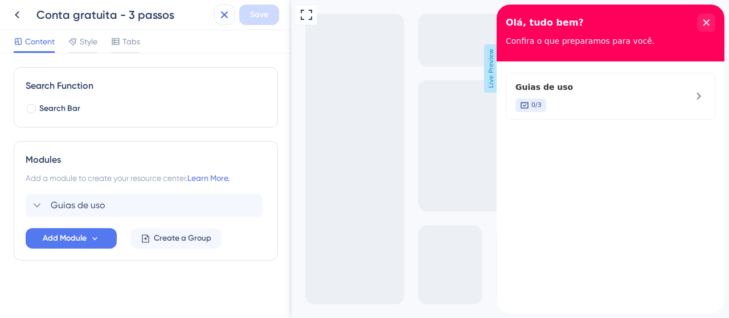
click at [223, 21] on icon at bounding box center [224, 15] width 14 height 14
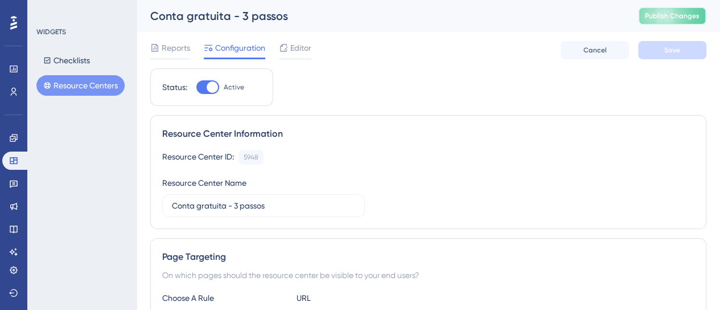
click at [680, 15] on span "Publish Changes" at bounding box center [672, 15] width 55 height 9
click at [101, 89] on button "Resource Centers" at bounding box center [80, 85] width 88 height 20
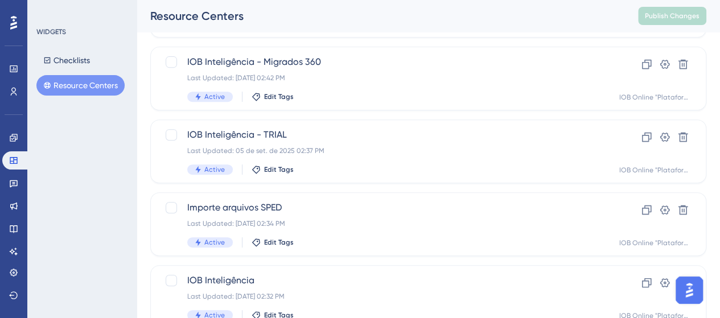
scroll to position [285, 0]
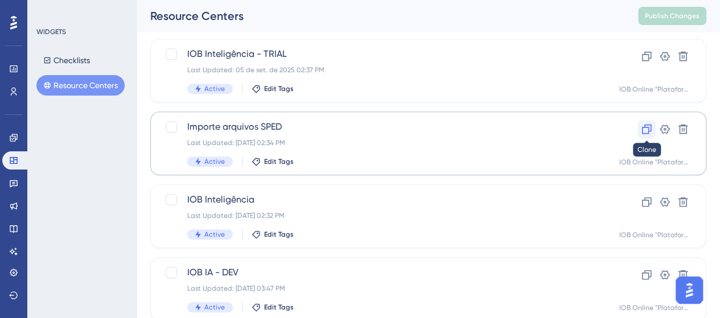
click at [648, 134] on icon at bounding box center [646, 129] width 11 height 11
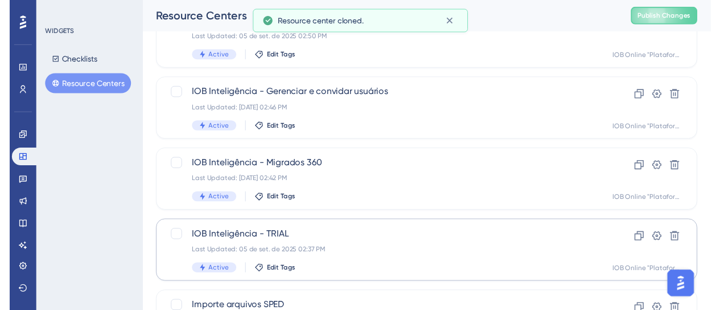
scroll to position [0, 0]
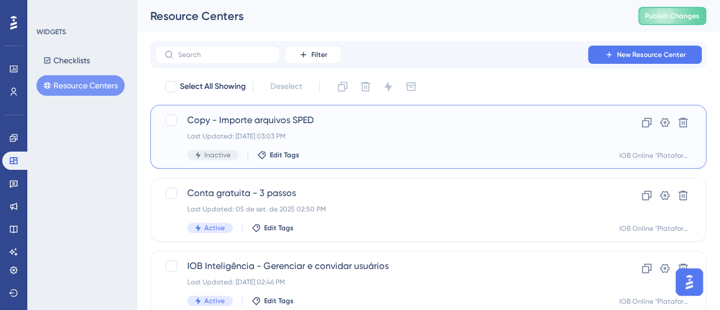
click at [411, 136] on div "Last Updated: [DATE] 03:03 PM" at bounding box center [382, 135] width 391 height 9
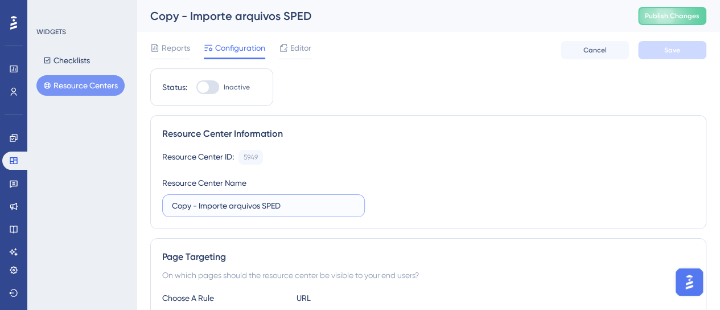
click at [302, 205] on input "Copy - Importe arquivos SPED" at bounding box center [263, 205] width 183 height 13
drag, startPoint x: 172, startPoint y: 206, endPoint x: 122, endPoint y: 215, distance: 50.3
paste input "Importe arquivos SPED - DEV"
type input "Importe arquivos SPED - DEV"
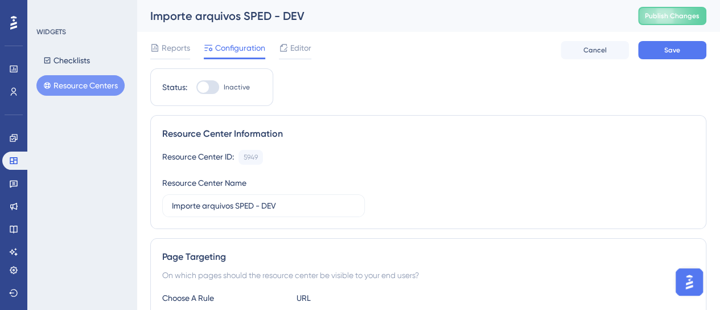
click at [220, 92] on label "Inactive" at bounding box center [222, 87] width 53 height 14
click at [196, 88] on input "Inactive" at bounding box center [196, 87] width 1 height 1
checkbox input "true"
click at [649, 46] on button "Save" at bounding box center [672, 50] width 68 height 18
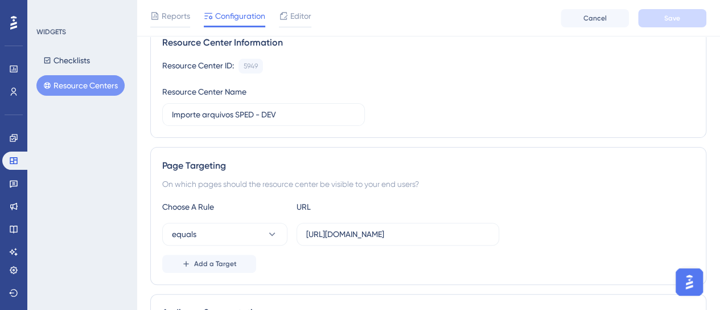
scroll to position [114, 0]
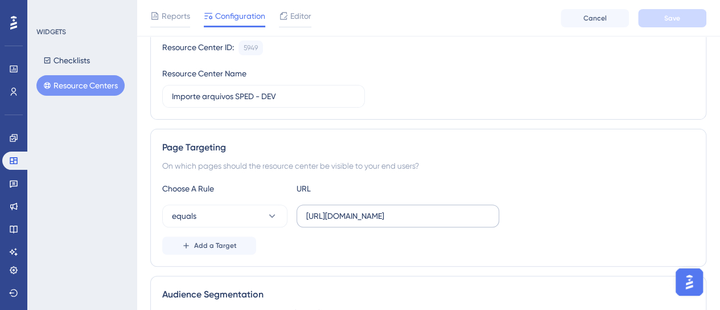
click at [364, 206] on label "[URL][DOMAIN_NAME]" at bounding box center [398, 215] width 203 height 23
click at [364, 209] on input "[URL][DOMAIN_NAME]" at bounding box center [397, 215] width 183 height 13
click at [364, 206] on label "[URL][DOMAIN_NAME]" at bounding box center [398, 215] width 203 height 23
click at [364, 209] on input "[URL][DOMAIN_NAME]" at bounding box center [397, 215] width 183 height 13
click at [364, 206] on label "[URL][DOMAIN_NAME]" at bounding box center [398, 215] width 203 height 23
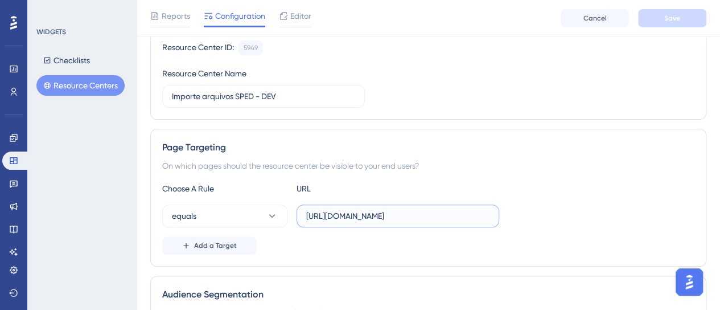
click at [364, 209] on input "[URL][DOMAIN_NAME]" at bounding box center [397, 215] width 183 height 13
click at [365, 217] on input "[URL][DOMAIN_NAME]" at bounding box center [397, 215] width 183 height 13
paste input "dev-"
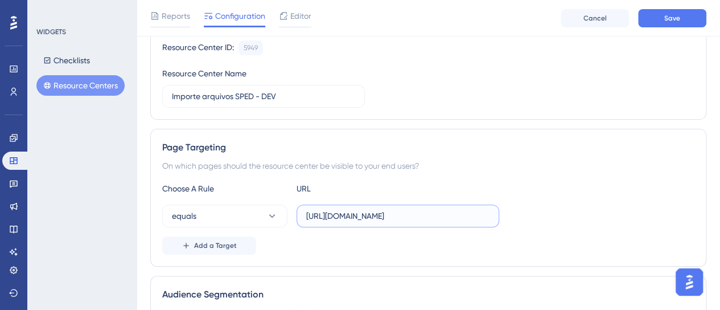
type input "[URL][DOMAIN_NAME]"
click at [530, 190] on div "Choose A Rule URL" at bounding box center [428, 189] width 532 height 14
click at [685, 26] on button "Save" at bounding box center [672, 18] width 68 height 18
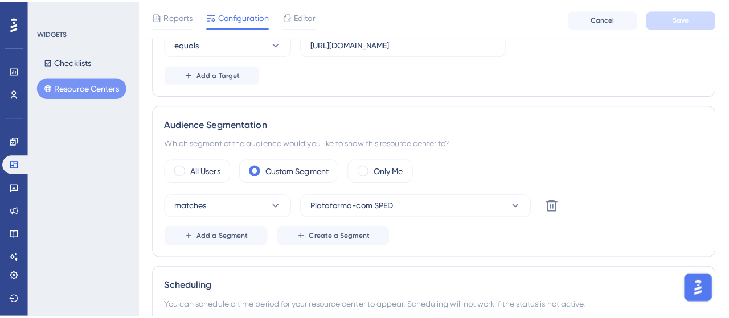
scroll to position [0, 0]
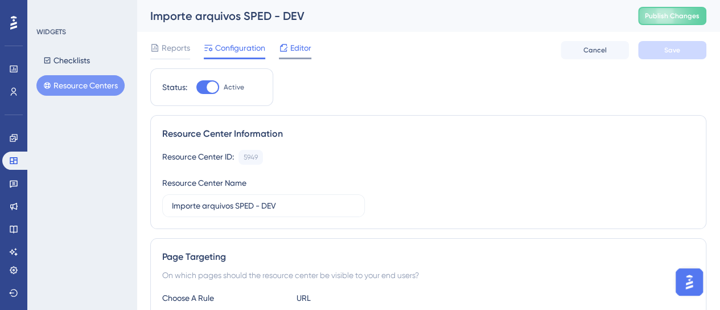
click at [294, 50] on span "Editor" at bounding box center [300, 48] width 21 height 14
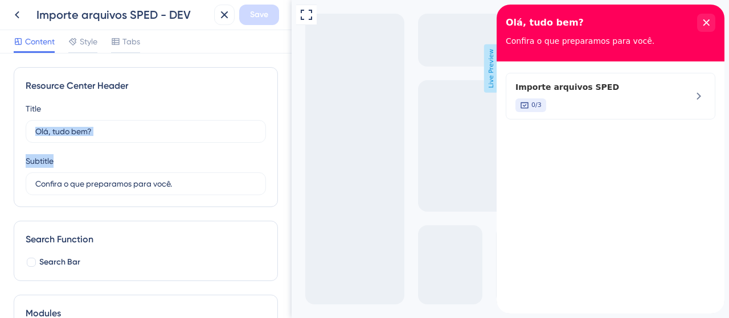
click at [154, 152] on div "Title Olá, tudo bem? 14 Olá, tudo bem? Subtitle Confira o que preparamos para v…" at bounding box center [146, 148] width 240 height 93
click at [194, 160] on div "Subtitle Confira o que preparamos para você. 1" at bounding box center [146, 174] width 240 height 41
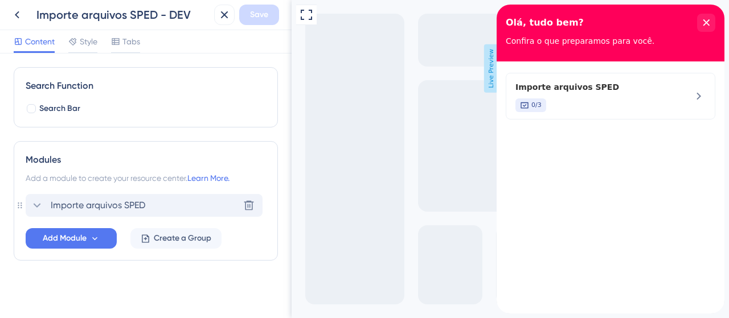
click at [32, 205] on icon at bounding box center [37, 206] width 14 height 14
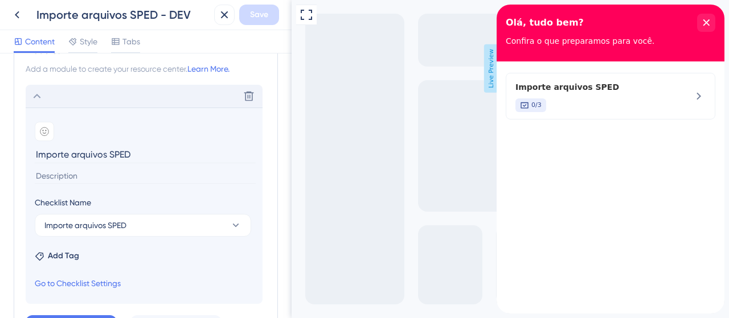
scroll to position [267, 0]
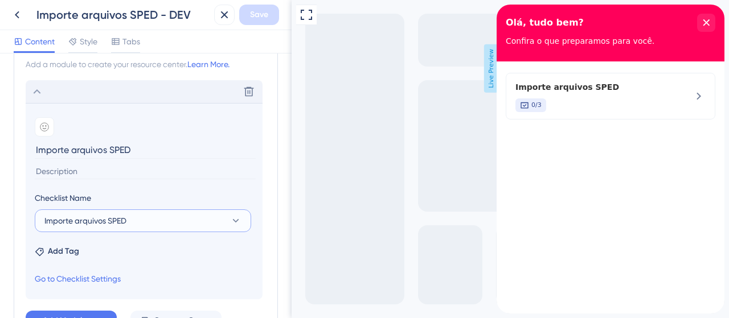
click at [187, 220] on button "Importe arquivos SPED" at bounding box center [143, 220] width 216 height 23
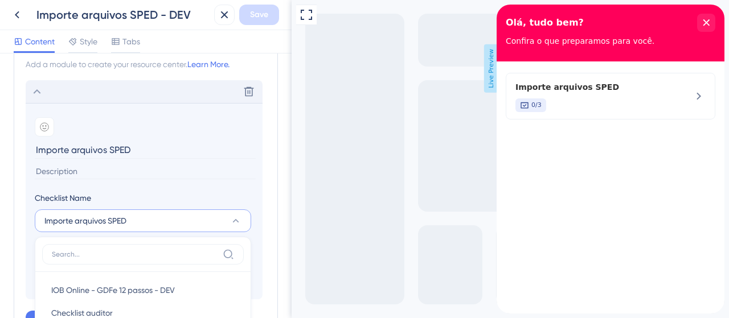
scroll to position [382, 0]
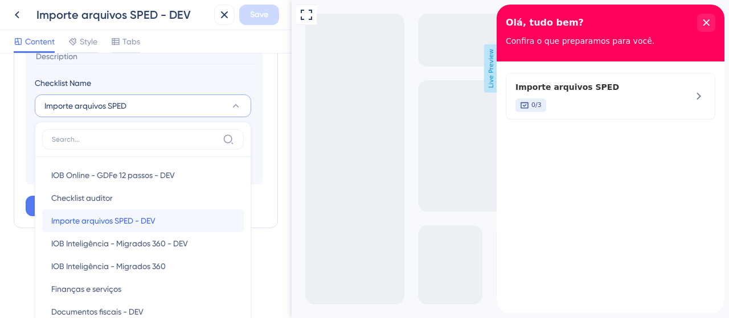
click at [161, 217] on div "Importe arquivos SPED - DEV Importe arquivos SPED - DEV" at bounding box center [142, 220] width 183 height 23
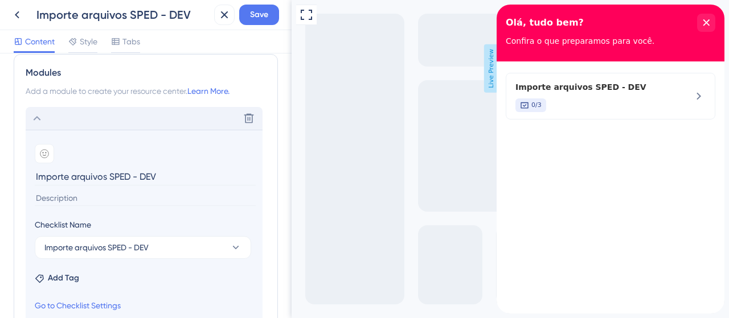
scroll to position [179, 0]
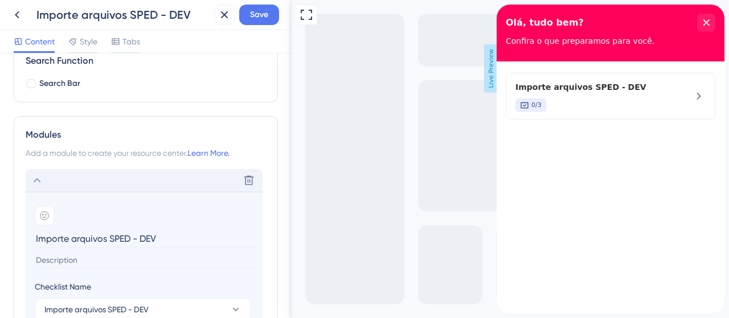
click at [114, 241] on input "Importe arquivos SPED - DEV" at bounding box center [145, 239] width 221 height 18
drag, startPoint x: 72, startPoint y: 236, endPoint x: 16, endPoint y: 236, distance: 55.8
click at [16, 236] on div "Modules Add a module to create your resource center. Learn More. Delete Add emo…" at bounding box center [146, 274] width 264 height 316
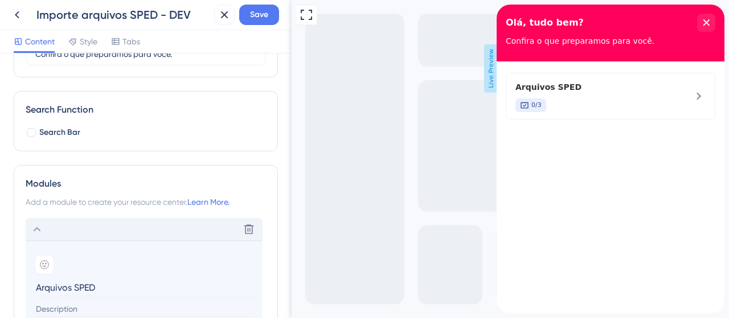
scroll to position [65, 0]
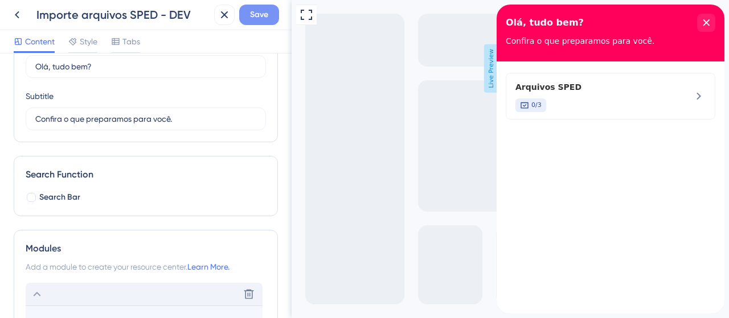
type input "Arquivos SPED"
click at [261, 7] on button "Save" at bounding box center [259, 15] width 40 height 20
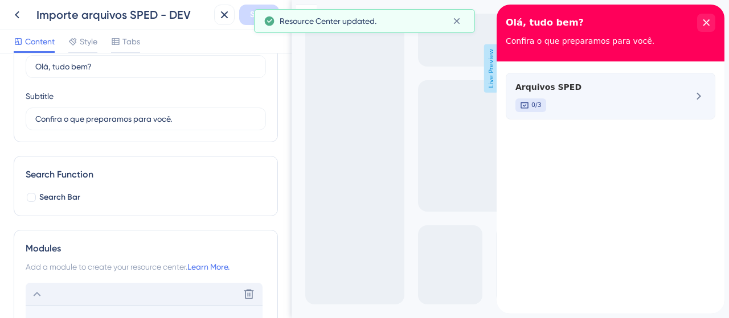
click at [615, 109] on div "0/3" at bounding box center [591, 105] width 152 height 14
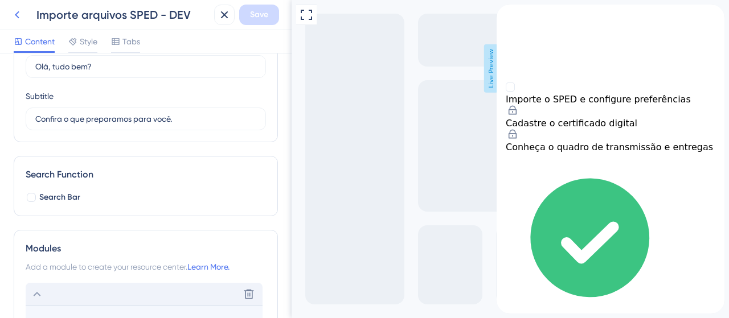
click at [19, 11] on icon at bounding box center [17, 15] width 14 height 14
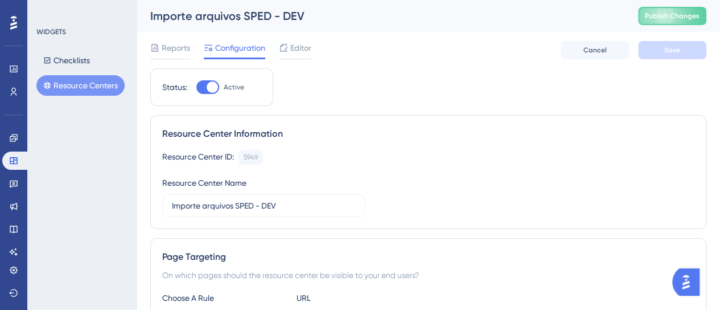
click at [59, 86] on button "Resource Centers" at bounding box center [80, 85] width 88 height 20
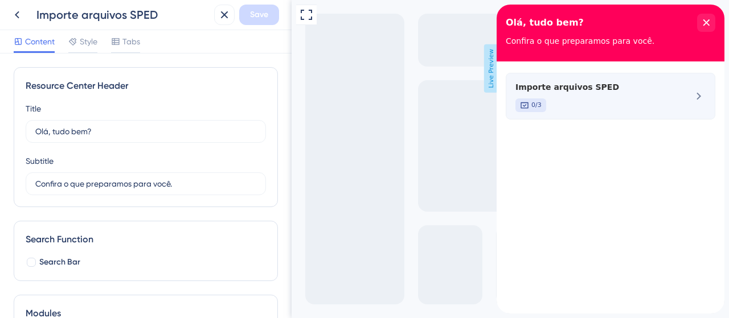
click at [563, 92] on span "Importe arquivos SPED" at bounding box center [591, 87] width 152 height 14
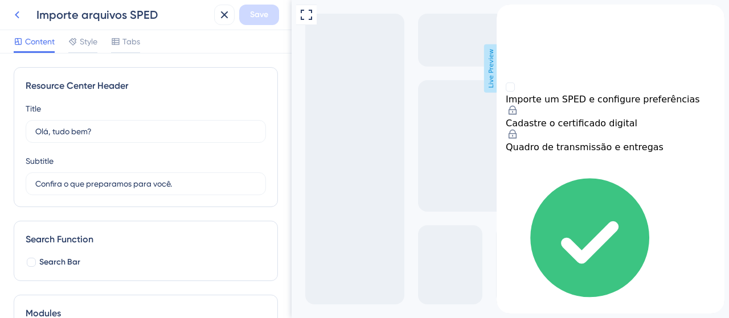
click at [14, 16] on icon at bounding box center [17, 15] width 14 height 14
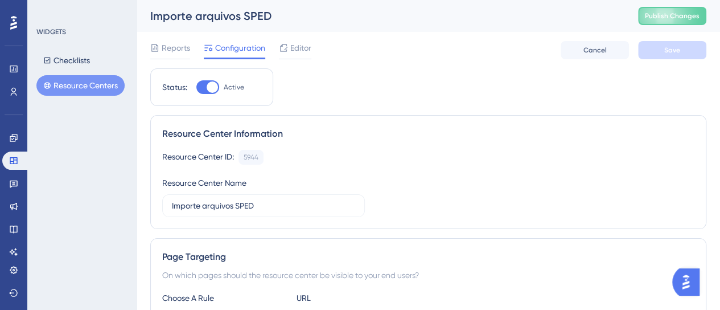
click at [89, 78] on button "Resource Centers" at bounding box center [80, 85] width 88 height 20
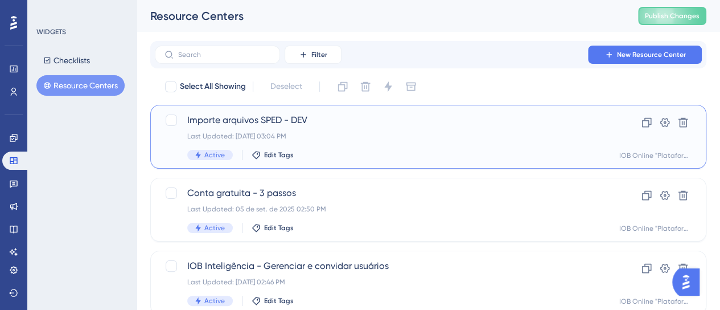
click at [414, 139] on div "Last Updated: [DATE] 03:04 PM" at bounding box center [382, 135] width 391 height 9
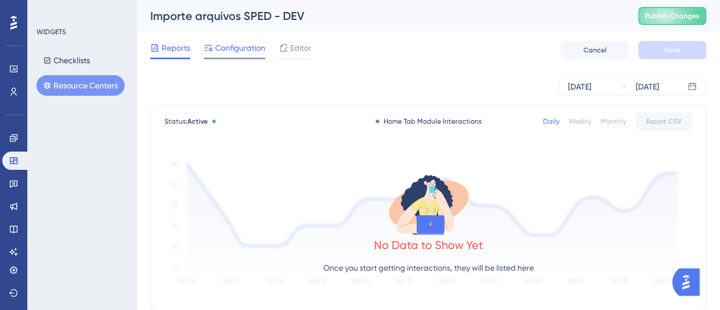
click at [256, 50] on span "Configuration" at bounding box center [240, 48] width 50 height 14
click at [231, 52] on span "Configuration" at bounding box center [240, 48] width 50 height 14
click at [248, 44] on span "Configuration" at bounding box center [240, 48] width 50 height 14
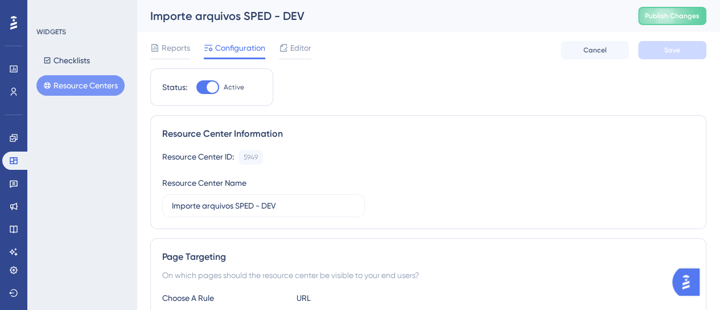
click at [321, 54] on div "Reports Configuration Editor Cancel Save" at bounding box center [428, 50] width 556 height 36
click at [303, 50] on span "Editor" at bounding box center [300, 48] width 21 height 14
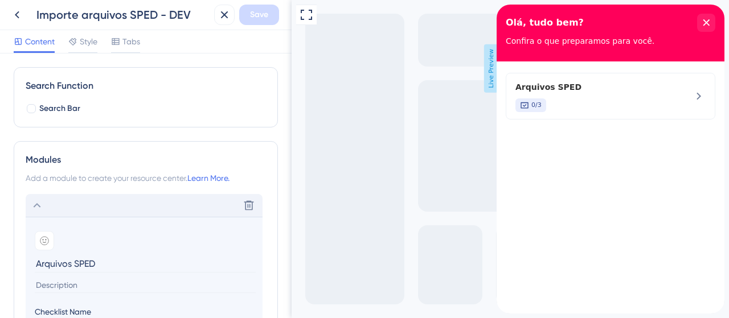
click at [42, 264] on input "Arquivos SPED" at bounding box center [145, 264] width 221 height 18
type input "Importe arquivos SPED"
click at [254, 17] on span "Save" at bounding box center [259, 15] width 18 height 14
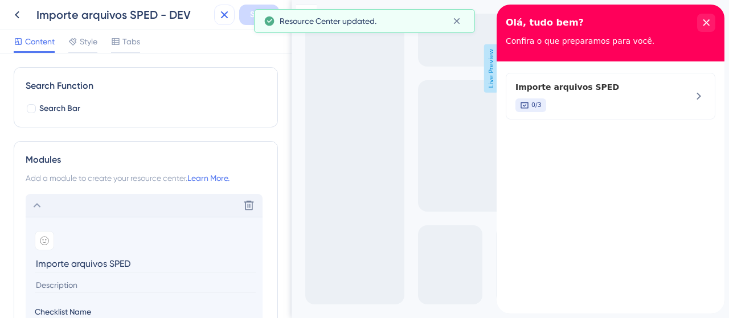
click at [220, 14] on icon at bounding box center [224, 15] width 14 height 14
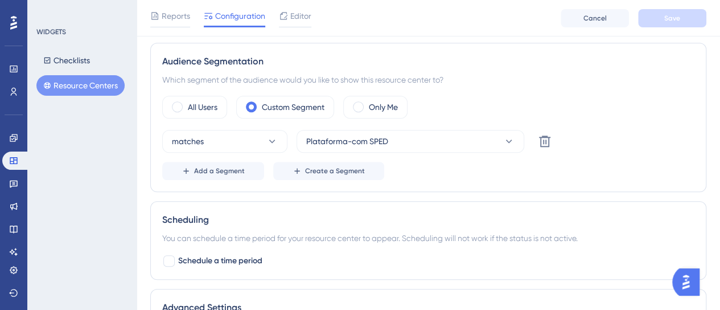
scroll to position [341, 0]
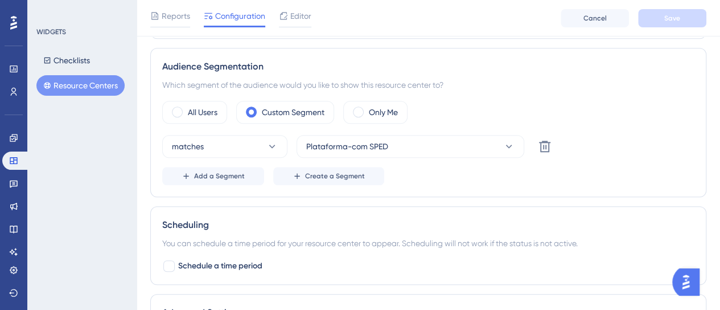
click at [84, 85] on button "Resource Centers" at bounding box center [80, 85] width 88 height 20
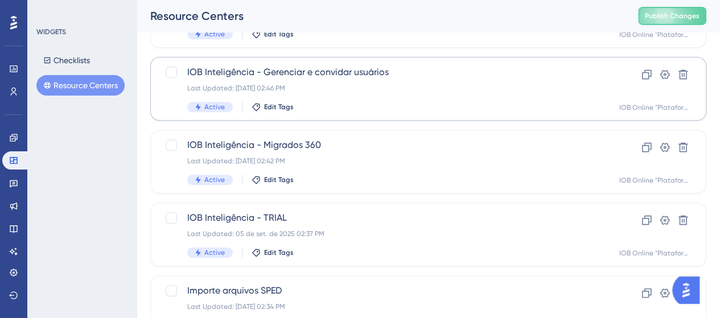
scroll to position [228, 0]
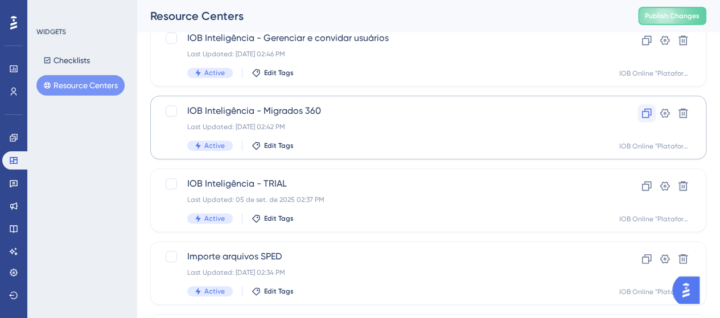
click at [641, 116] on icon at bounding box center [646, 113] width 11 height 11
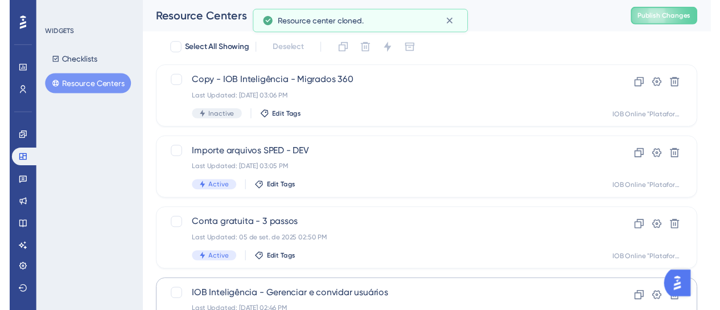
scroll to position [0, 0]
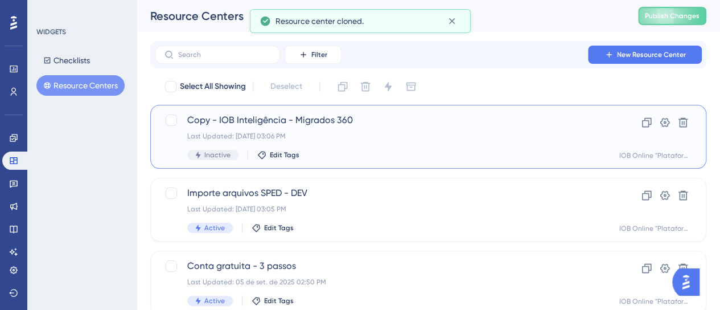
click at [374, 142] on div "Copy - IOB Inteligência - Migrados 360 Last Updated: [DATE] 03:06 PM Inactive E…" at bounding box center [382, 136] width 391 height 47
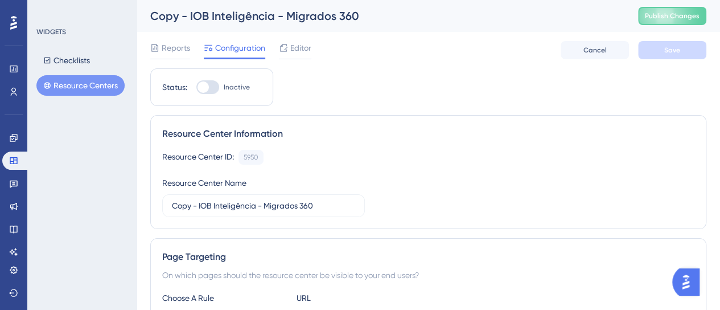
click at [203, 86] on div at bounding box center [202, 86] width 11 height 11
click at [196, 87] on input "Inactive" at bounding box center [196, 87] width 1 height 1
checkbox input "true"
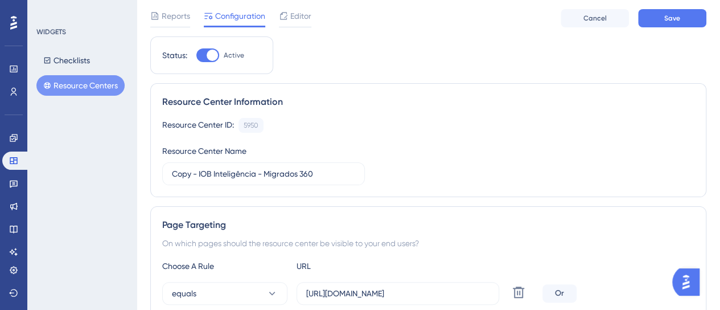
scroll to position [57, 0]
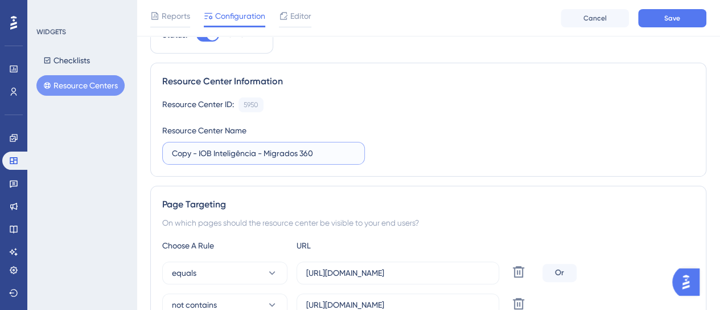
click at [328, 158] on input "Copy - IOB Inteligência - Migrados 360" at bounding box center [263, 153] width 183 height 13
drag, startPoint x: 200, startPoint y: 152, endPoint x: 101, endPoint y: 160, distance: 99.9
type input "IOB Inteligência - Migrados 360 - DEV"
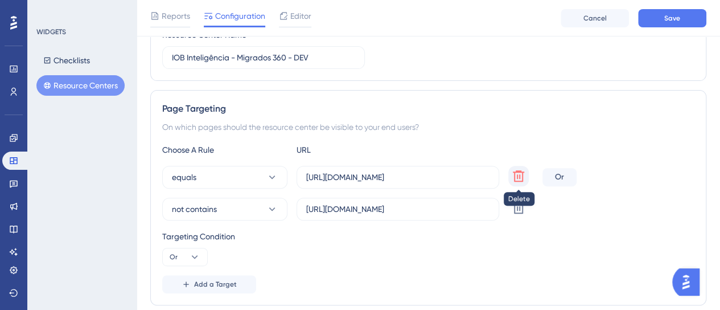
scroll to position [171, 0]
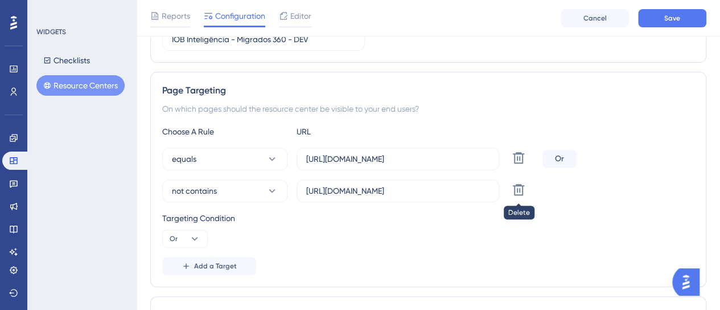
click at [516, 191] on icon at bounding box center [519, 190] width 14 height 14
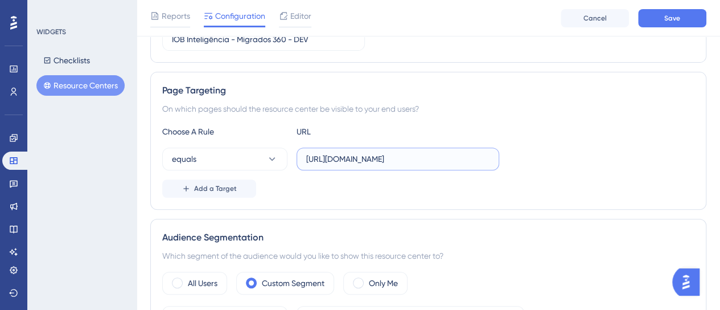
click at [394, 162] on input "[URL][DOMAIN_NAME]" at bounding box center [397, 159] width 183 height 13
paste input "dev-"
type input "[URL][DOMAIN_NAME]"
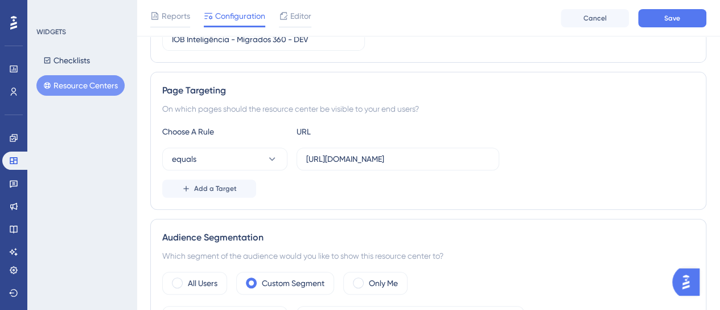
click at [584, 159] on div "equals [URL][DOMAIN_NAME]" at bounding box center [428, 158] width 532 height 23
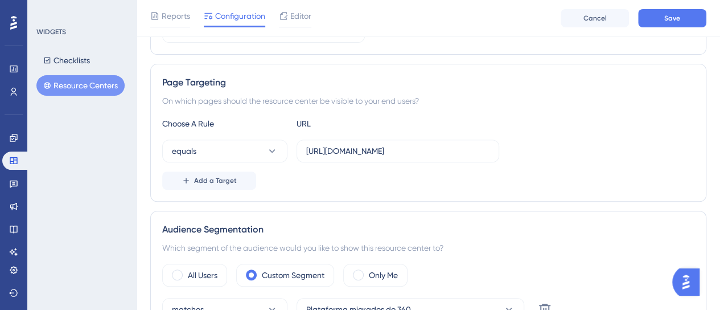
scroll to position [228, 0]
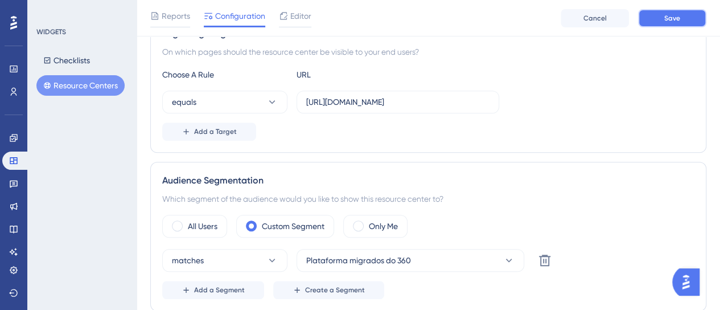
click at [652, 23] on button "Save" at bounding box center [672, 18] width 68 height 18
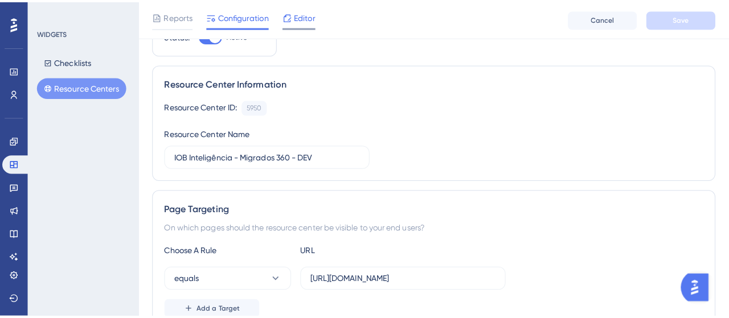
scroll to position [0, 0]
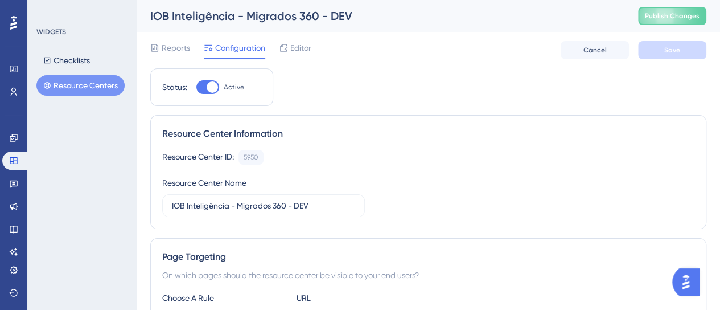
click at [301, 39] on div "Reports Configuration Editor Cancel Save" at bounding box center [428, 50] width 556 height 36
click at [301, 50] on span "Editor" at bounding box center [300, 48] width 21 height 14
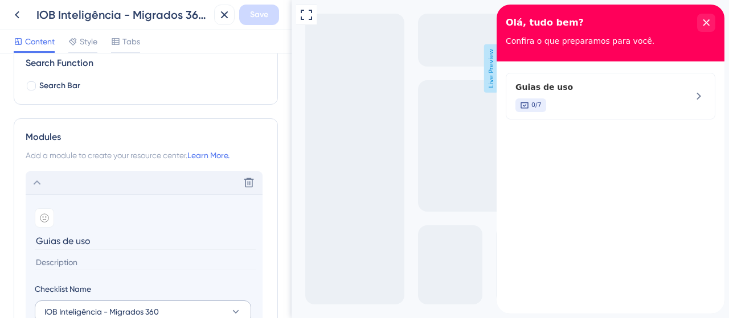
scroll to position [267, 0]
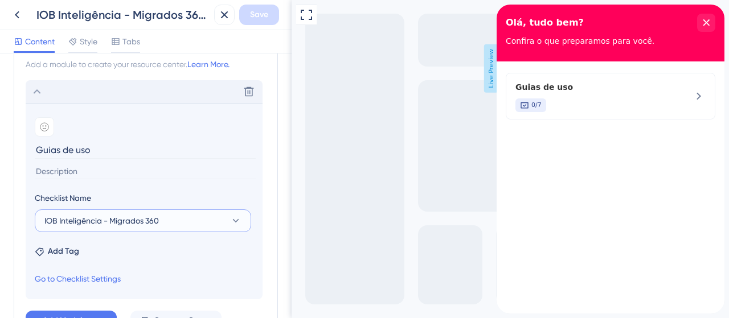
click at [237, 223] on icon at bounding box center [235, 220] width 11 height 11
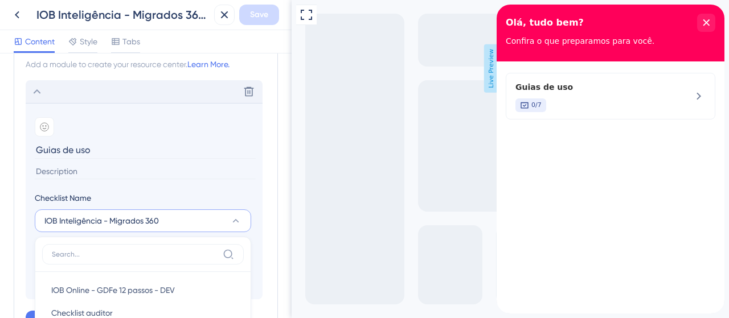
scroll to position [429, 0]
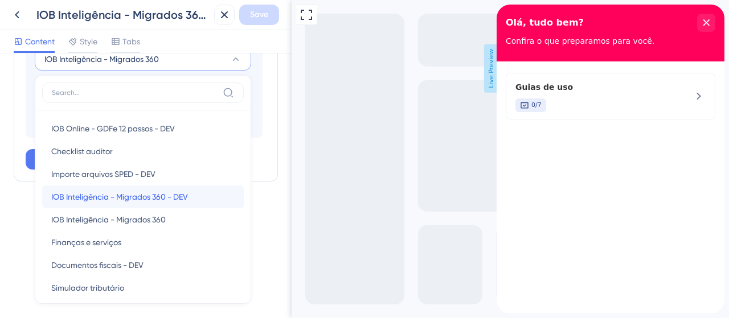
click at [186, 194] on span "IOB Inteligência - Migrados 360 - DEV" at bounding box center [119, 197] width 137 height 14
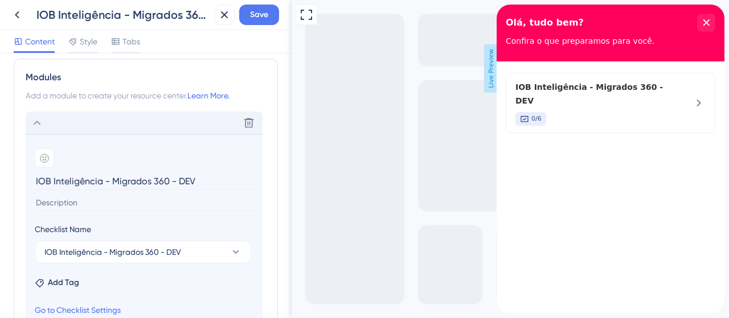
scroll to position [236, 0]
click at [101, 178] on input "IOB Inteligência - Migrados 360 - DEV" at bounding box center [145, 182] width 221 height 18
drag, startPoint x: 195, startPoint y: 178, endPoint x: -39, endPoint y: 178, distance: 233.3
click at [0, 0] on html "IOB Inteligência - Migrados 360 - DEV Save Content Style Tabs Resource Center H…" at bounding box center [364, 0] width 729 height 0
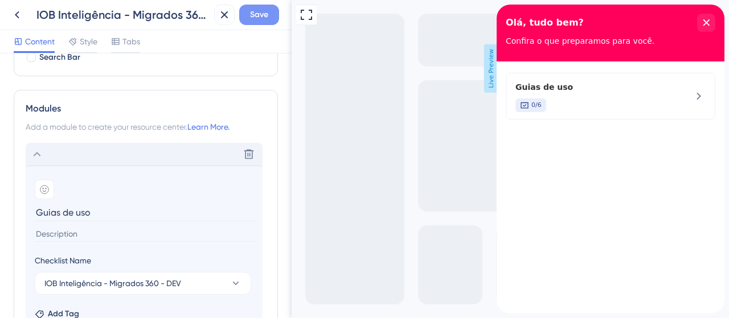
scroll to position [179, 0]
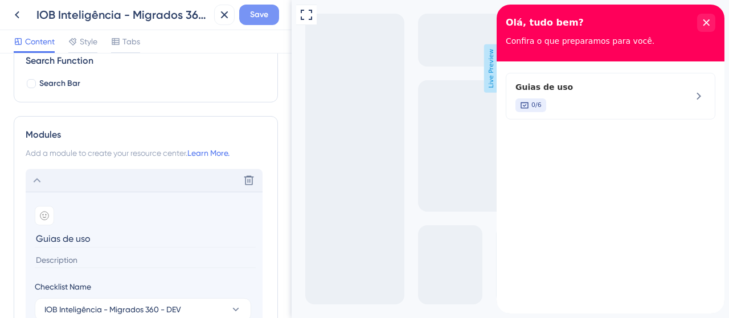
type input "Guias de uso"
click at [267, 19] on span "Save" at bounding box center [259, 15] width 18 height 14
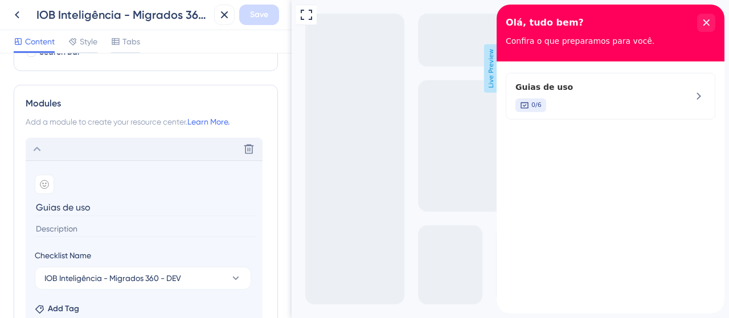
scroll to position [236, 0]
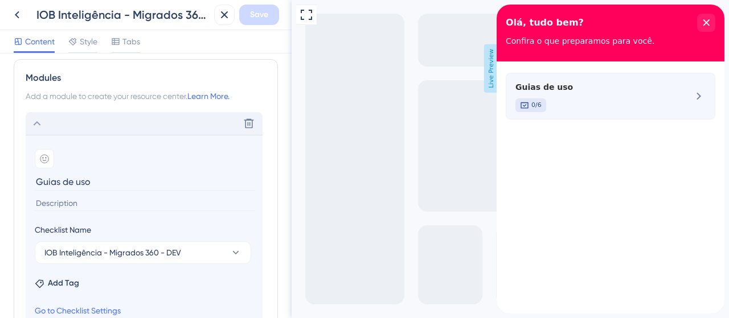
click at [695, 106] on div at bounding box center [699, 96] width 14 height 32
click at [700, 94] on icon at bounding box center [699, 96] width 14 height 14
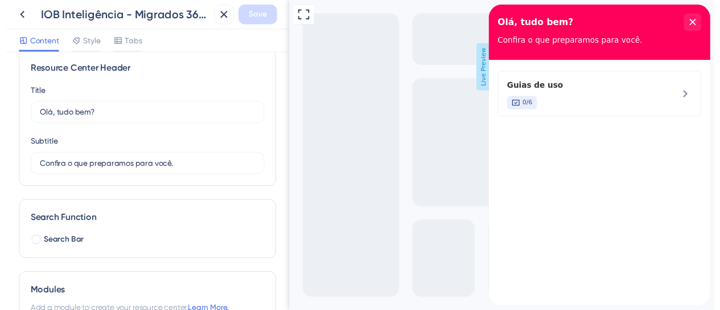
scroll to position [0, 0]
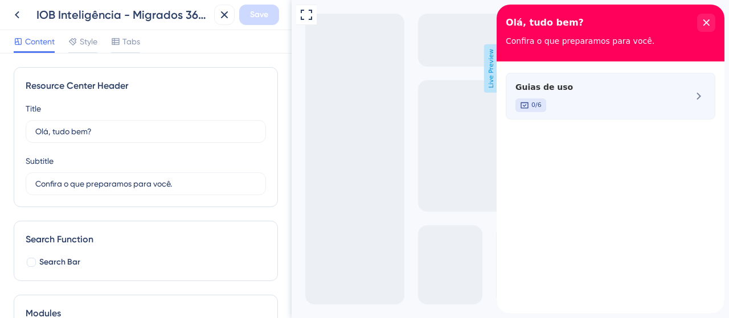
click at [570, 96] on div "Guias de uso 0/6" at bounding box center [591, 96] width 152 height 32
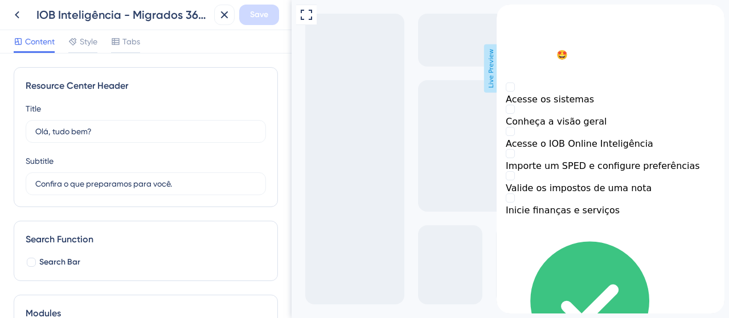
click at [509, 22] on icon "close resource center" at bounding box center [505, 25] width 7 height 7
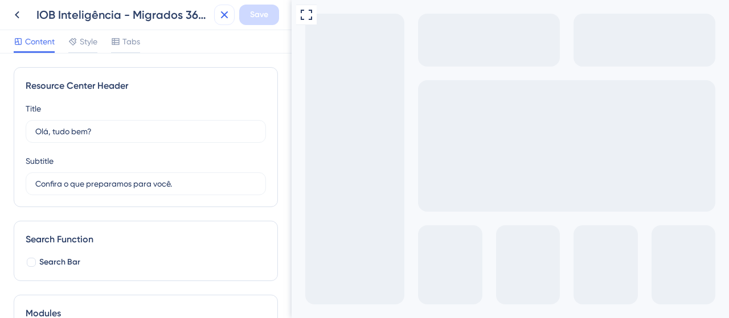
click at [221, 17] on icon at bounding box center [224, 14] width 7 height 7
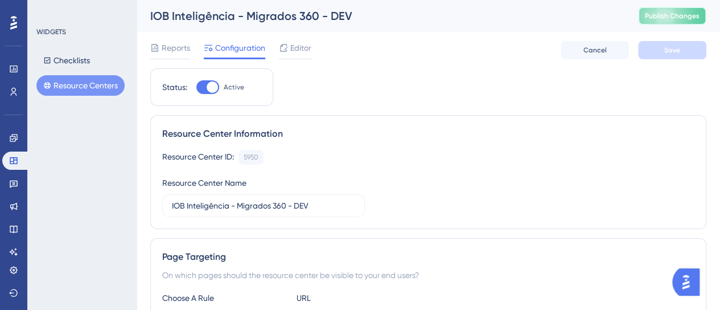
click at [675, 17] on span "Publish Changes" at bounding box center [672, 15] width 55 height 9
click at [66, 94] on button "Resource Centers" at bounding box center [80, 85] width 88 height 20
